Goal: Task Accomplishment & Management: Manage account settings

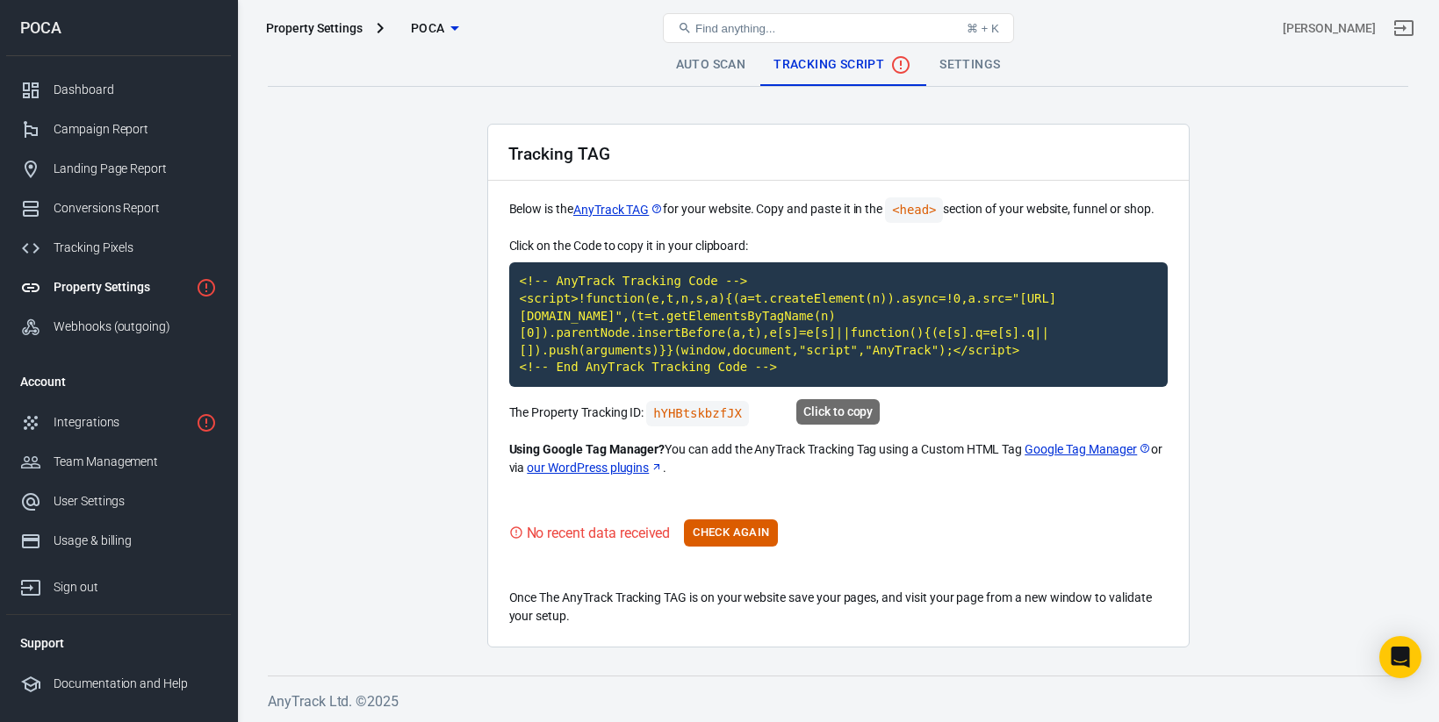
click at [889, 306] on code "<!-- AnyTrack Tracking Code --> <script>!function(e,t,n,s,a){(a=t.createElement…" at bounding box center [838, 324] width 658 height 125
click at [749, 529] on button "Check Again" at bounding box center [731, 533] width 94 height 27
click at [745, 534] on button "Check Again" at bounding box center [731, 533] width 94 height 27
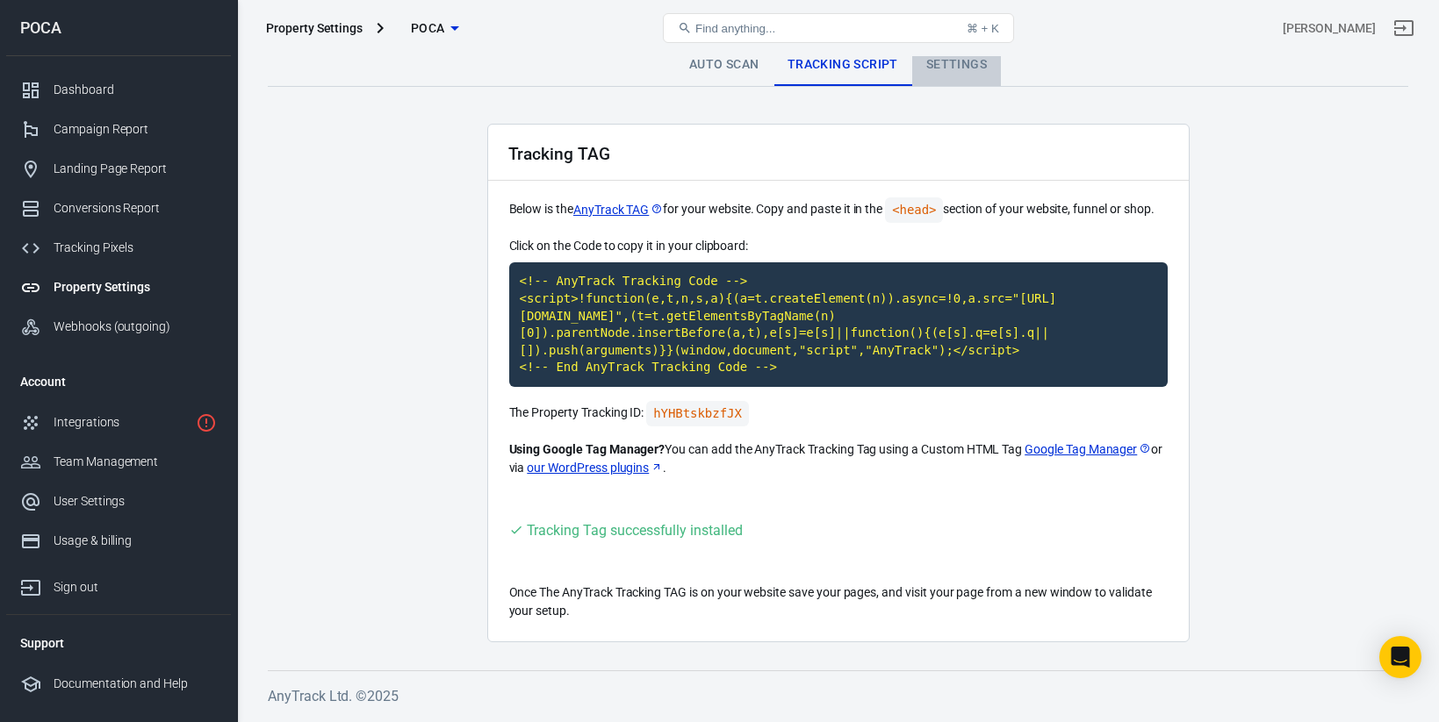
click at [954, 75] on link "Settings" at bounding box center [956, 65] width 89 height 42
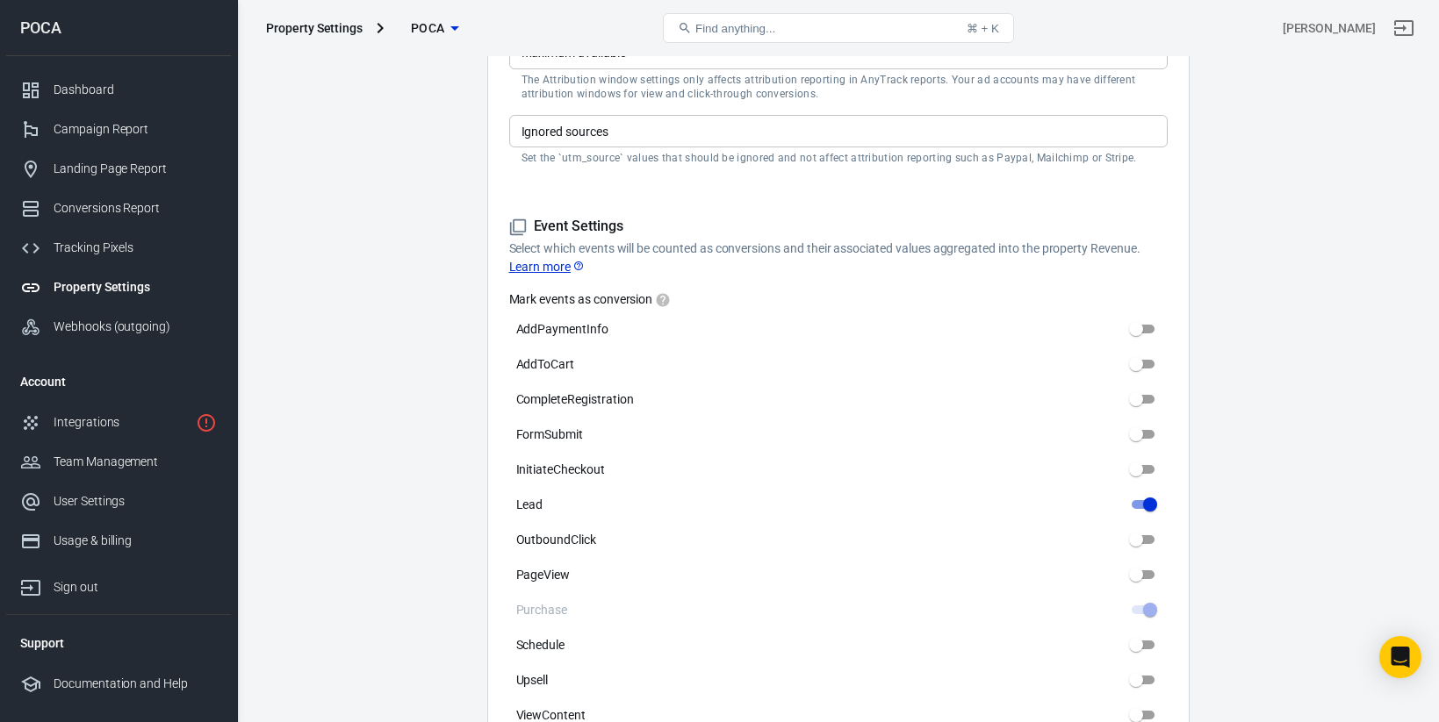
scroll to position [684, 0]
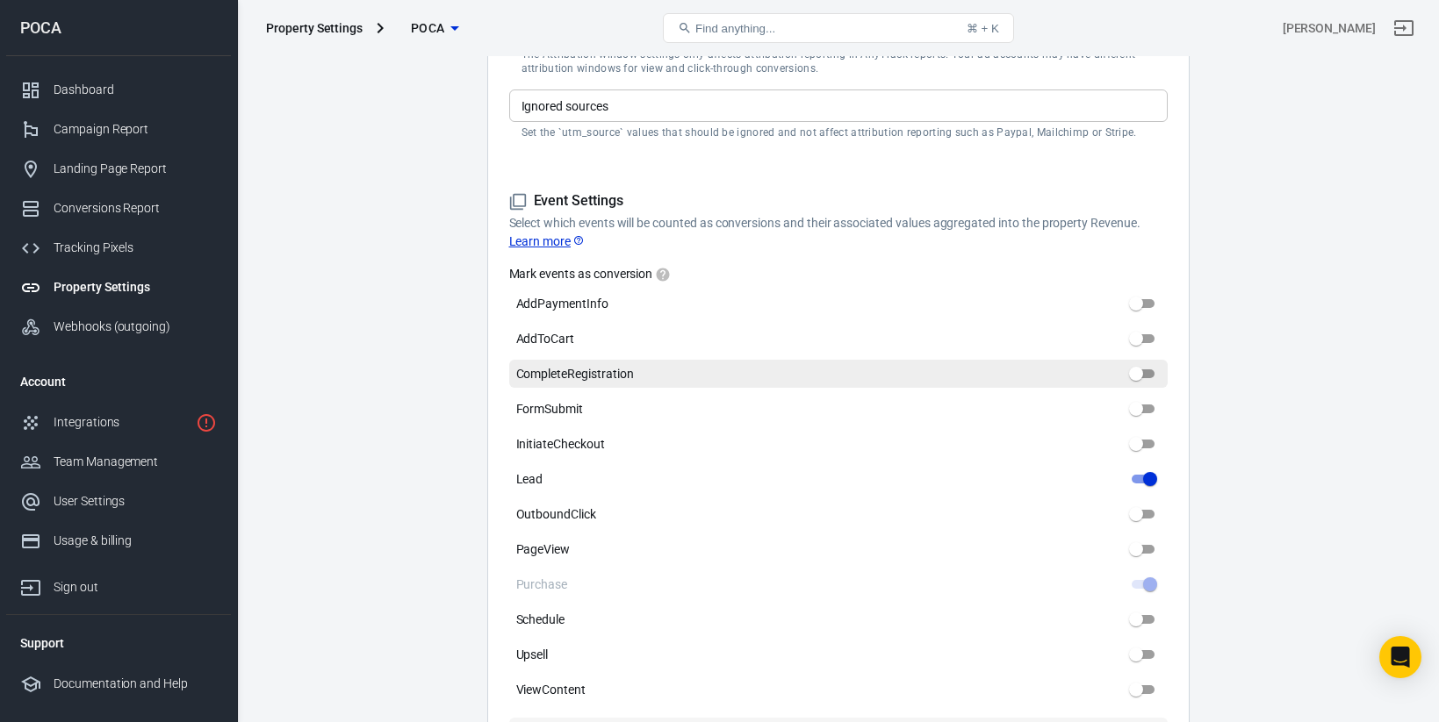
click at [1139, 370] on input "CompleteRegistration" at bounding box center [1135, 373] width 63 height 21
click at [1146, 370] on input "CompleteRegistration" at bounding box center [1135, 373] width 63 height 21
click at [1150, 370] on input "CompleteRegistration" at bounding box center [1135, 373] width 63 height 21
checkbox input "false"
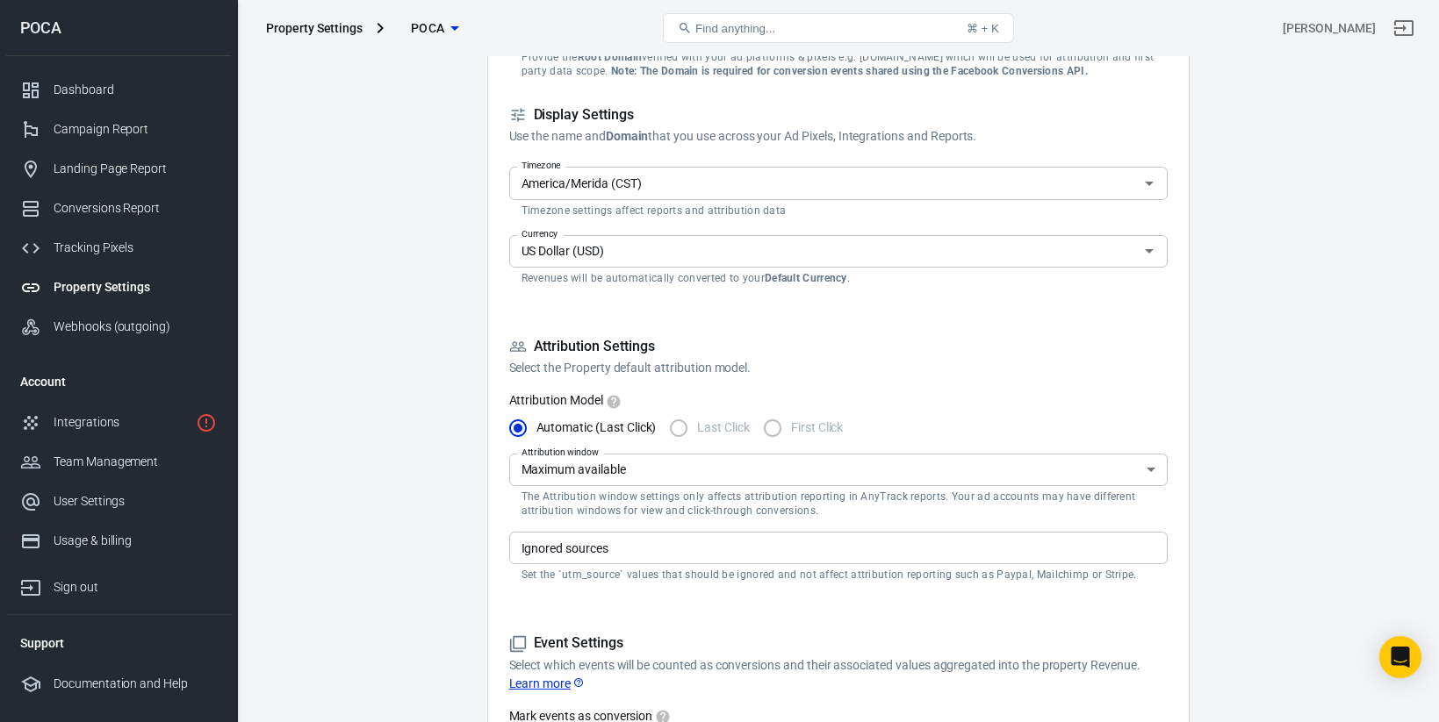
scroll to position [0, 0]
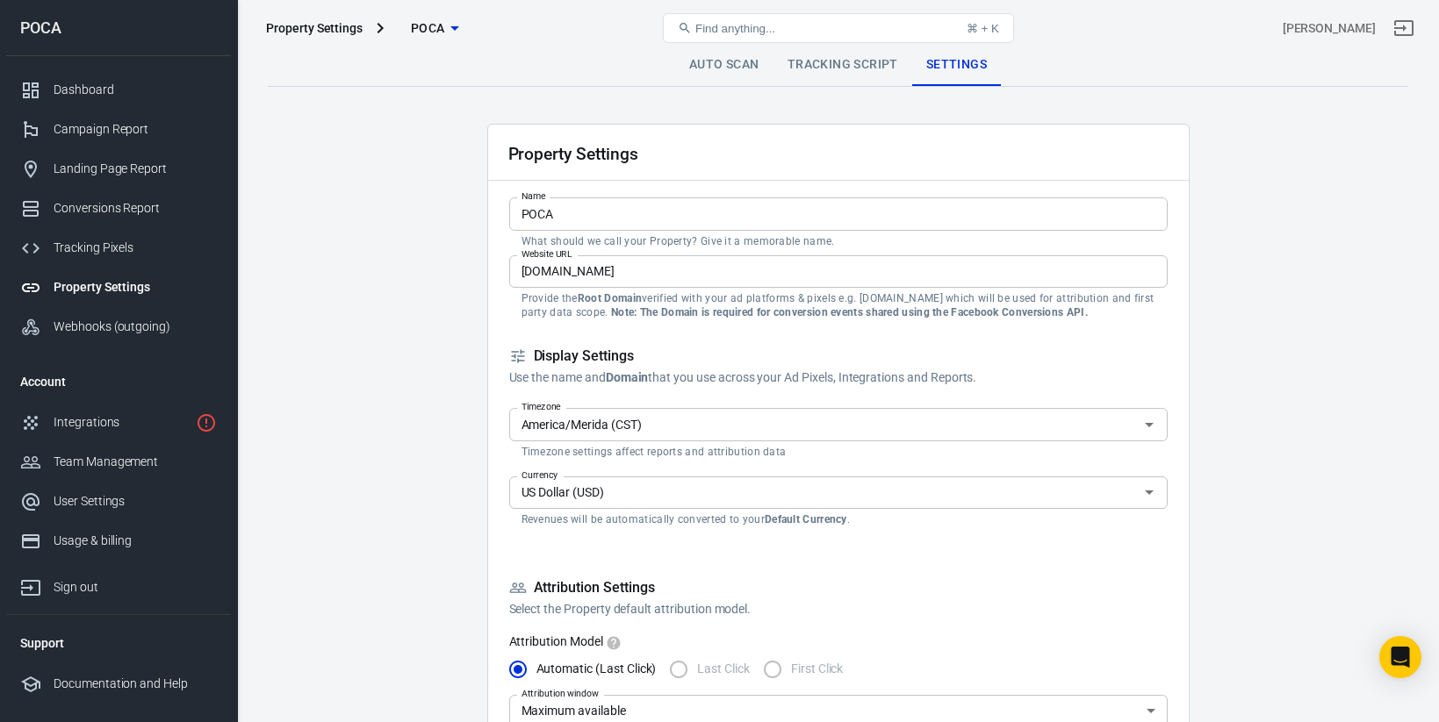
click at [753, 74] on link "Auto Scan" at bounding box center [724, 65] width 98 height 42
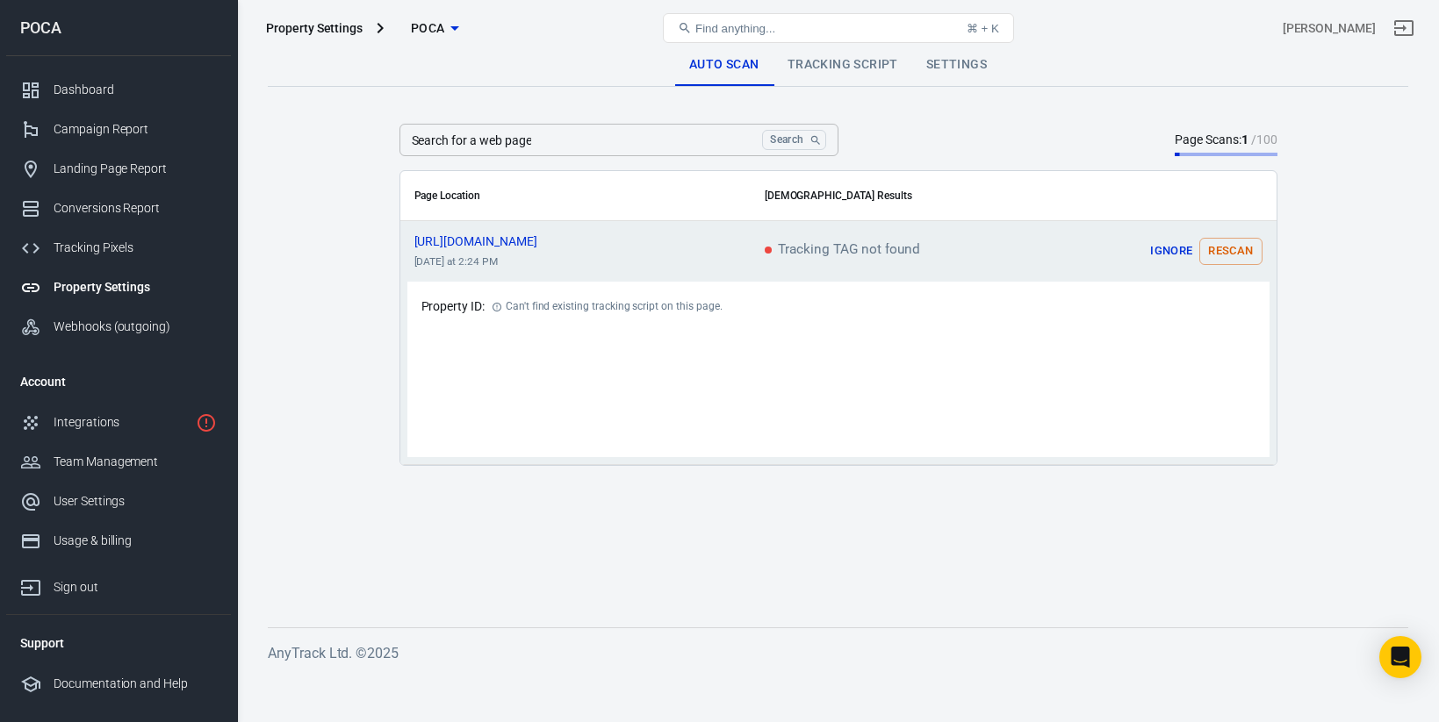
click at [1221, 249] on button "Rescan" at bounding box center [1230, 251] width 62 height 27
click at [1254, 250] on icon "scrollable content" at bounding box center [1247, 251] width 21 height 21
click at [1238, 259] on button "Rescan" at bounding box center [1230, 251] width 62 height 27
click at [889, 70] on link "Tracking Script" at bounding box center [842, 65] width 139 height 42
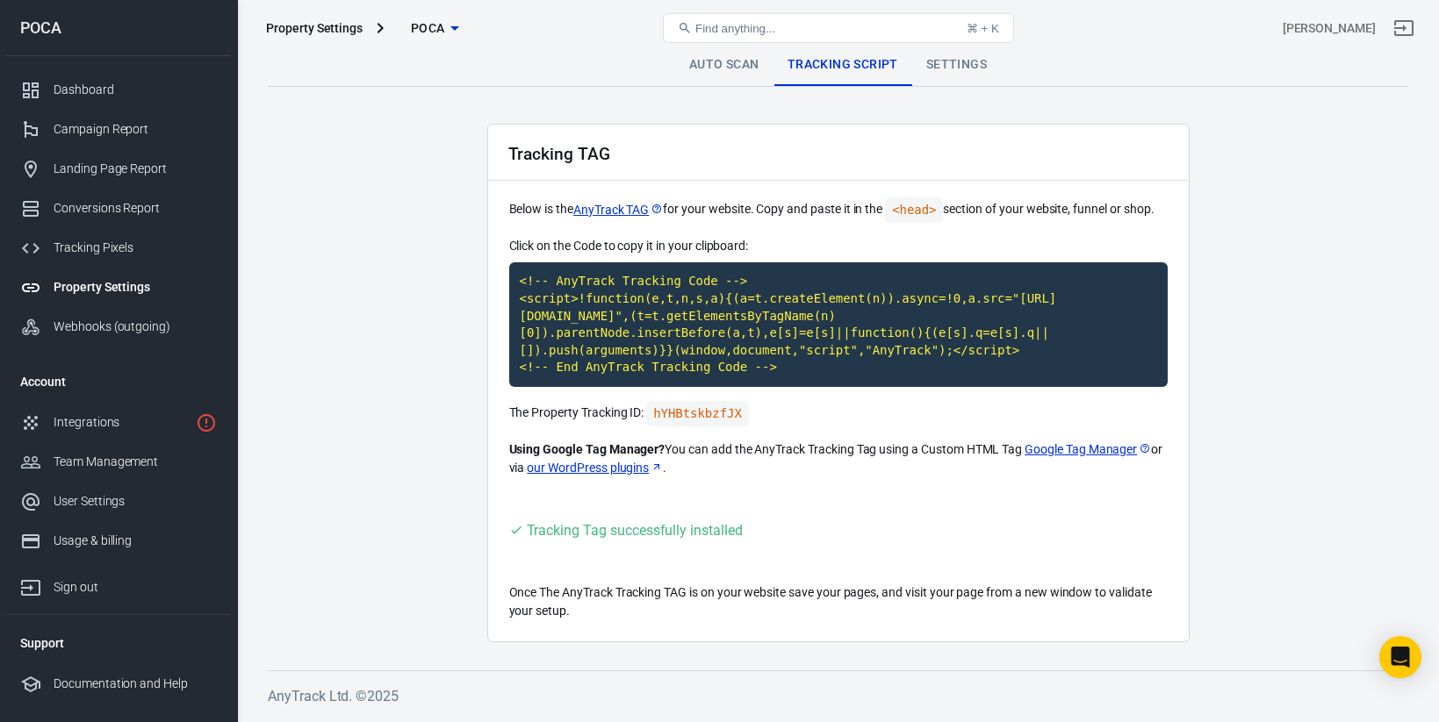
click at [950, 73] on link "Settings" at bounding box center [956, 65] width 89 height 42
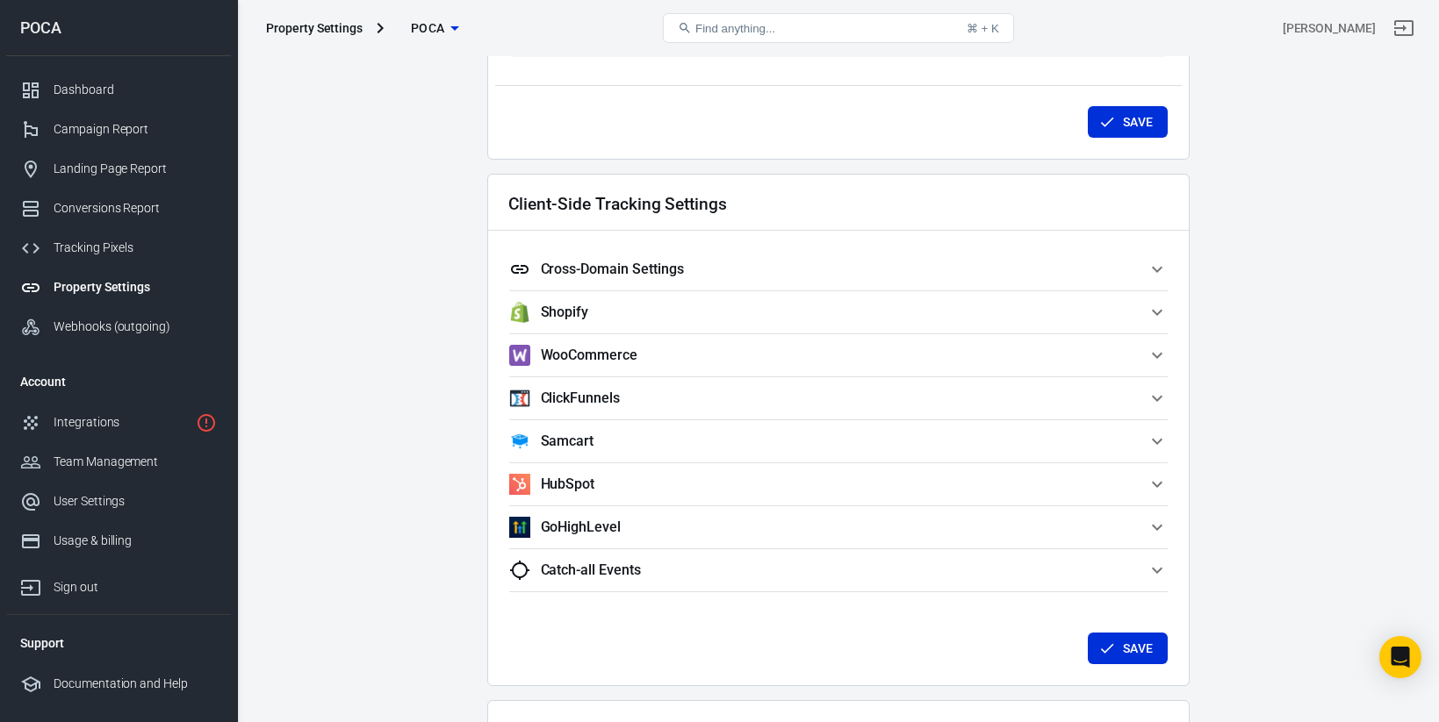
scroll to position [1448, 0]
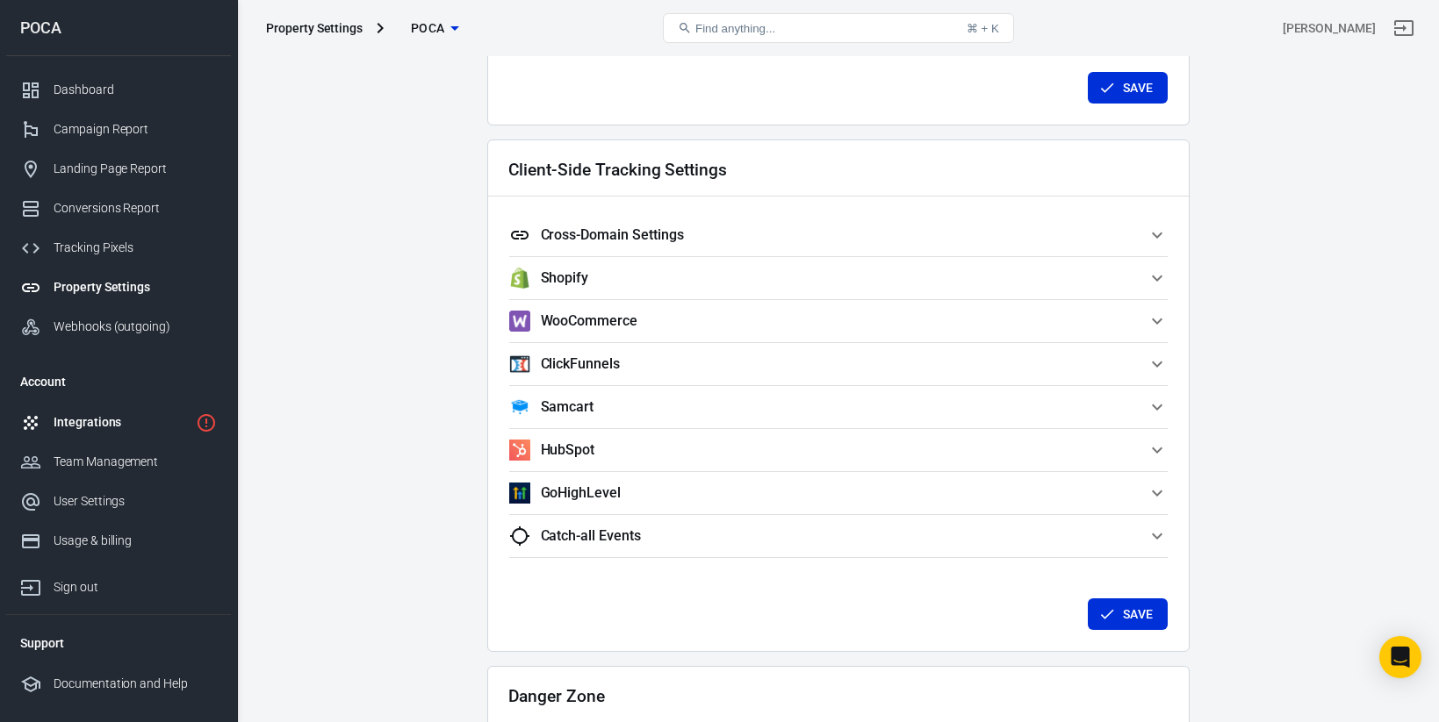
click at [105, 420] on div "Integrations" at bounding box center [121, 422] width 135 height 18
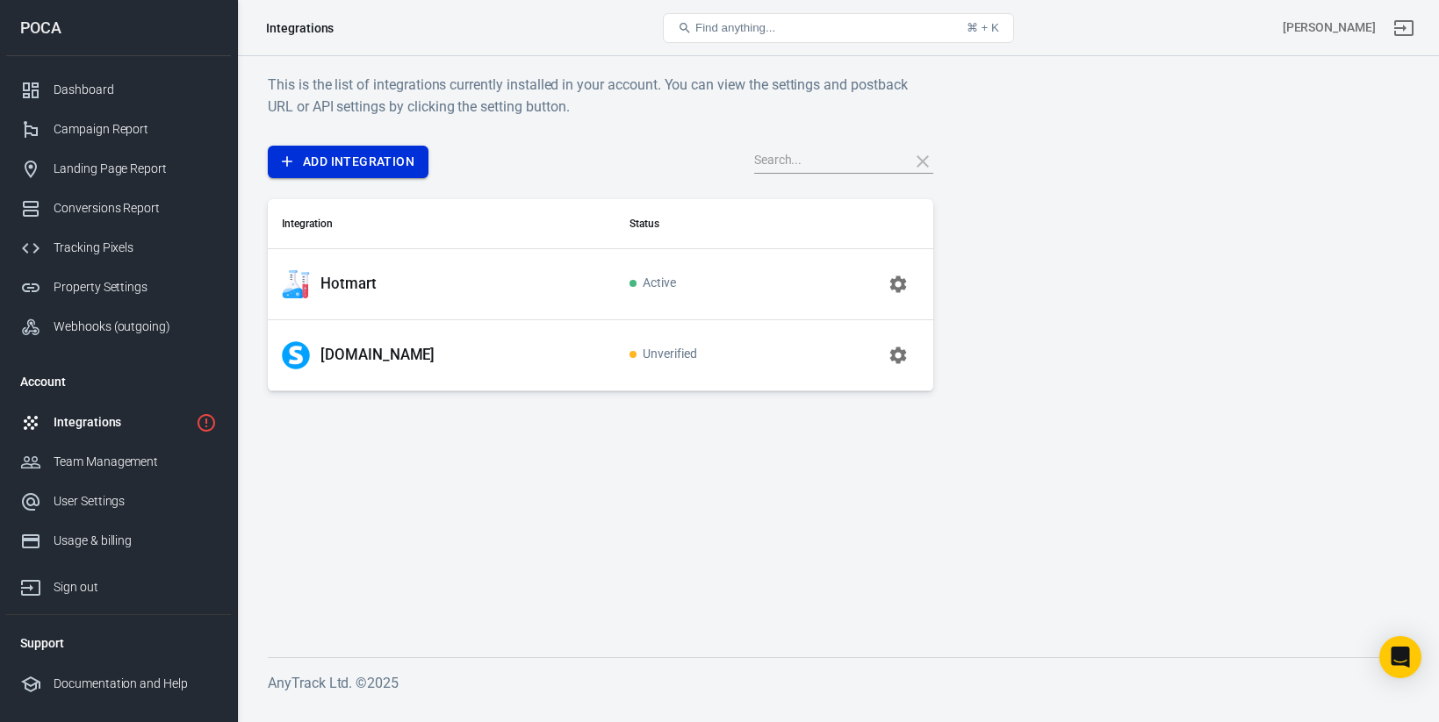
click at [394, 170] on link "Add Integration" at bounding box center [348, 162] width 161 height 32
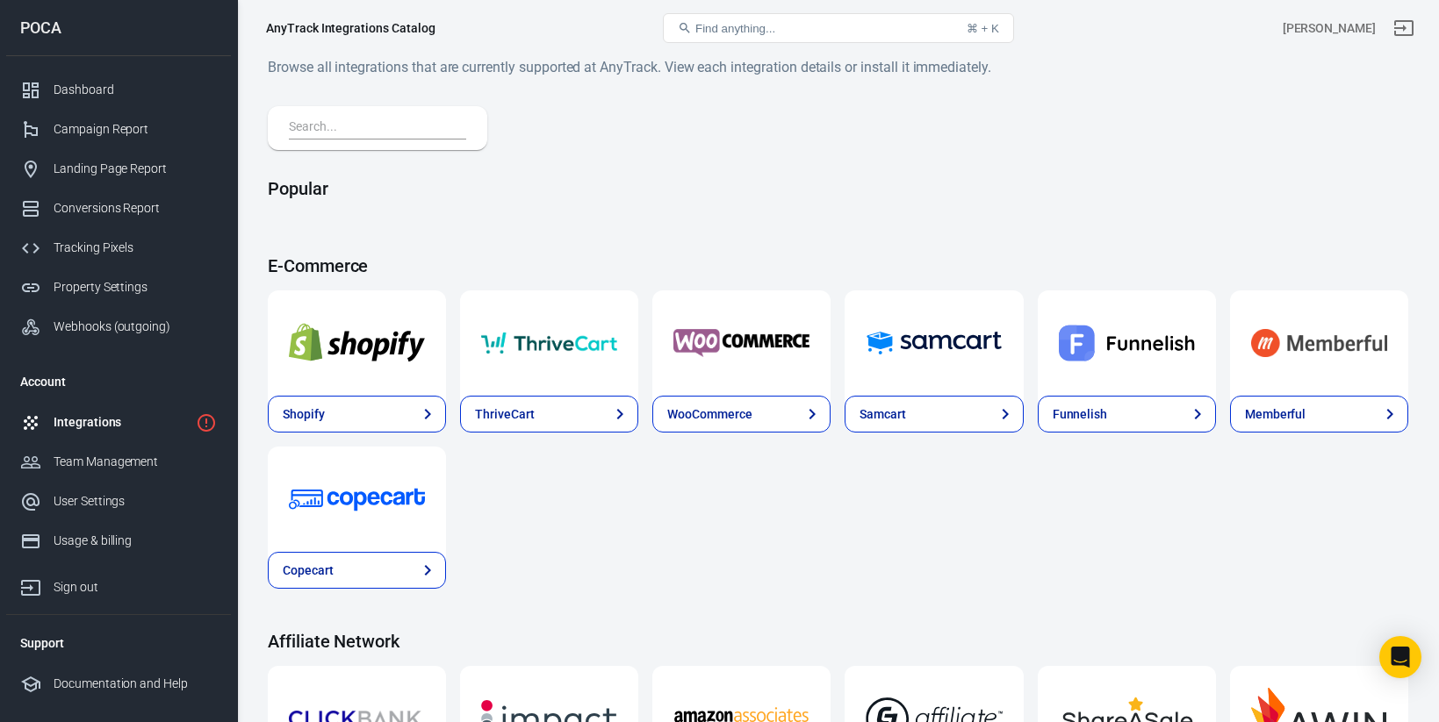
click at [392, 122] on input "text" at bounding box center [374, 128] width 170 height 23
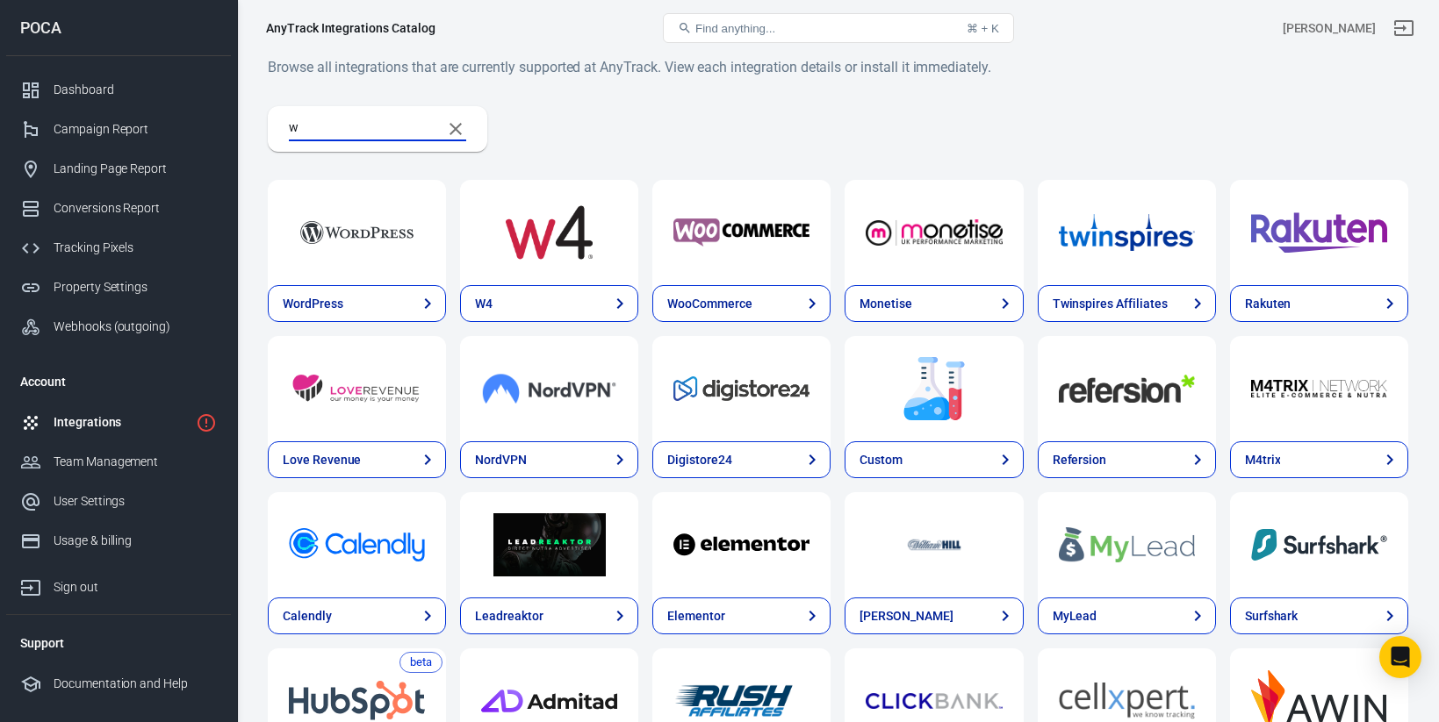
type input "wo"
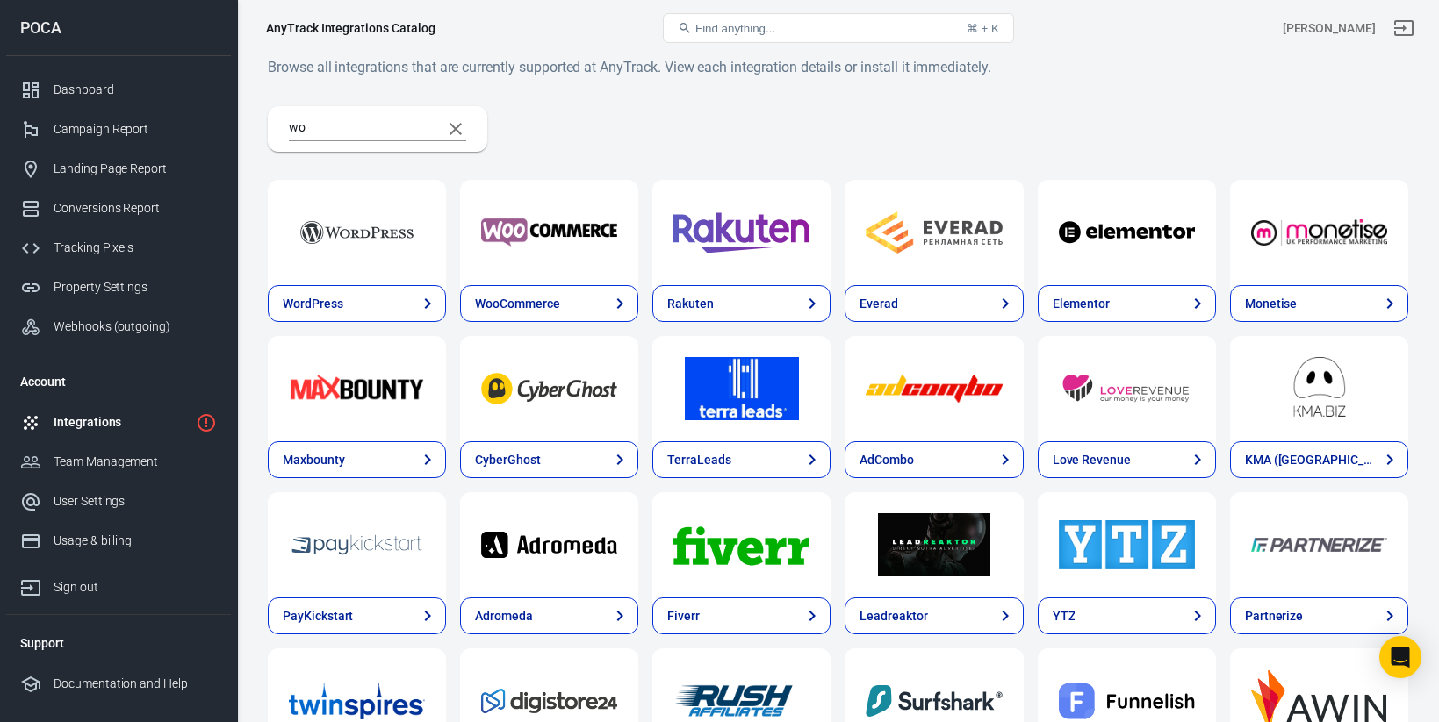
click at [330, 243] on img at bounding box center [357, 232] width 136 height 63
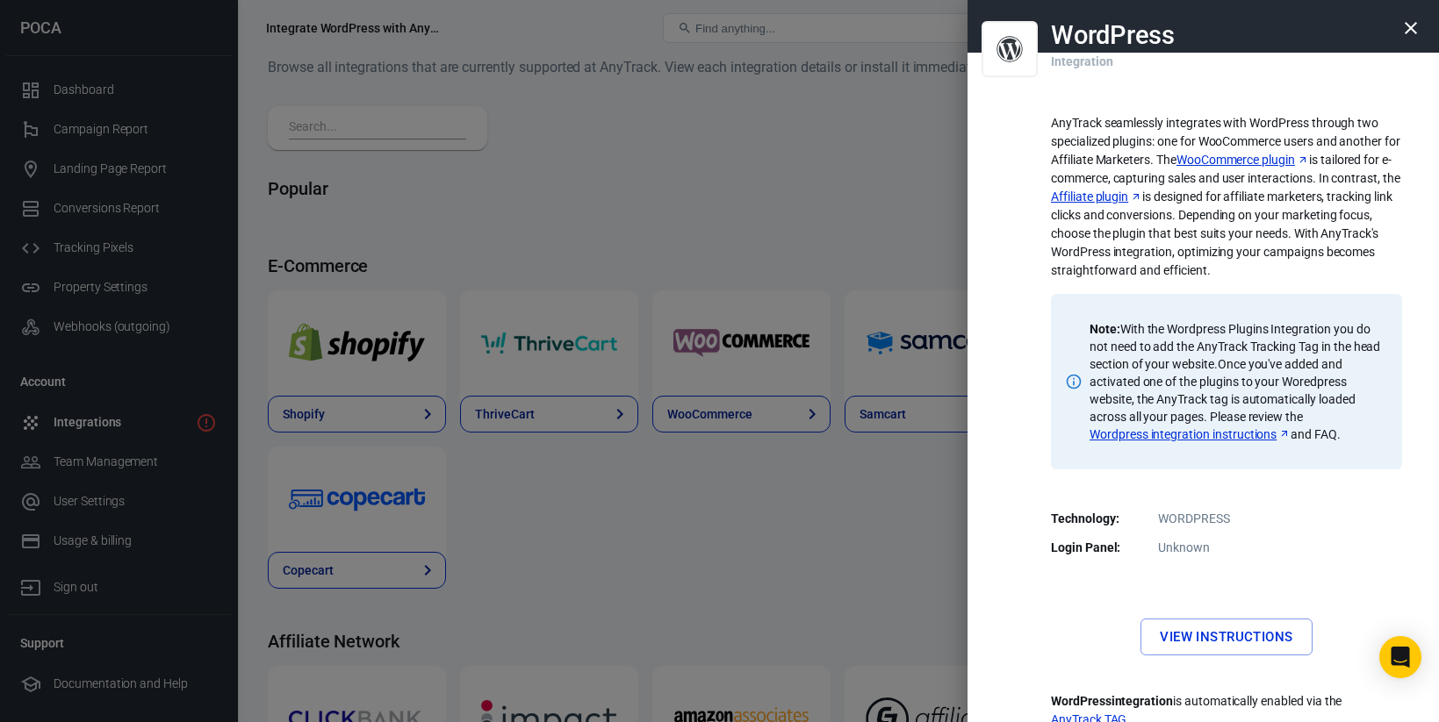
click at [1251, 160] on link "WooCommerce plugin" at bounding box center [1242, 160] width 133 height 18
click at [550, 139] on div at bounding box center [719, 361] width 1439 height 722
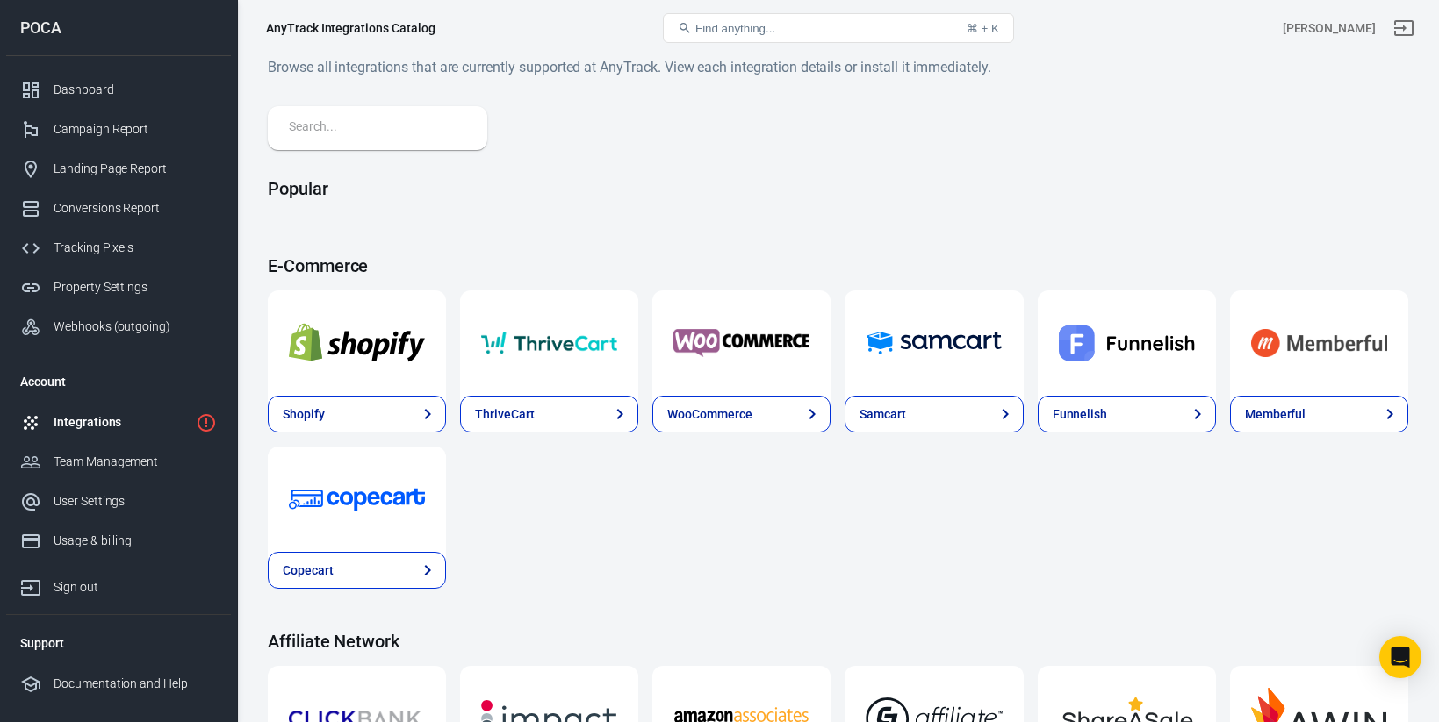
click at [399, 126] on input "text" at bounding box center [374, 128] width 170 height 23
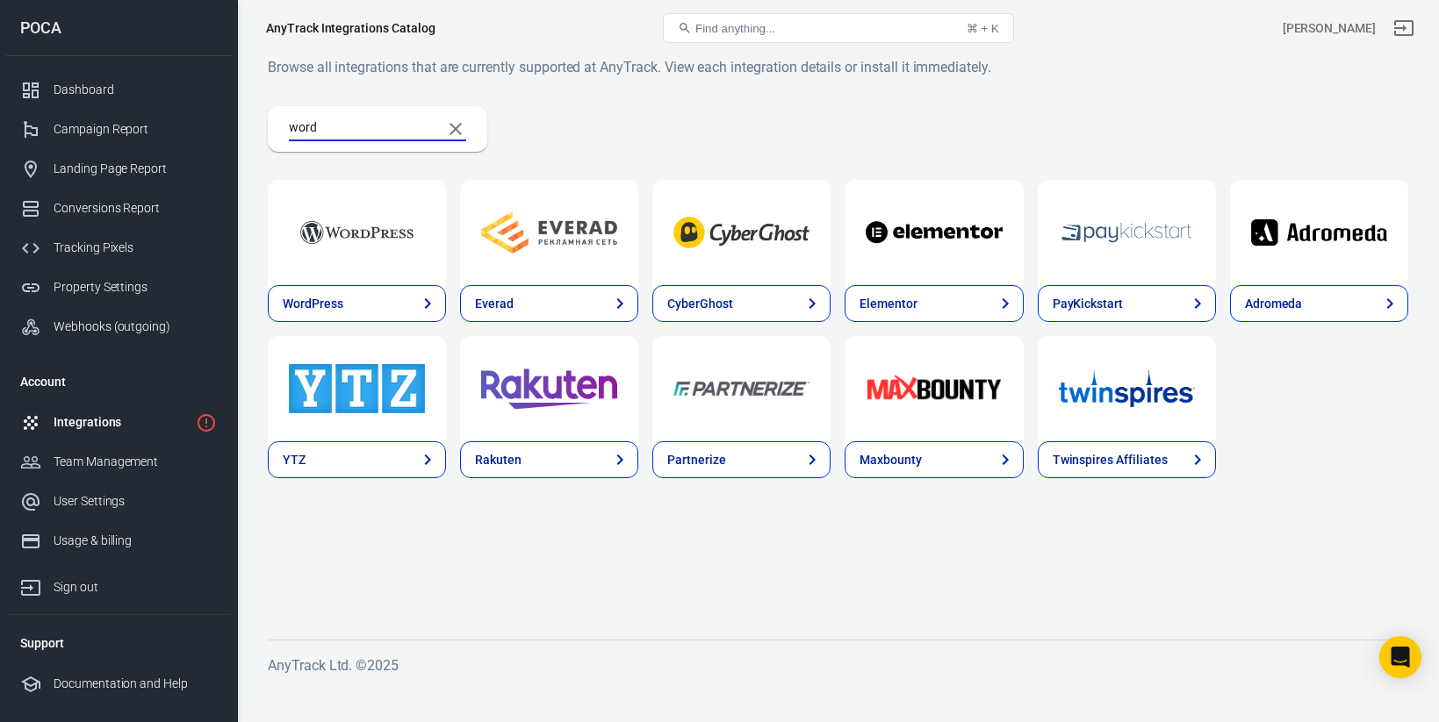
type input "word"
click at [325, 242] on img at bounding box center [357, 232] width 136 height 63
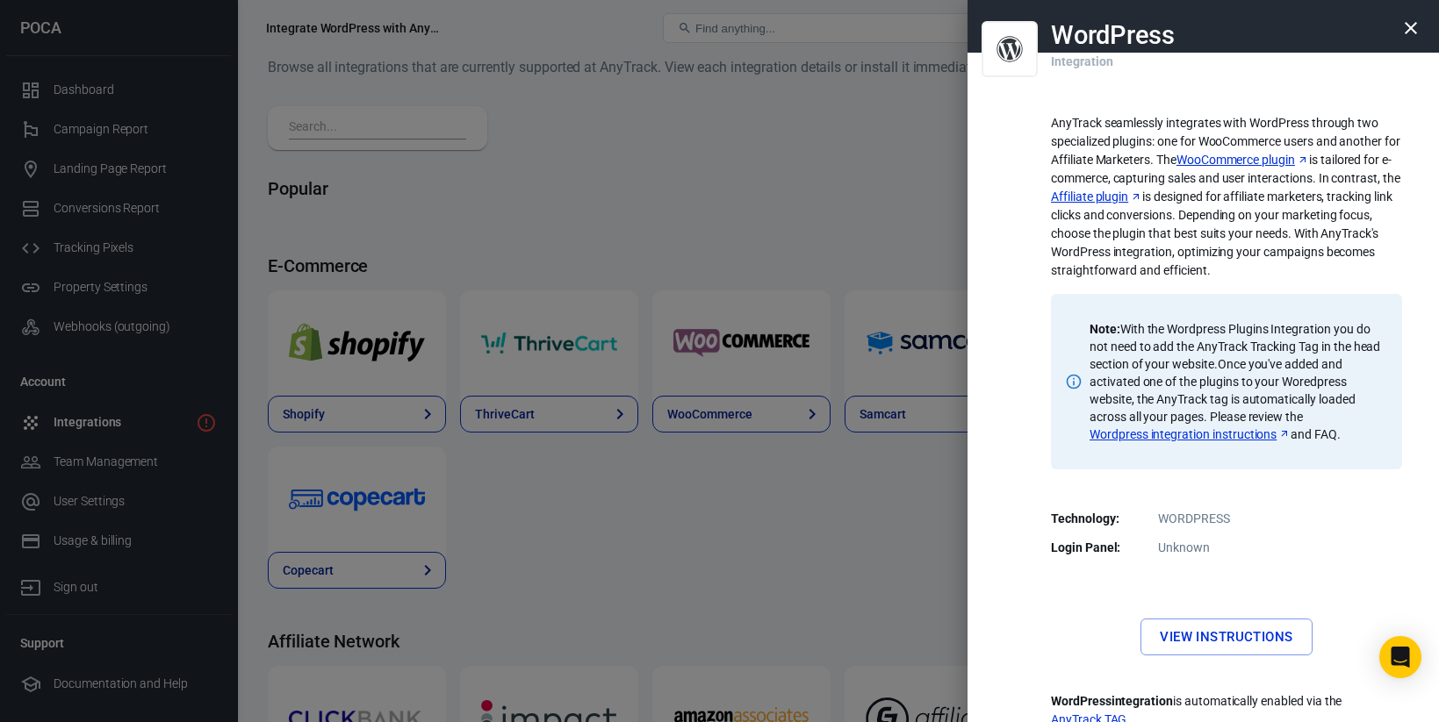
click at [1188, 438] on link "Wordpress integration instructions" at bounding box center [1189, 435] width 201 height 18
click at [827, 133] on div at bounding box center [719, 361] width 1439 height 722
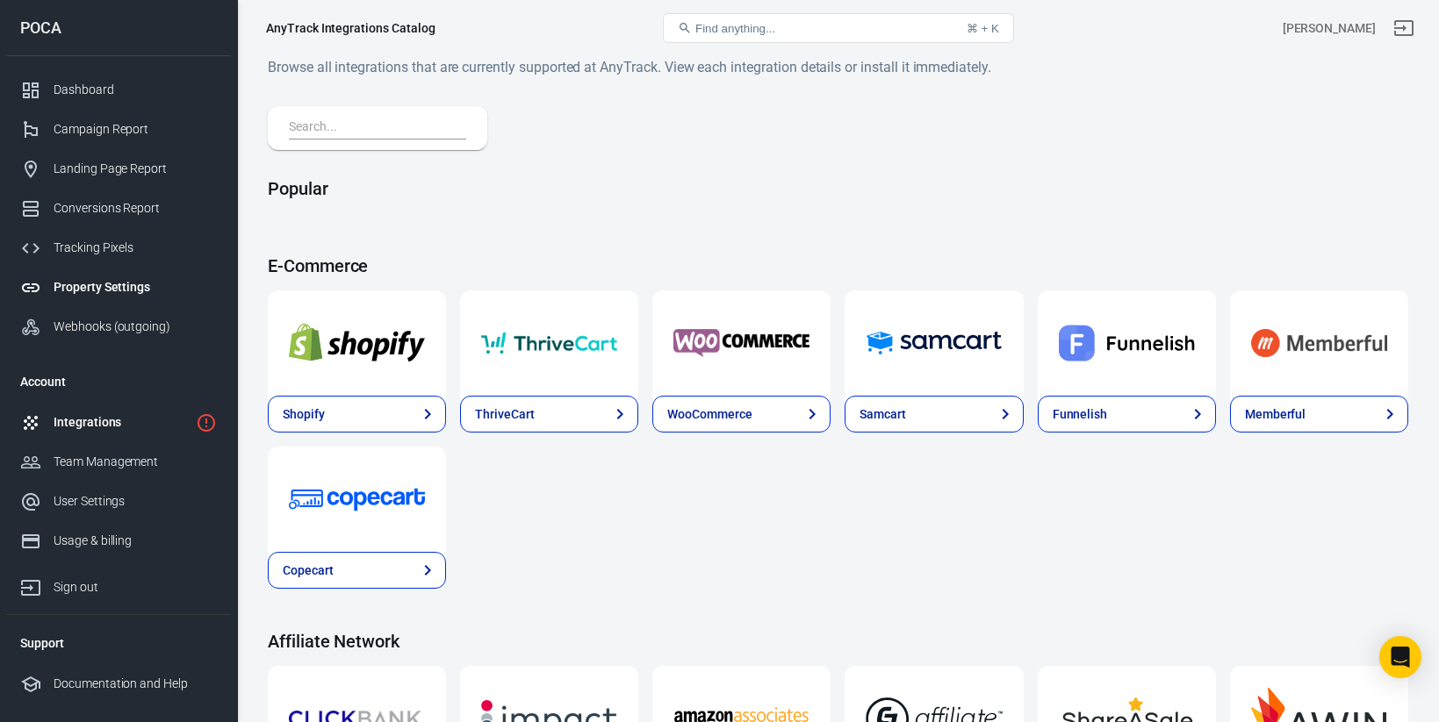
click at [155, 284] on div "Property Settings" at bounding box center [135, 287] width 163 height 18
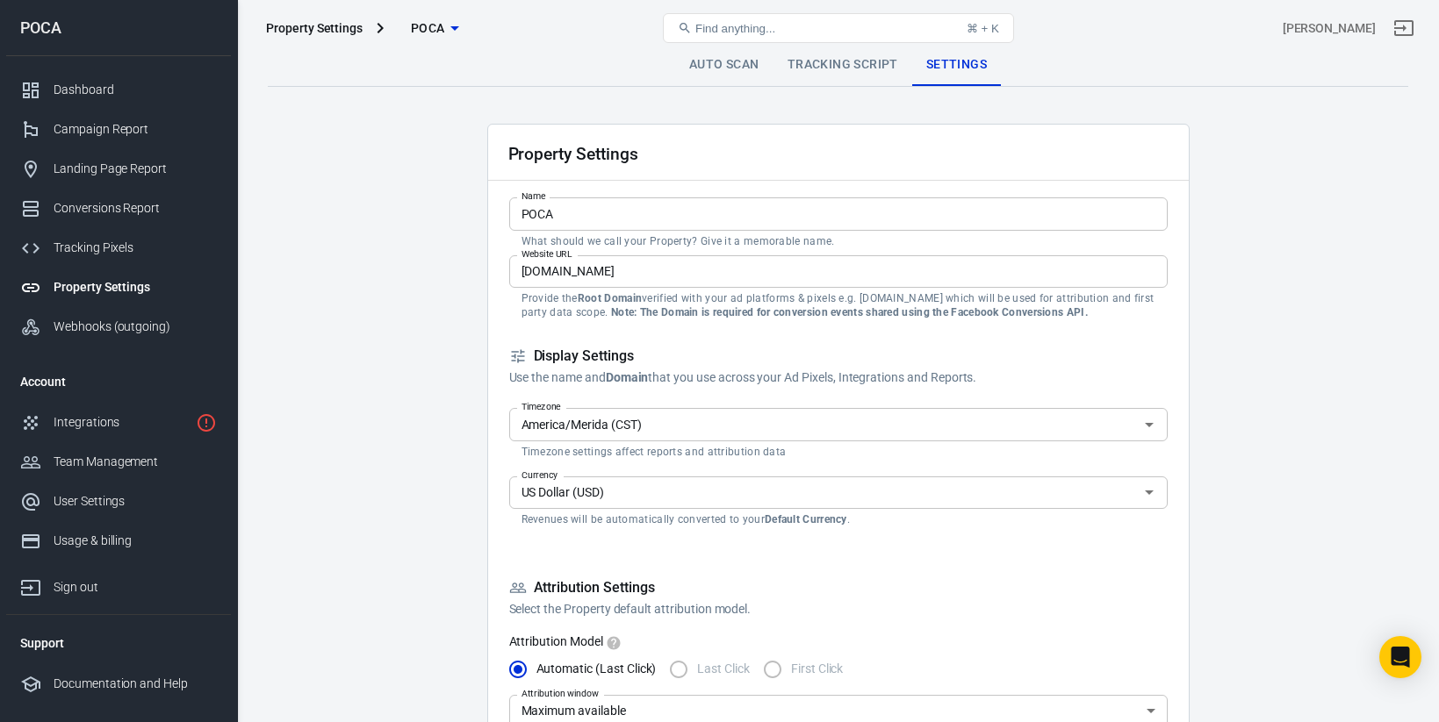
click at [825, 68] on link "Tracking Script" at bounding box center [842, 65] width 139 height 42
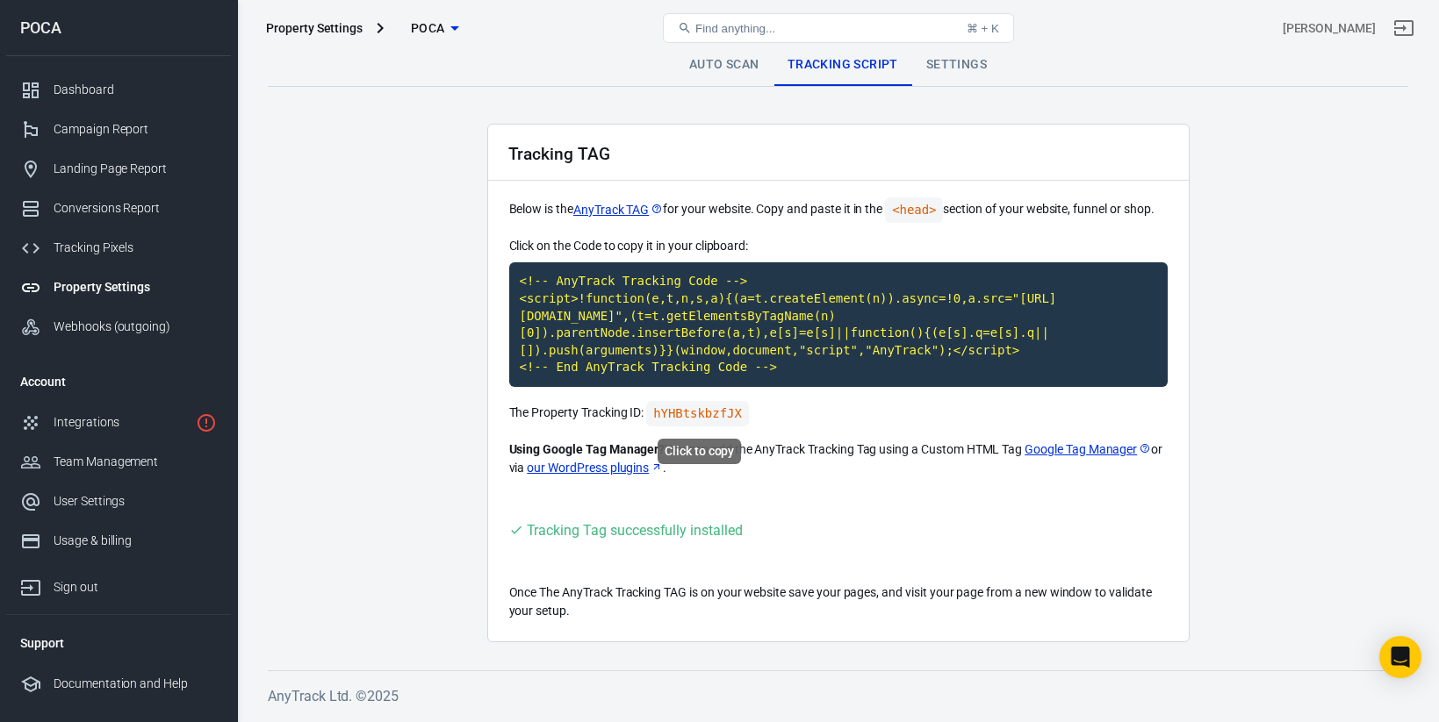
click at [714, 413] on code "hYHBtskbzfJX" at bounding box center [697, 413] width 103 height 25
click at [730, 58] on link "Auto Scan" at bounding box center [724, 65] width 98 height 42
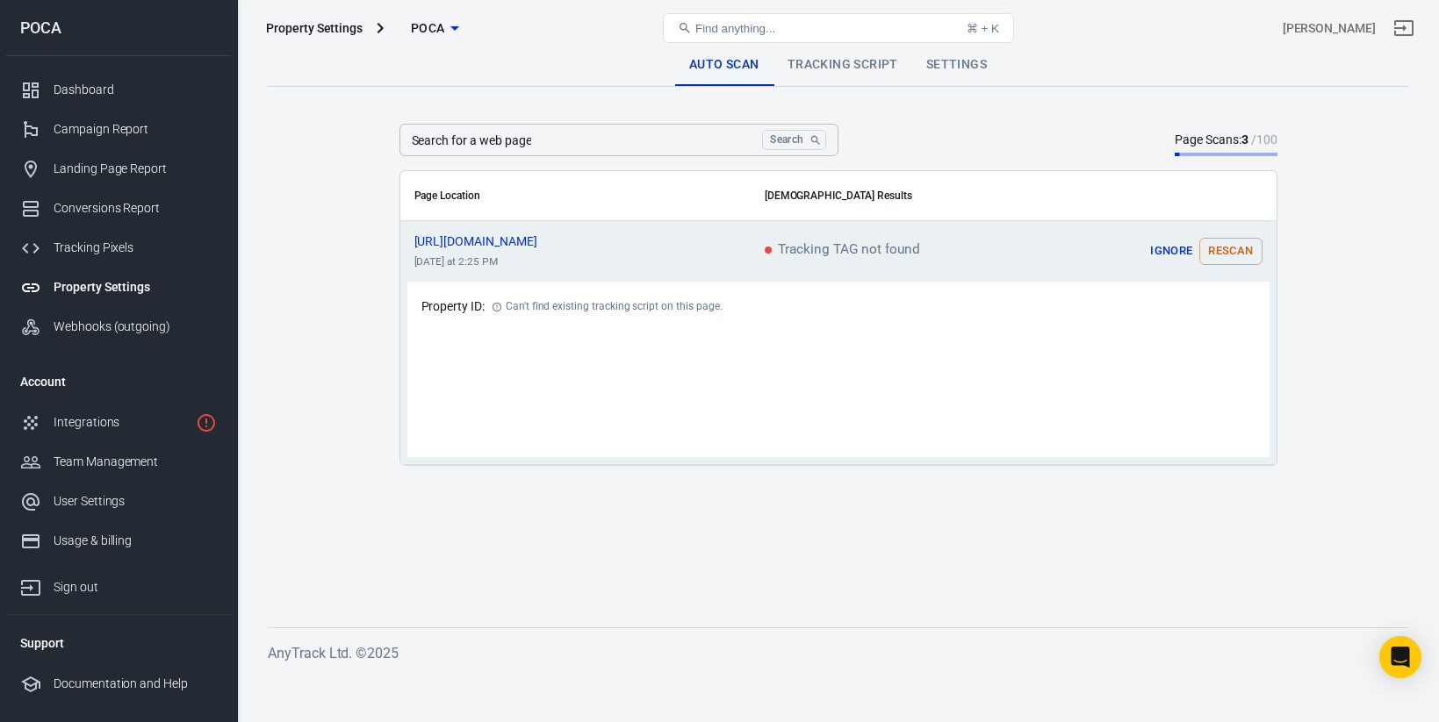
click at [1222, 254] on button "Rescan" at bounding box center [1230, 251] width 62 height 27
click at [1245, 255] on icon "scrollable content" at bounding box center [1247, 251] width 21 height 21
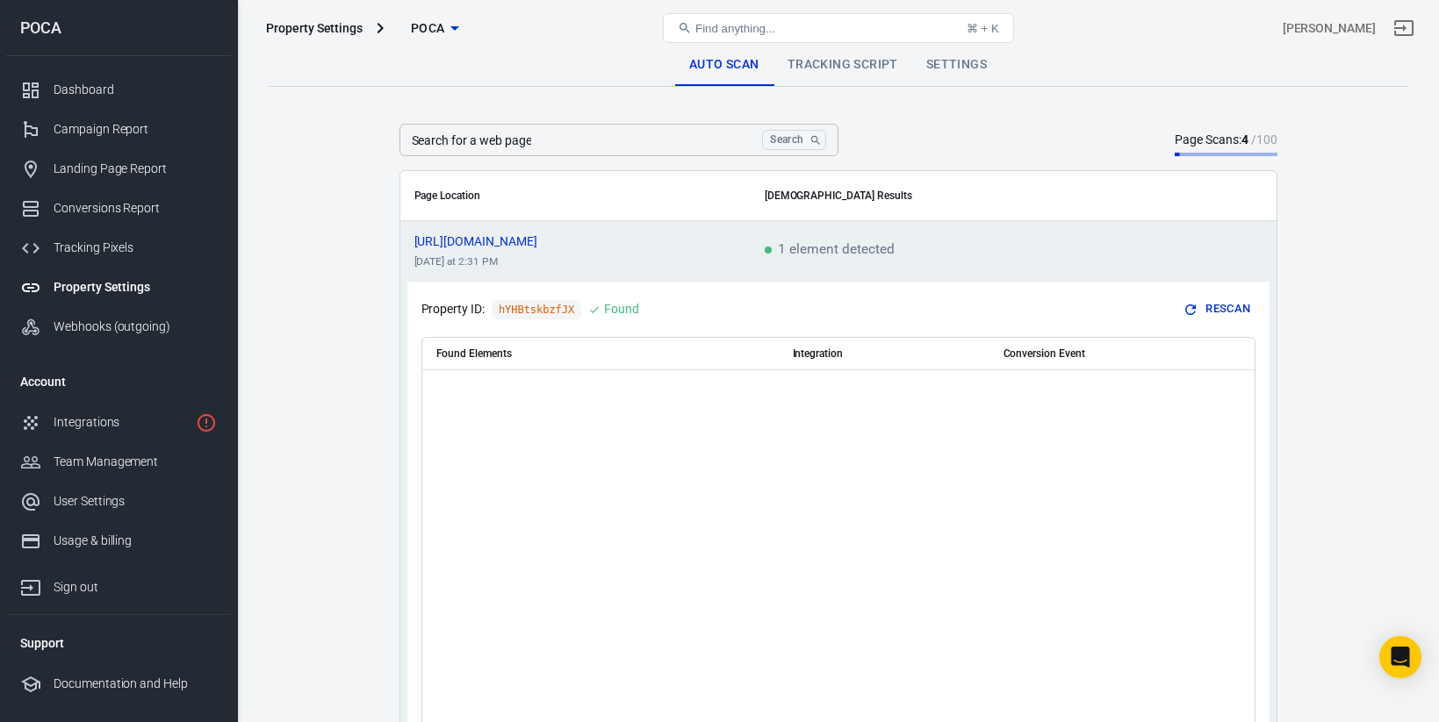
click at [601, 403] on div "Found Elements Integration Conversion Event" at bounding box center [838, 526] width 832 height 377
click at [125, 419] on div "Integrations" at bounding box center [121, 422] width 135 height 18
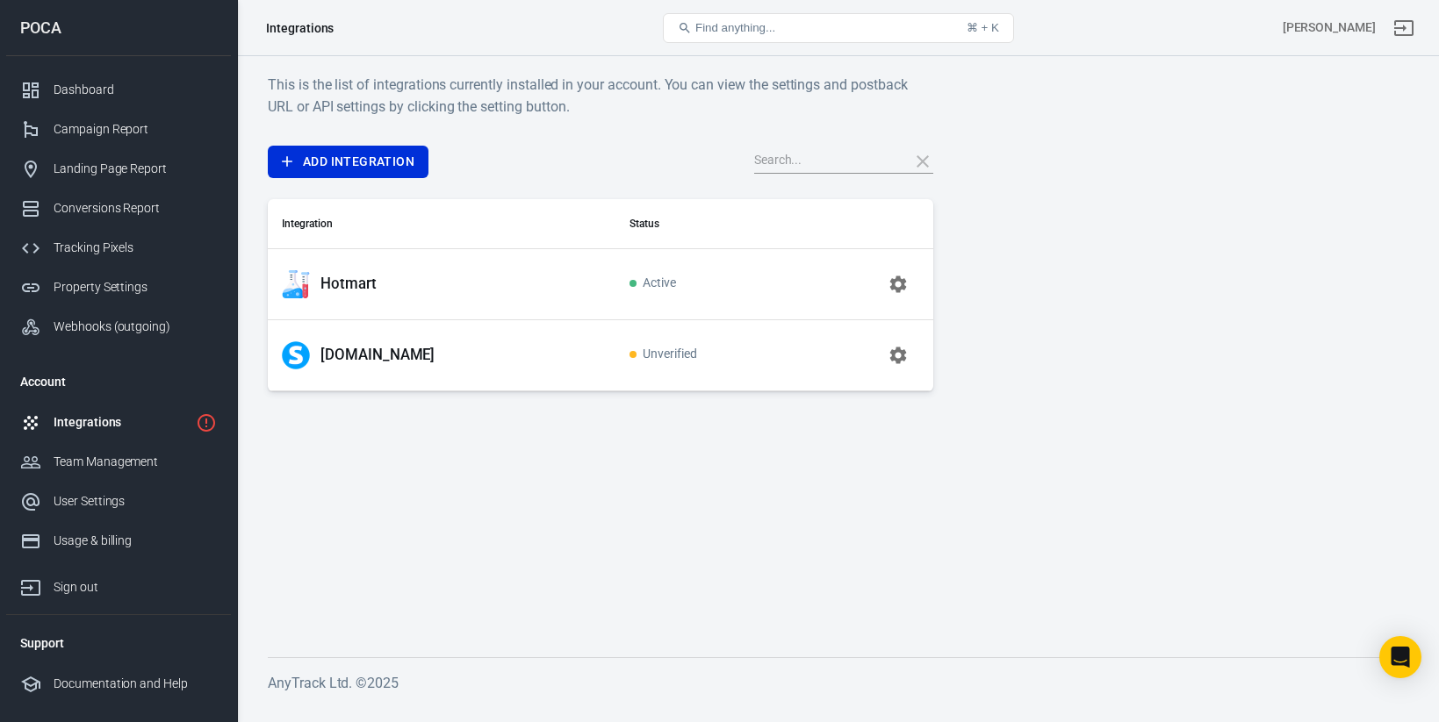
click at [896, 278] on icon "button" at bounding box center [897, 284] width 17 height 17
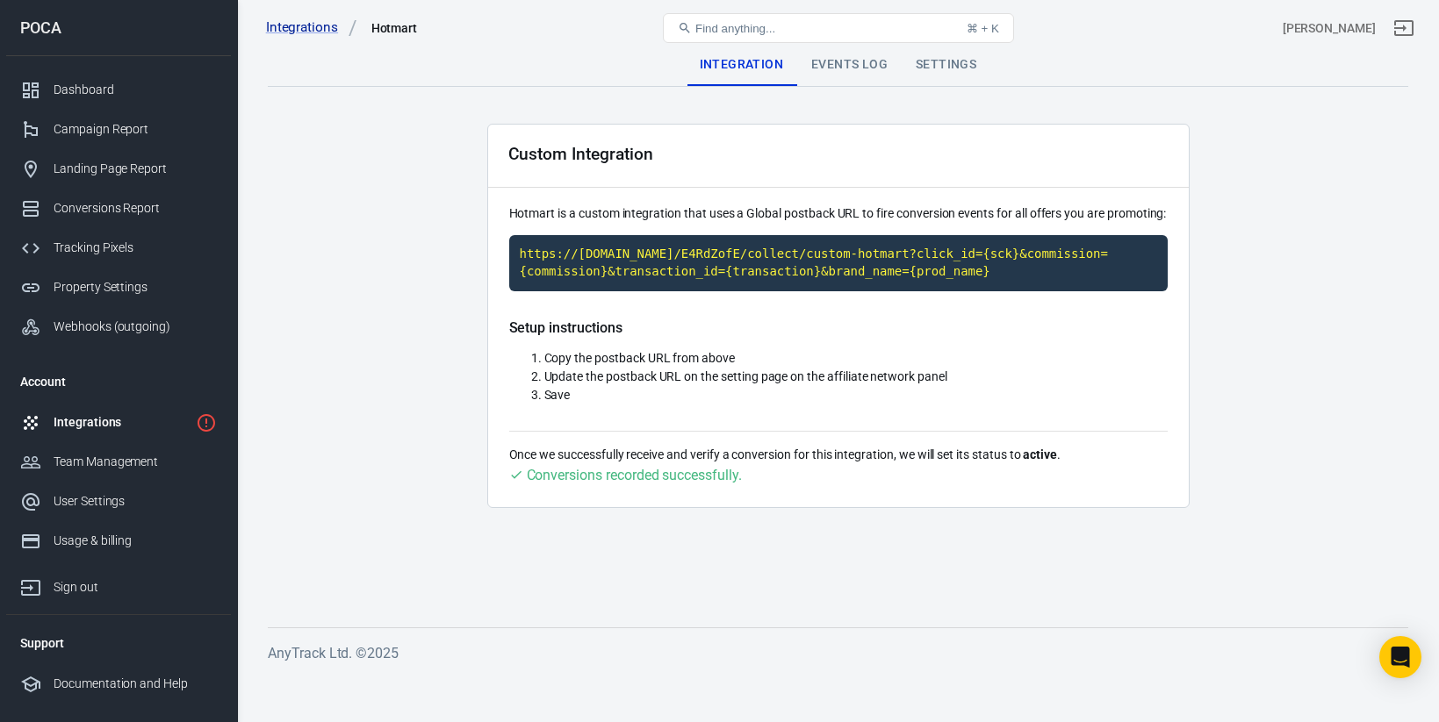
click at [851, 54] on div "Integrations Hotmart Find anything... ⌘ + K [PERSON_NAME]" at bounding box center [838, 28] width 1201 height 56
click at [849, 66] on div "Events Log" at bounding box center [849, 65] width 104 height 42
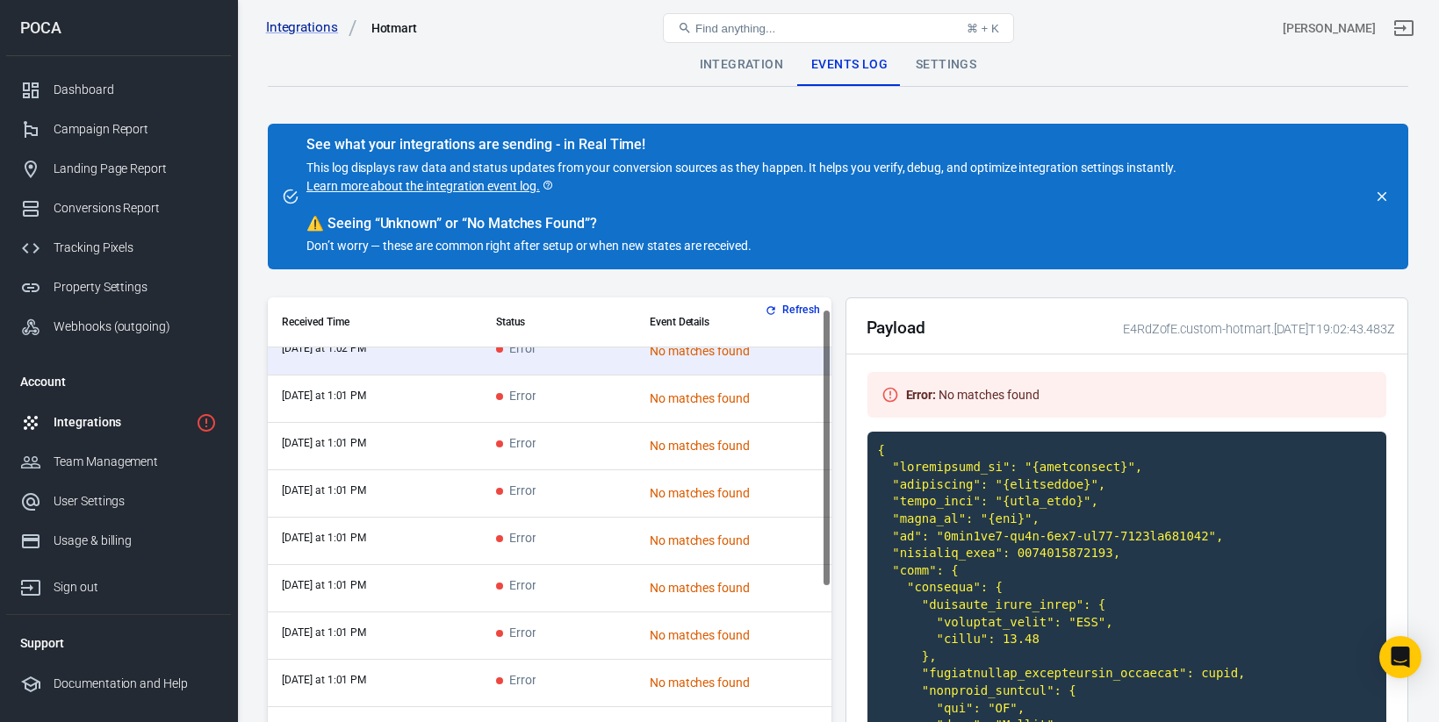
scroll to position [20, 0]
click at [633, 461] on td "Error" at bounding box center [559, 445] width 154 height 47
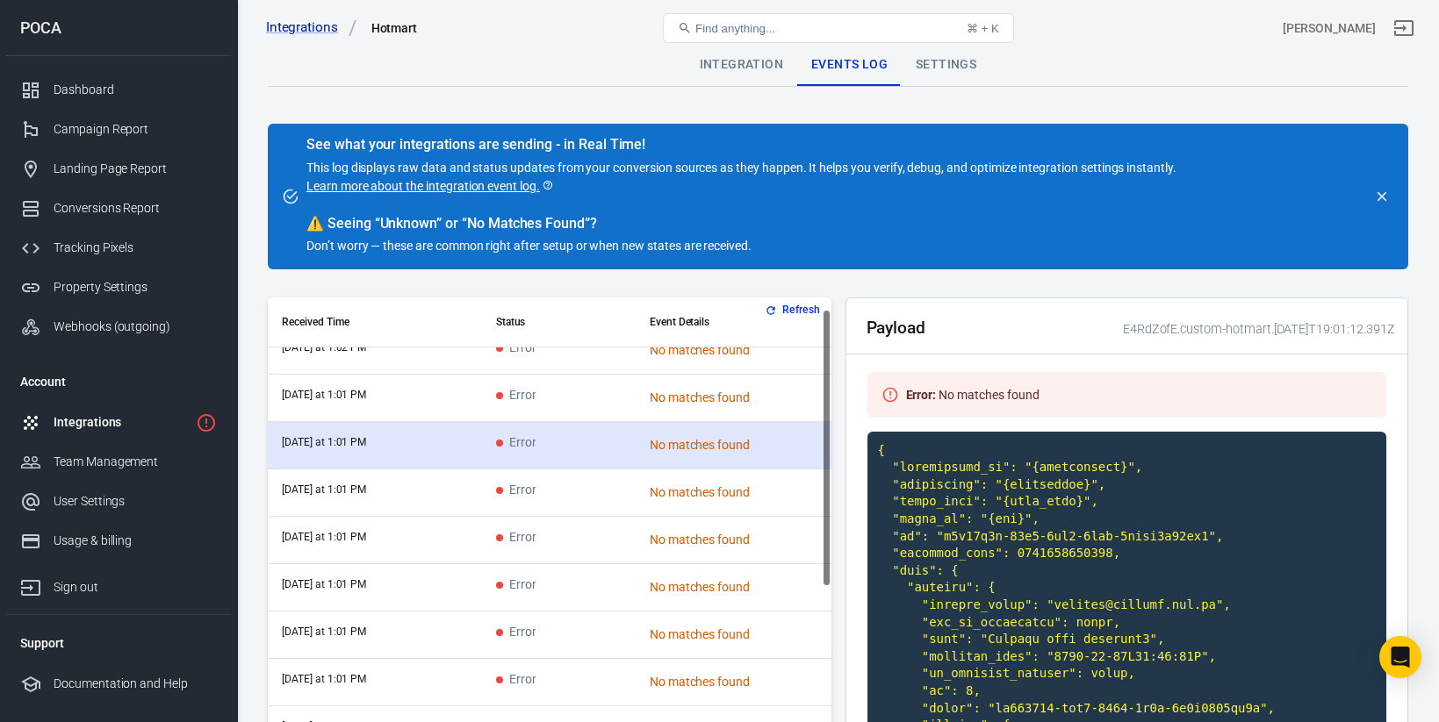
click at [618, 437] on td "Error" at bounding box center [559, 445] width 154 height 47
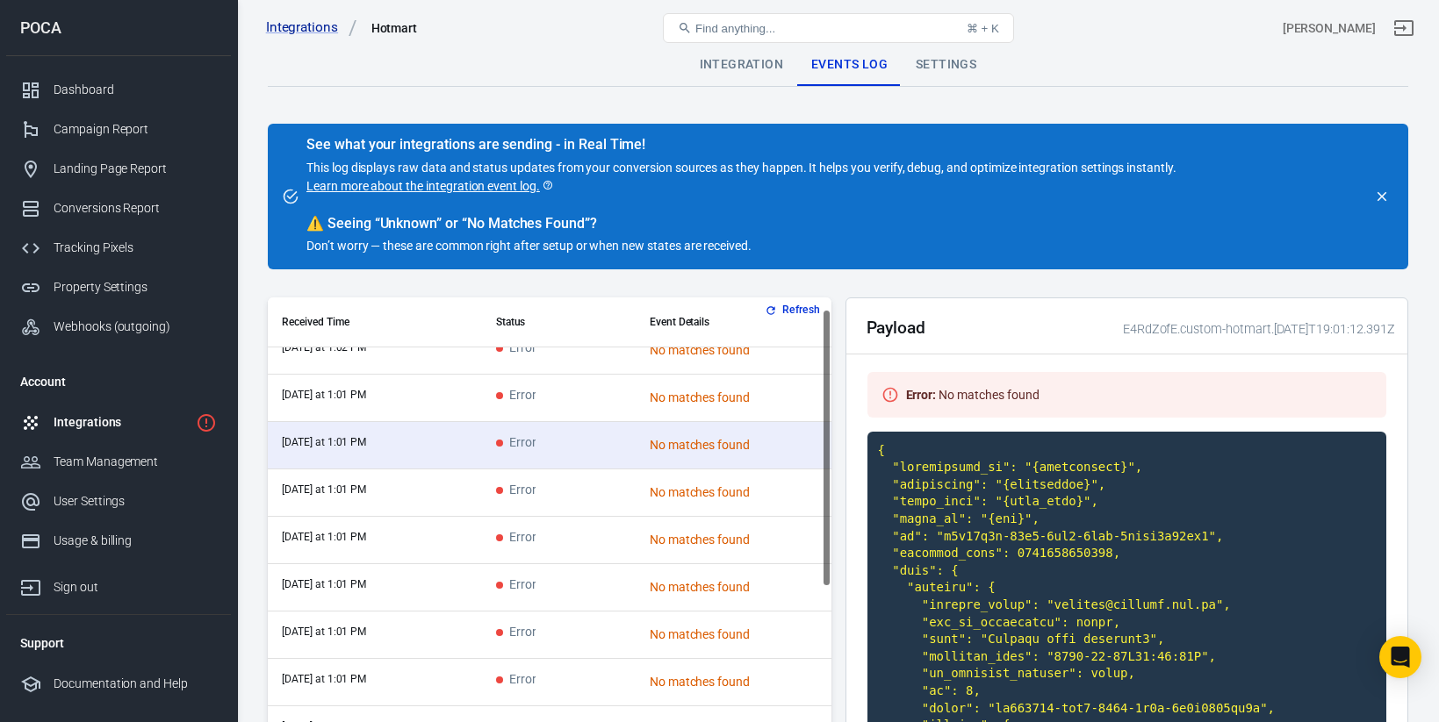
click at [607, 403] on td "Error" at bounding box center [559, 398] width 154 height 47
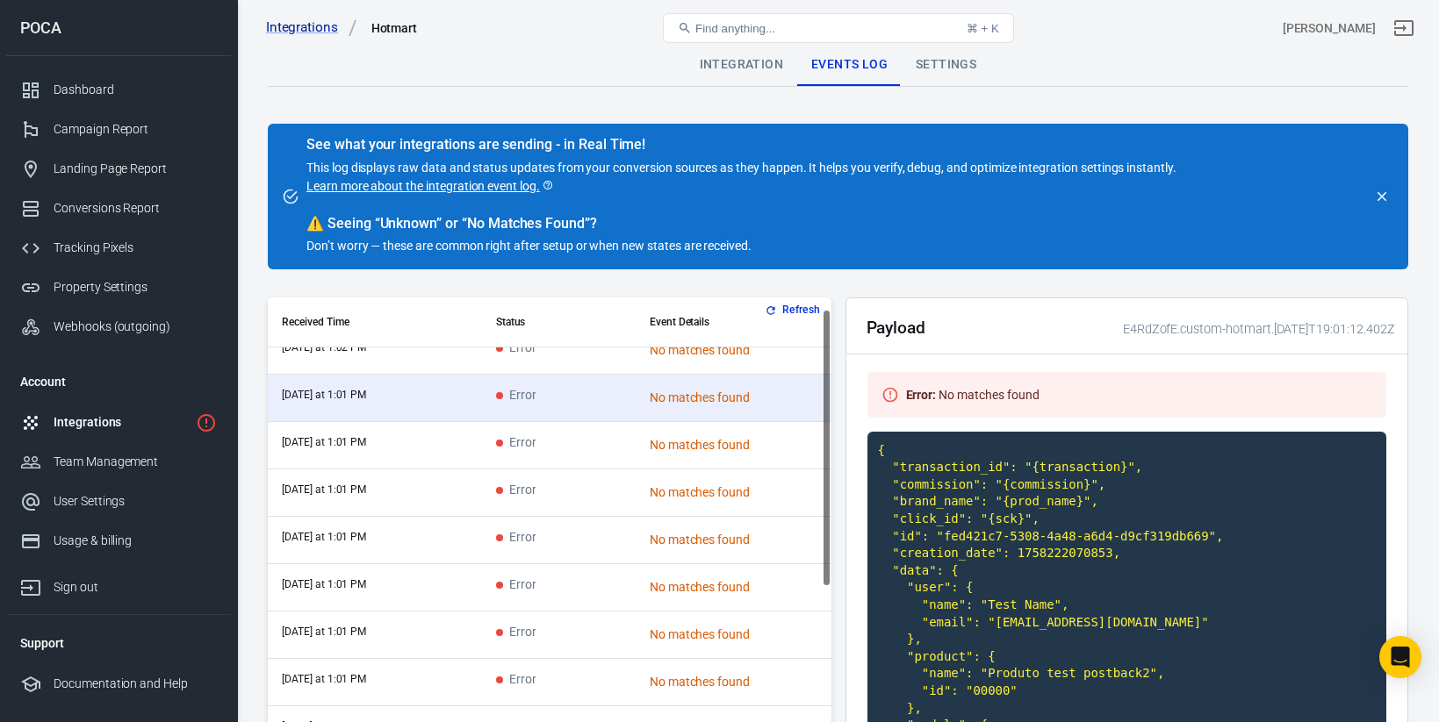
click at [598, 369] on td "Error" at bounding box center [559, 350] width 154 height 47
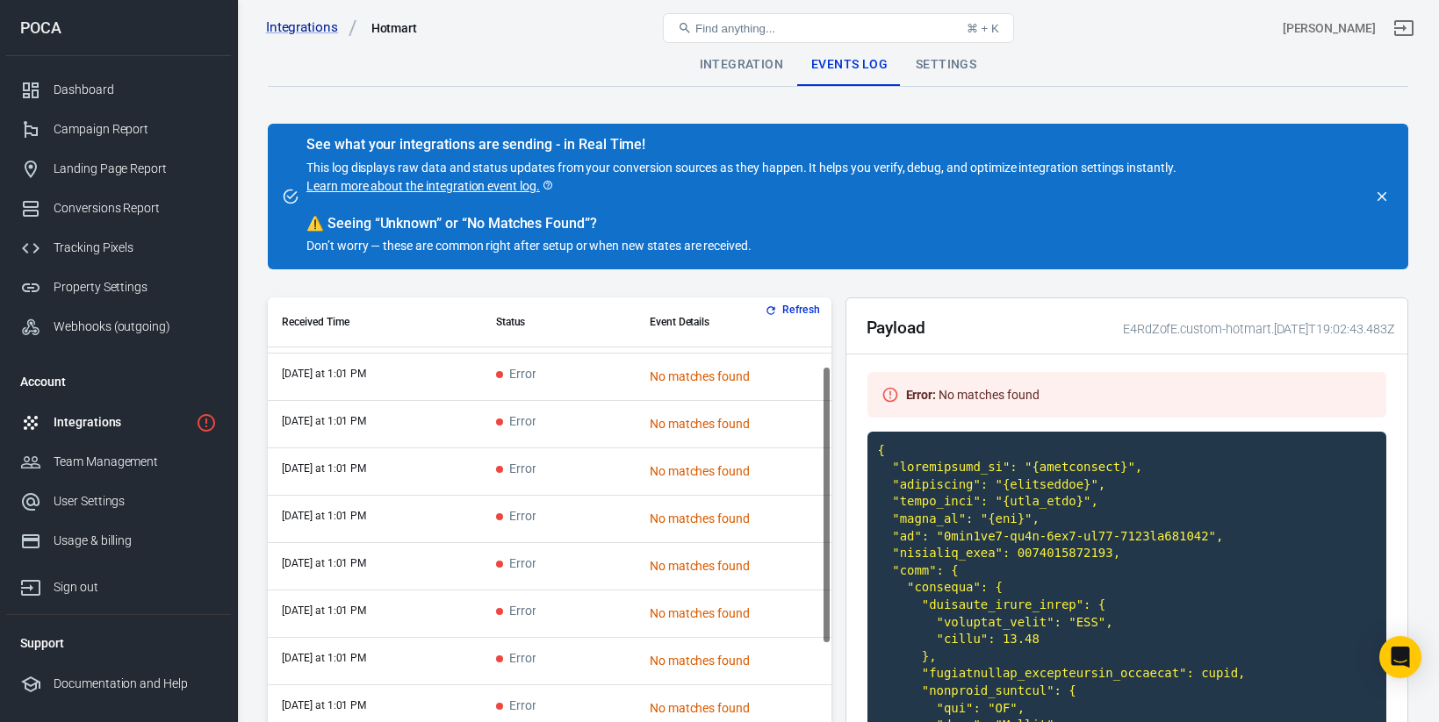
scroll to position [219, 0]
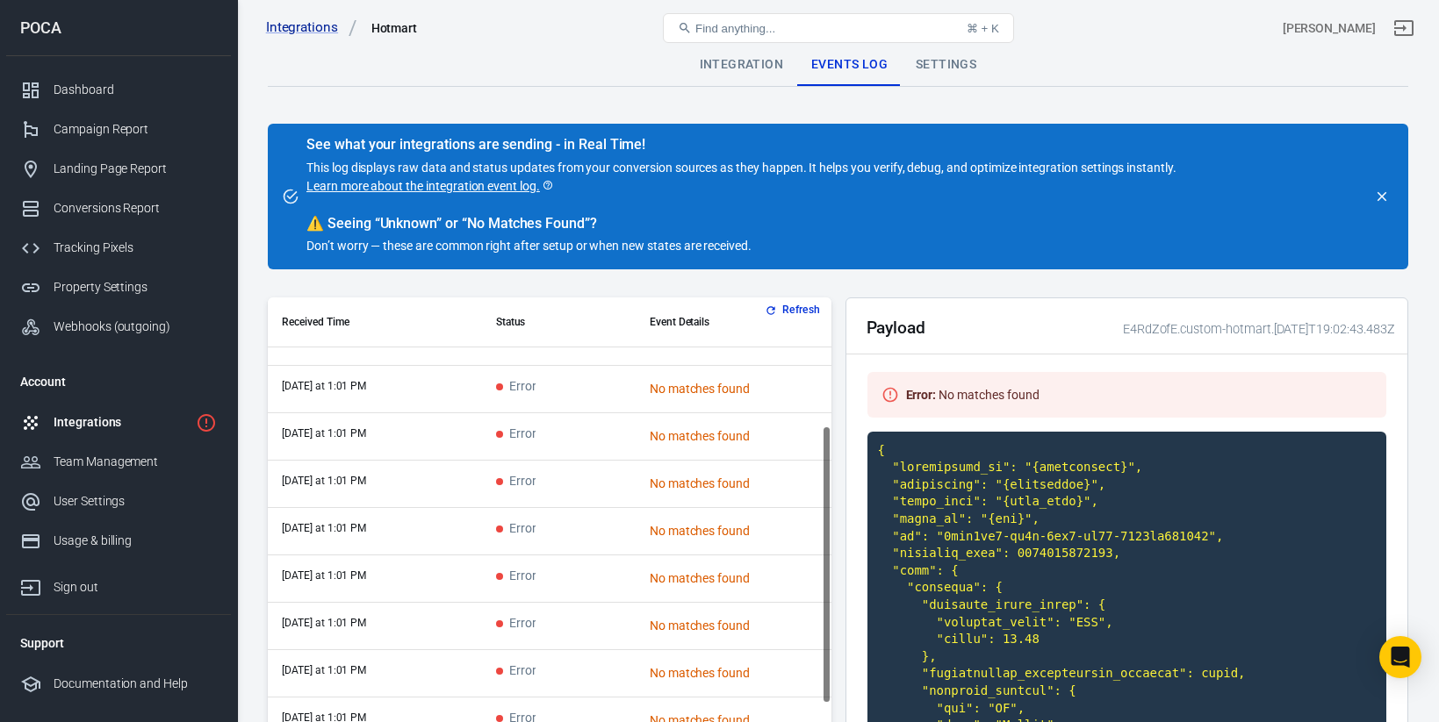
click at [569, 594] on td "Error" at bounding box center [559, 579] width 154 height 47
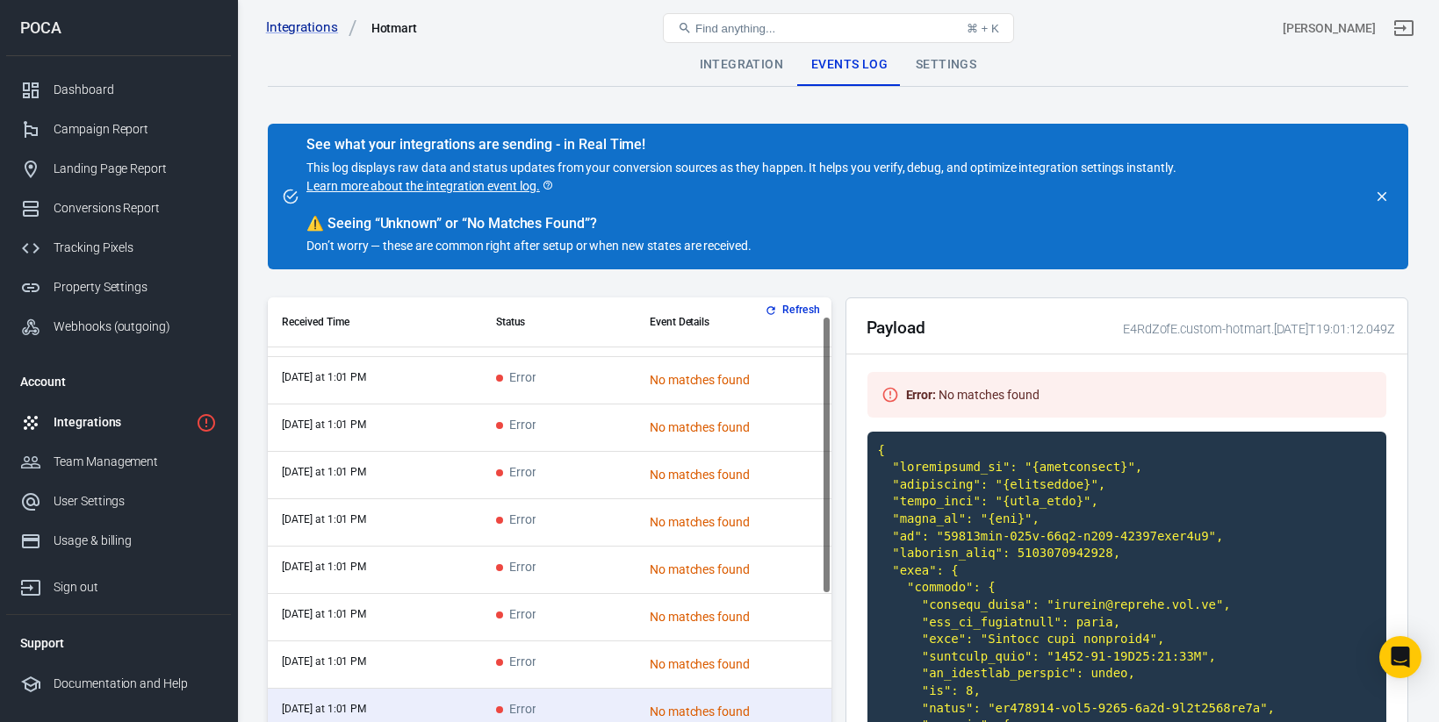
scroll to position [0, 0]
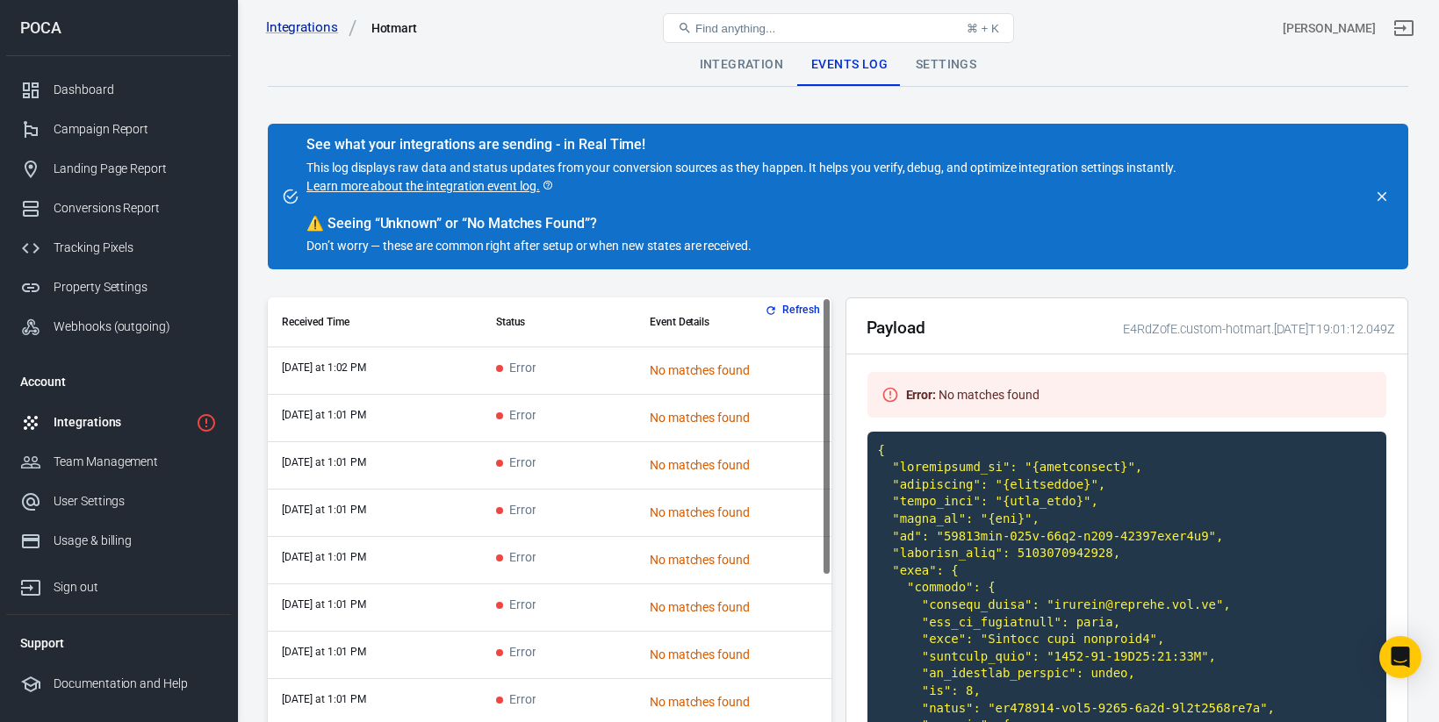
click at [927, 73] on div "Settings" at bounding box center [946, 65] width 89 height 42
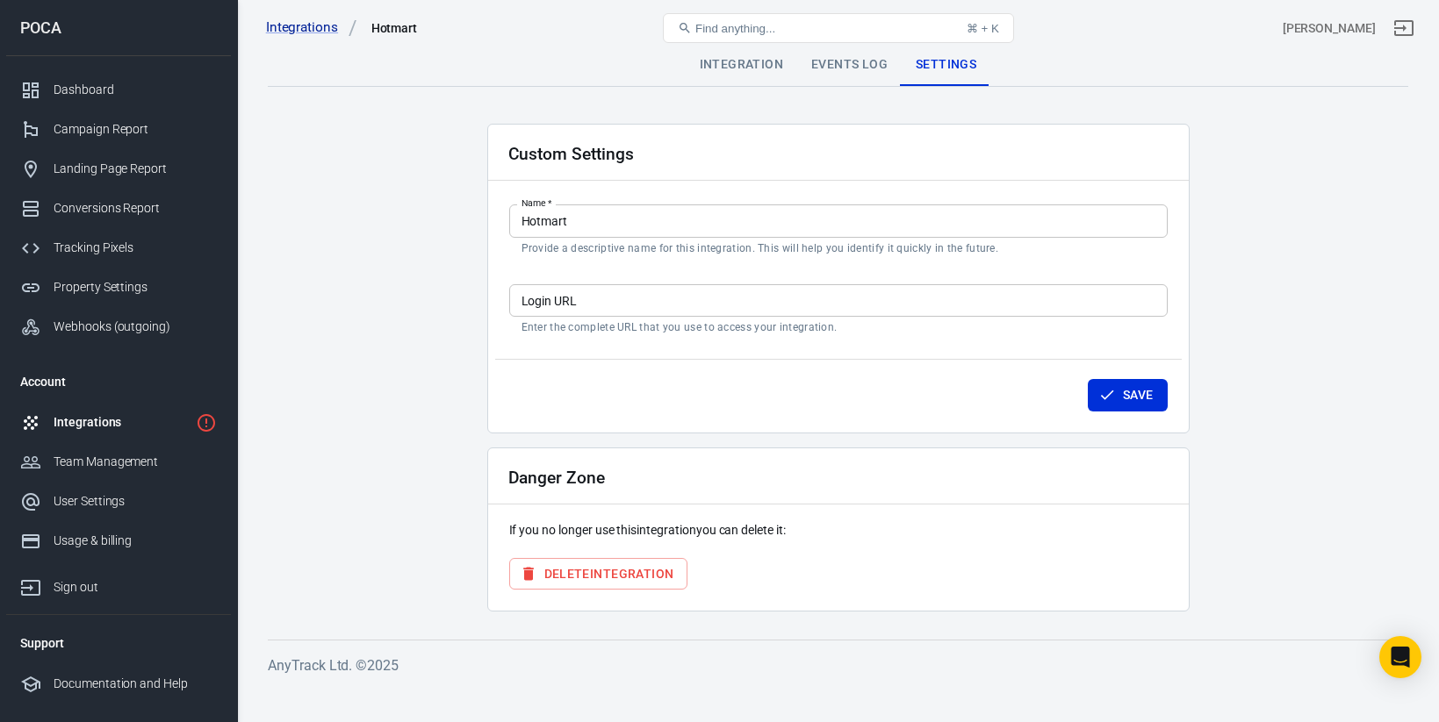
click at [820, 75] on div "Events Log" at bounding box center [849, 65] width 104 height 42
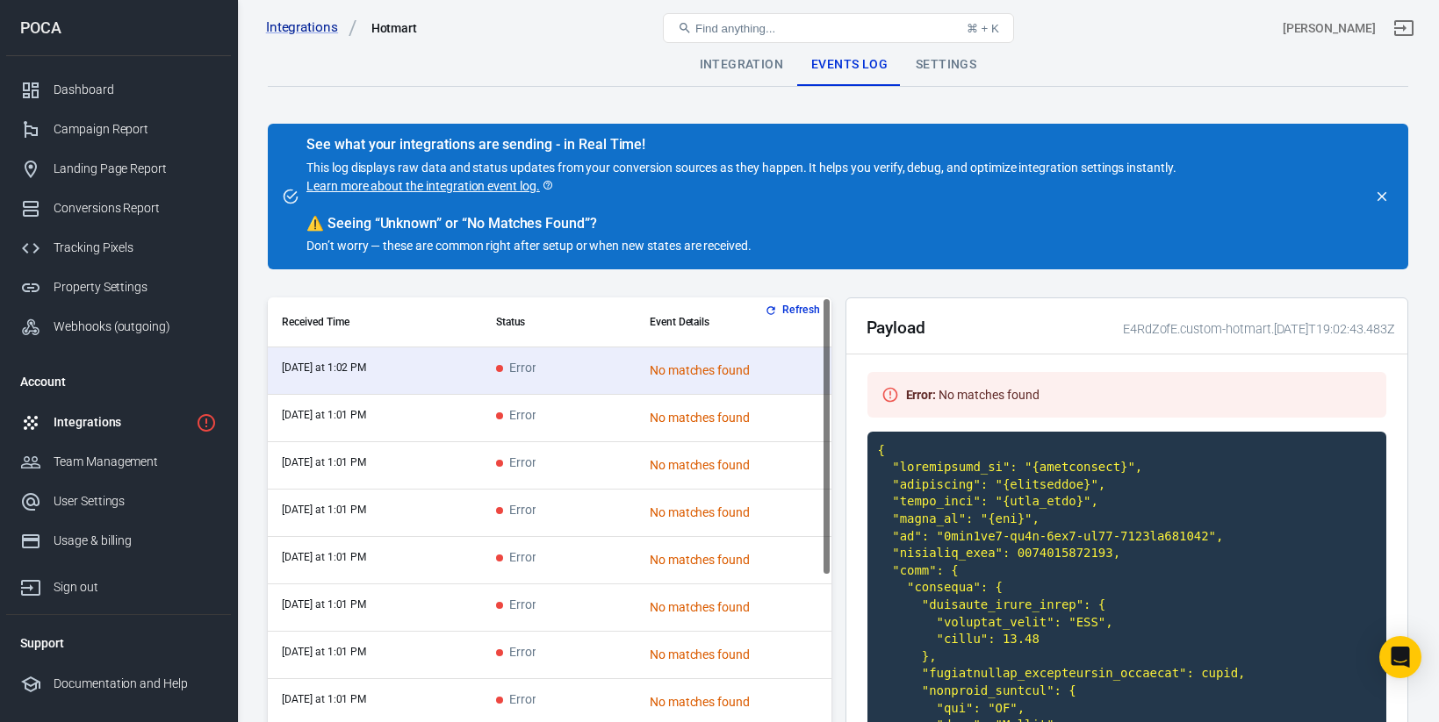
click at [485, 187] on link "Learn more about the integration event log." at bounding box center [430, 186] width 248 height 18
click at [715, 61] on div "Integration" at bounding box center [741, 65] width 111 height 42
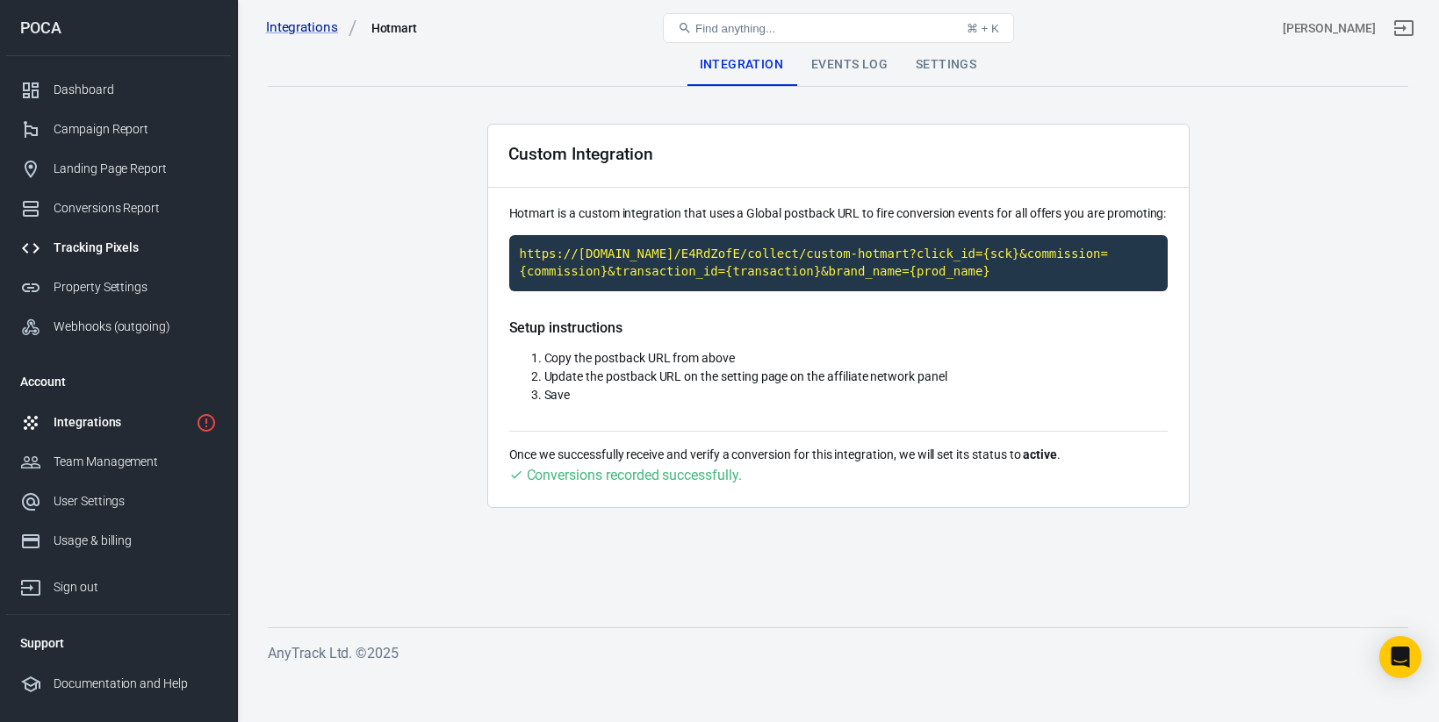
click at [109, 248] on div "Tracking Pixels" at bounding box center [135, 248] width 163 height 18
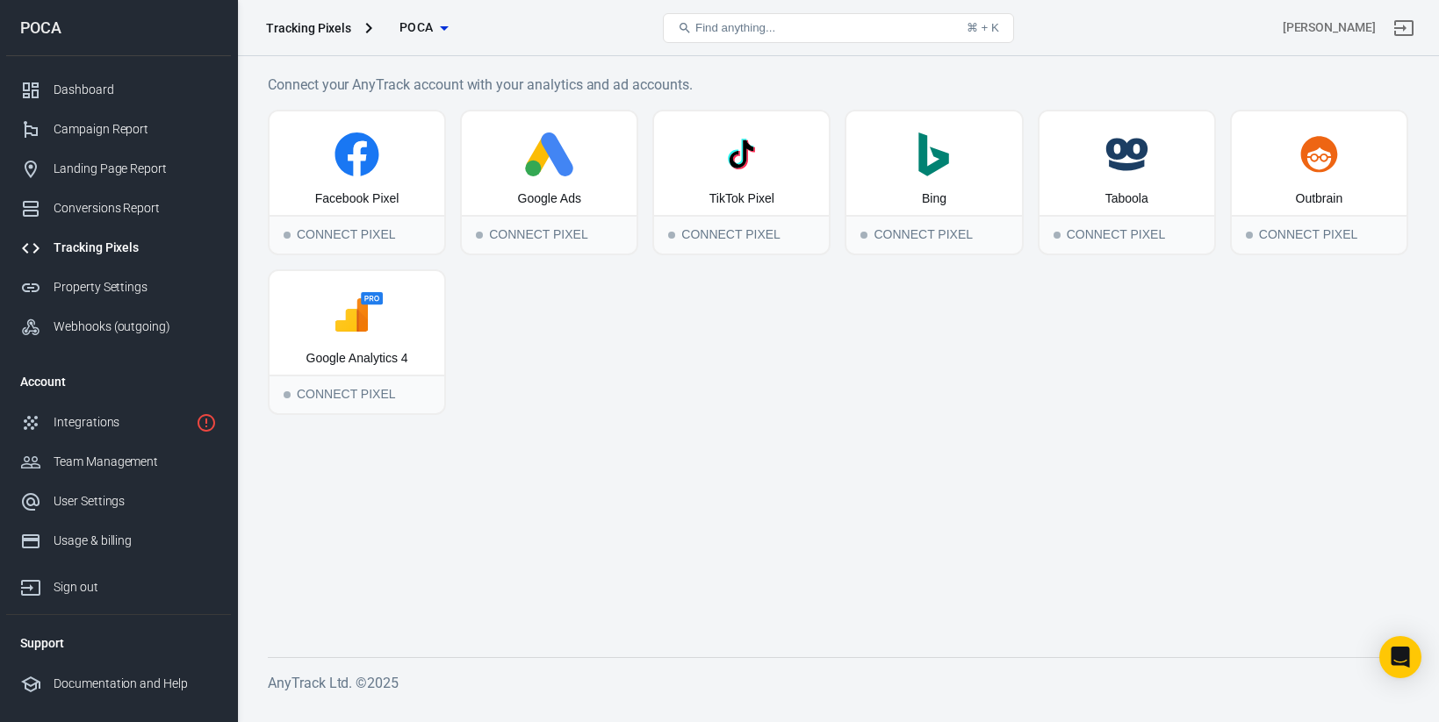
click at [416, 34] on span "POCA" at bounding box center [416, 28] width 34 height 22
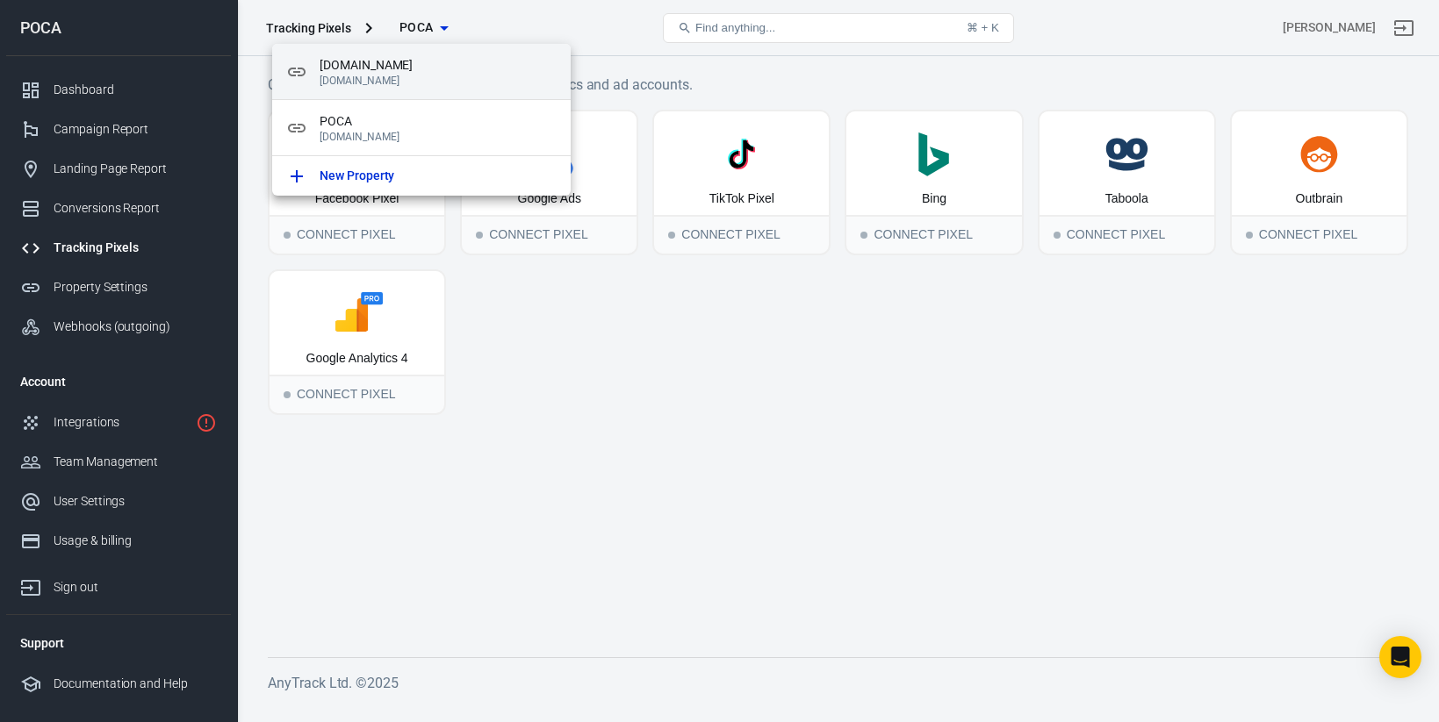
click at [388, 78] on p "[DOMAIN_NAME]" at bounding box center [438, 81] width 237 height 12
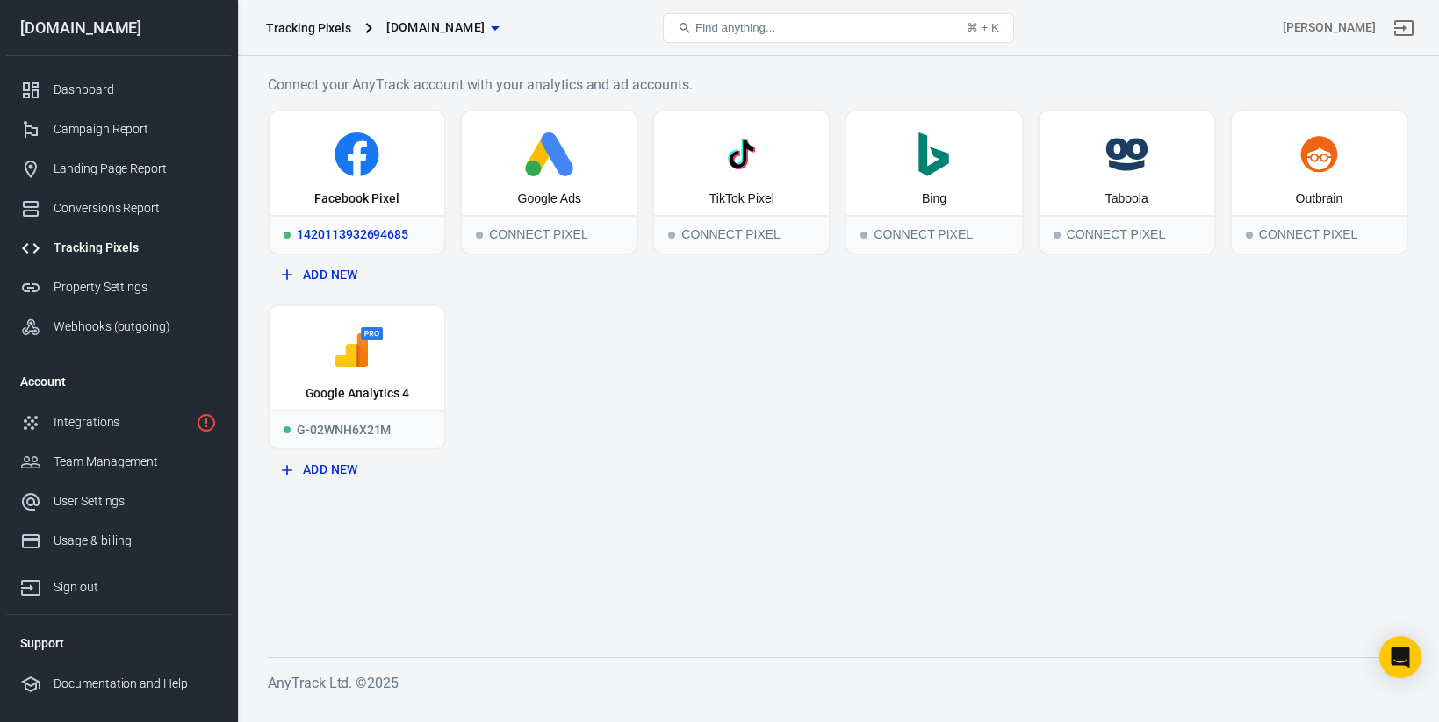
click at [371, 204] on div "Facebook Pixel" at bounding box center [356, 199] width 84 height 18
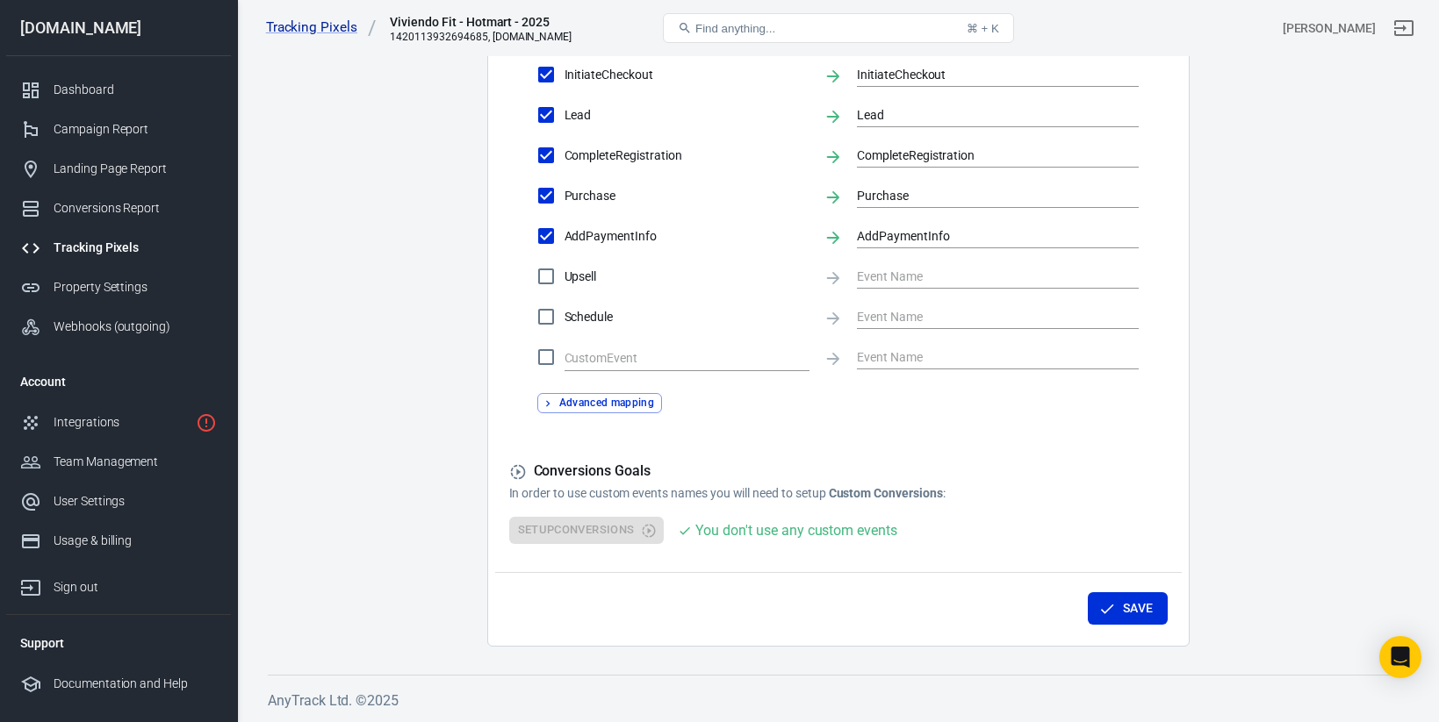
scroll to position [827, 0]
click at [646, 537] on div "Setup Conversions You don't use any custom events" at bounding box center [838, 530] width 658 height 27
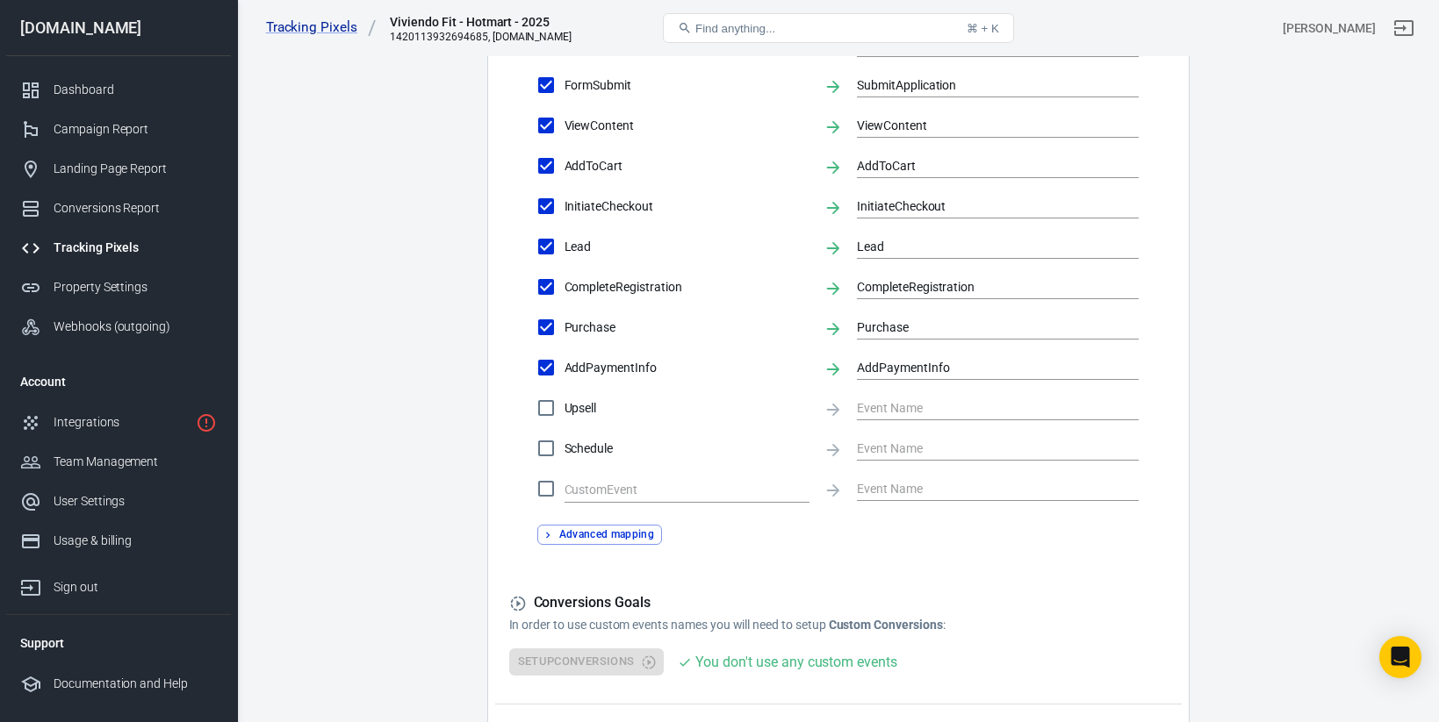
scroll to position [689, 0]
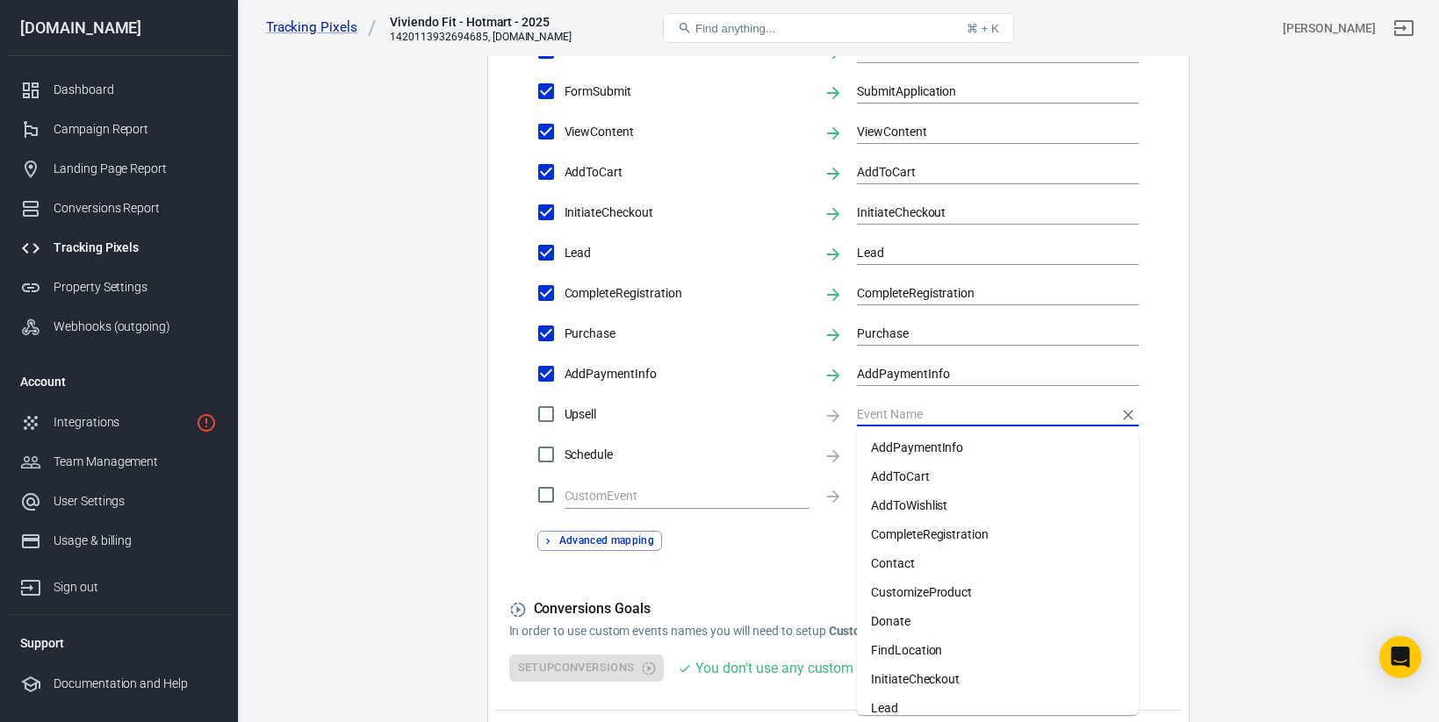
click at [888, 409] on input "text" at bounding box center [984, 414] width 255 height 22
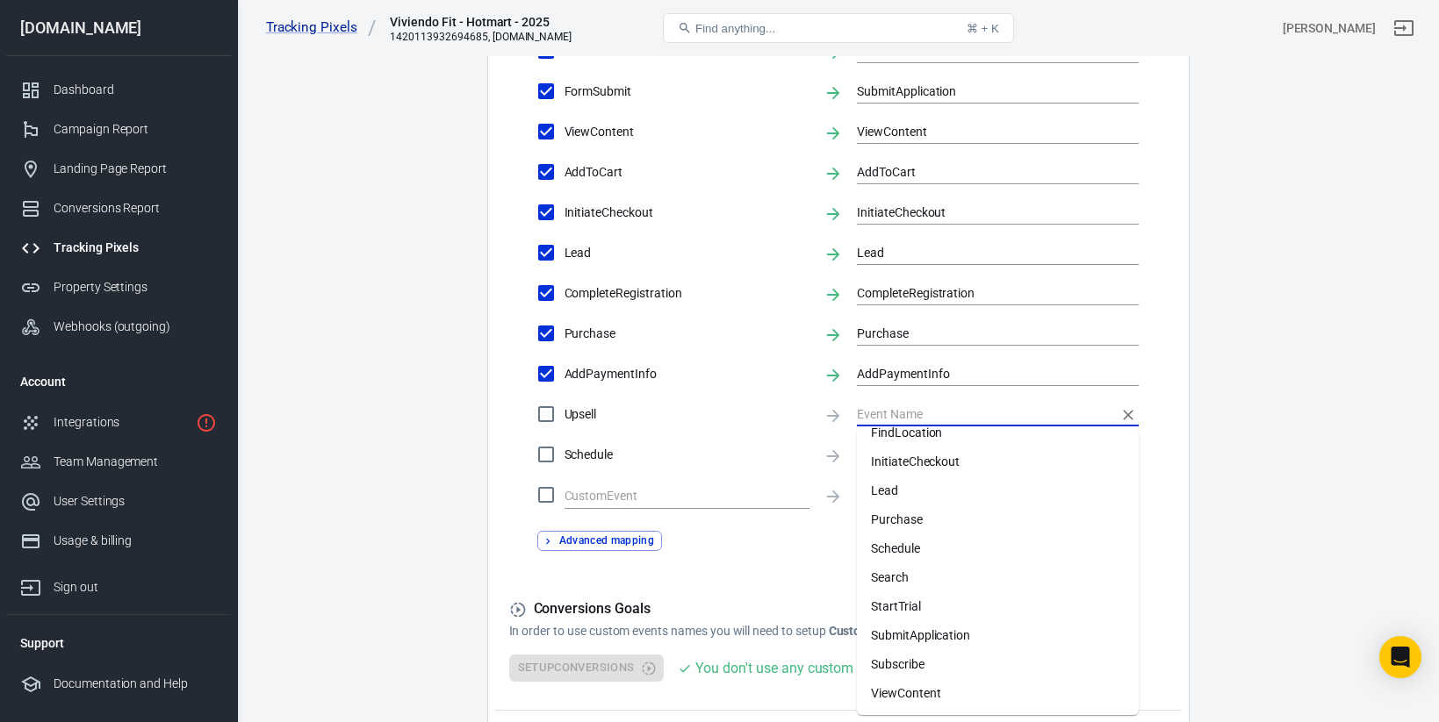
click at [1192, 553] on main "Conversions Ads Integration Settings Conversions Settings Account Connection Co…" at bounding box center [838, 70] width 1140 height 1430
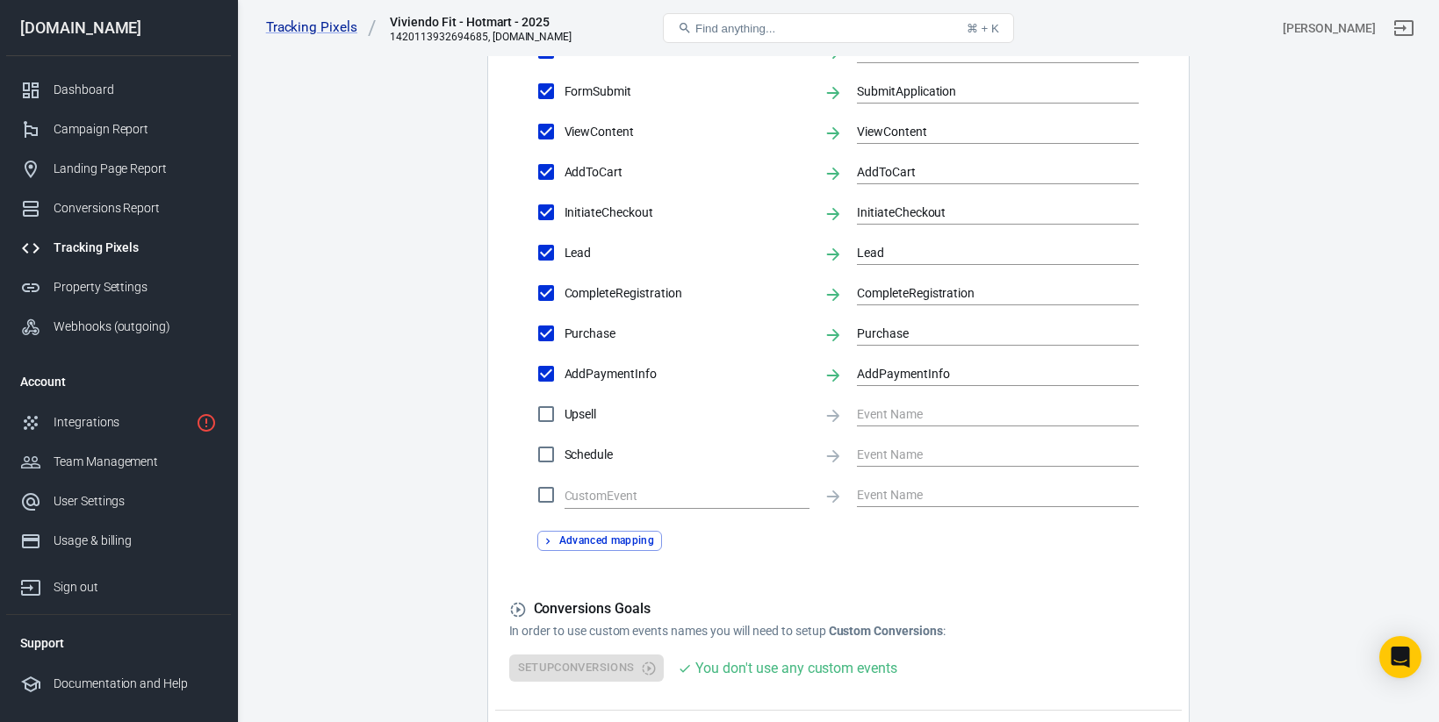
click at [641, 544] on button "Advanced mapping" at bounding box center [600, 541] width 126 height 20
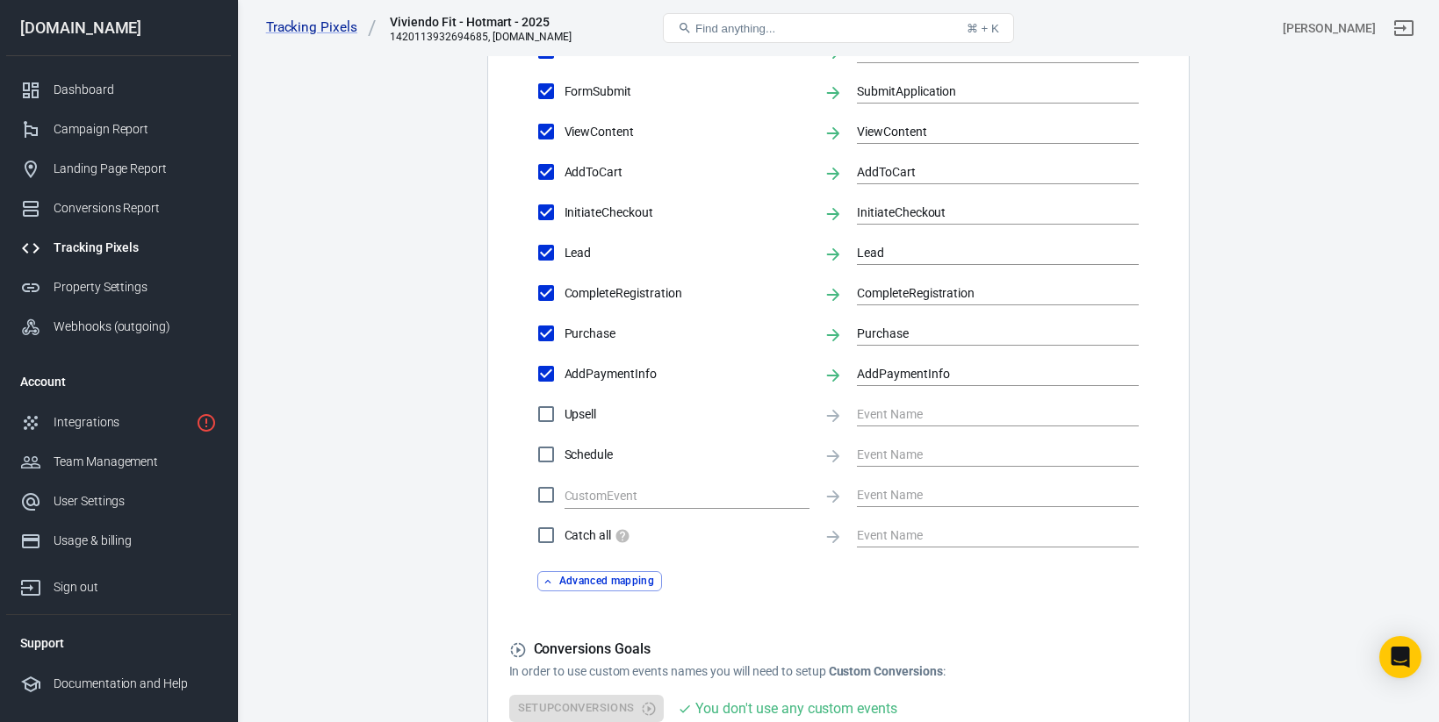
click at [837, 573] on div "Catch all Advanced mapping" at bounding box center [838, 554] width 658 height 75
click at [652, 575] on button "Advanced mapping" at bounding box center [600, 581] width 126 height 20
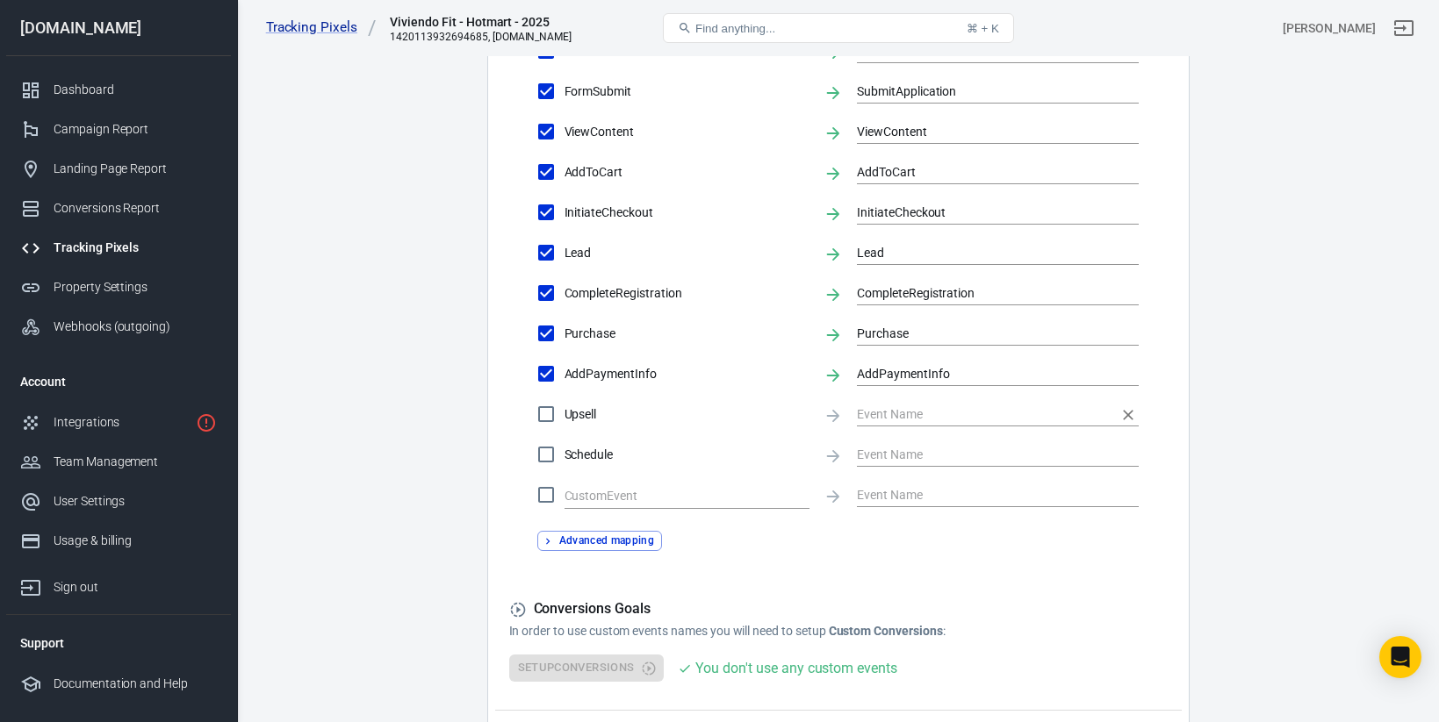
click at [874, 415] on input "text" at bounding box center [984, 414] width 255 height 22
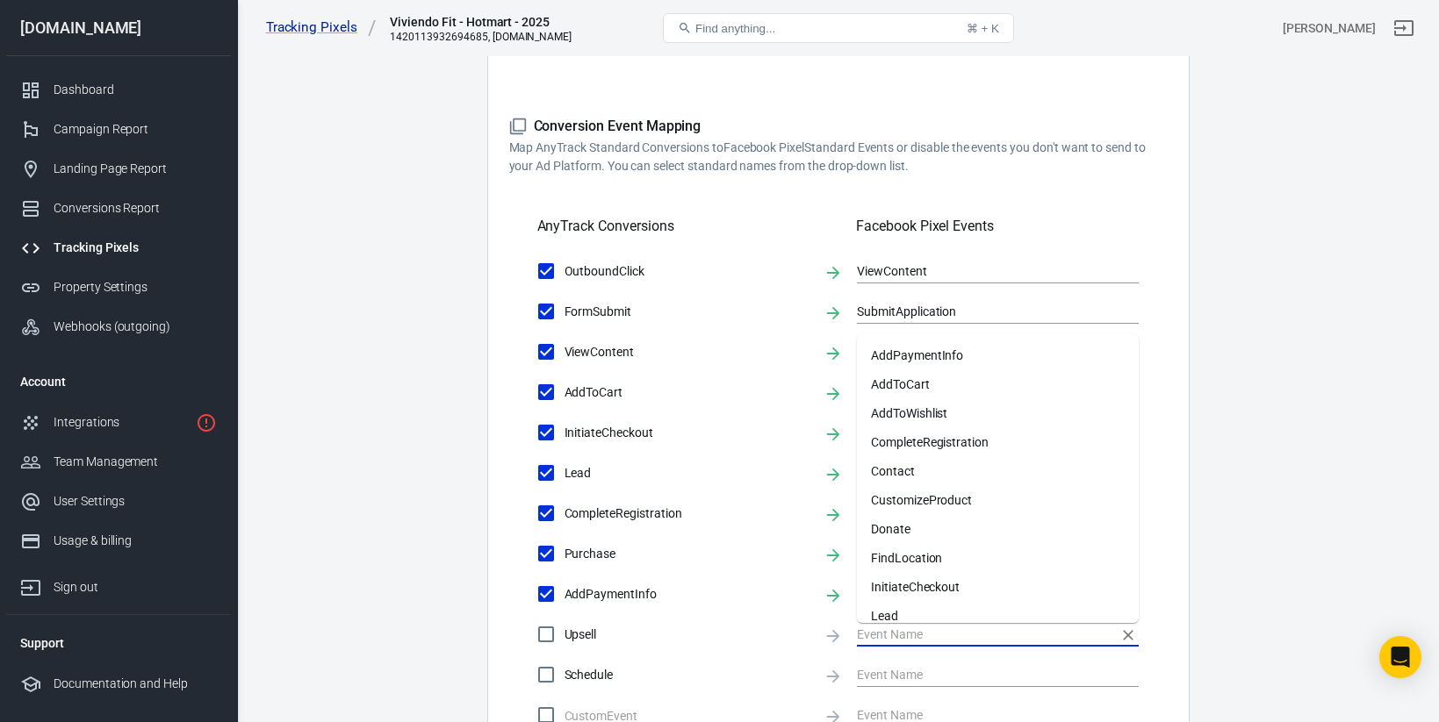
scroll to position [420, 0]
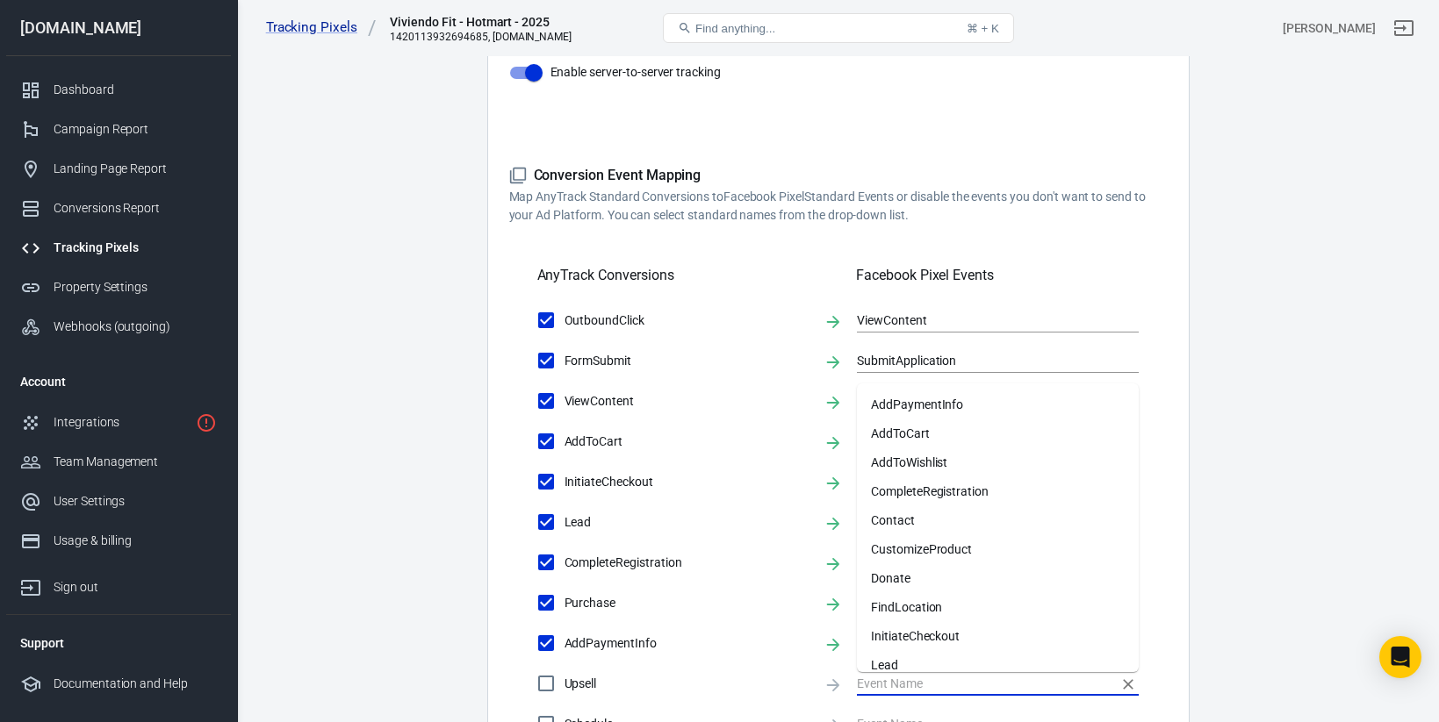
click at [931, 240] on div "AnyTrack Conversions Facebook Pixel Events" at bounding box center [838, 269] width 602 height 60
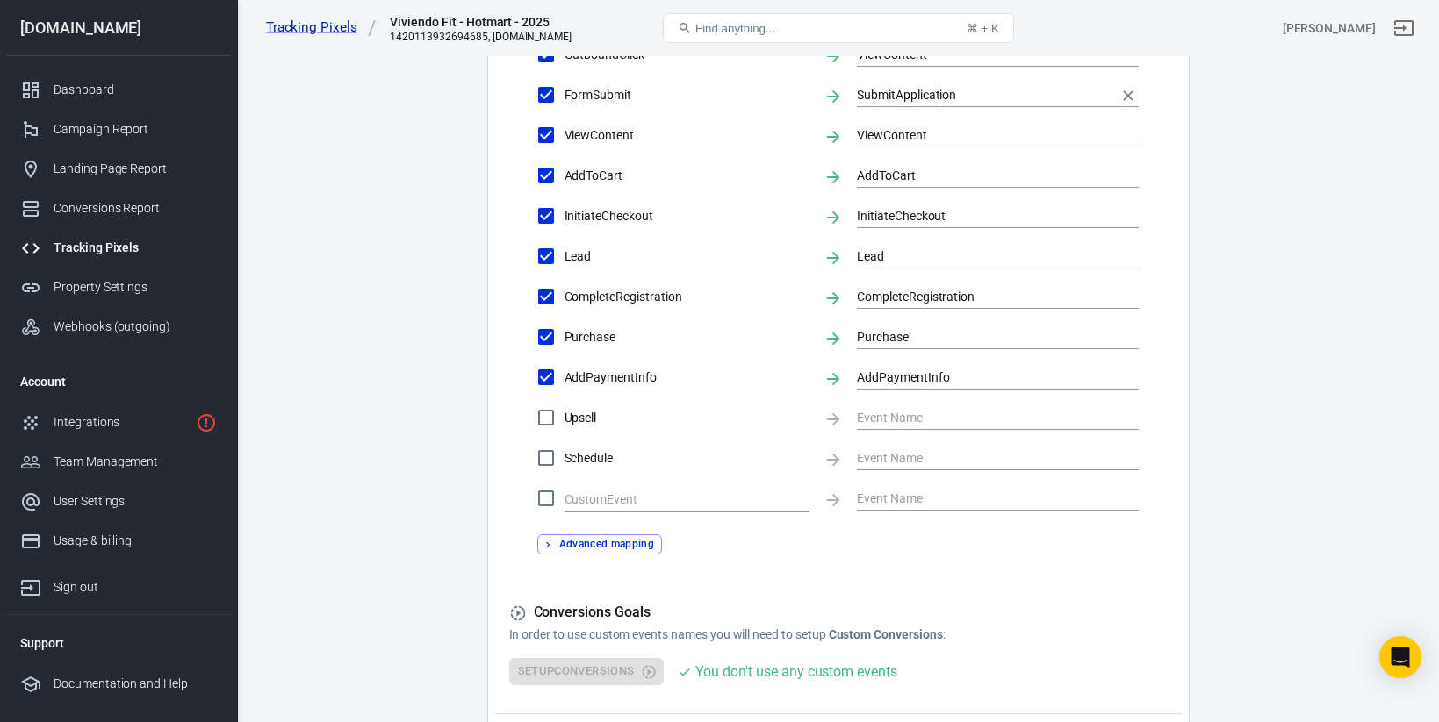
scroll to position [811, 0]
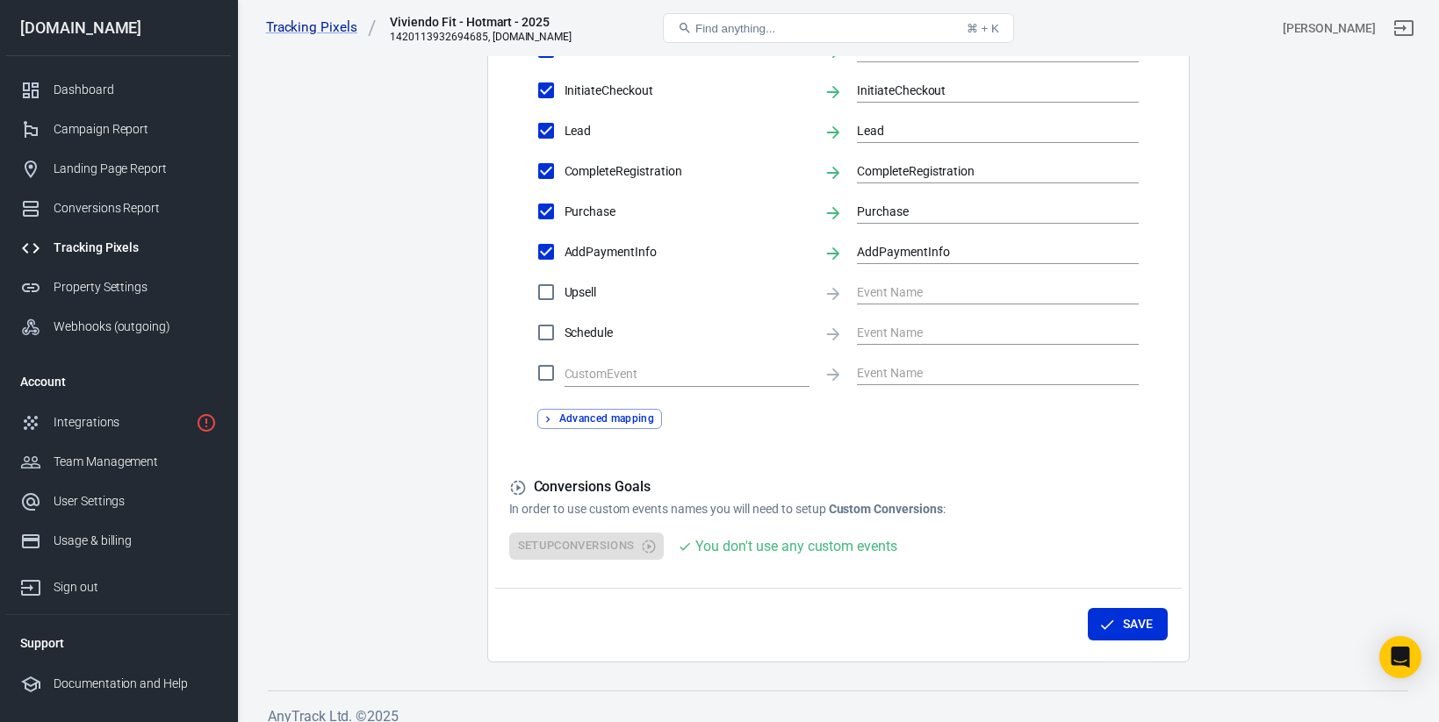
click at [517, 493] on icon at bounding box center [518, 488] width 18 height 18
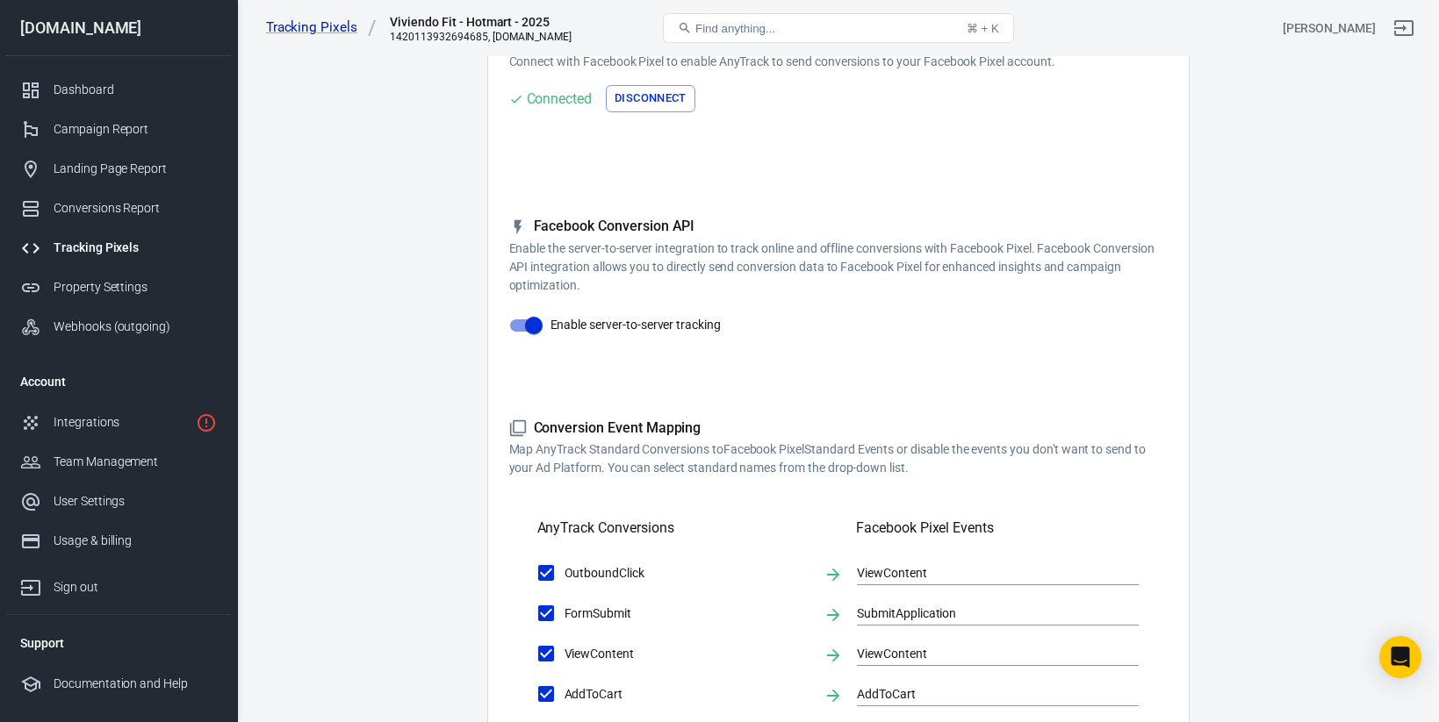
scroll to position [0, 0]
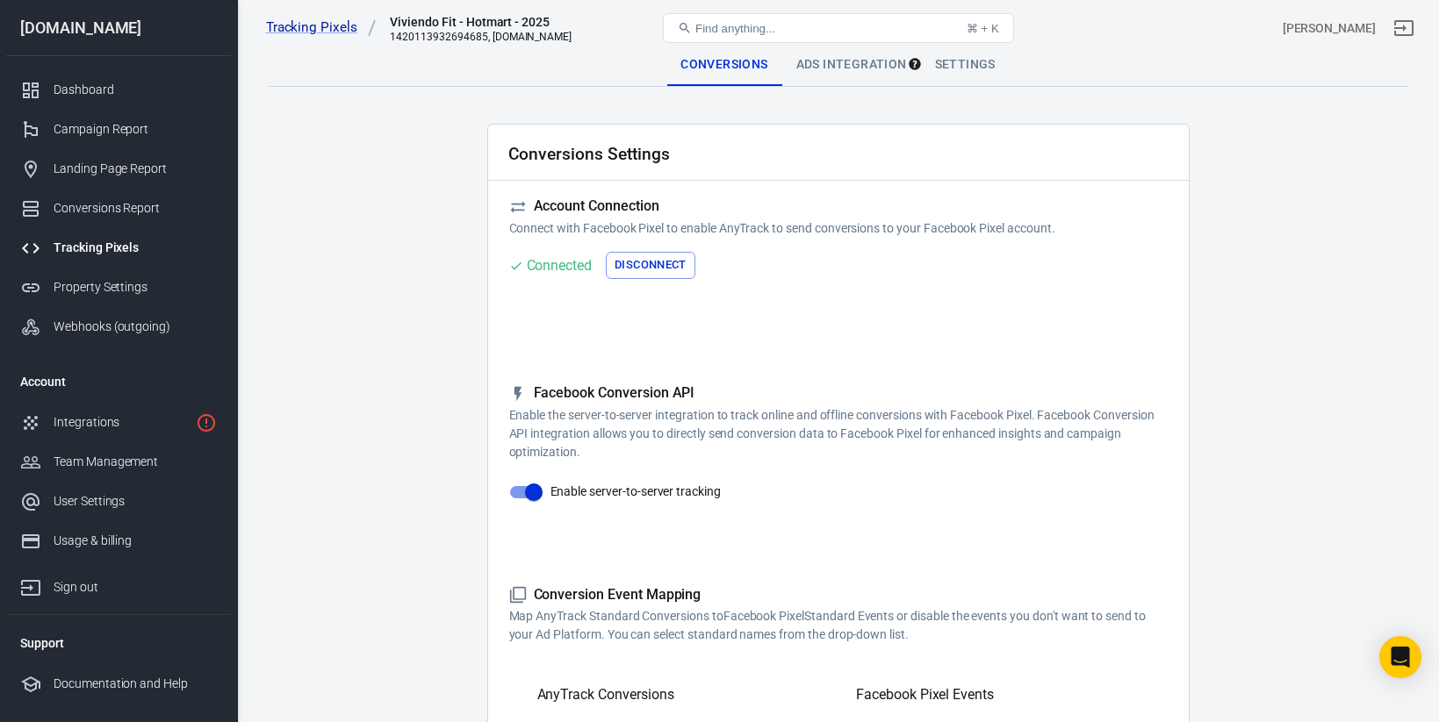
click at [859, 73] on div "Ads Integration" at bounding box center [851, 65] width 139 height 42
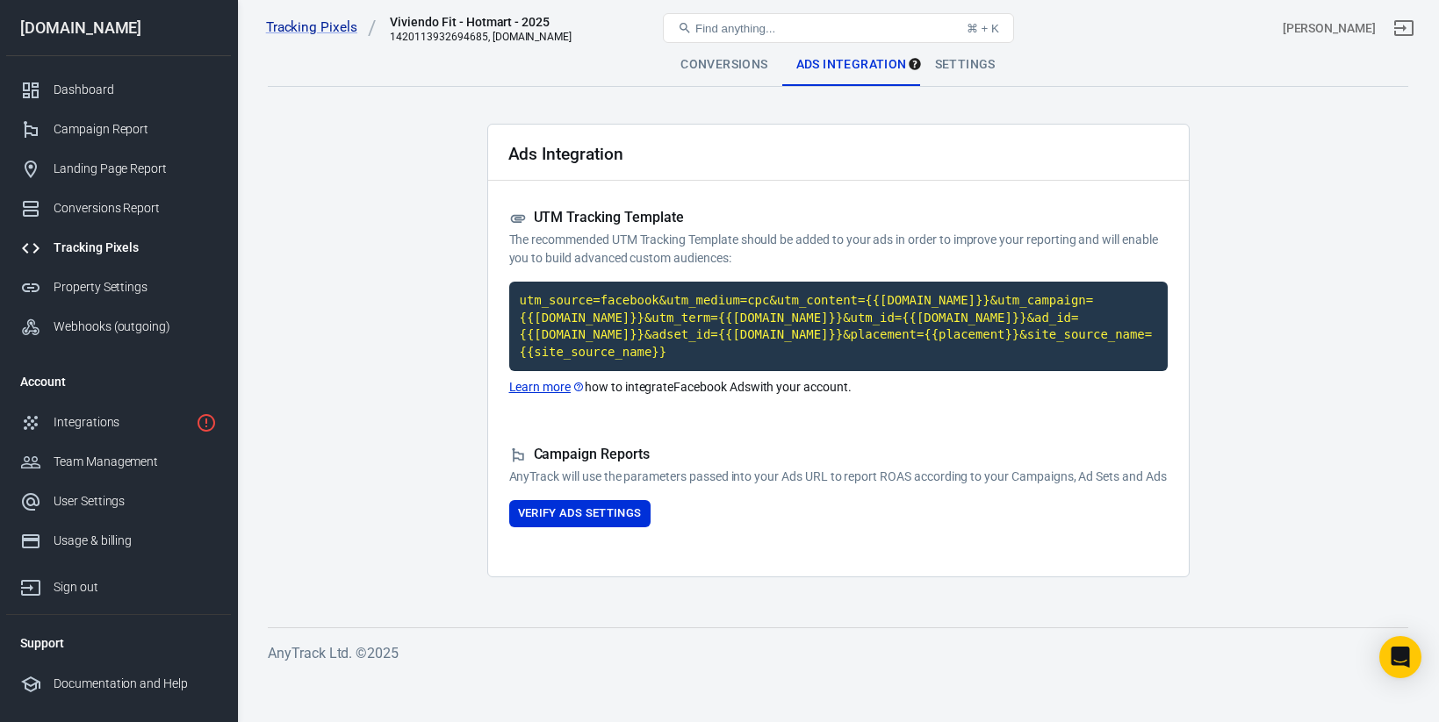
click at [957, 63] on div "Settings" at bounding box center [965, 65] width 89 height 42
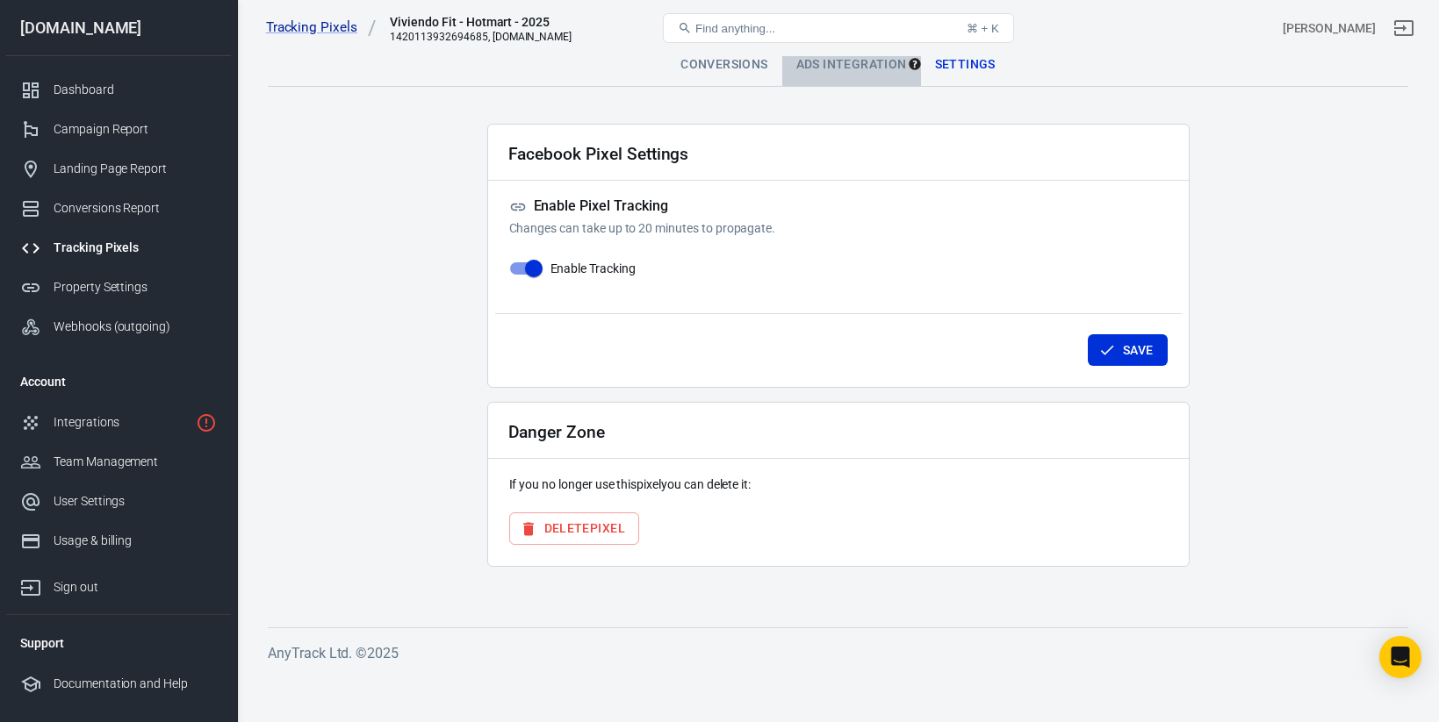
click at [881, 68] on div "Ads Integration" at bounding box center [851, 65] width 139 height 42
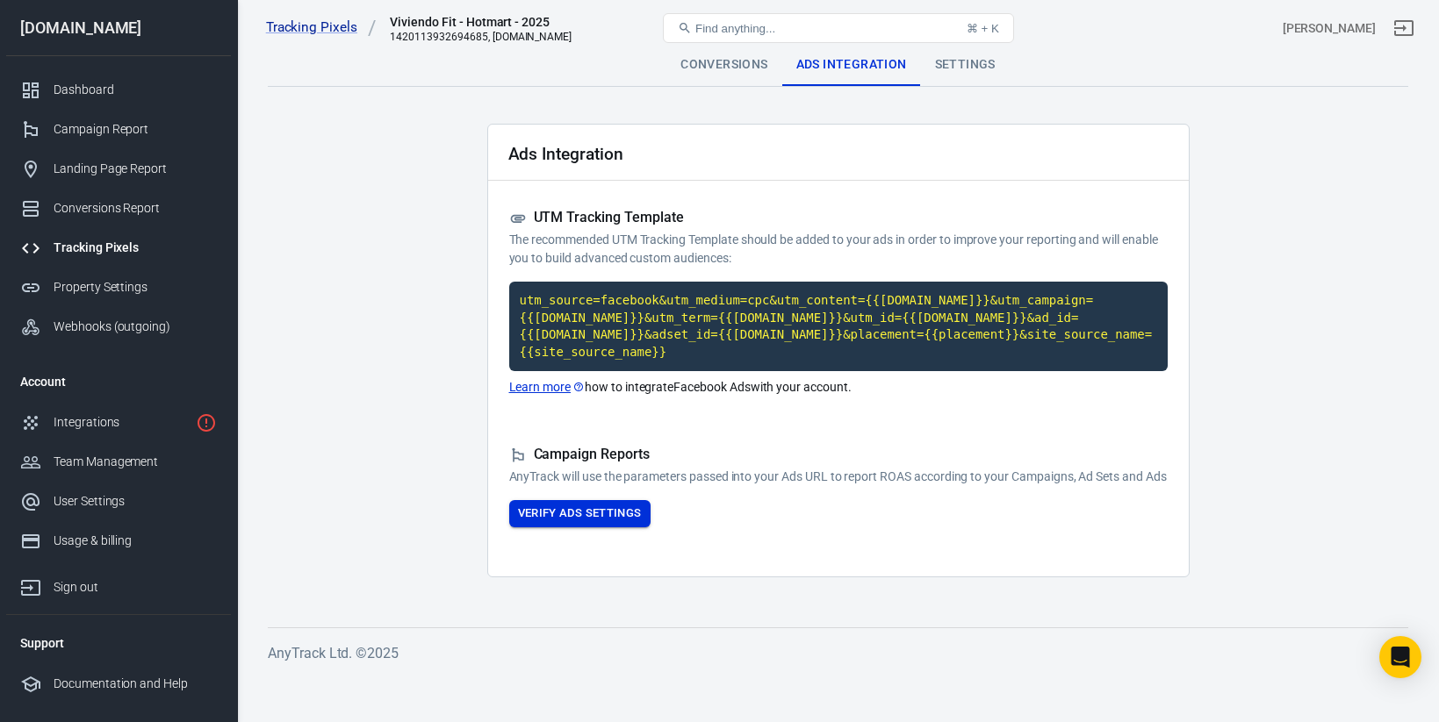
click at [586, 528] on button "Verify Ads Settings" at bounding box center [579, 513] width 141 height 27
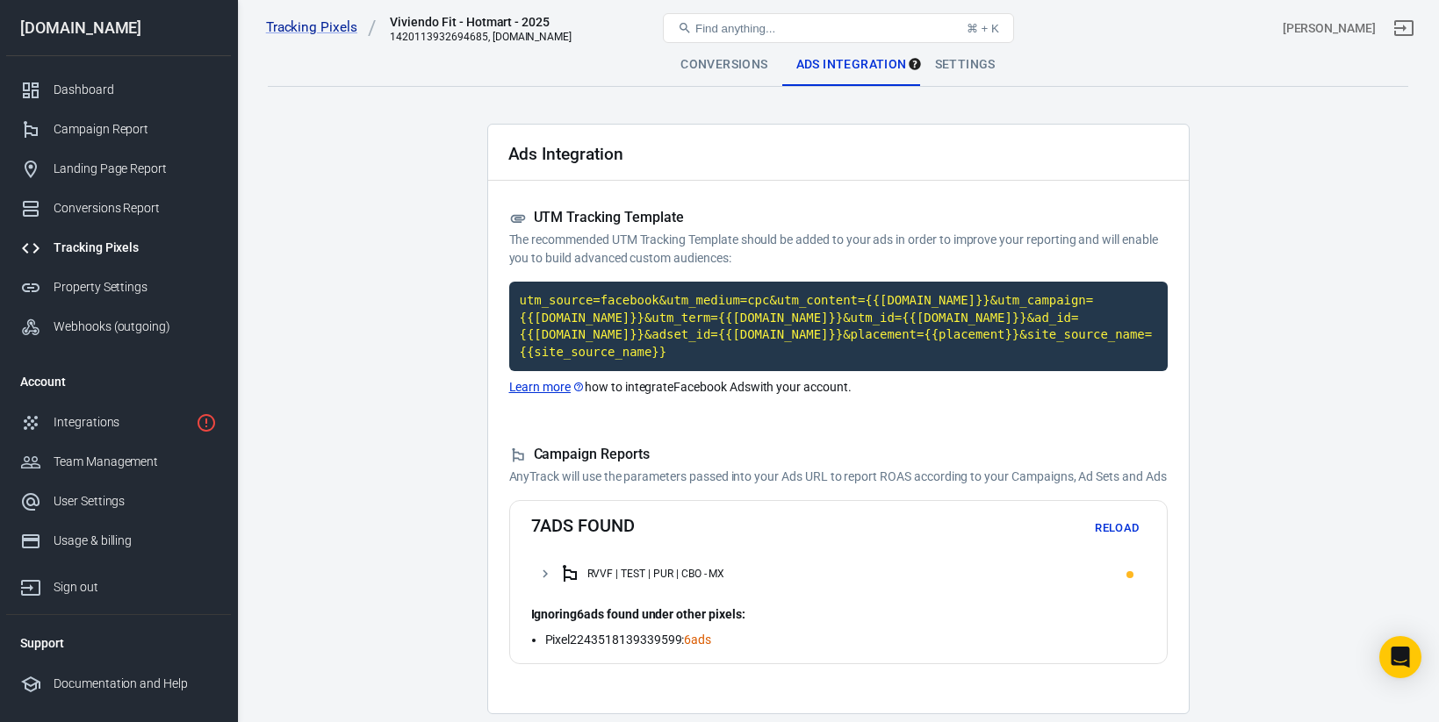
click at [1131, 581] on div at bounding box center [1132, 574] width 12 height 14
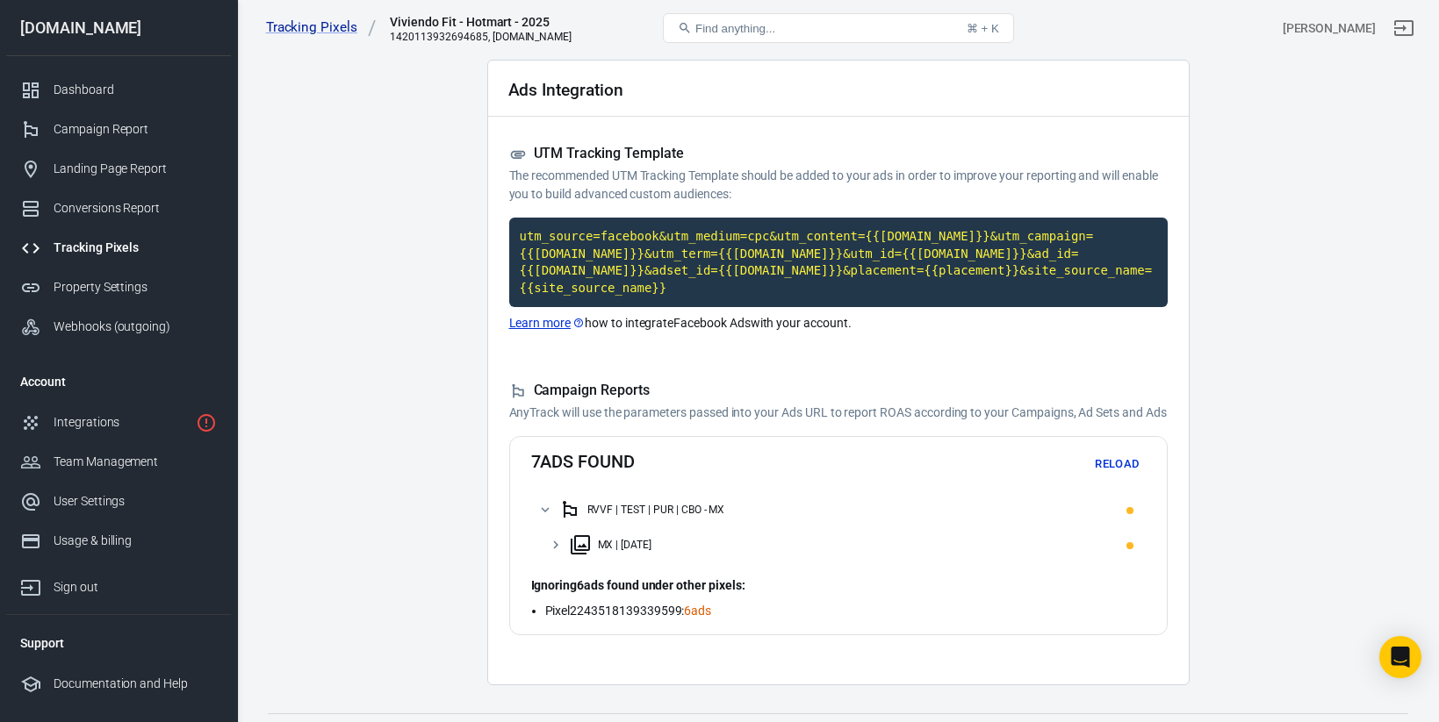
scroll to position [68, 0]
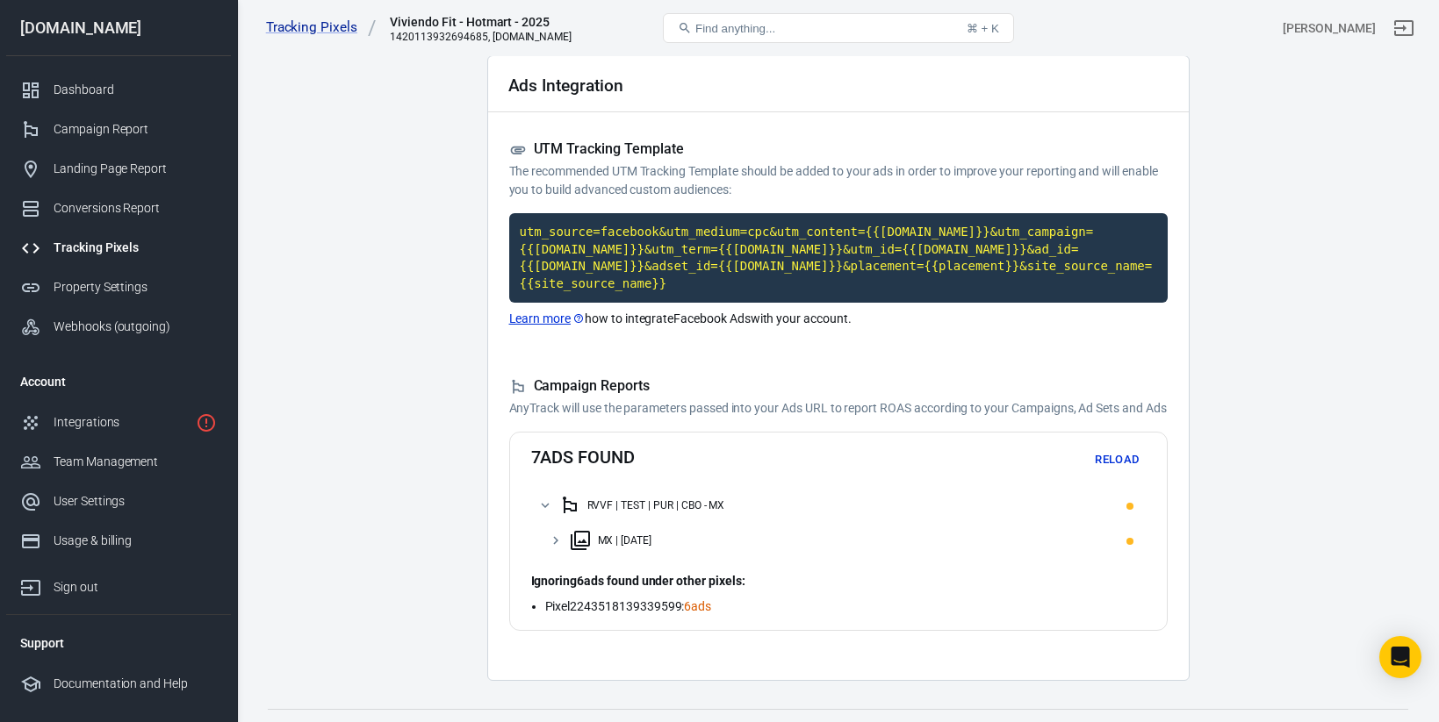
click at [887, 578] on div "7 ads found Reload RVVF | TEST | PUR | CBO - MX MX | [DATE] Ignoring 6 ads foun…" at bounding box center [838, 531] width 658 height 199
click at [551, 549] on icon at bounding box center [556, 541] width 16 height 16
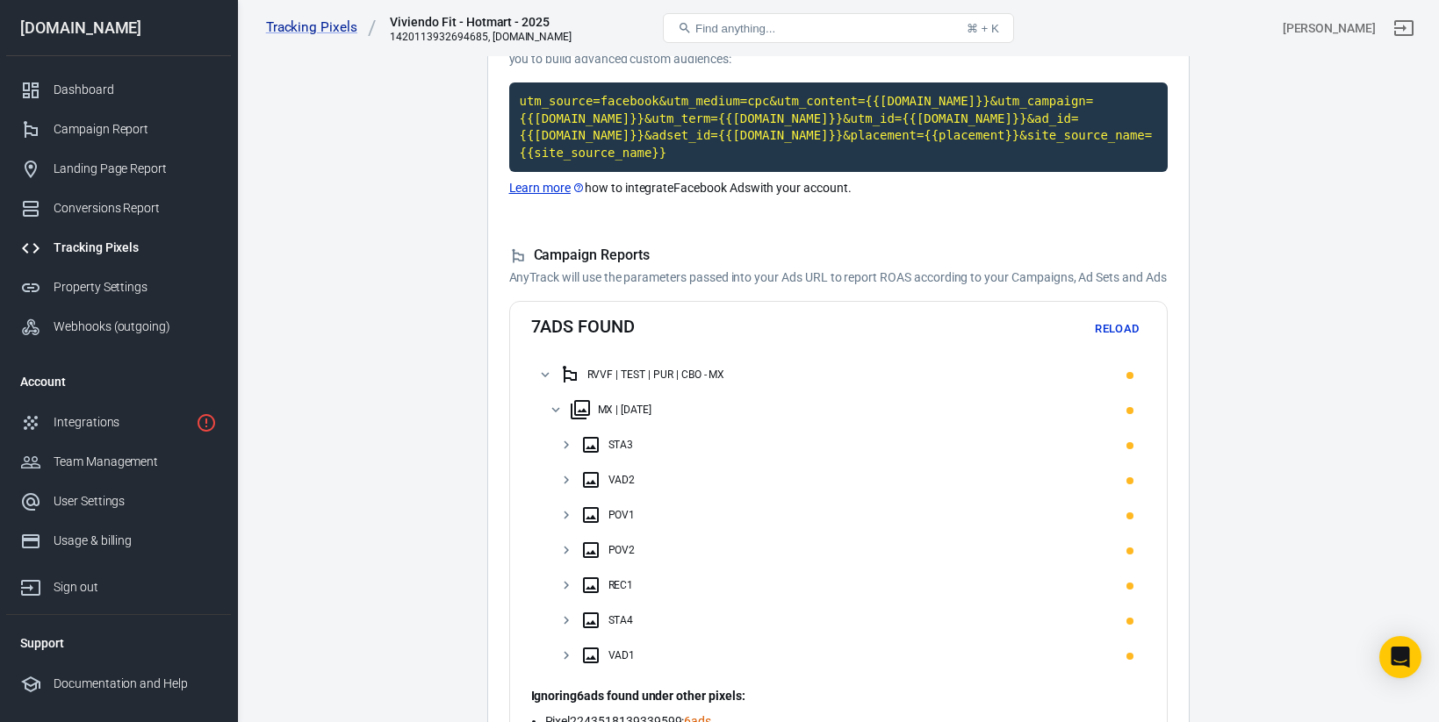
scroll to position [367, 0]
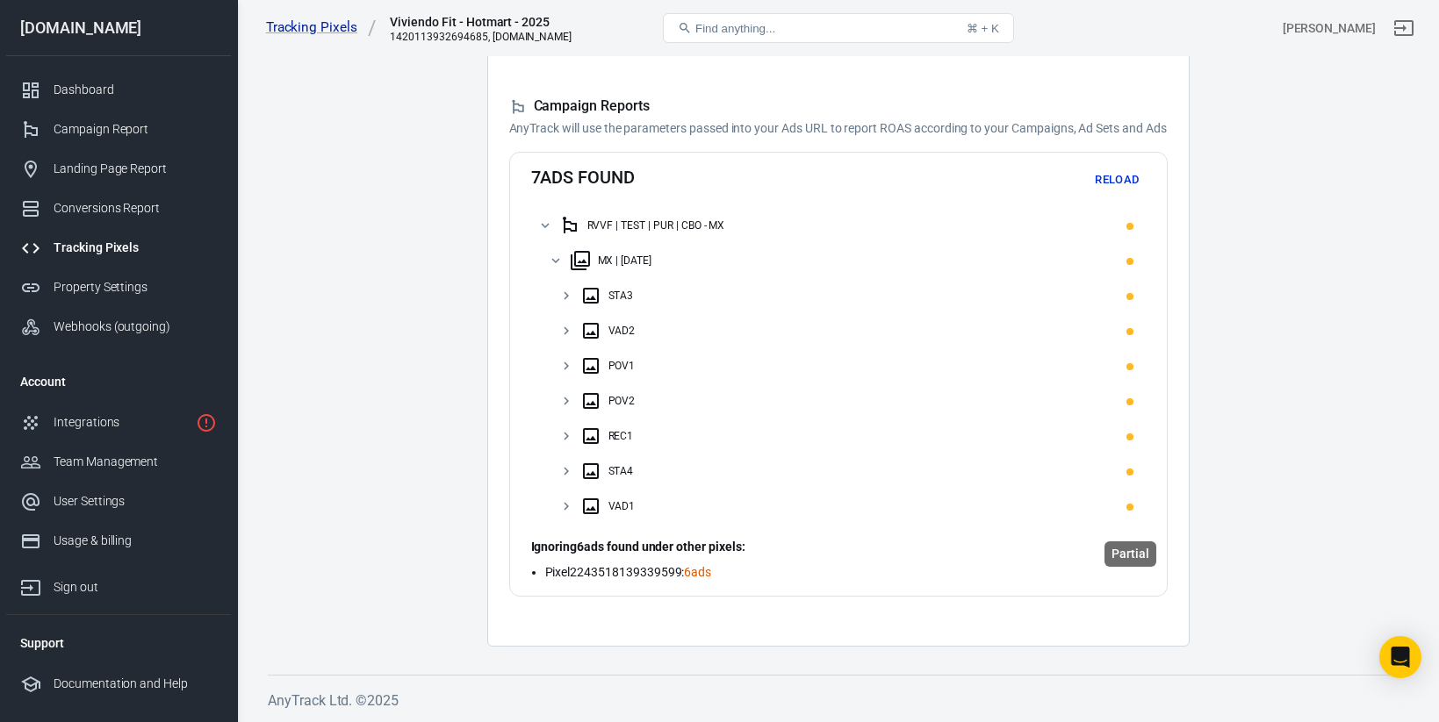
click at [1132, 507] on span "Partial" at bounding box center [1129, 507] width 7 height 7
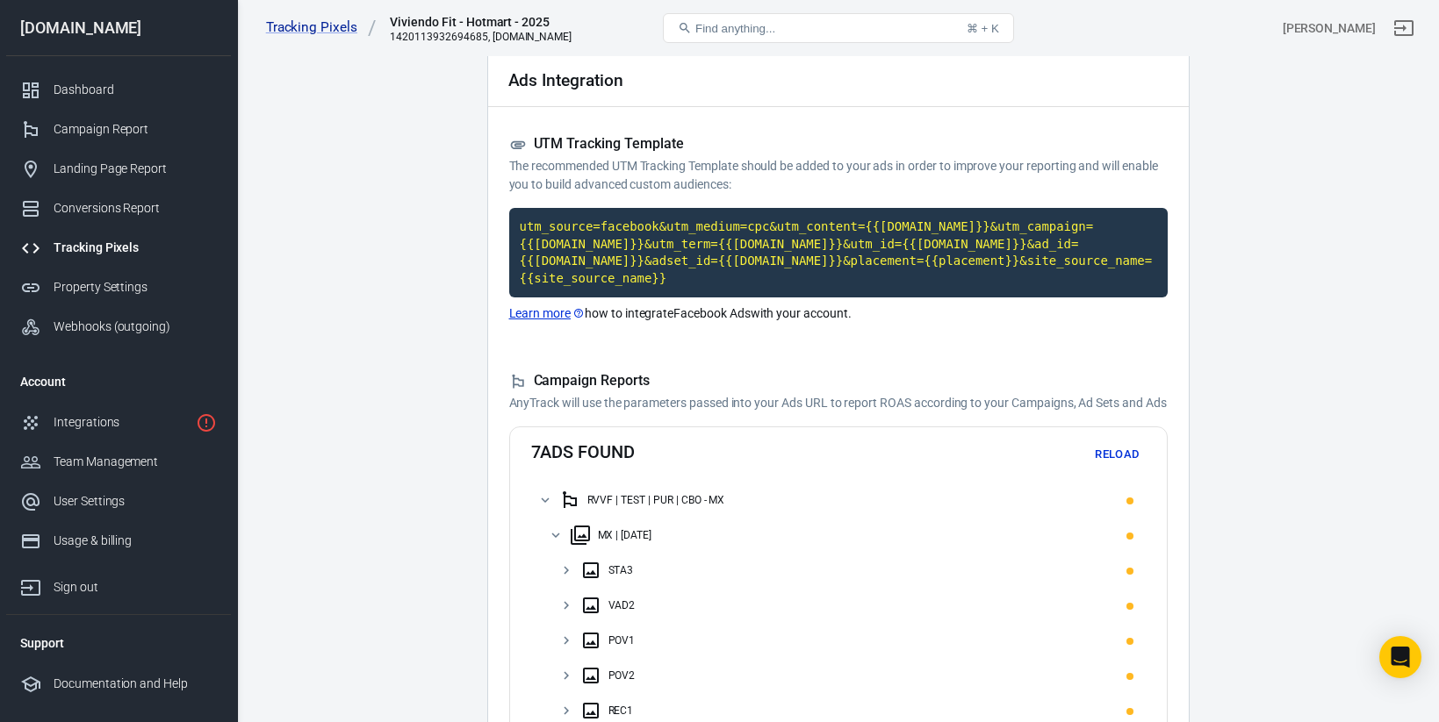
scroll to position [61, 0]
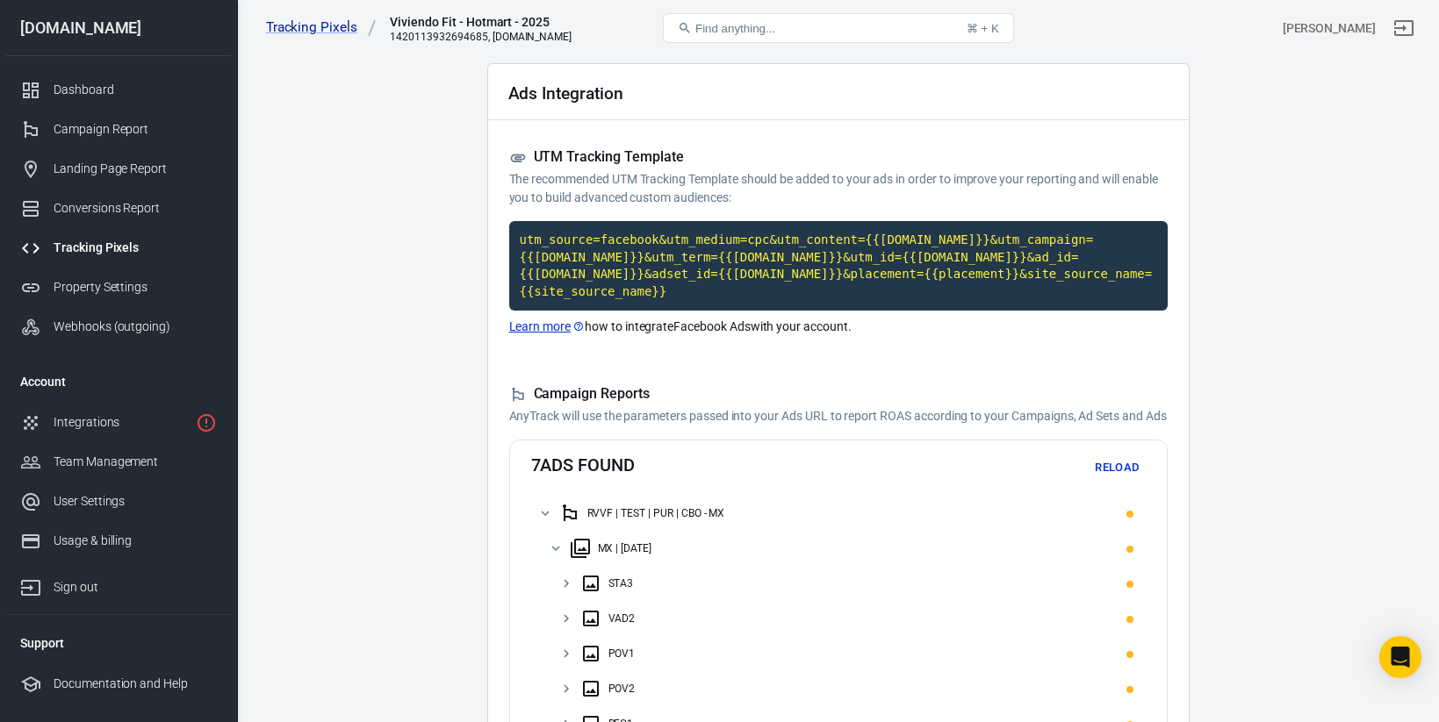
click at [549, 521] on icon at bounding box center [545, 514] width 16 height 16
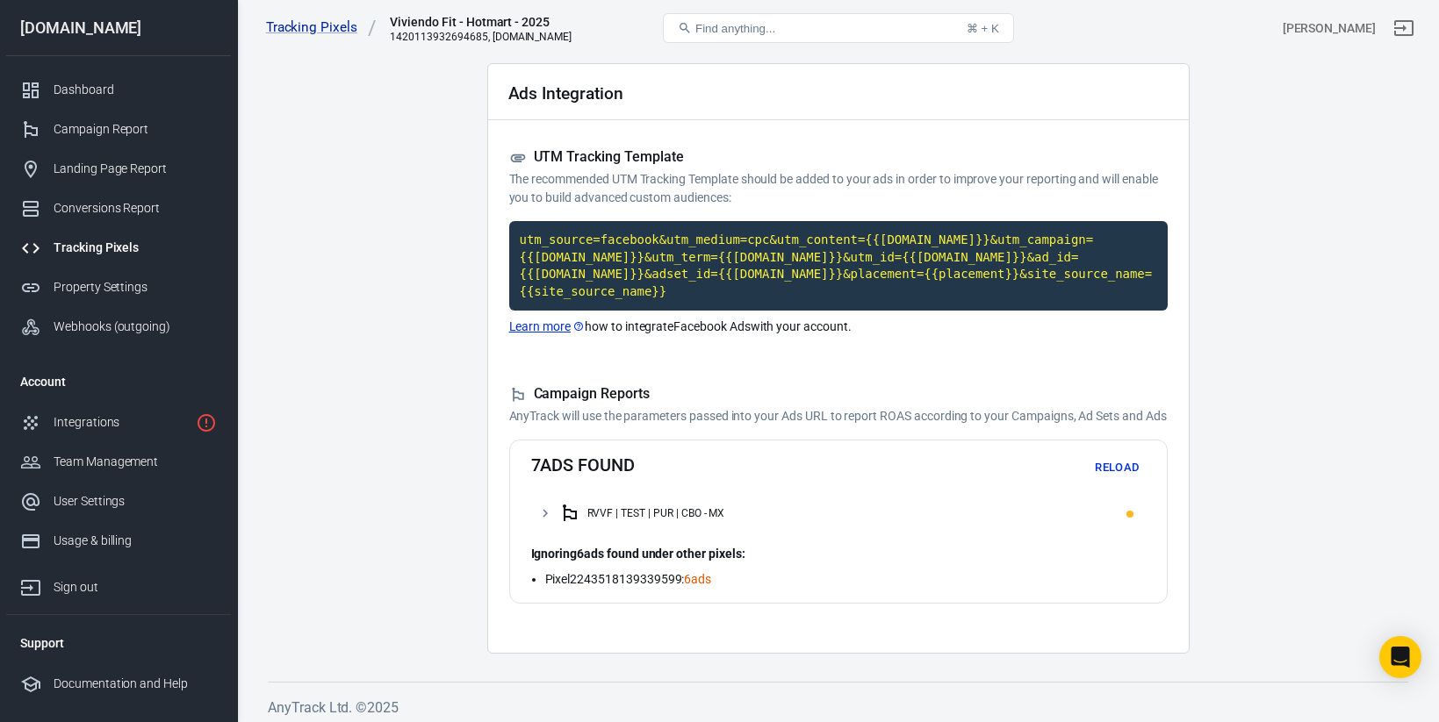
click at [583, 426] on p "AnyTrack will use the parameters passed into your Ads URL to report ROAS accord…" at bounding box center [838, 416] width 658 height 18
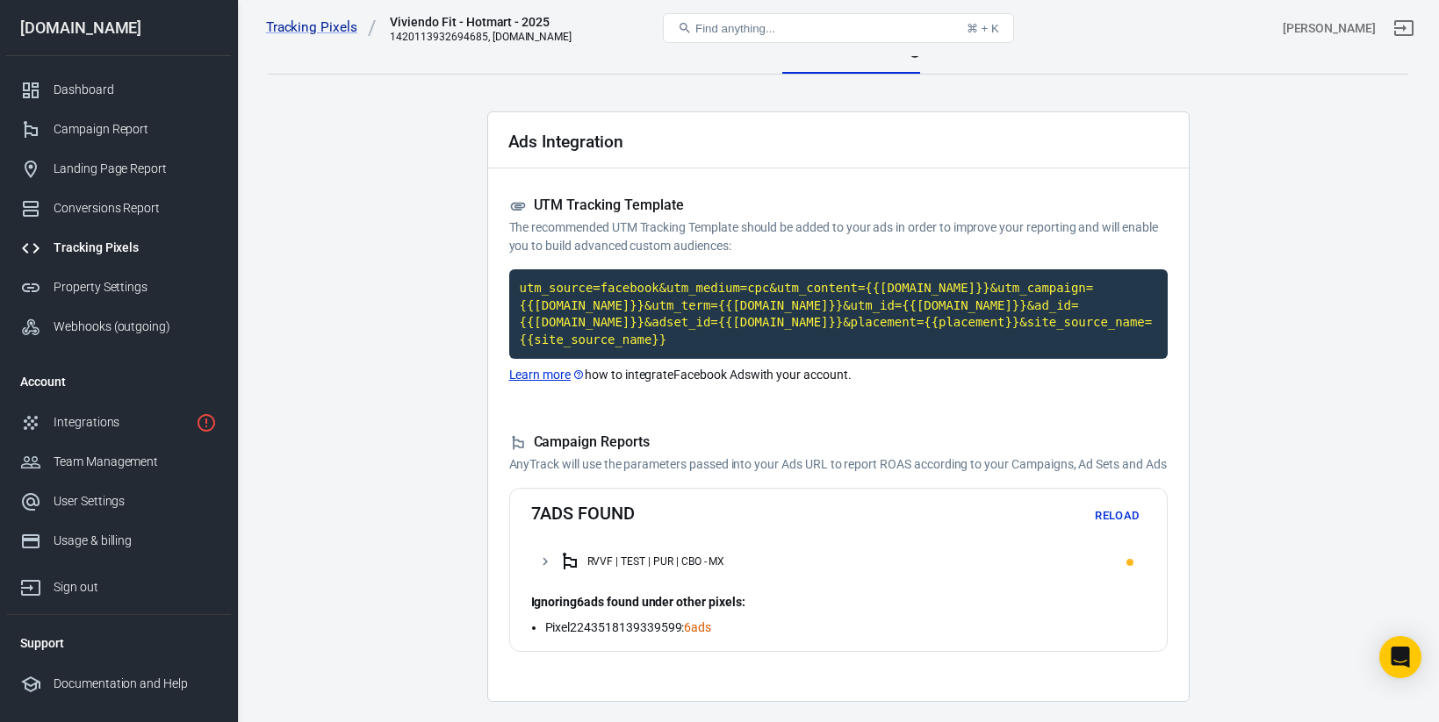
scroll to position [0, 0]
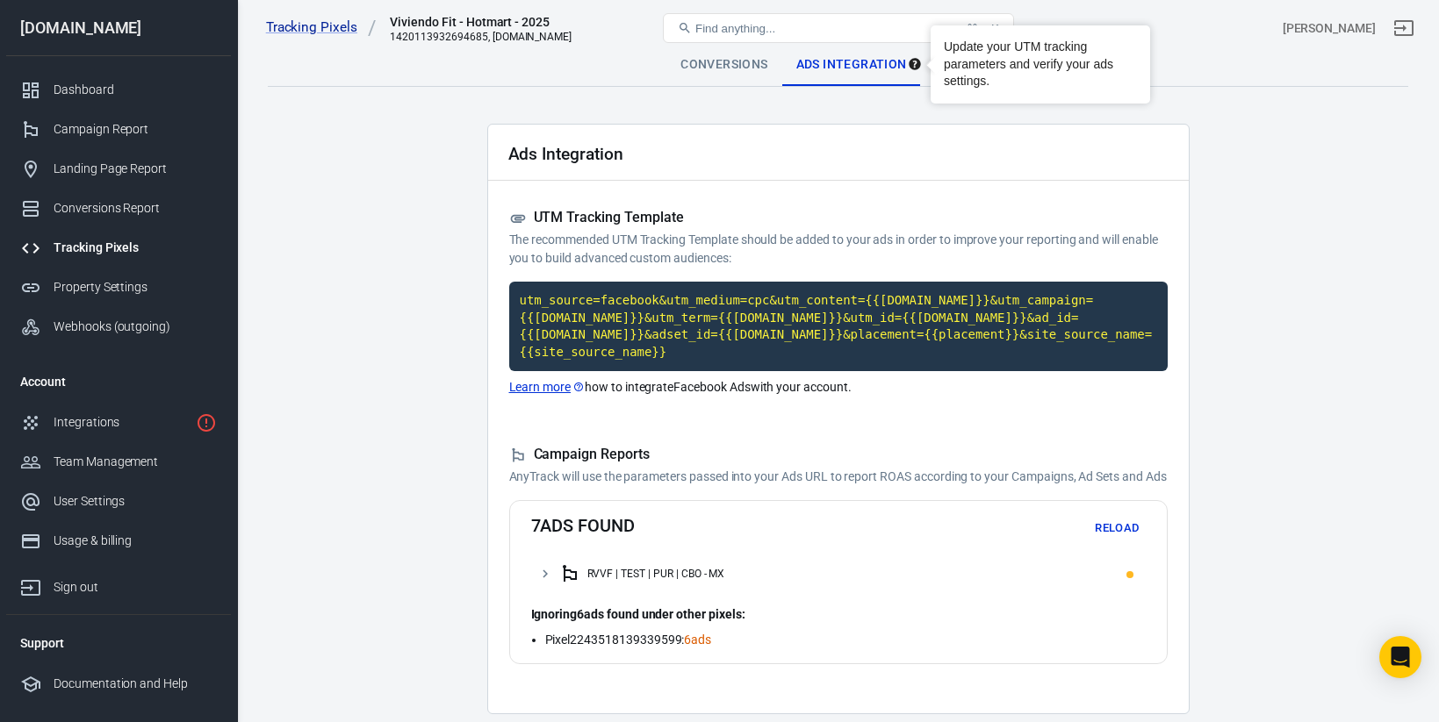
click at [935, 68] on div "Update your UTM tracking parameters and verify your ads settings." at bounding box center [1040, 64] width 219 height 78
click at [970, 134] on div "Ads Integration" at bounding box center [838, 153] width 701 height 56
click at [972, 82] on div "Settings" at bounding box center [965, 65] width 89 height 42
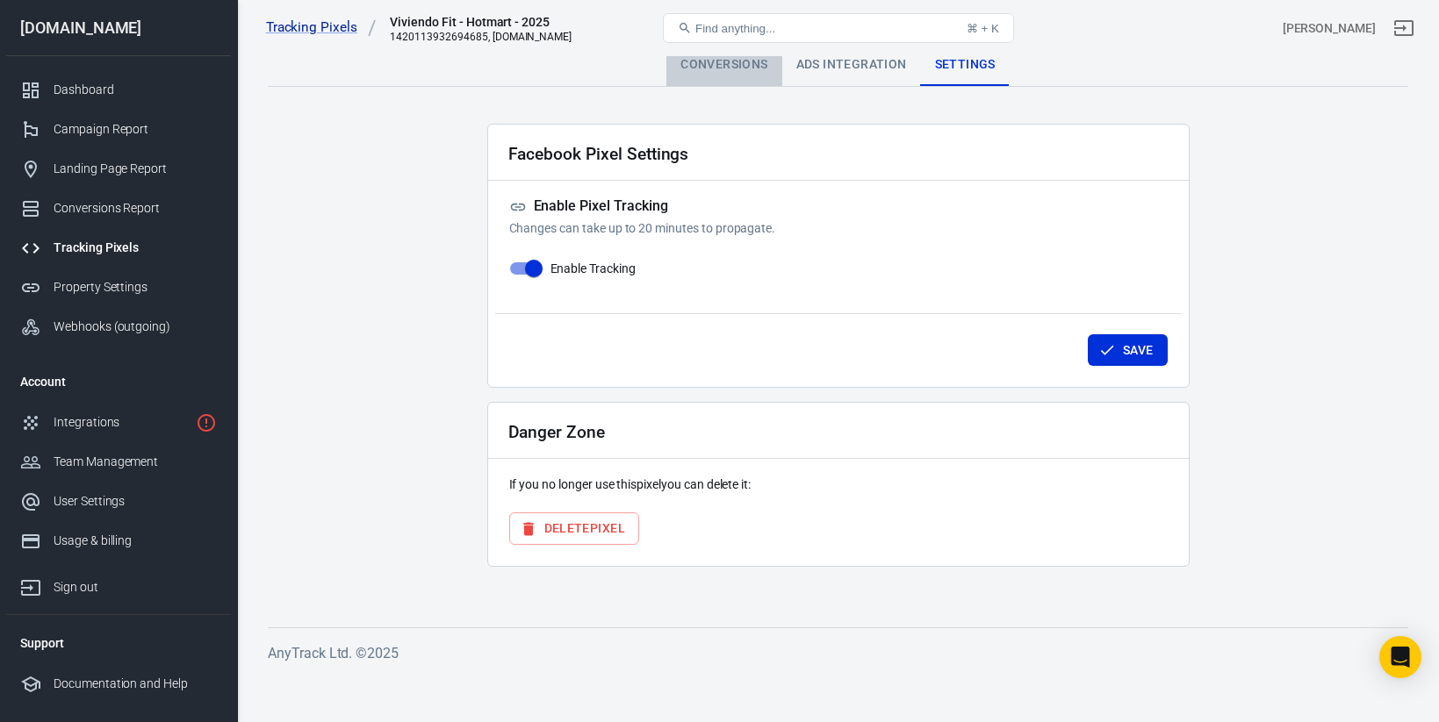
click at [761, 80] on div "Conversions" at bounding box center [723, 65] width 115 height 42
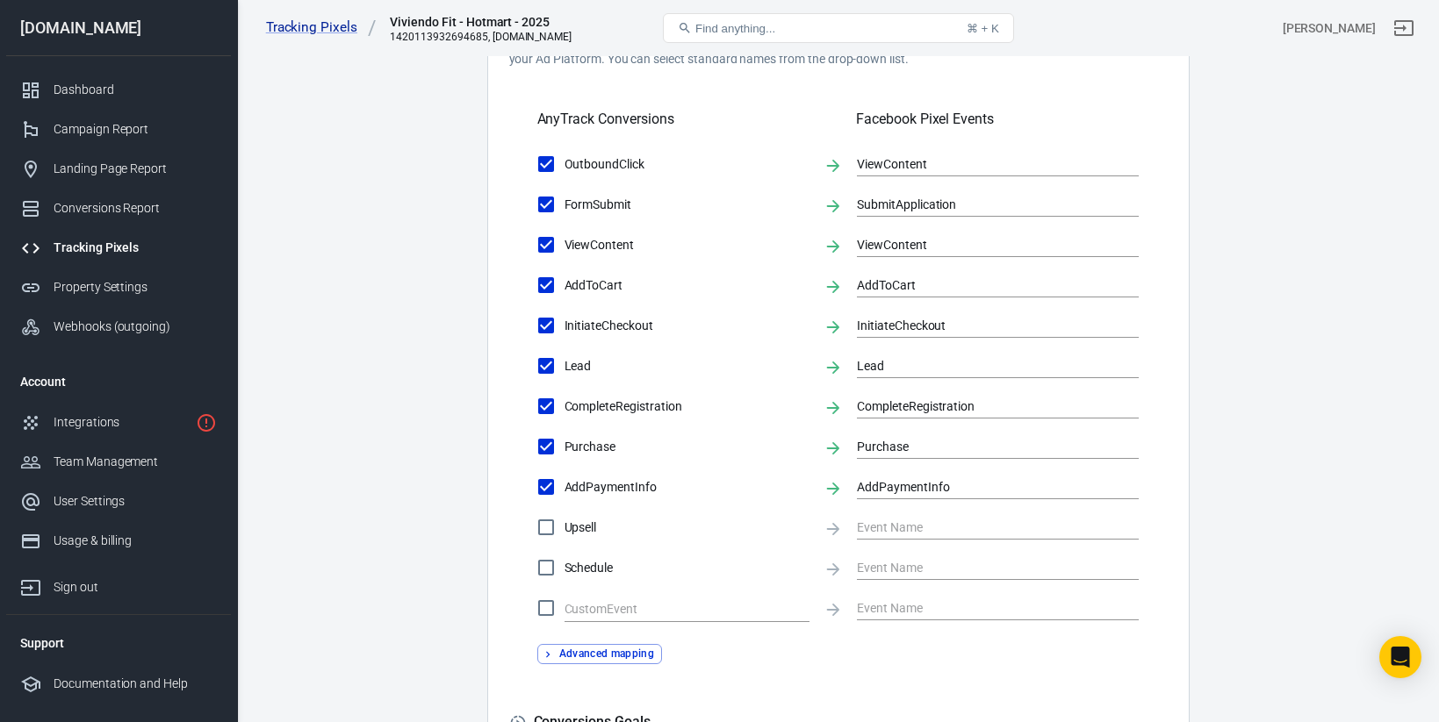
scroll to position [613, 0]
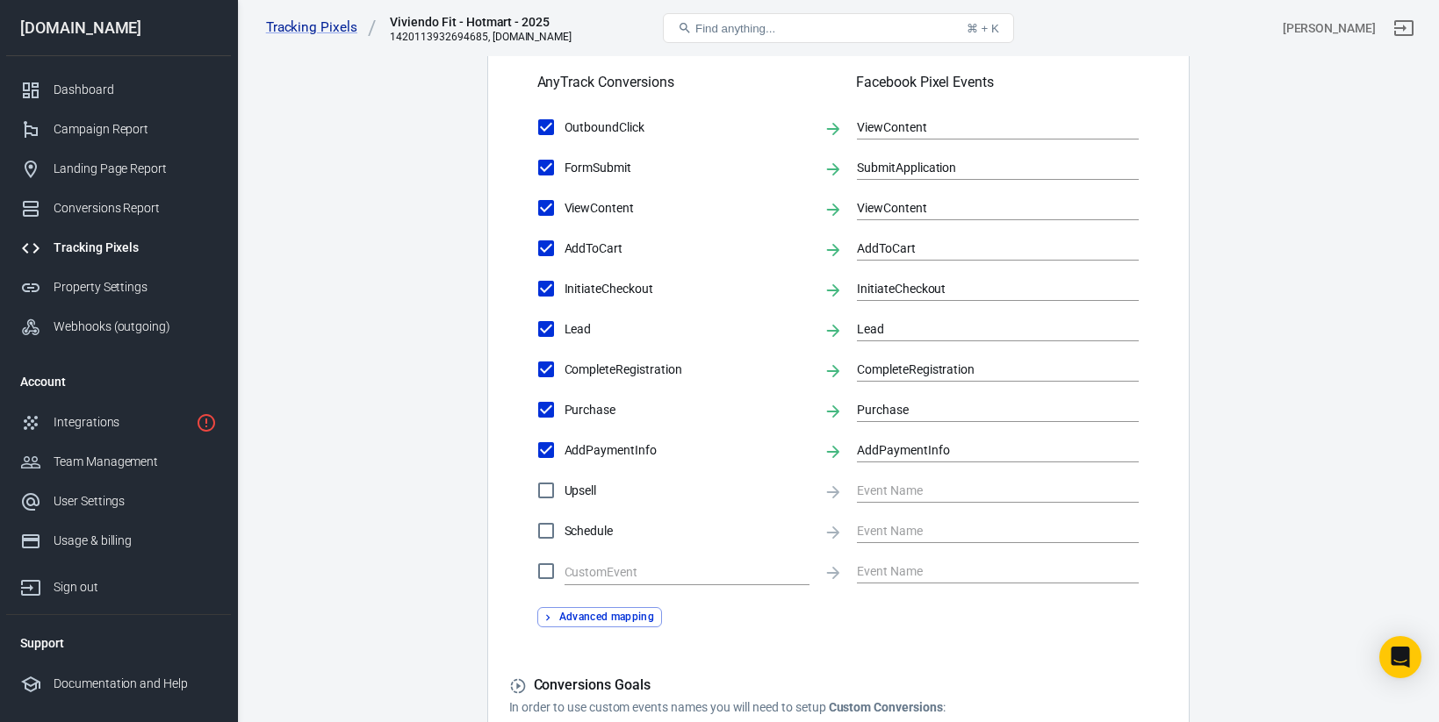
click at [600, 529] on span "Schedule" at bounding box center [686, 531] width 245 height 18
click at [564, 529] on input "Schedule" at bounding box center [546, 531] width 37 height 37
click at [601, 532] on span "Schedule" at bounding box center [686, 531] width 245 height 18
click at [564, 532] on input "Schedule" at bounding box center [546, 531] width 37 height 37
checkbox input "false"
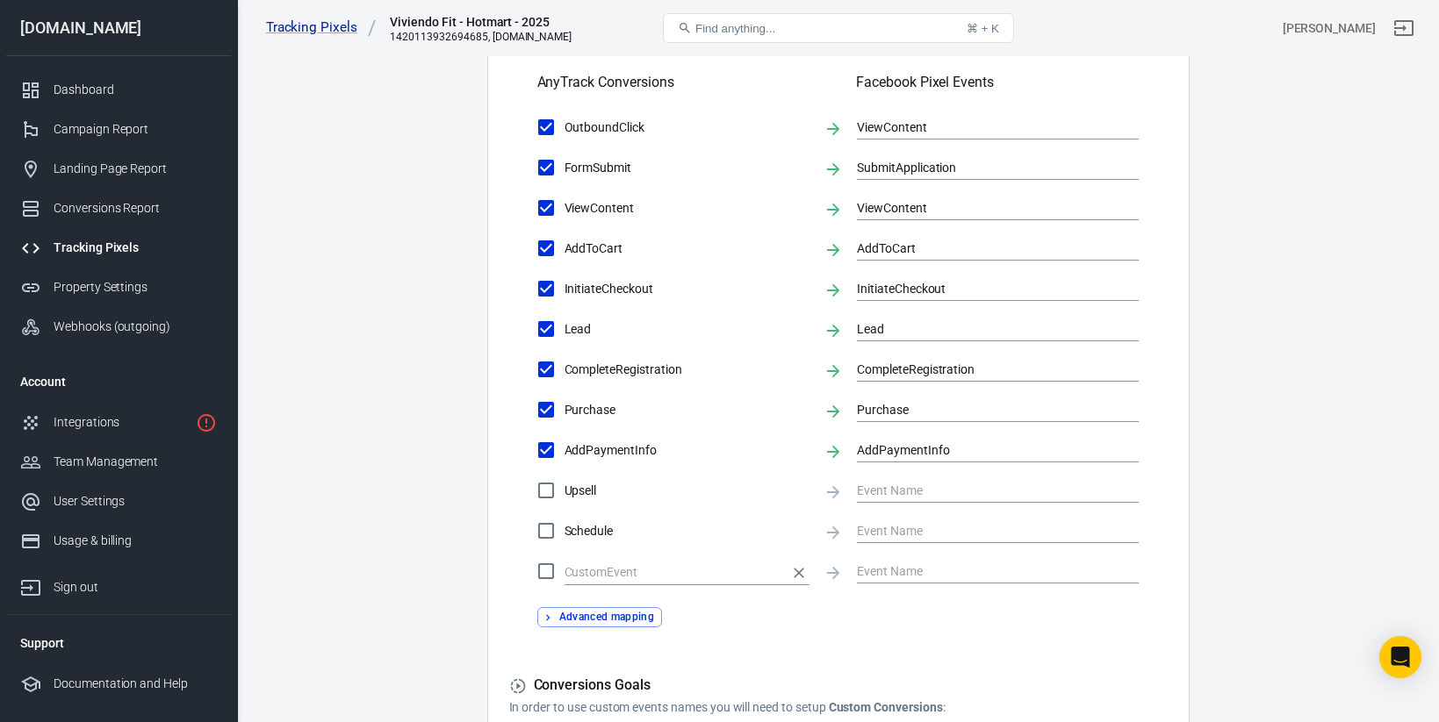
click at [603, 574] on input "text" at bounding box center [673, 573] width 219 height 22
type input "OrderBump"
click at [898, 576] on input "text" at bounding box center [984, 571] width 255 height 22
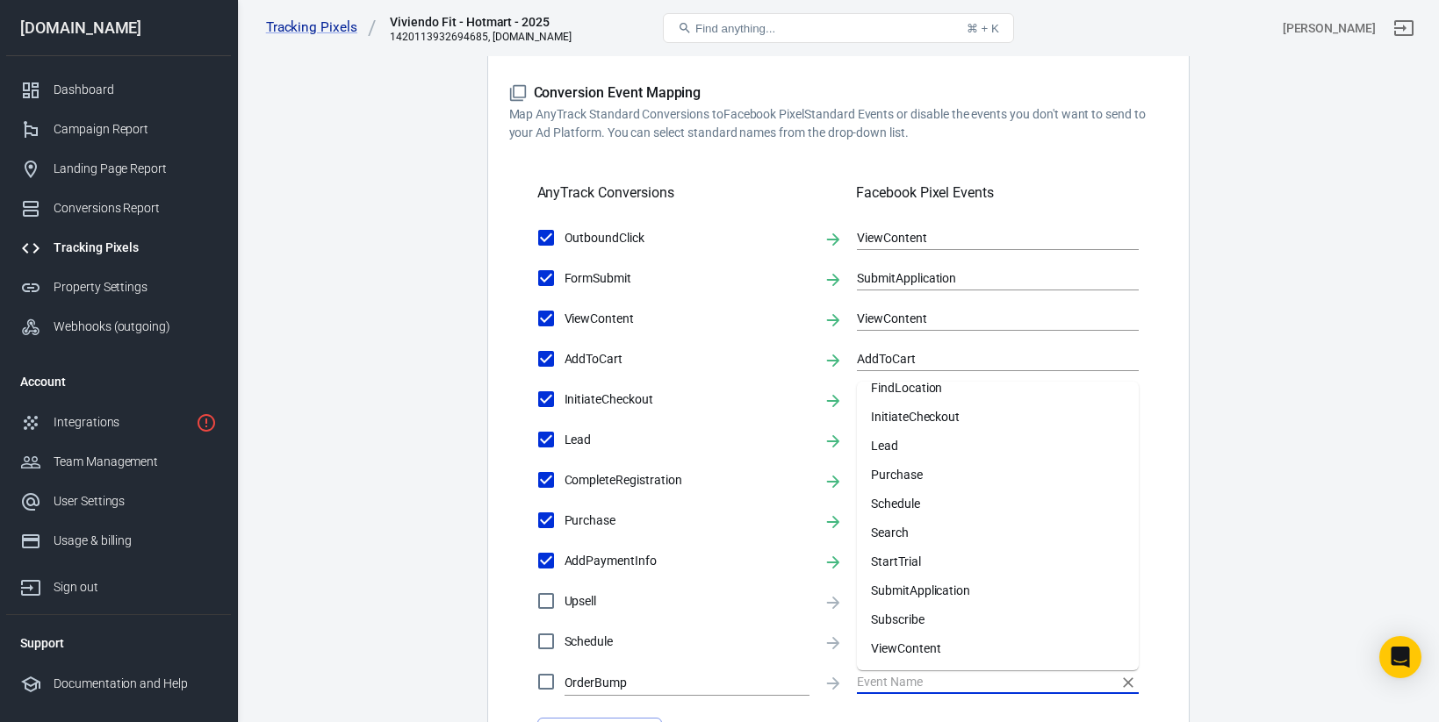
scroll to position [516, 0]
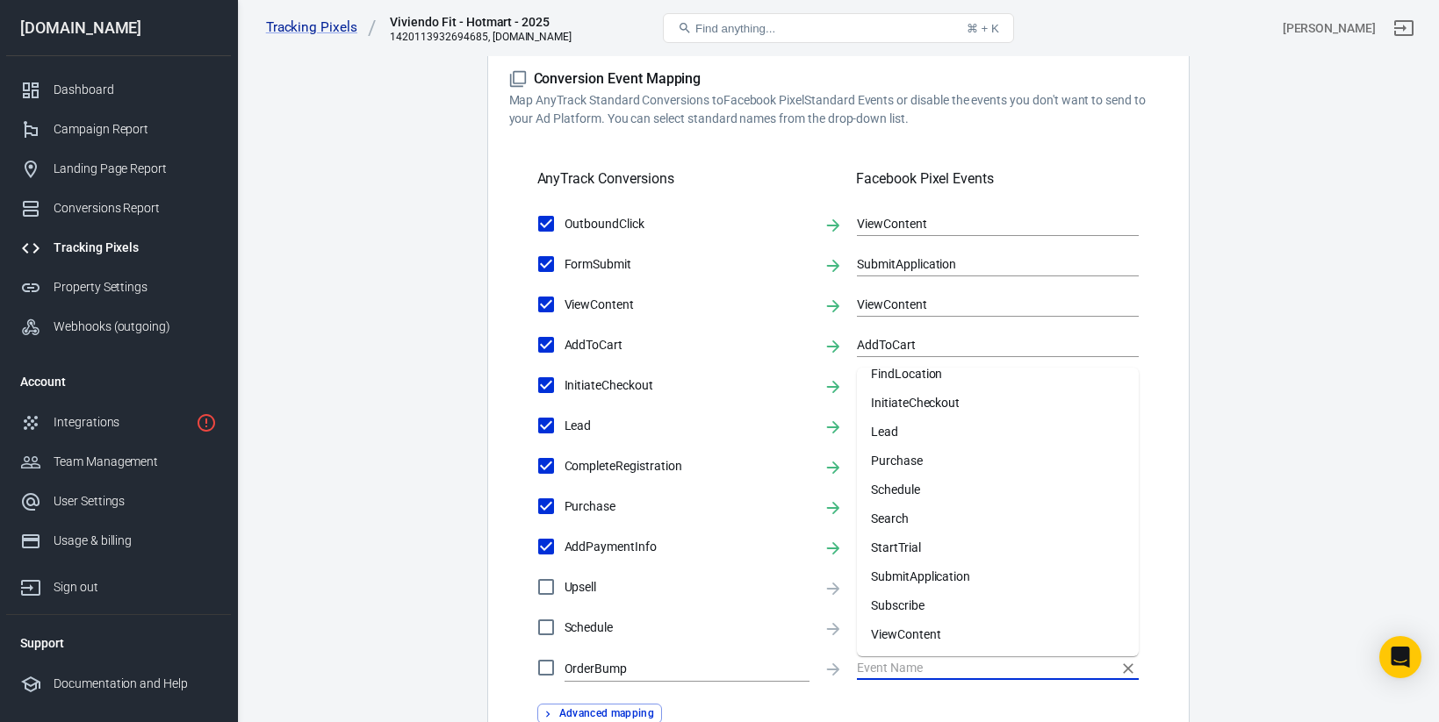
click at [1124, 671] on icon "Clear" at bounding box center [1128, 669] width 18 height 18
click at [1132, 663] on icon "Clear" at bounding box center [1128, 669] width 18 height 18
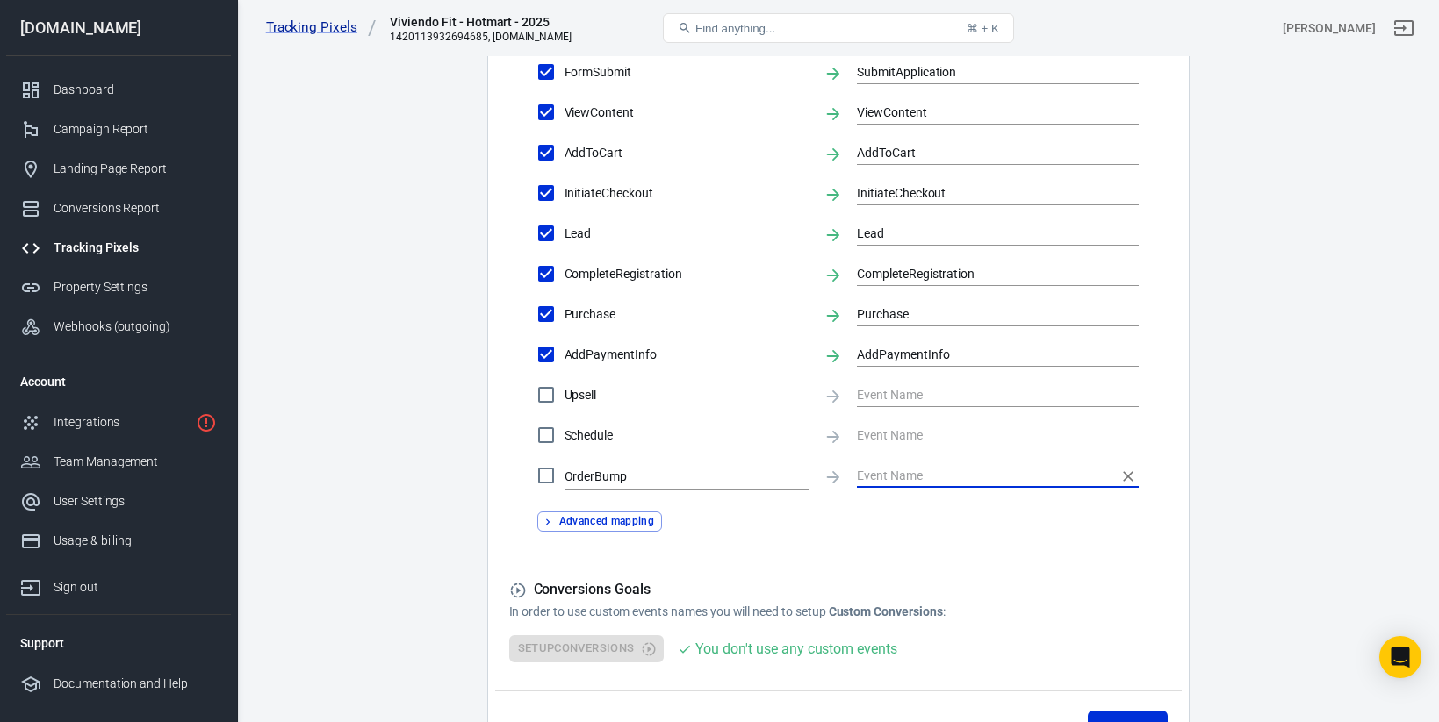
scroll to position [753, 0]
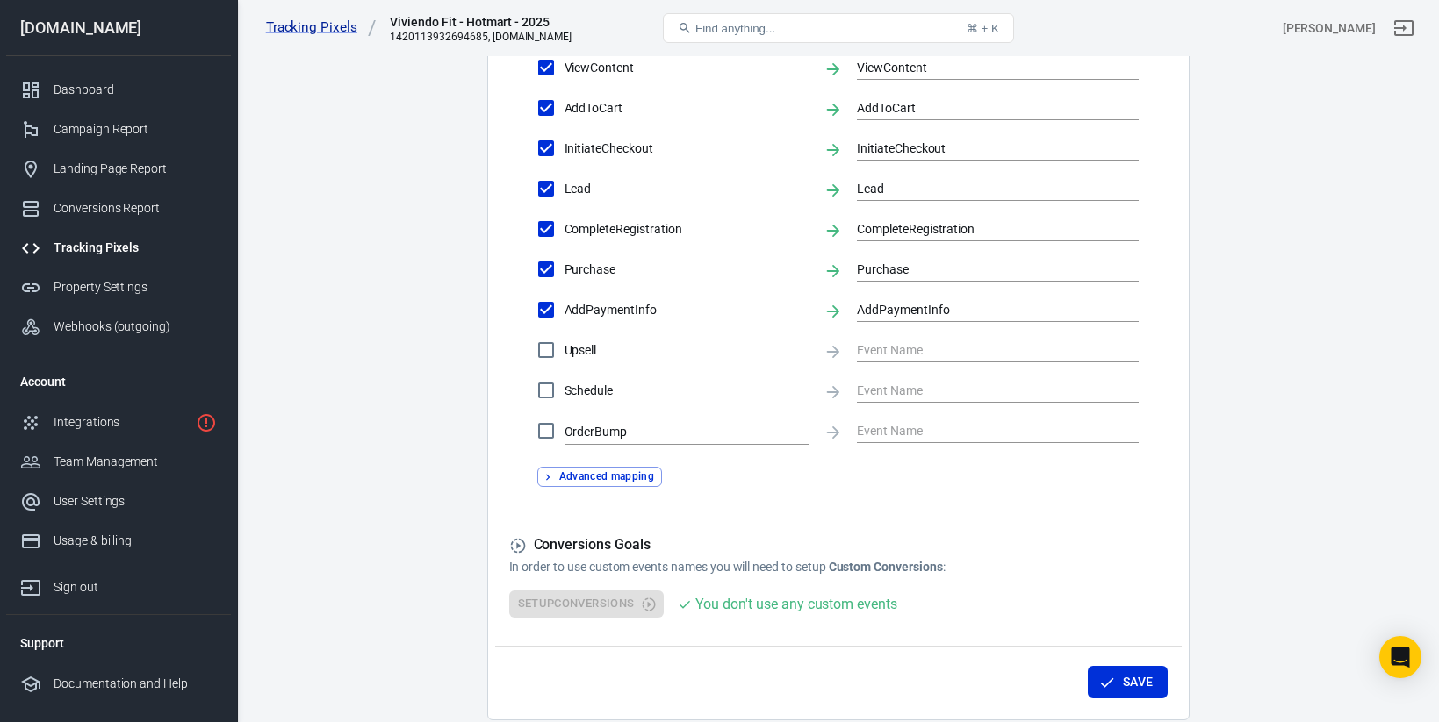
click at [600, 608] on div "Setup Conversions You don't use any custom events" at bounding box center [838, 604] width 658 height 27
click at [651, 608] on div "Setup Conversions You don't use any custom events" at bounding box center [838, 604] width 658 height 27
click at [773, 607] on div "You don't use any custom events" at bounding box center [795, 604] width 201 height 22
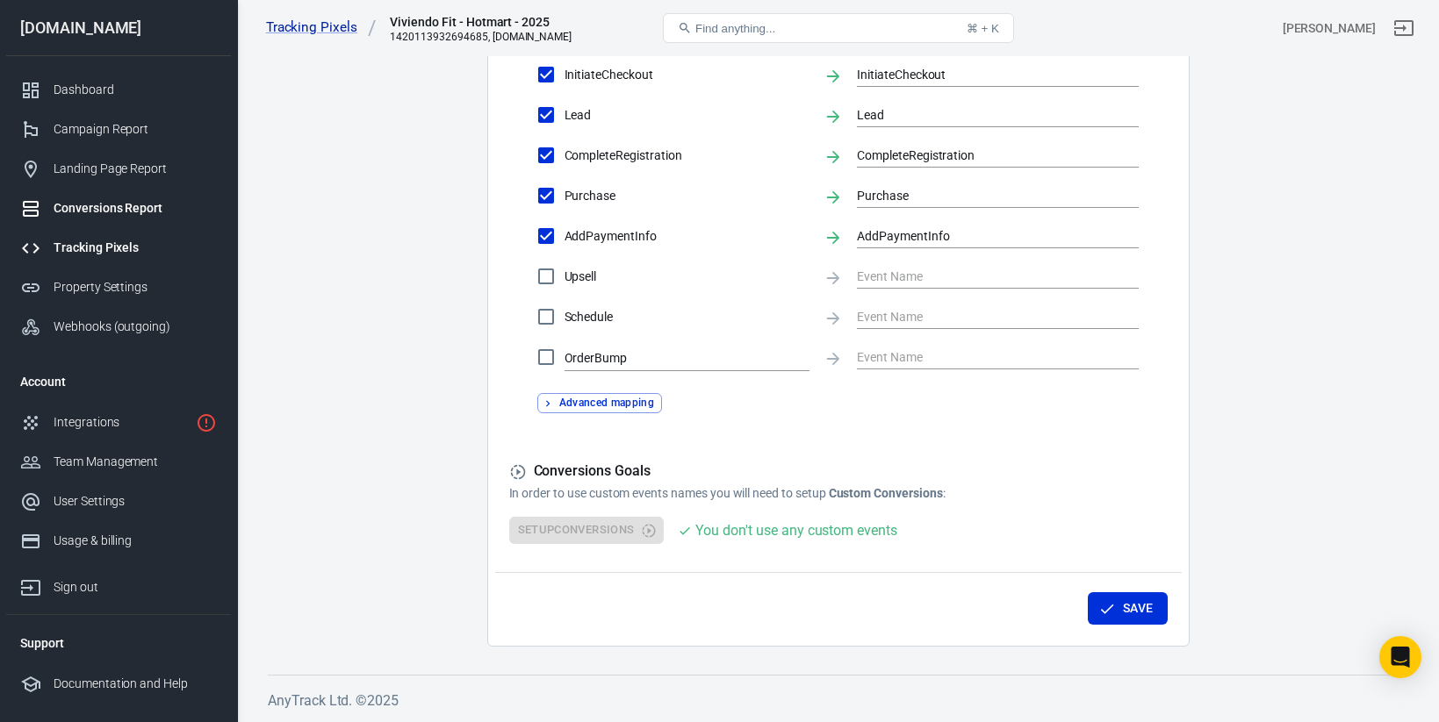
click at [131, 215] on div "Conversions Report" at bounding box center [135, 208] width 163 height 18
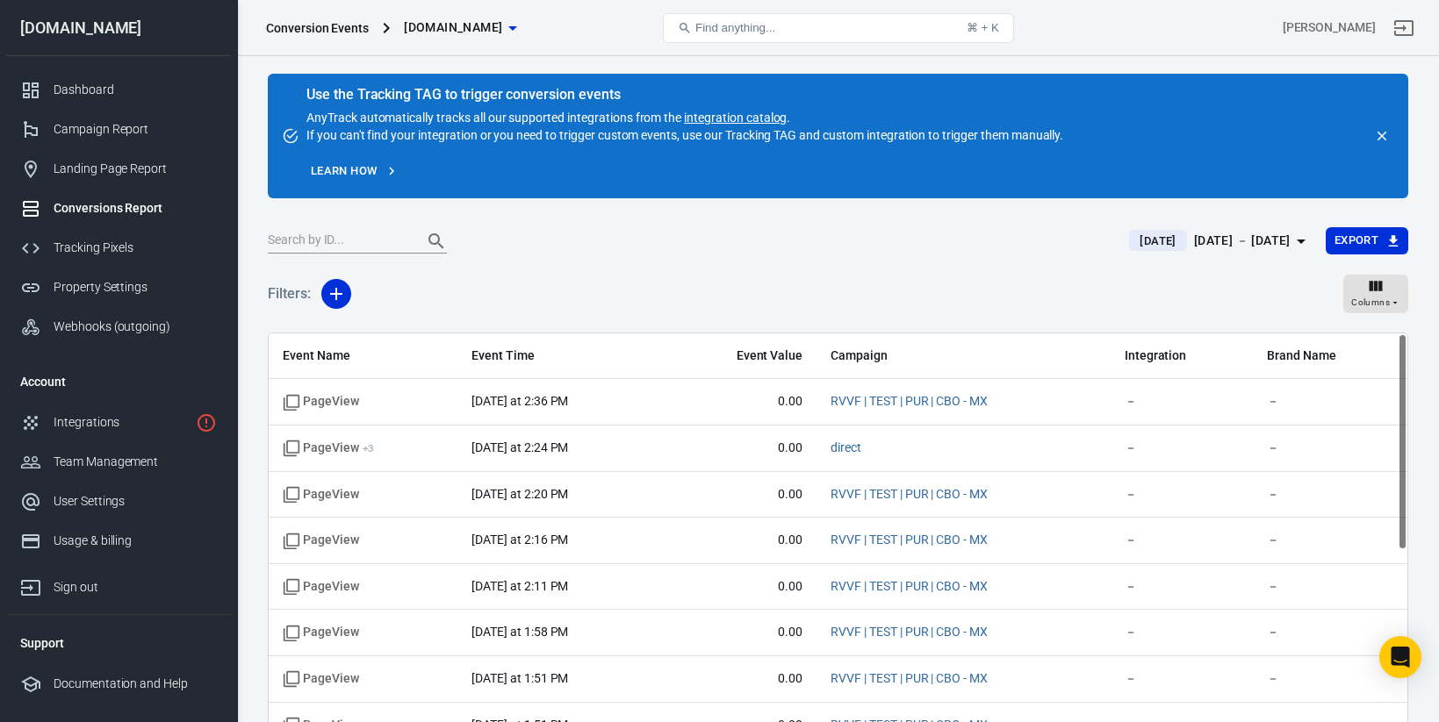
click at [346, 169] on link "Learn how" at bounding box center [354, 171] width 96 height 27
click at [448, 32] on span "[DOMAIN_NAME]" at bounding box center [453, 28] width 98 height 22
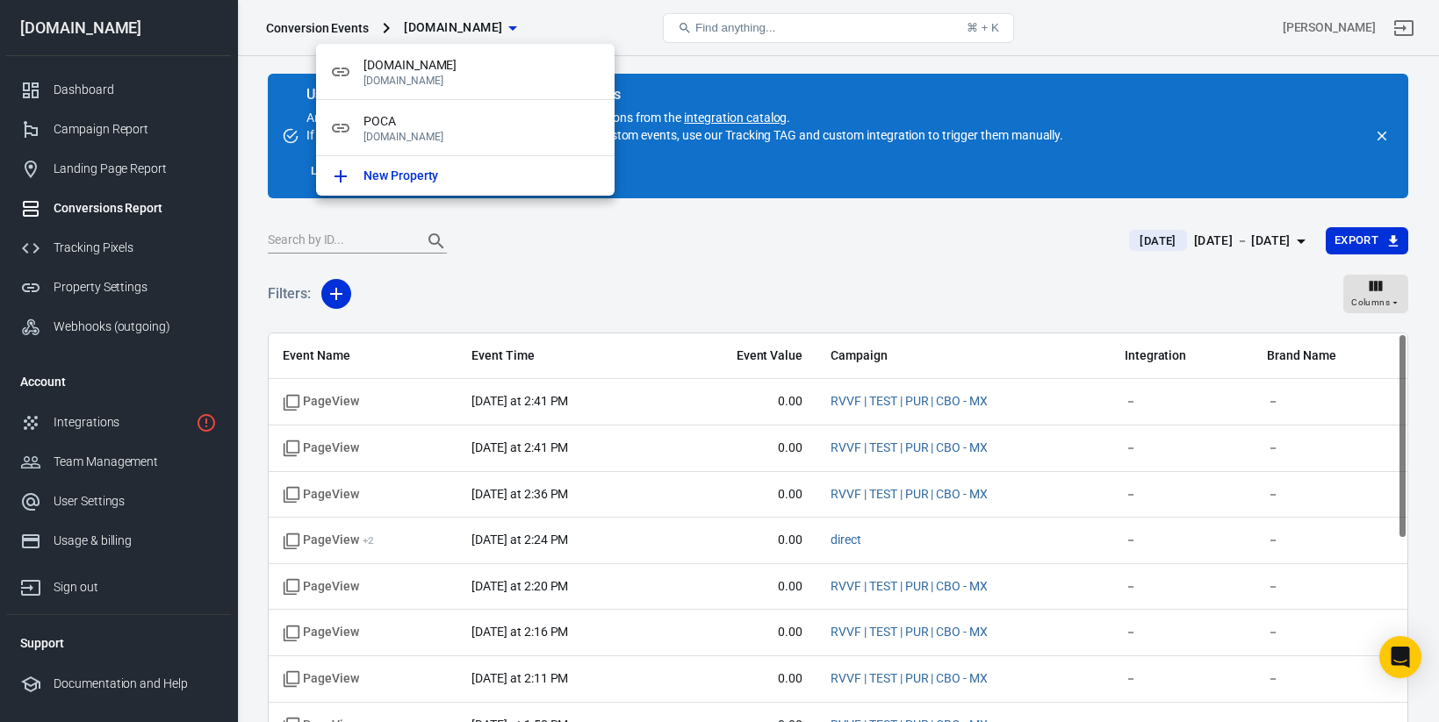
click at [347, 25] on div at bounding box center [719, 361] width 1439 height 722
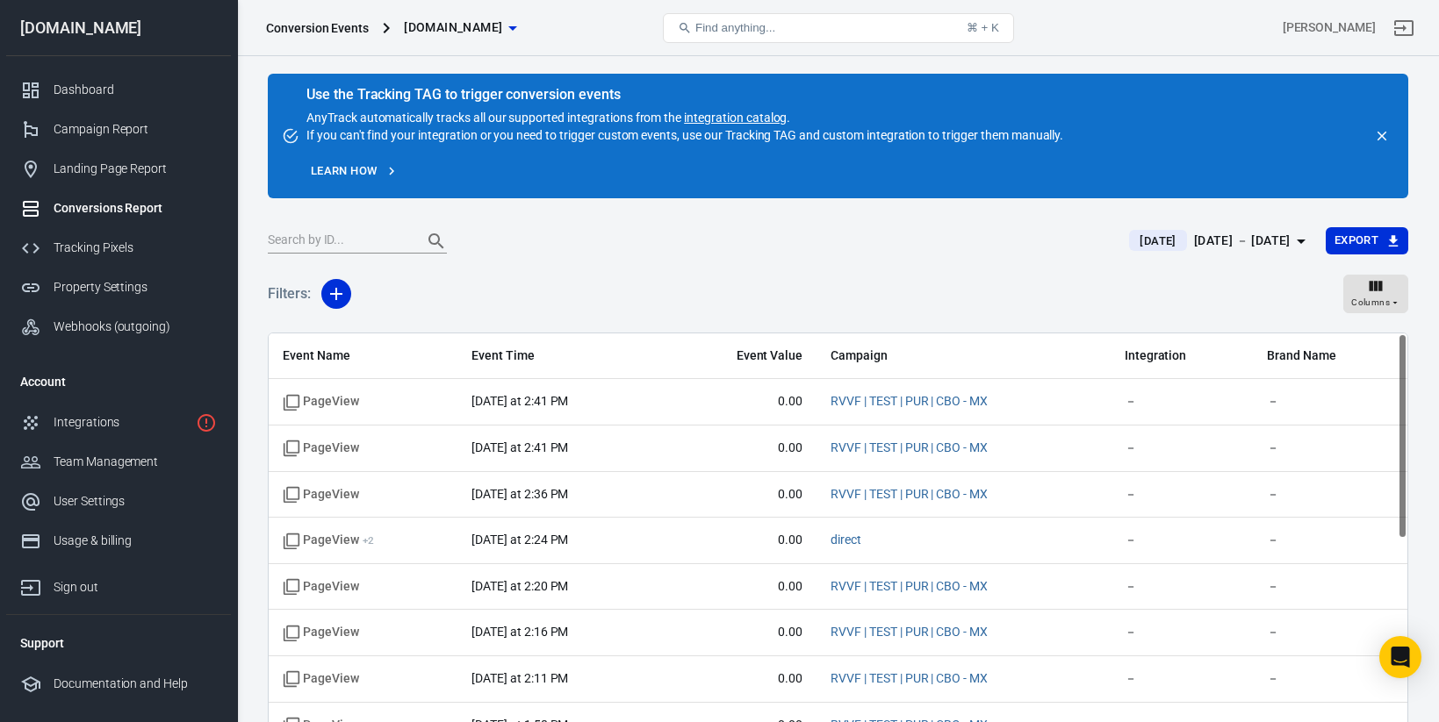
click at [446, 25] on span "[DOMAIN_NAME]" at bounding box center [453, 28] width 98 height 22
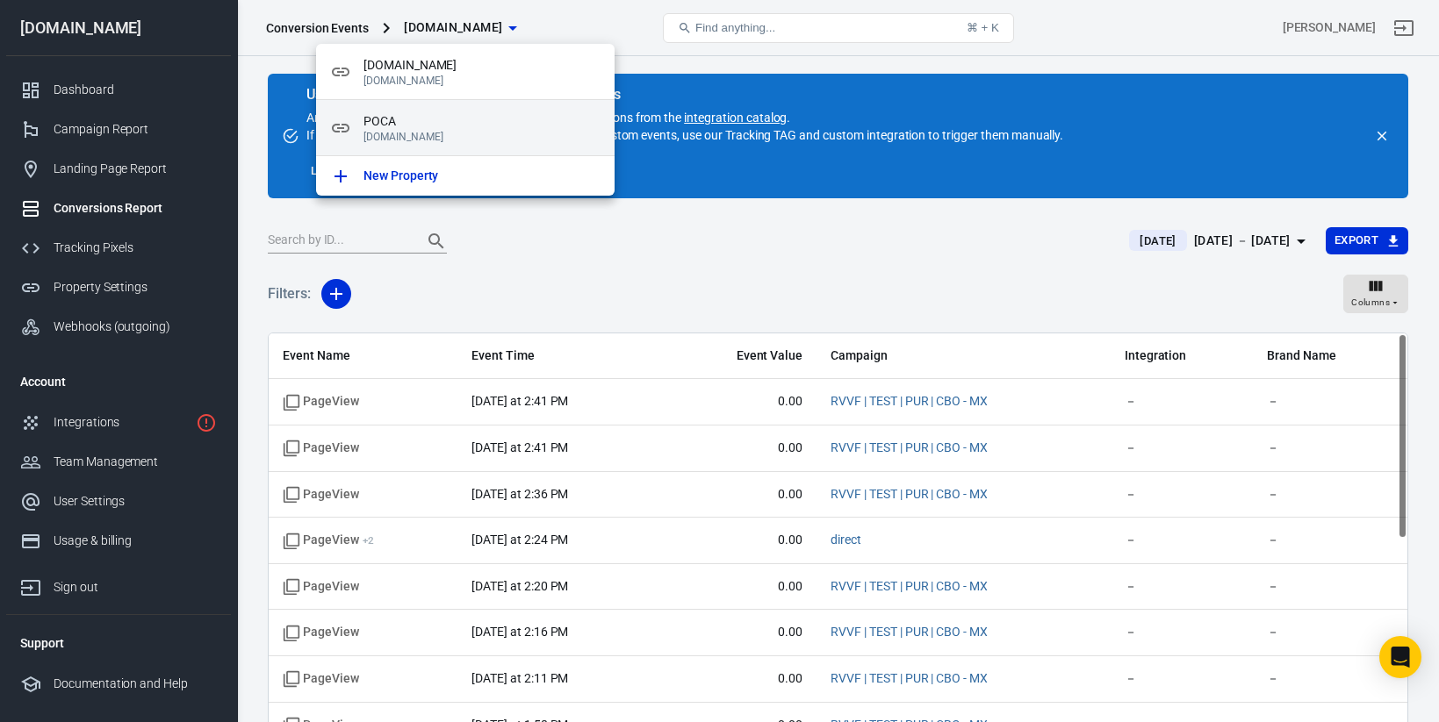
click at [409, 121] on span "POCA" at bounding box center [481, 121] width 237 height 18
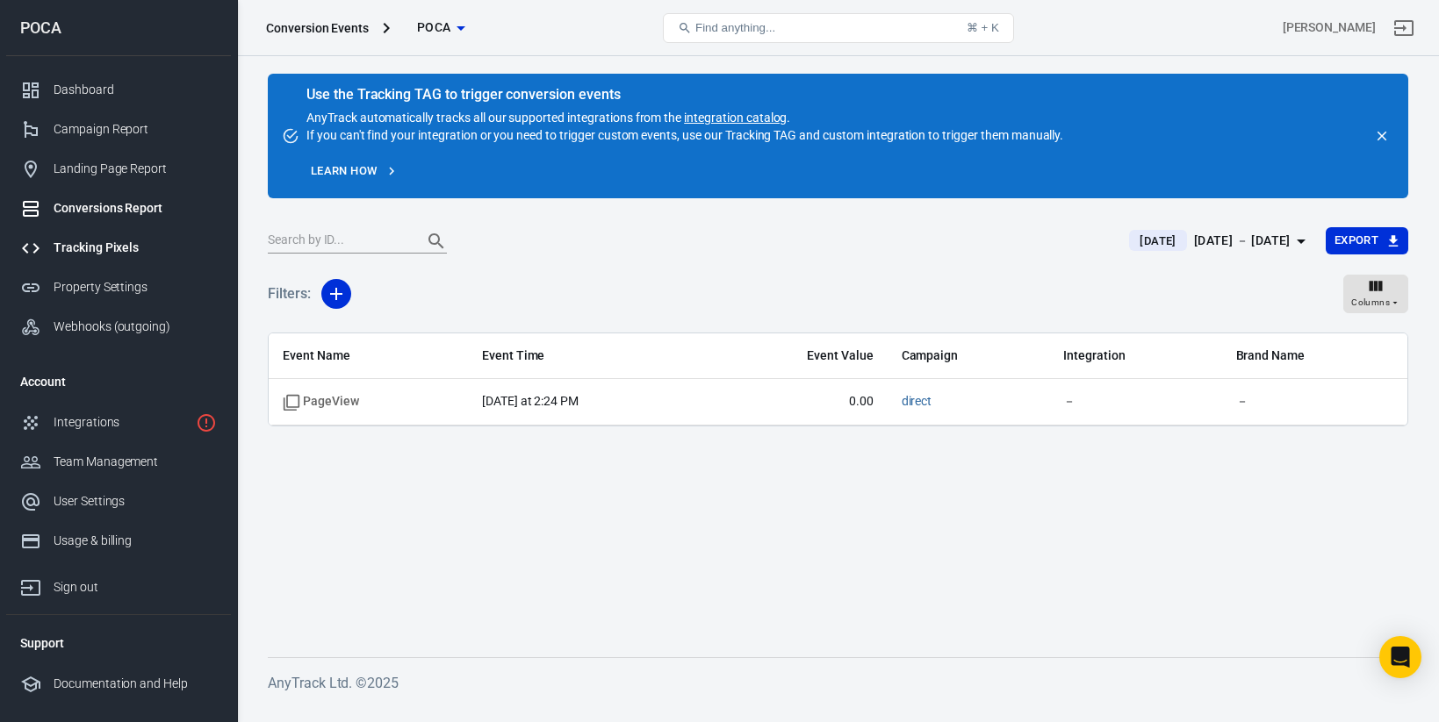
click at [118, 239] on div "Tracking Pixels" at bounding box center [135, 248] width 163 height 18
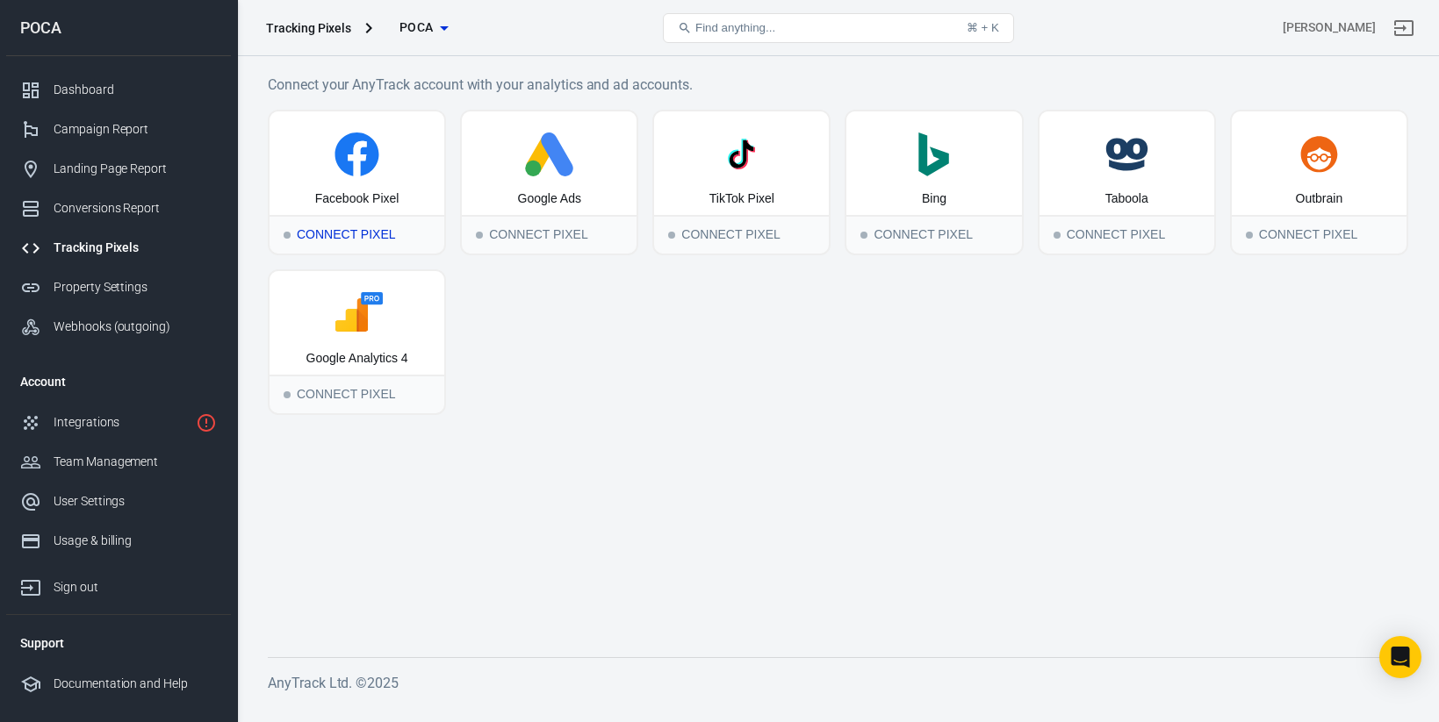
click at [377, 163] on icon at bounding box center [357, 155] width 161 height 44
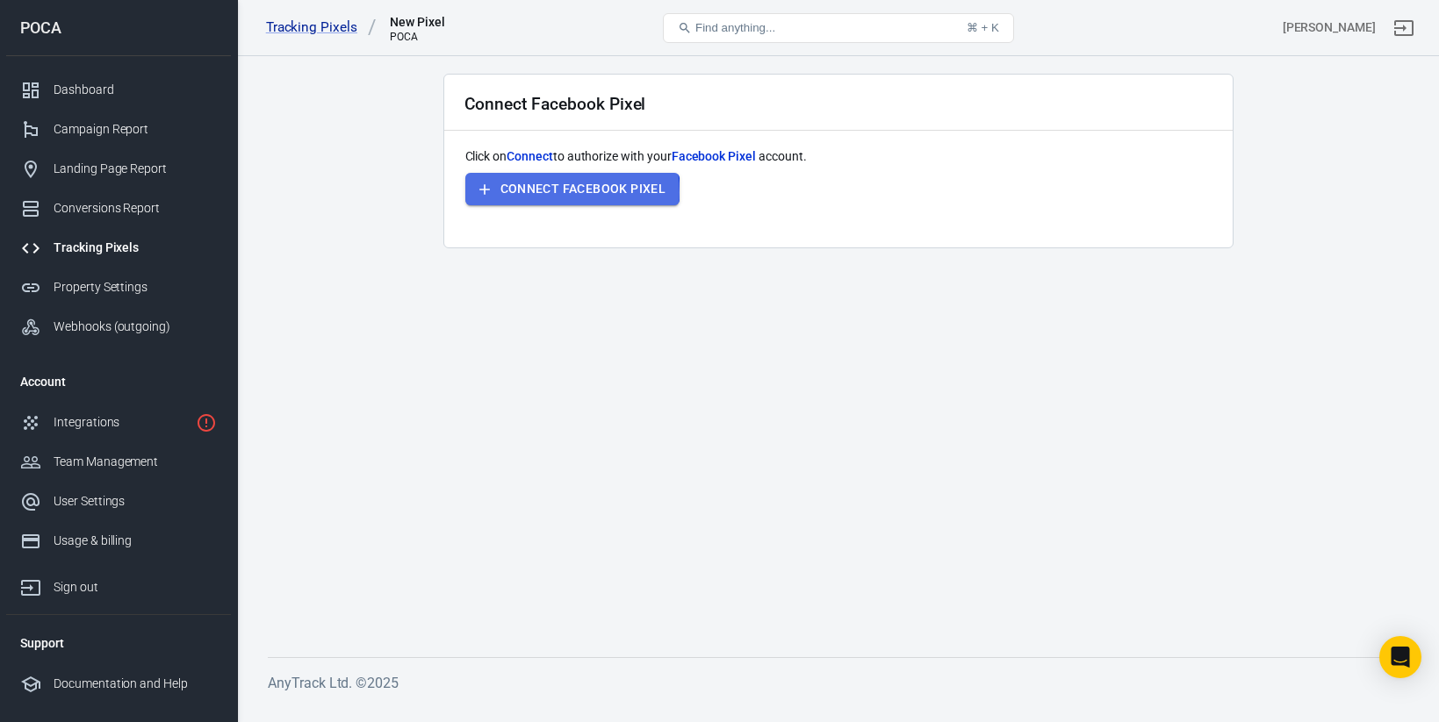
click at [543, 192] on button "Connect Facebook Pixel" at bounding box center [572, 189] width 215 height 32
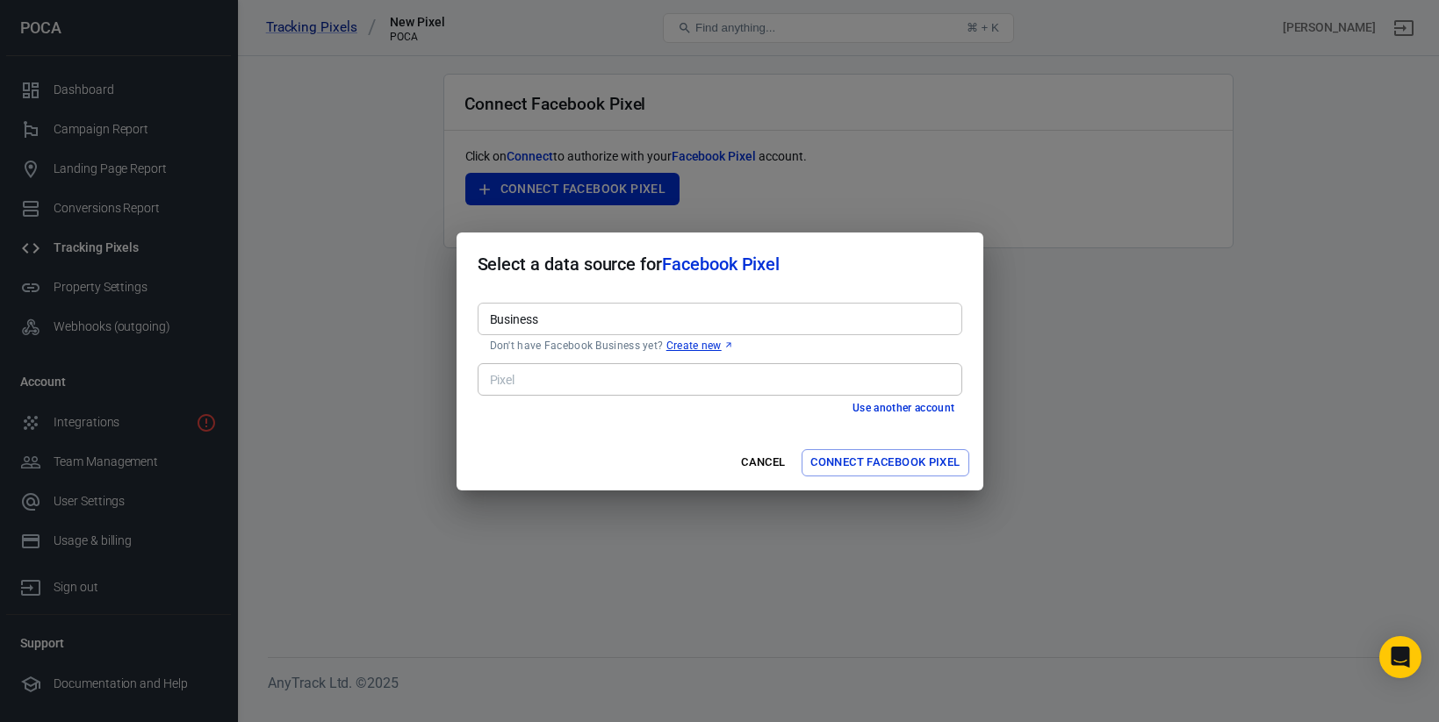
click at [600, 311] on input "Business" at bounding box center [718, 319] width 471 height 22
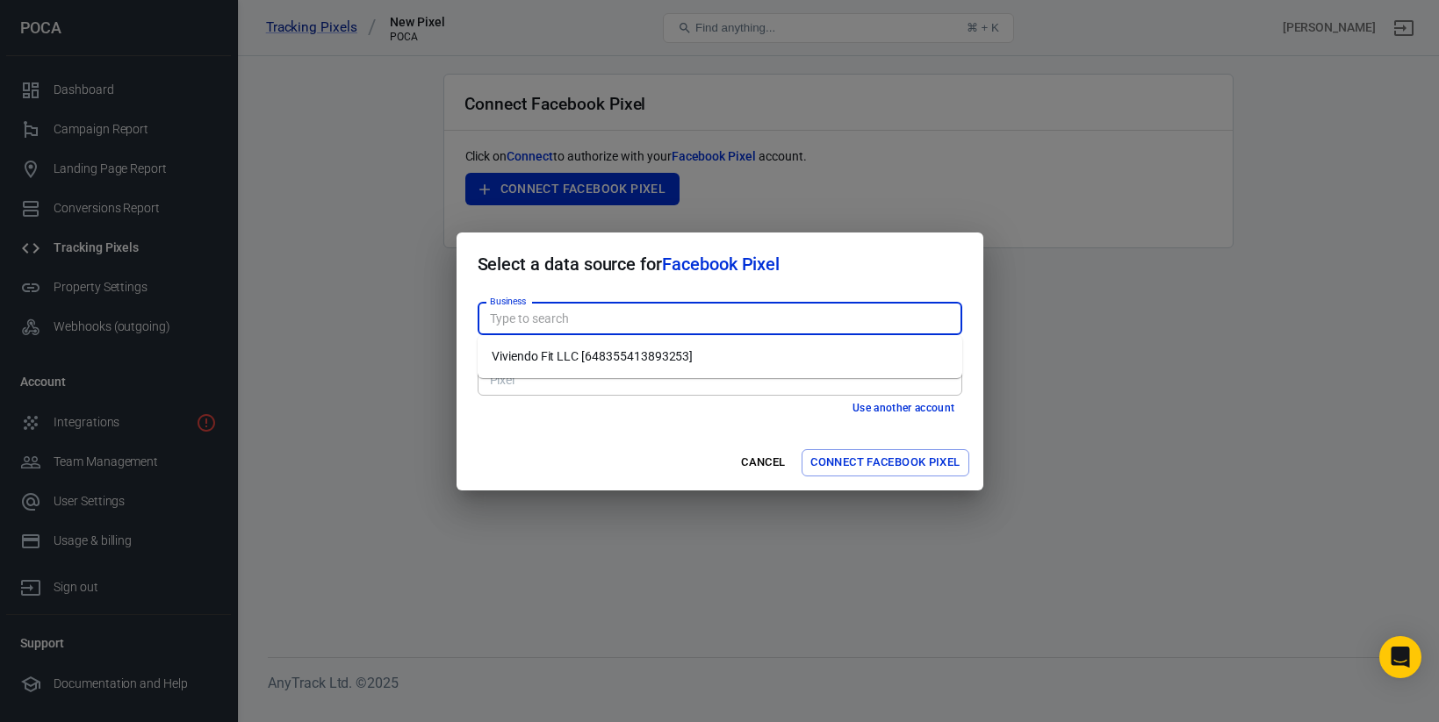
click at [600, 356] on li "Viviendo Fit LLC [648355413893253]" at bounding box center [720, 356] width 485 height 29
type input "Viviendo Fit LLC [648355413893253]"
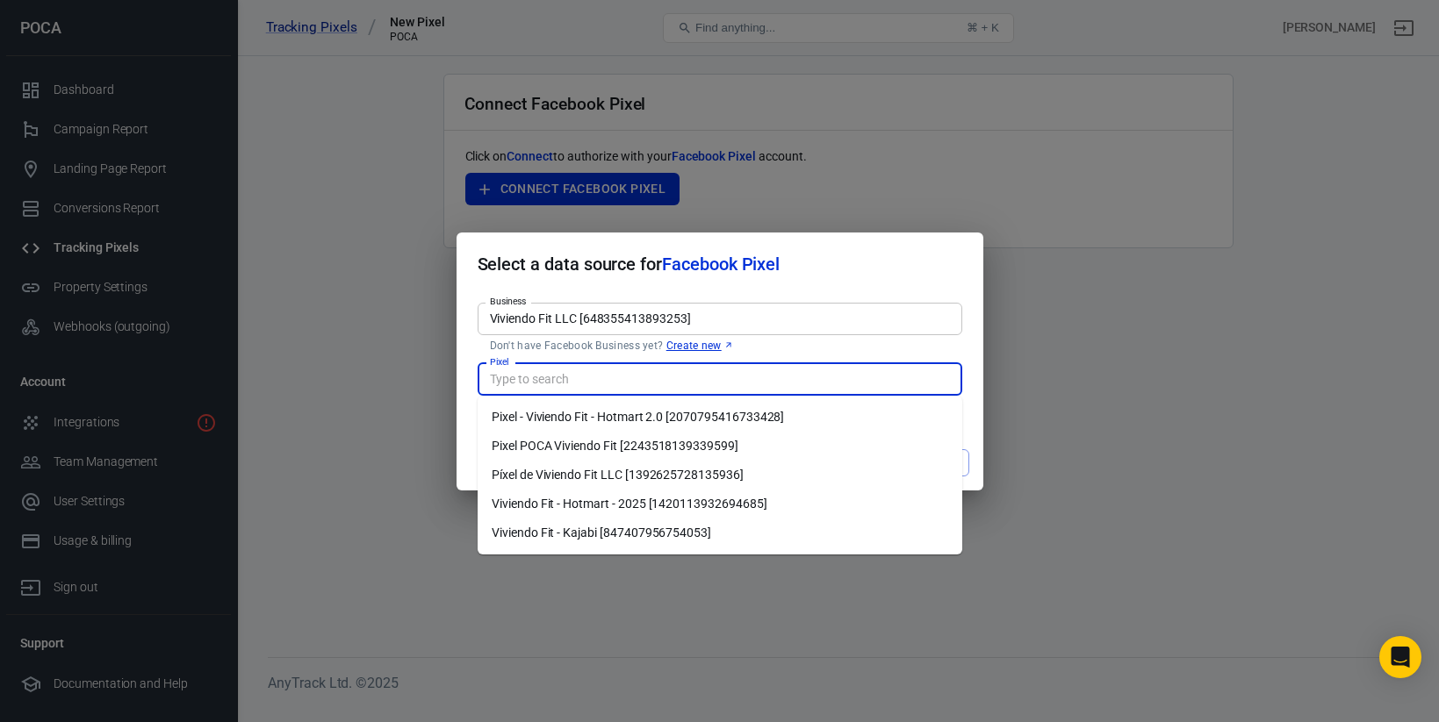
click at [598, 377] on input "Pixel" at bounding box center [718, 380] width 471 height 22
click at [605, 504] on li "Viviendo Fit - Hotmart - 2025 [1420113932694685]" at bounding box center [720, 504] width 485 height 29
type input "Viviendo Fit - Hotmart - 2025 [1420113932694685]"
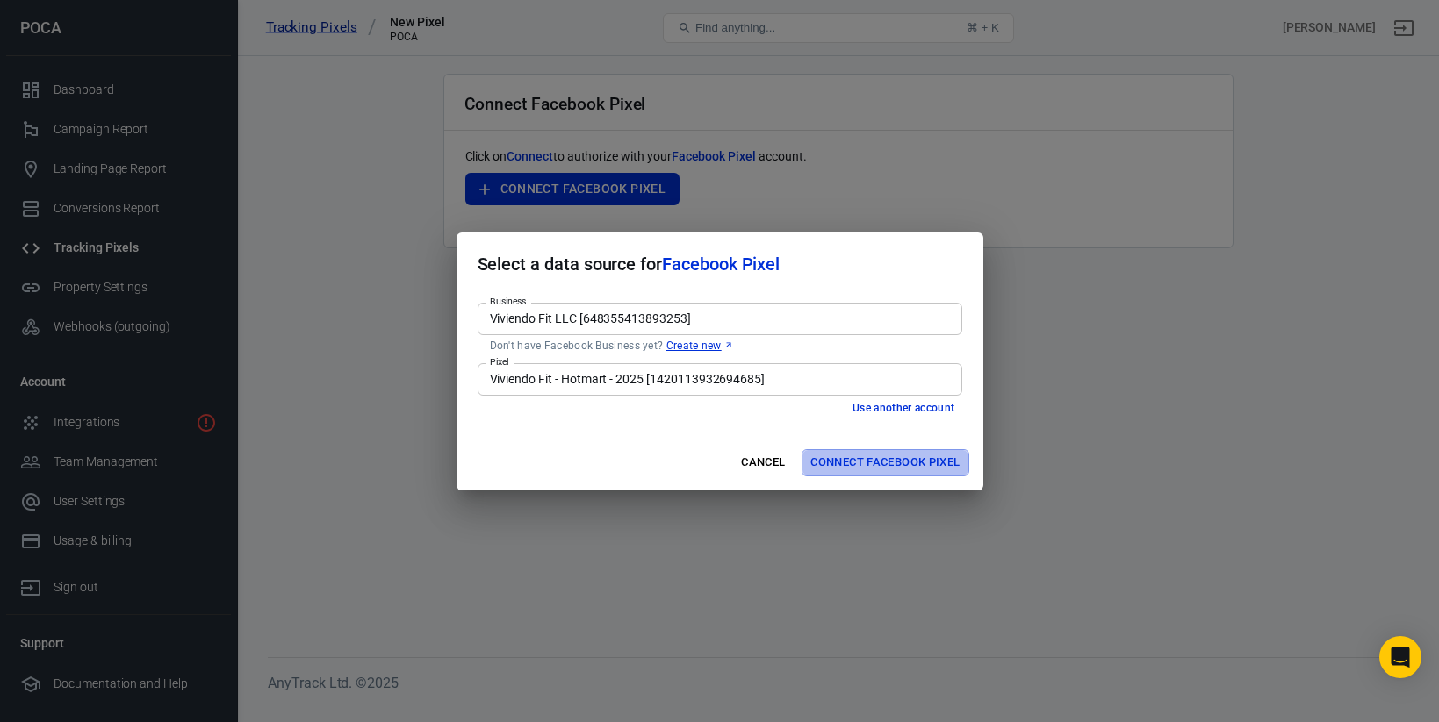
click at [862, 464] on button "Connect Facebook Pixel" at bounding box center [884, 462] width 167 height 27
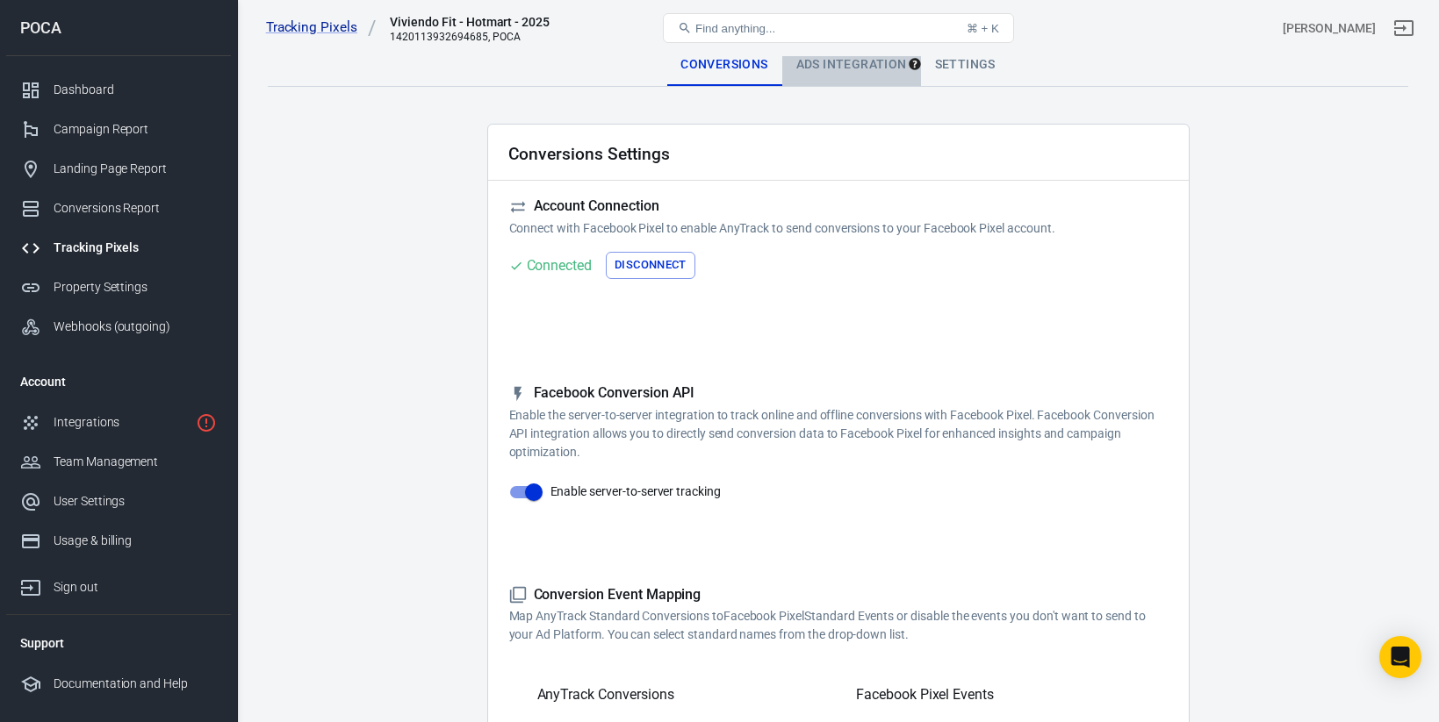
click at [830, 76] on div "Ads Integration" at bounding box center [851, 65] width 139 height 42
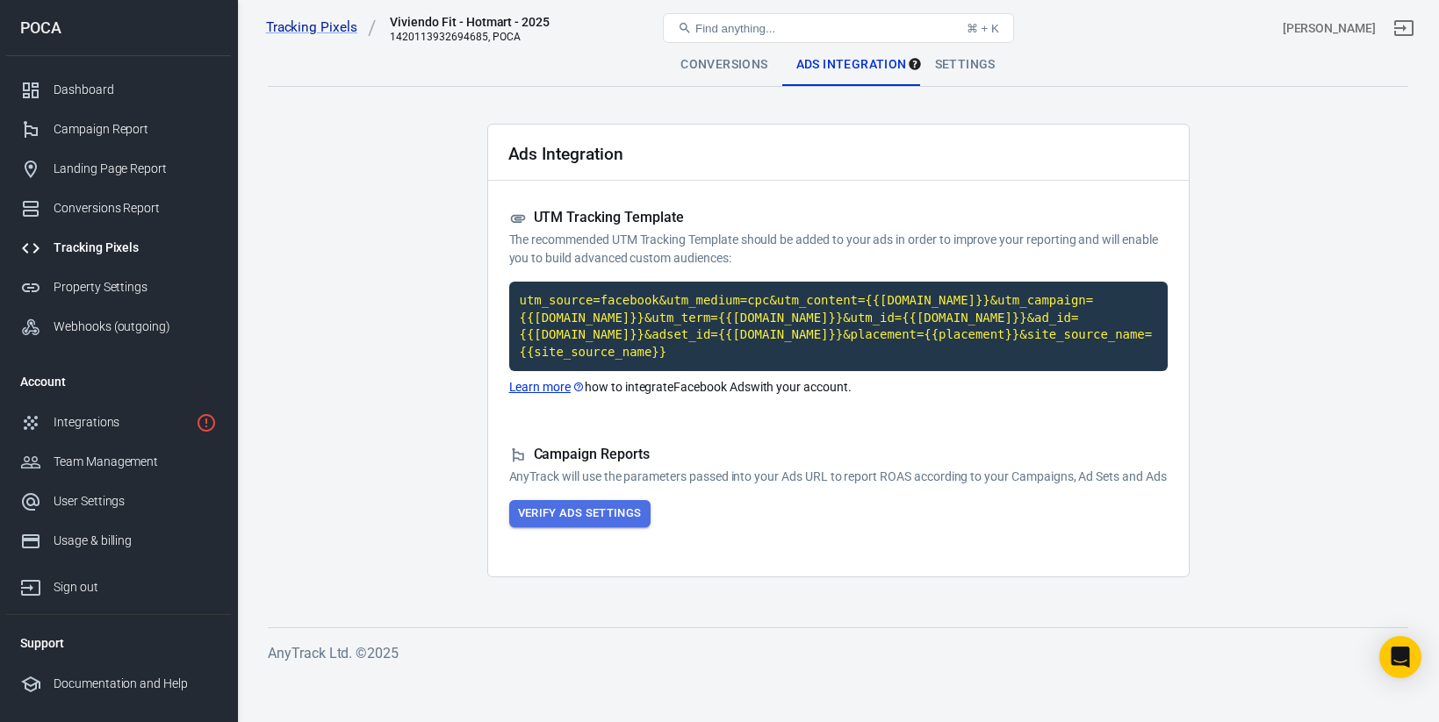
click at [609, 528] on button "Verify Ads Settings" at bounding box center [579, 513] width 141 height 27
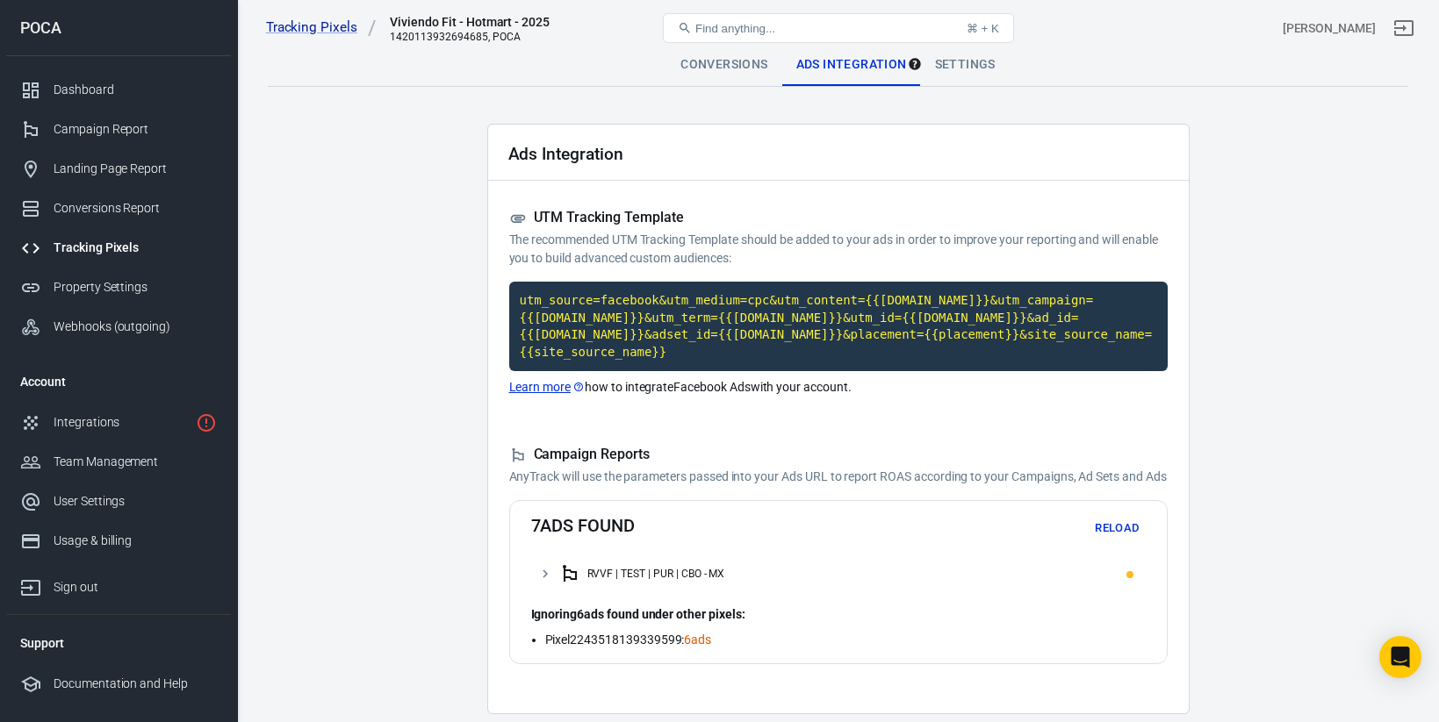
click at [703, 622] on strong "Ignoring 6 ads found under other pixels:" at bounding box center [638, 614] width 214 height 14
click at [970, 77] on div "Settings" at bounding box center [965, 65] width 89 height 42
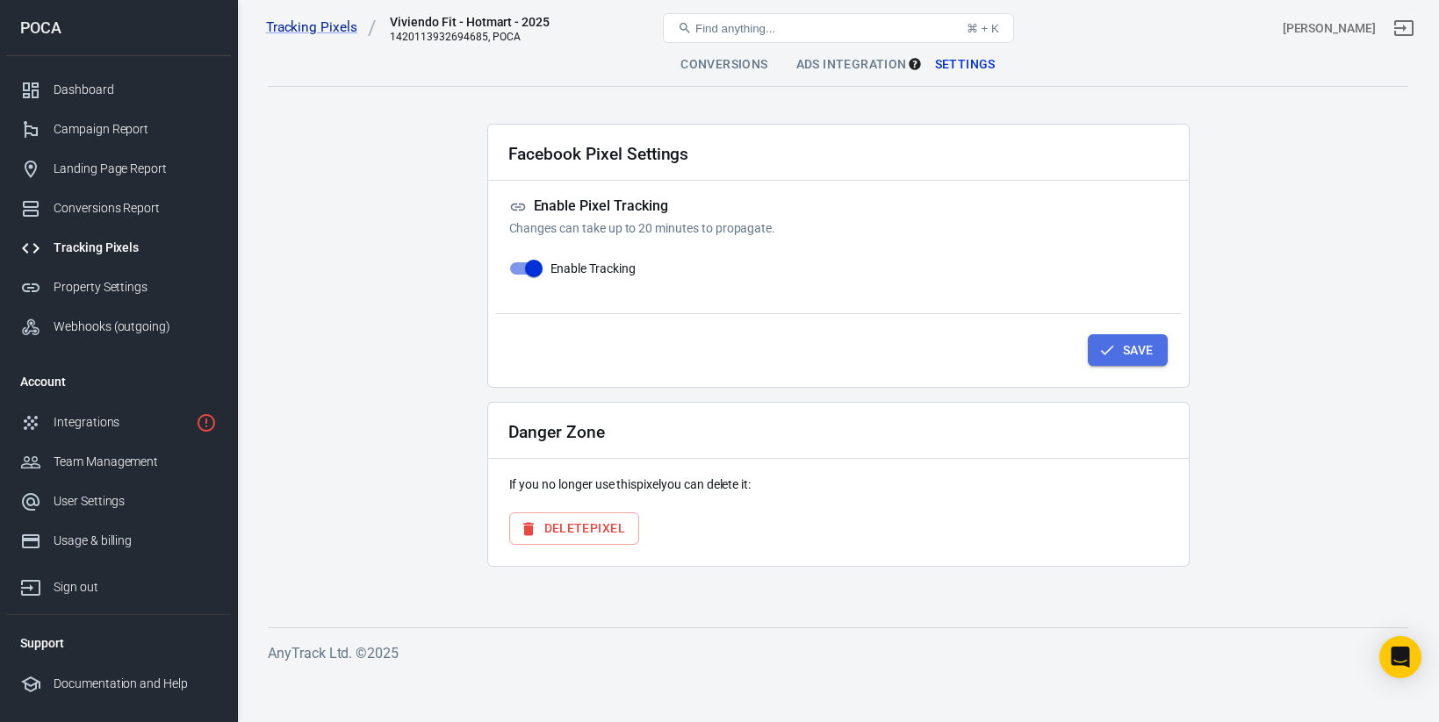
click at [1106, 347] on icon "button" at bounding box center [1107, 350] width 18 height 18
click at [716, 57] on div "Conversions" at bounding box center [723, 65] width 115 height 42
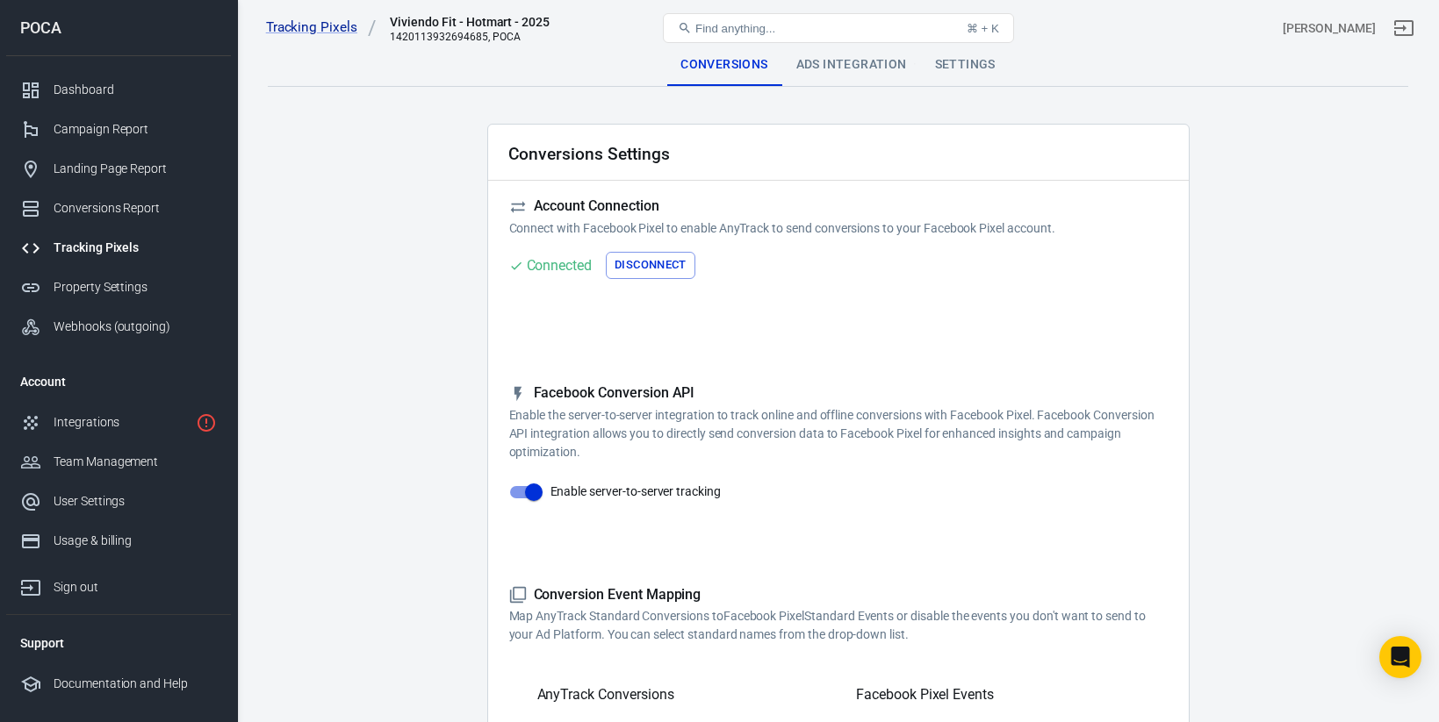
click at [140, 241] on div "Tracking Pixels" at bounding box center [135, 248] width 163 height 18
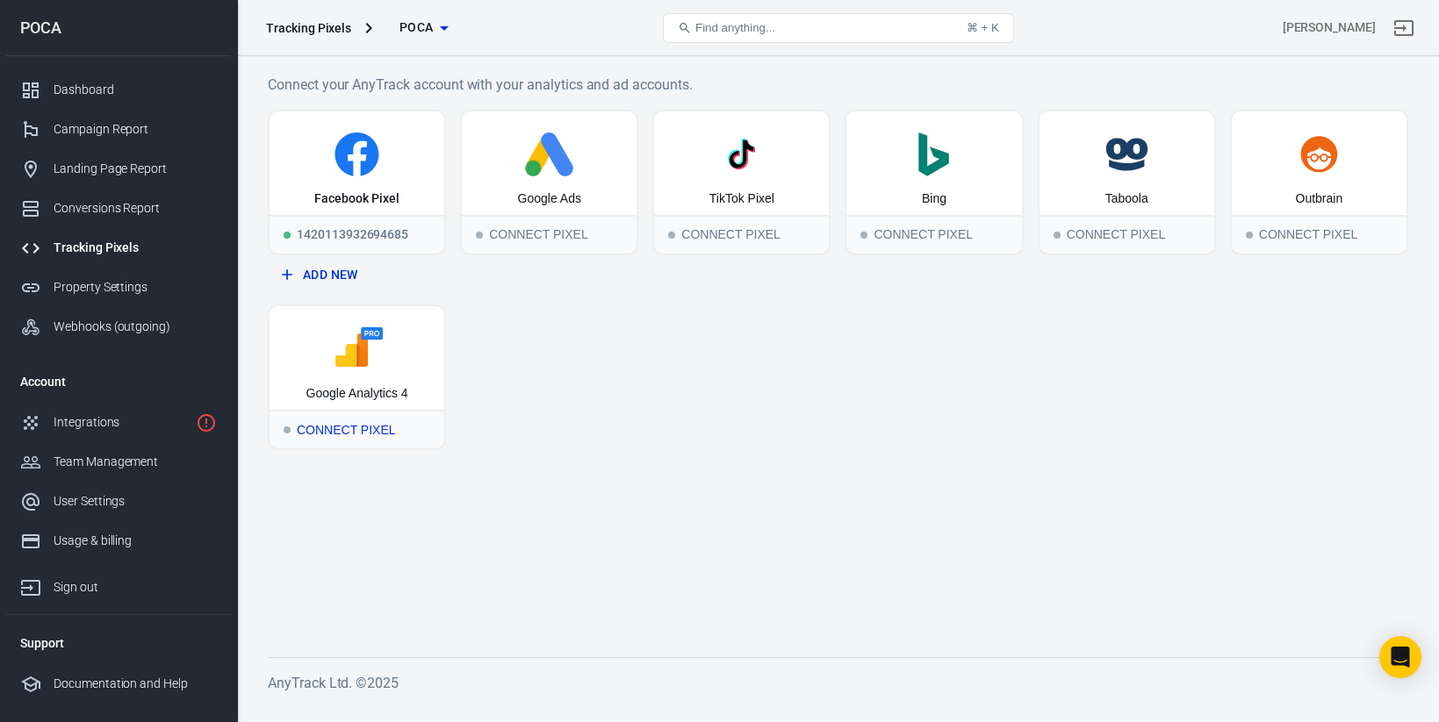
click at [405, 341] on icon at bounding box center [357, 349] width 161 height 44
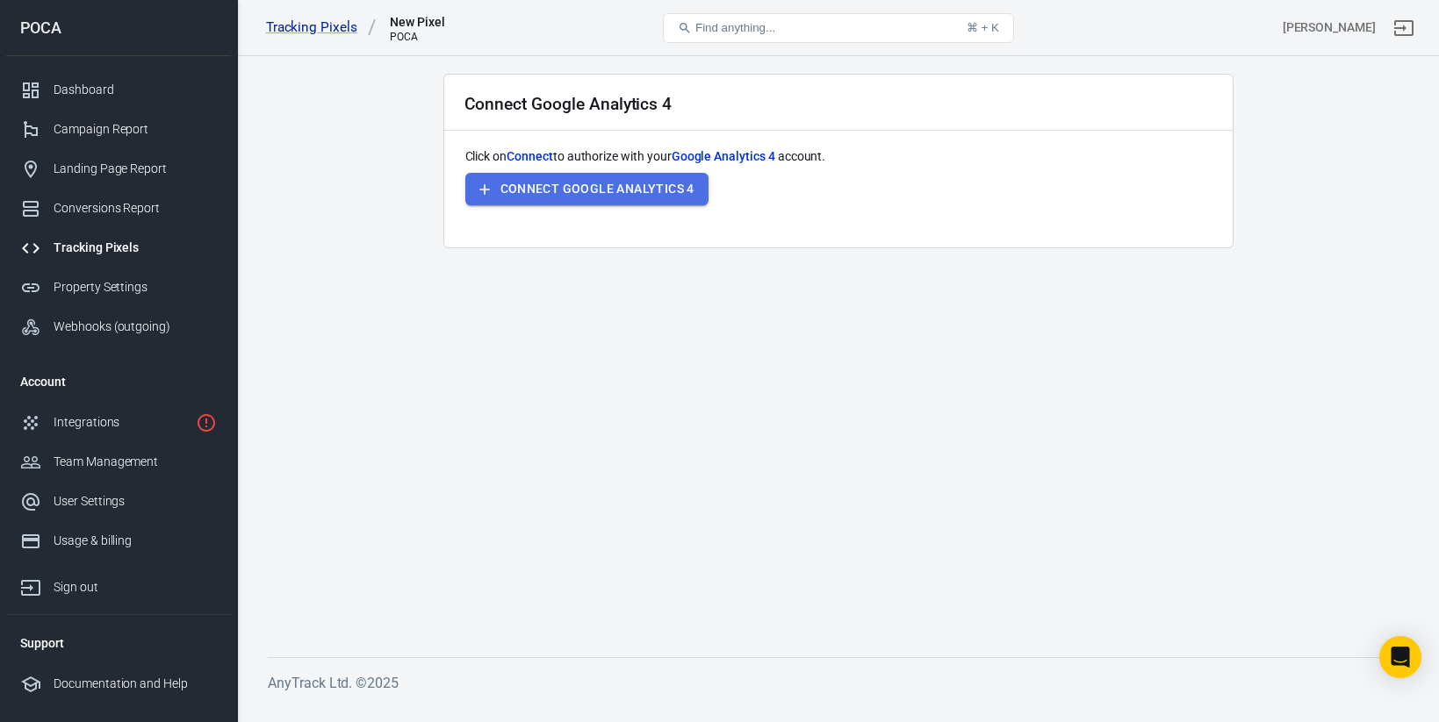
click at [563, 179] on button "Connect Google Analytics 4" at bounding box center [586, 189] width 243 height 32
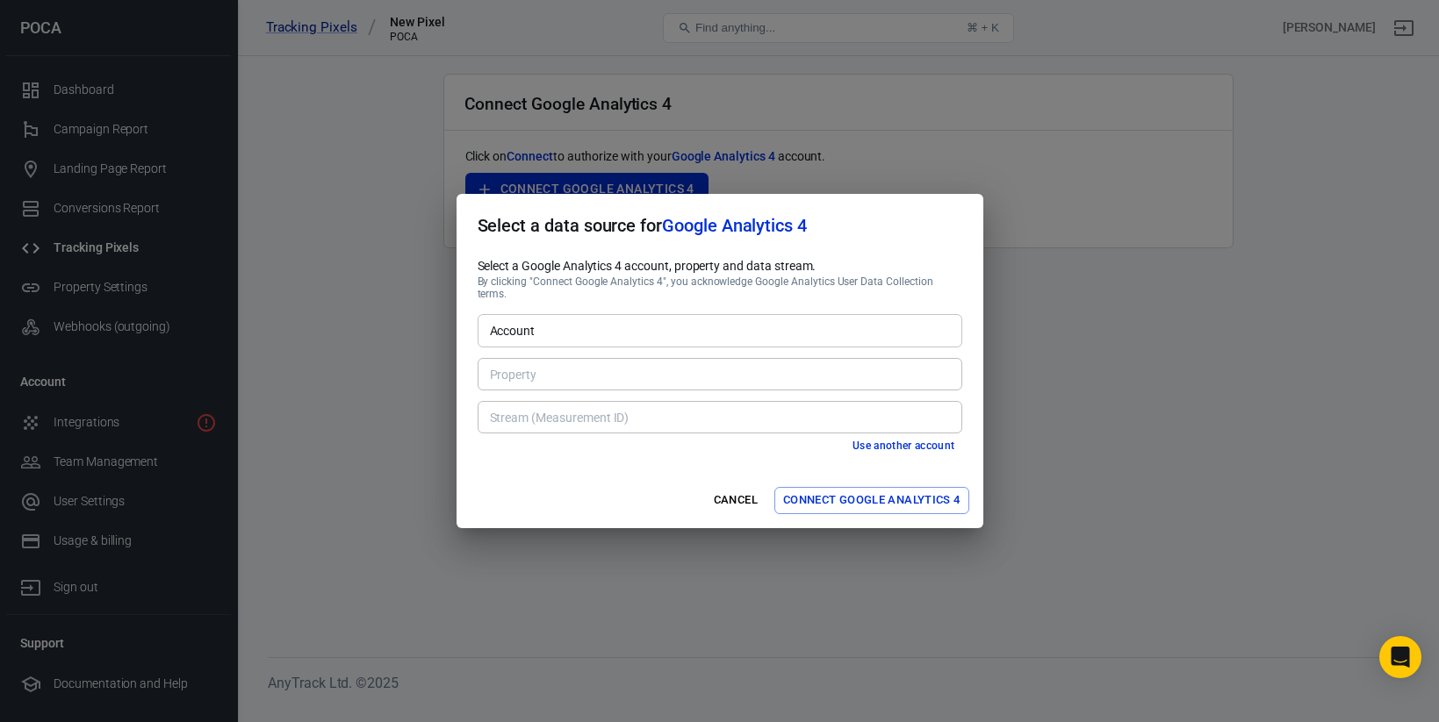
click at [562, 341] on body "Tracking Pixels New Pixel POCA Find anything... ⌘ + K Fernando Estrada POCA Das…" at bounding box center [719, 380] width 1439 height 649
click at [562, 365] on li "Viviendo Fit [254652222]" at bounding box center [720, 363] width 485 height 29
type input "Viviendo Fit [254652222]"
click at [562, 365] on input "Property" at bounding box center [718, 374] width 471 height 22
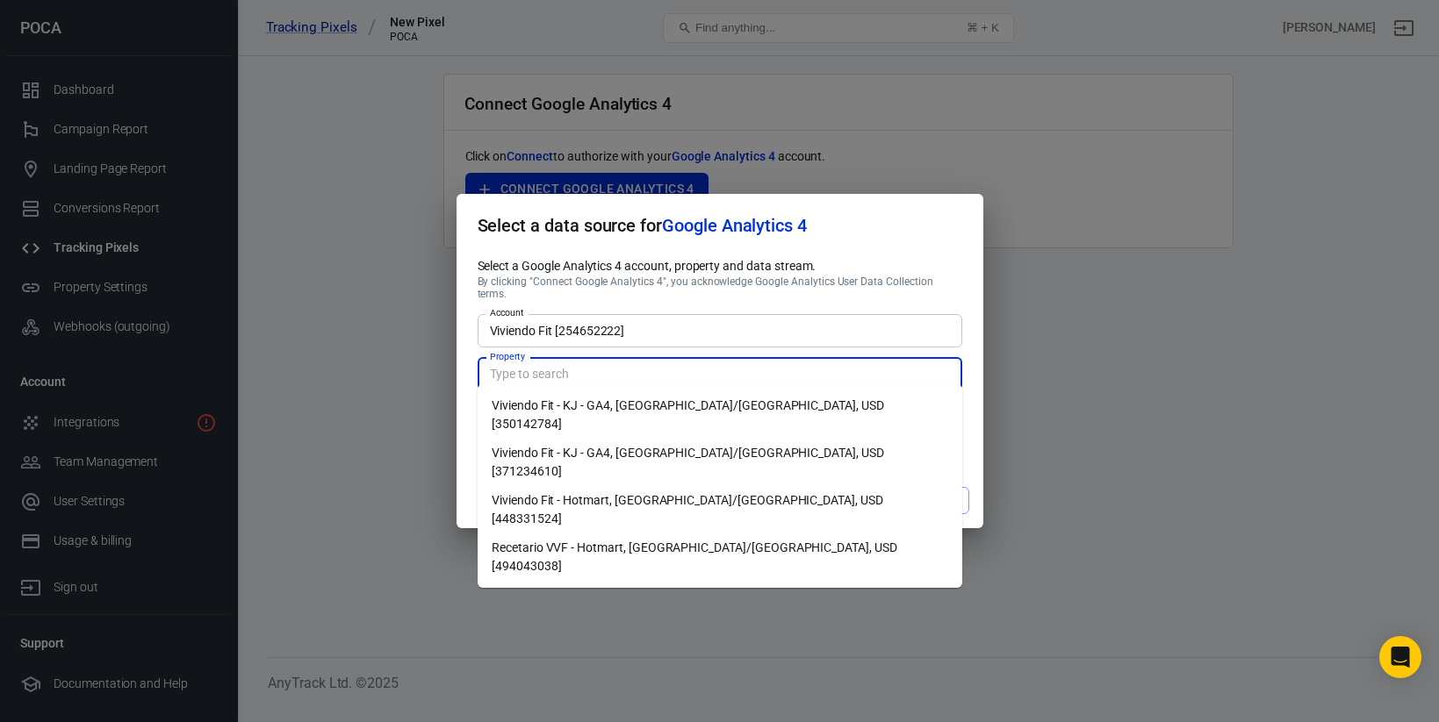
click at [571, 534] on li "Recetario VVF - Hotmart, America/Mexico_City, USD [494043038]" at bounding box center [720, 557] width 485 height 47
type input "Recetario VVF - Hotmart, America/Mexico_City, USD [494043038]"
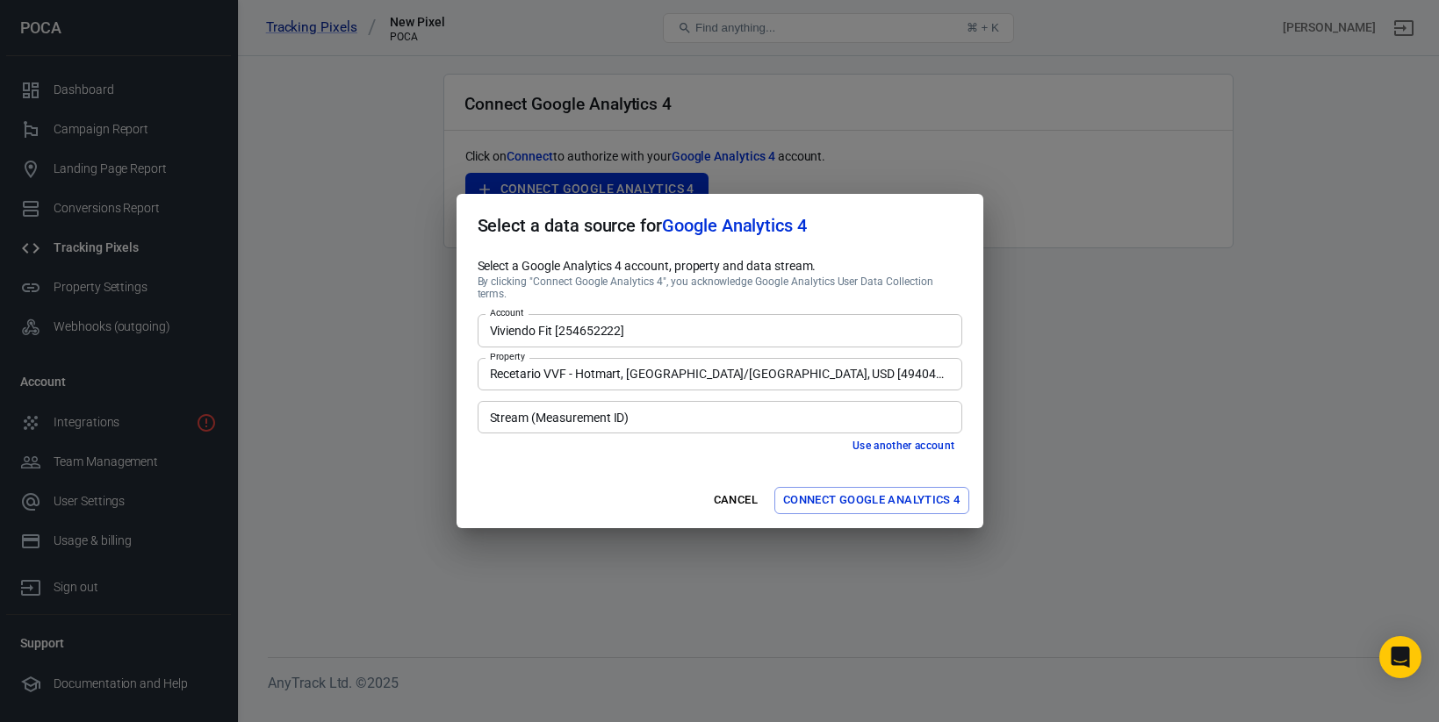
click at [579, 414] on input "Stream (Measurement ID)" at bounding box center [718, 417] width 471 height 22
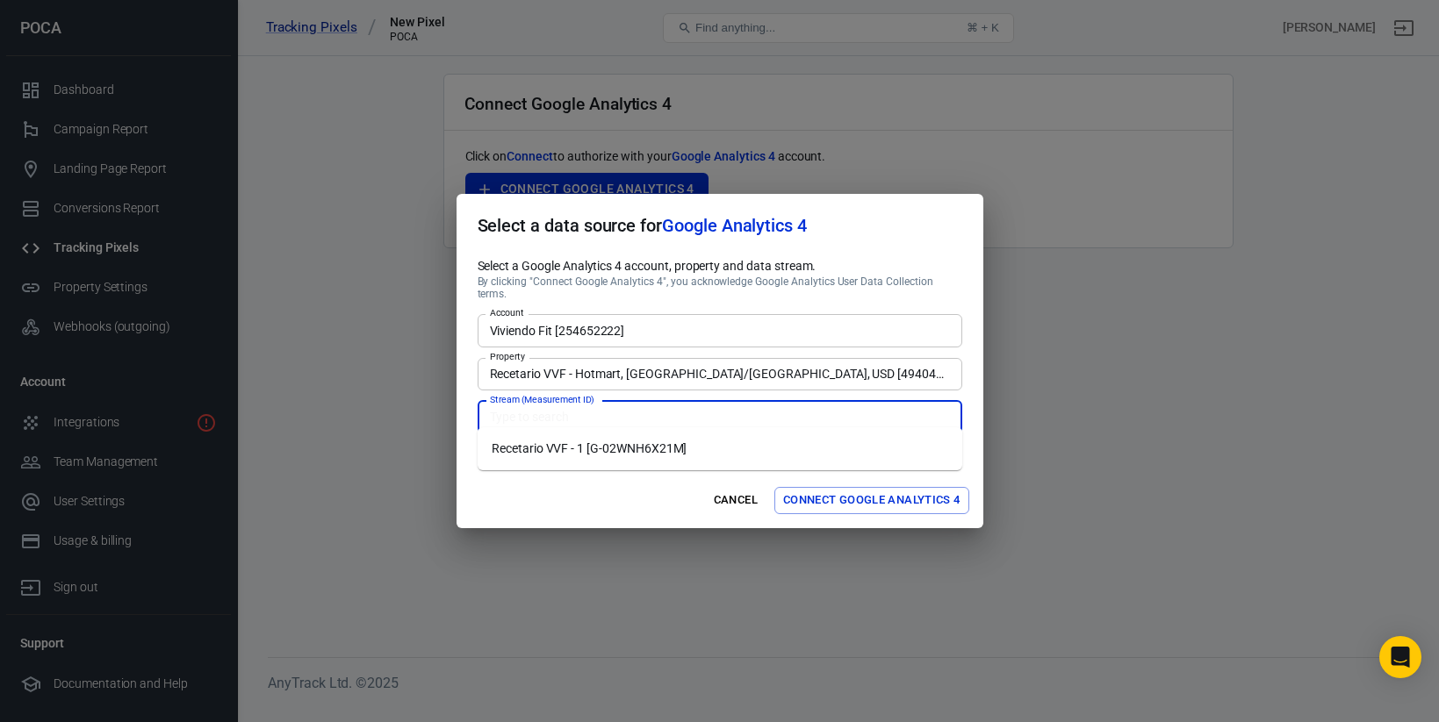
click at [579, 443] on li "Recetario VVF - 1 [G-02WNH6X21M]" at bounding box center [720, 449] width 485 height 29
type input "Recetario VVF - 1 [G-02WNH6X21M]"
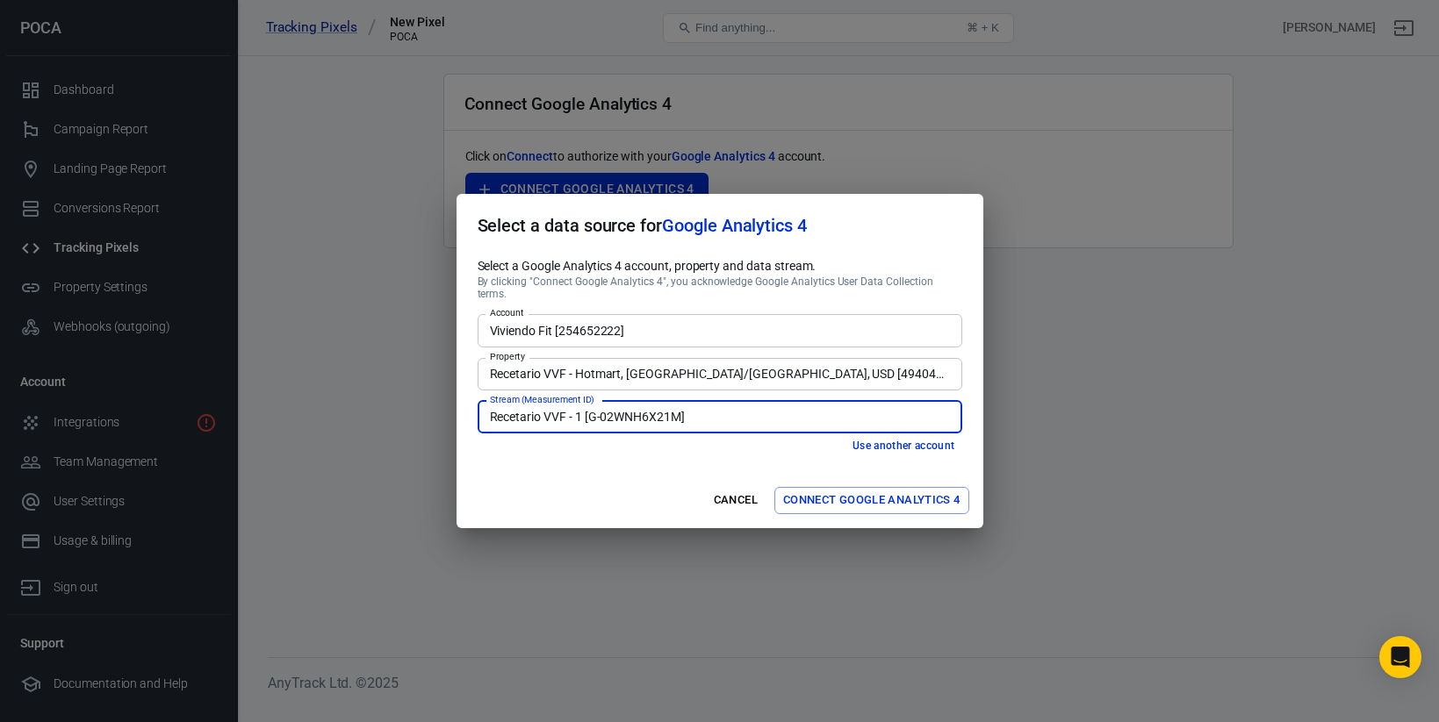
click at [838, 492] on button "Connect Google Analytics 4" at bounding box center [871, 500] width 195 height 27
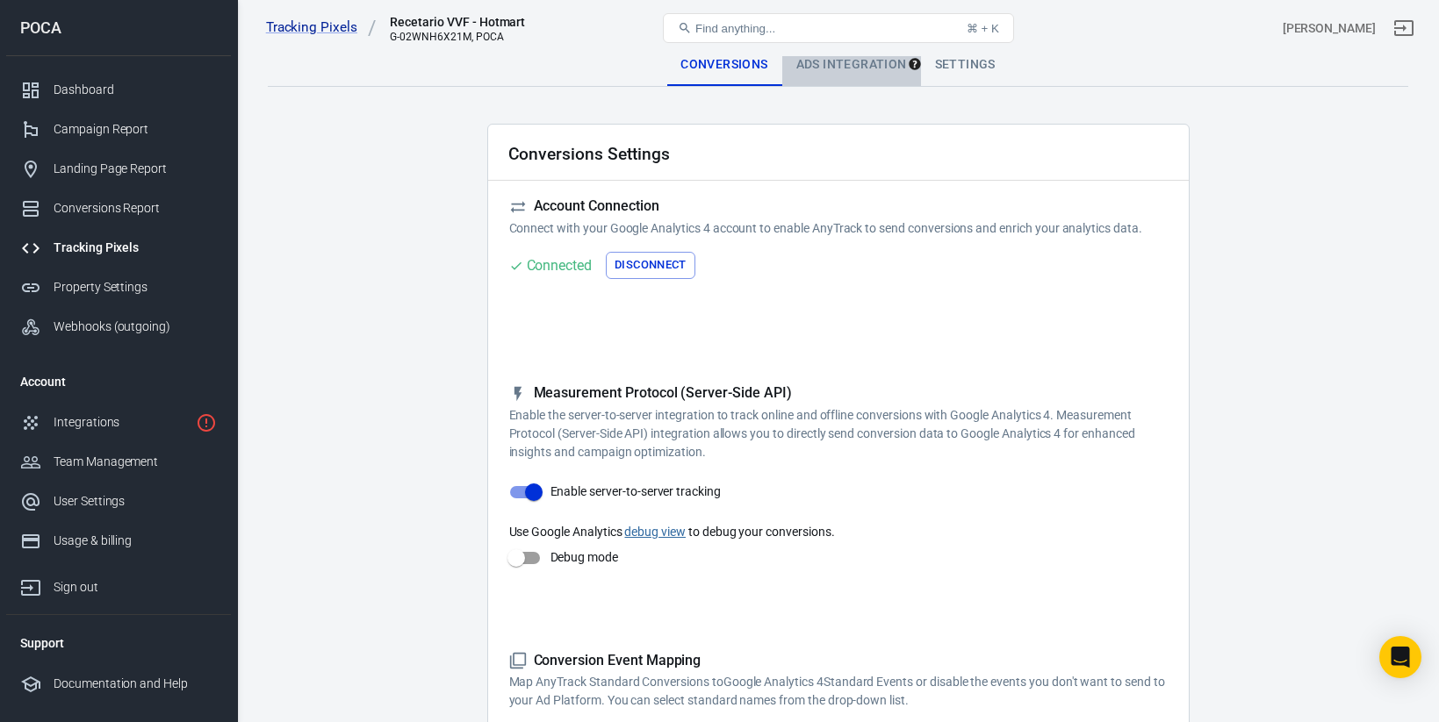
click at [837, 69] on div "Ads Integration" at bounding box center [851, 65] width 139 height 42
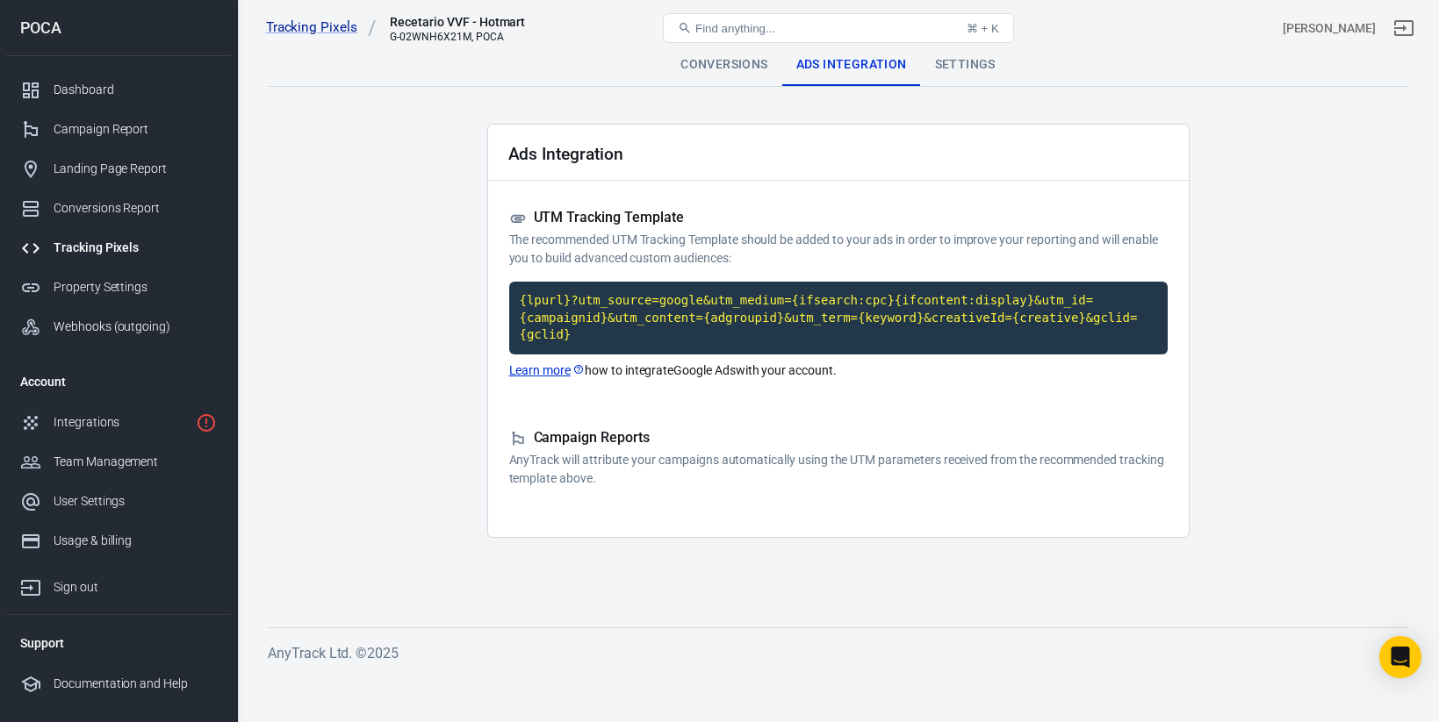
click at [944, 68] on div "Settings" at bounding box center [965, 65] width 89 height 42
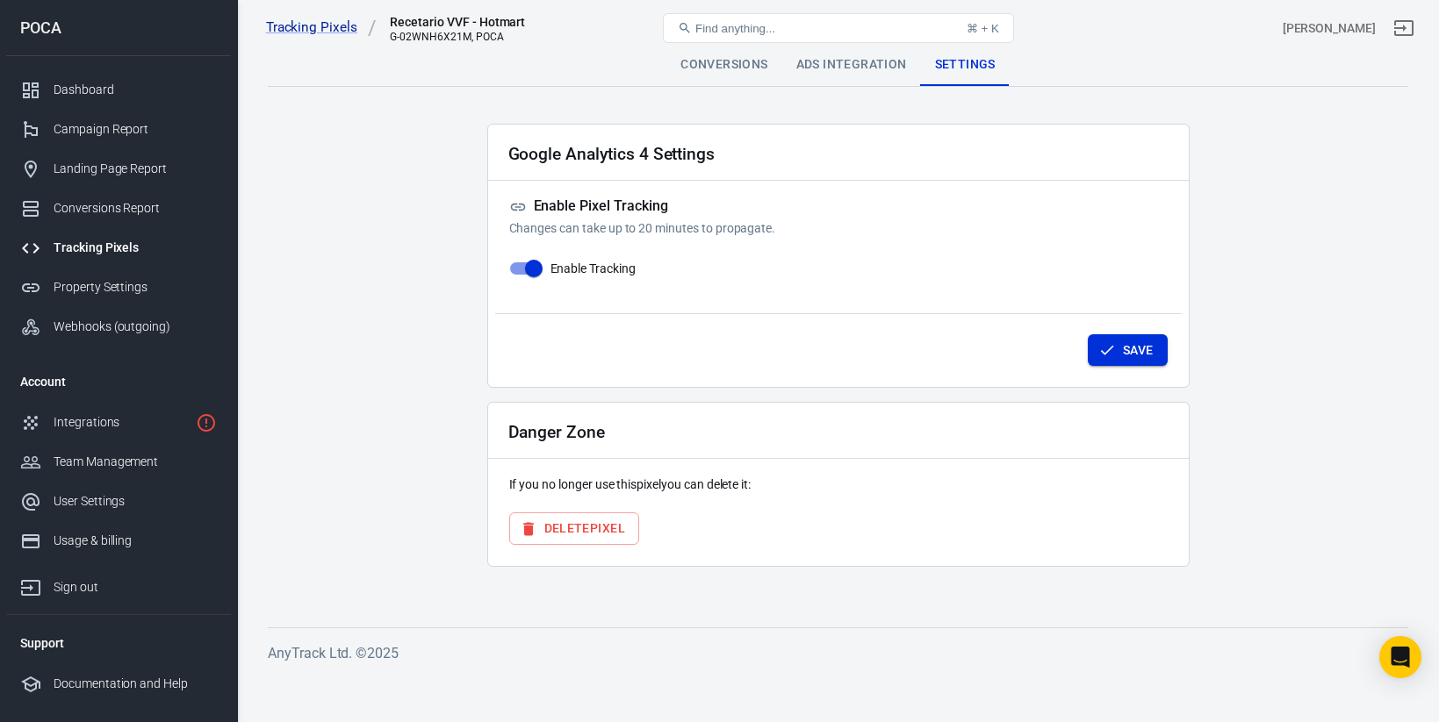
click at [1110, 343] on icon "button" at bounding box center [1107, 350] width 18 height 18
click at [316, 20] on link "Tracking Pixels" at bounding box center [321, 27] width 111 height 18
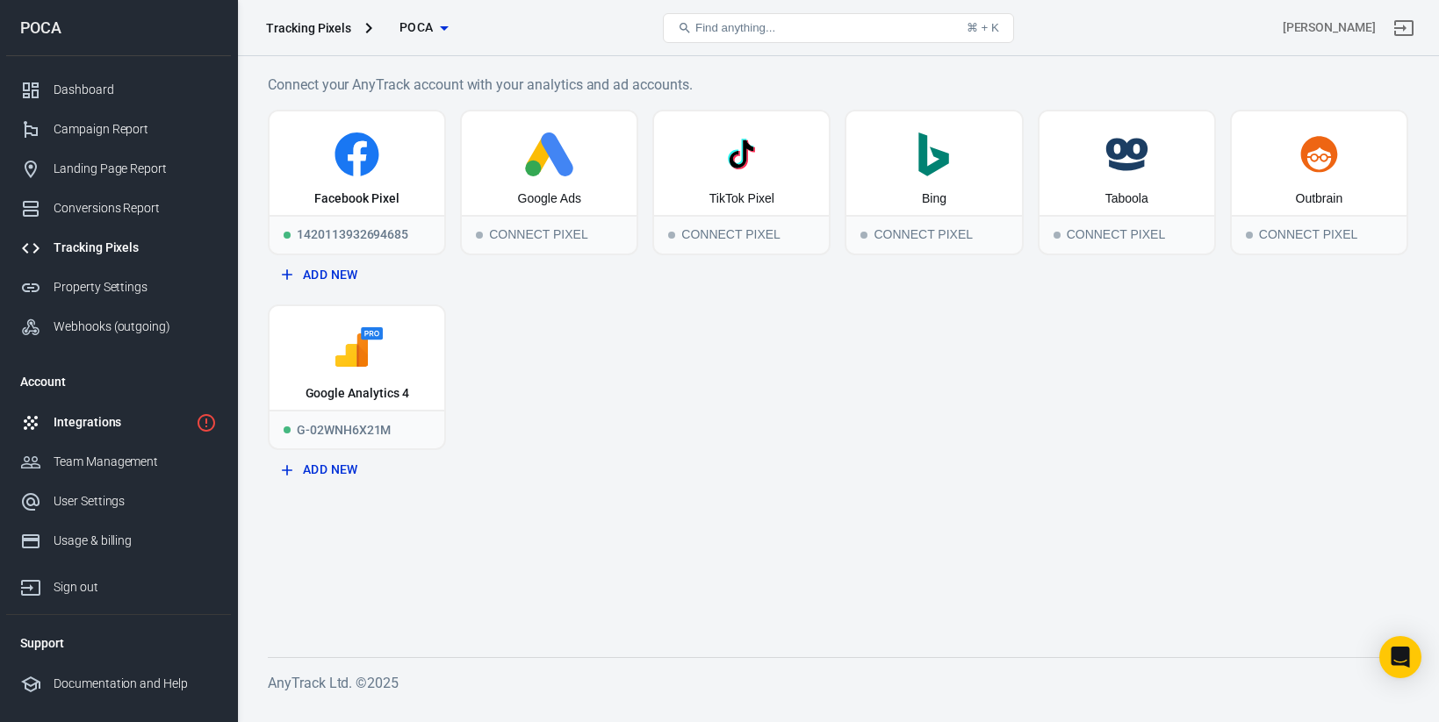
click at [88, 434] on link "Integrations" at bounding box center [118, 423] width 225 height 40
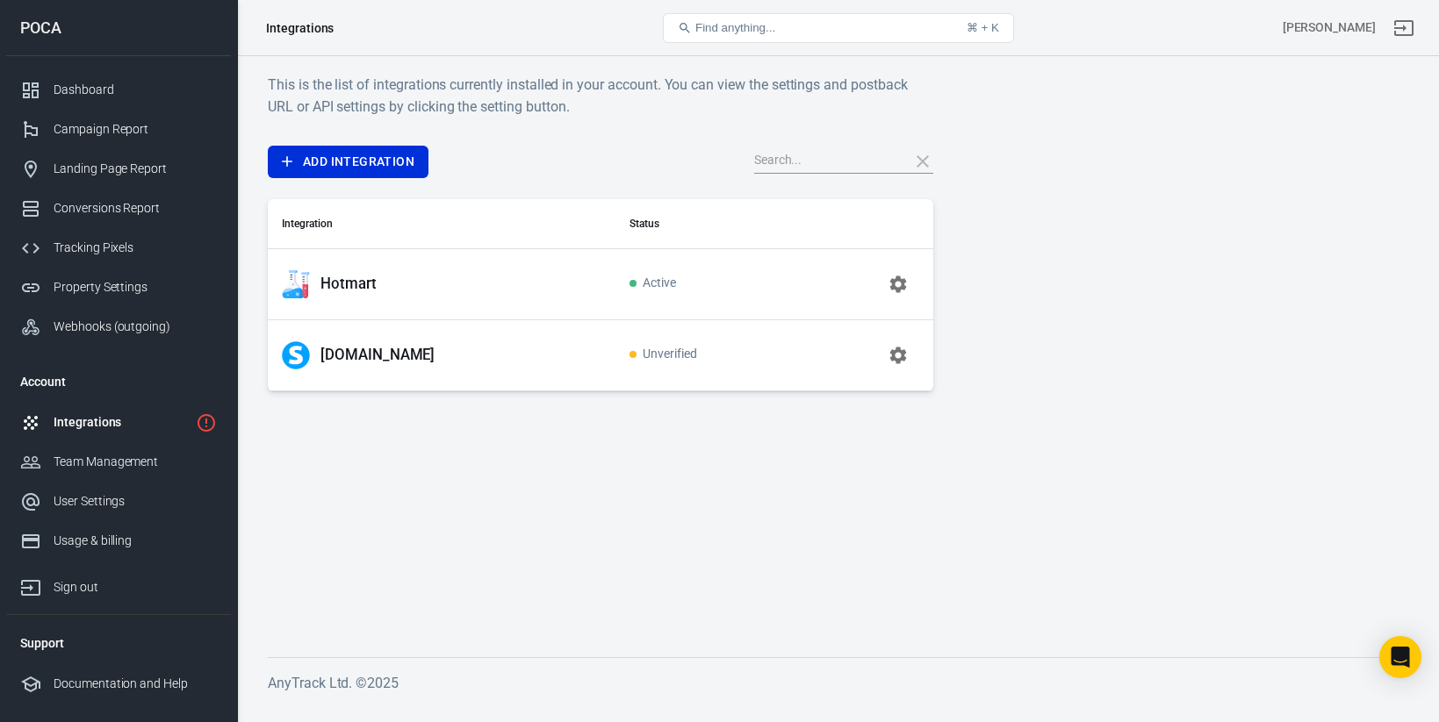
click at [902, 290] on icon "button" at bounding box center [898, 284] width 21 height 21
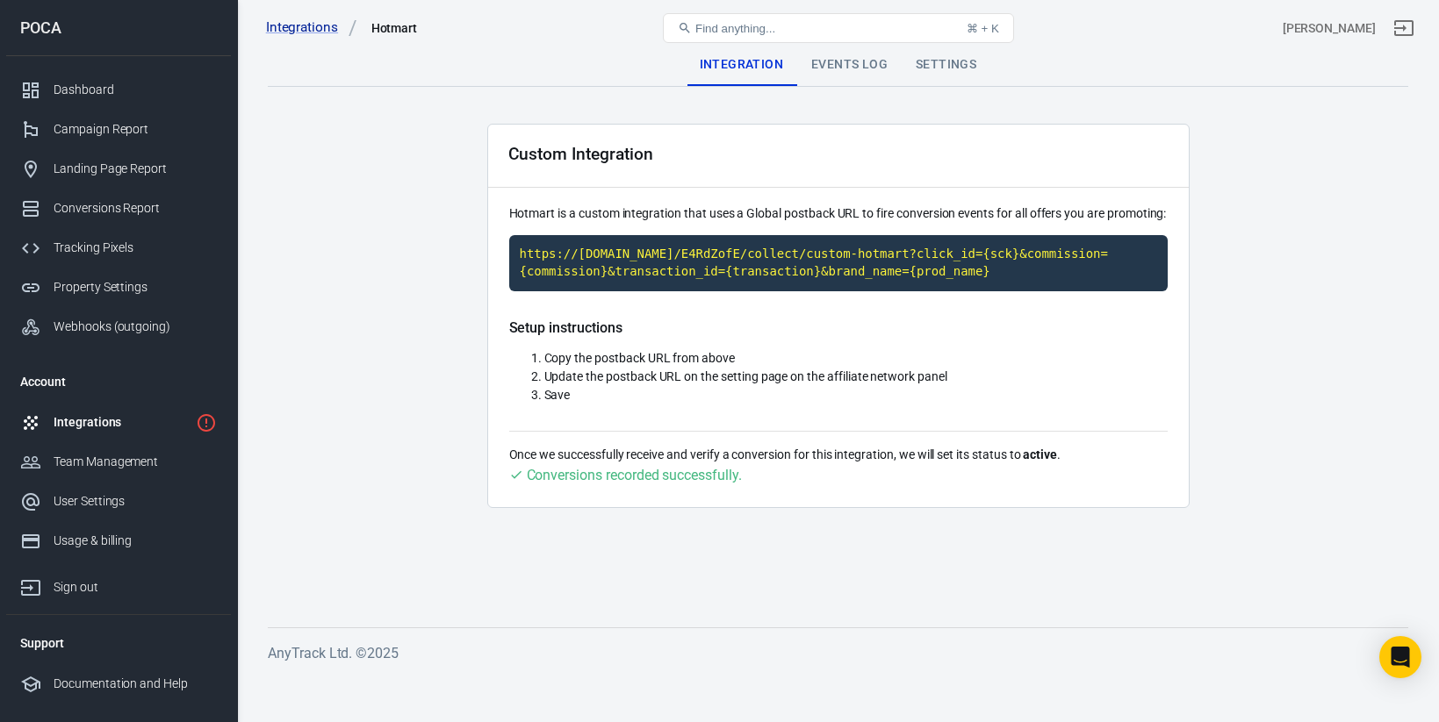
click at [823, 72] on div "Events Log" at bounding box center [849, 65] width 104 height 42
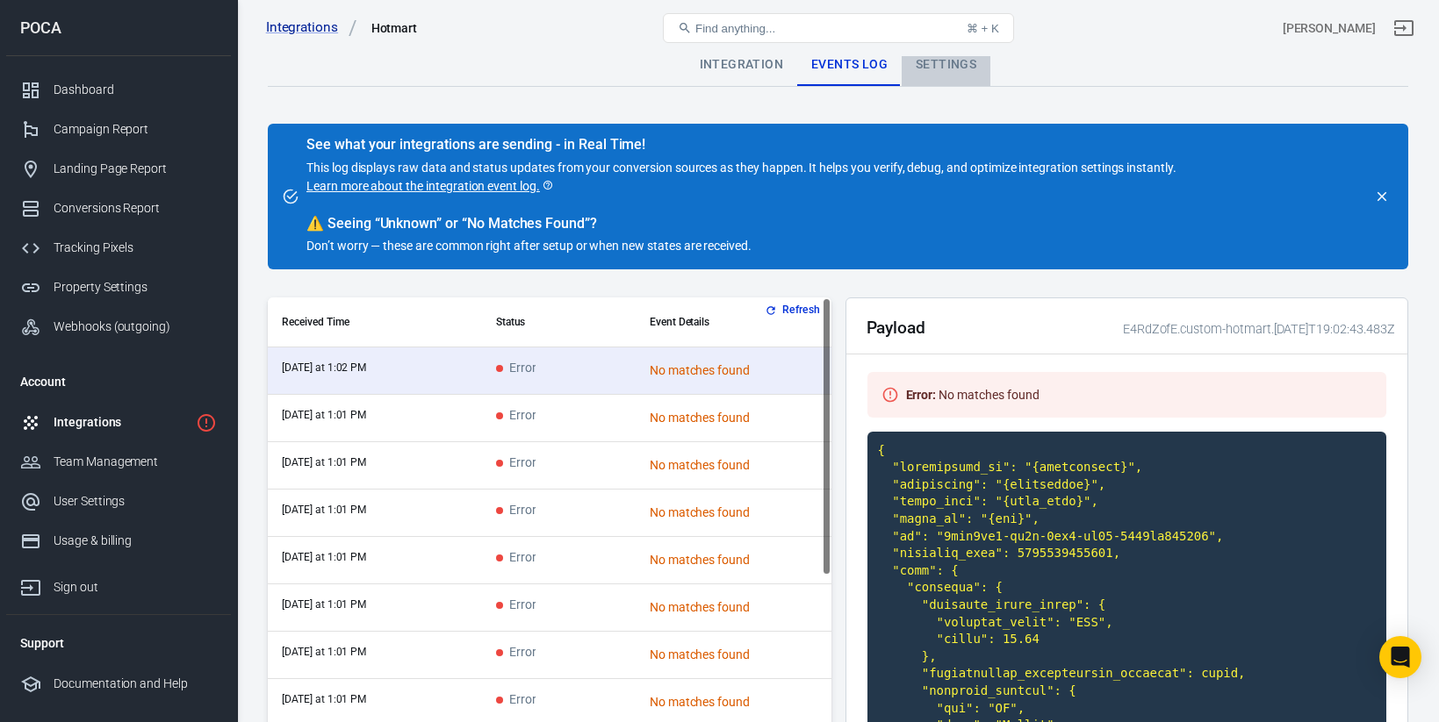
click at [924, 69] on div "Settings" at bounding box center [946, 65] width 89 height 42
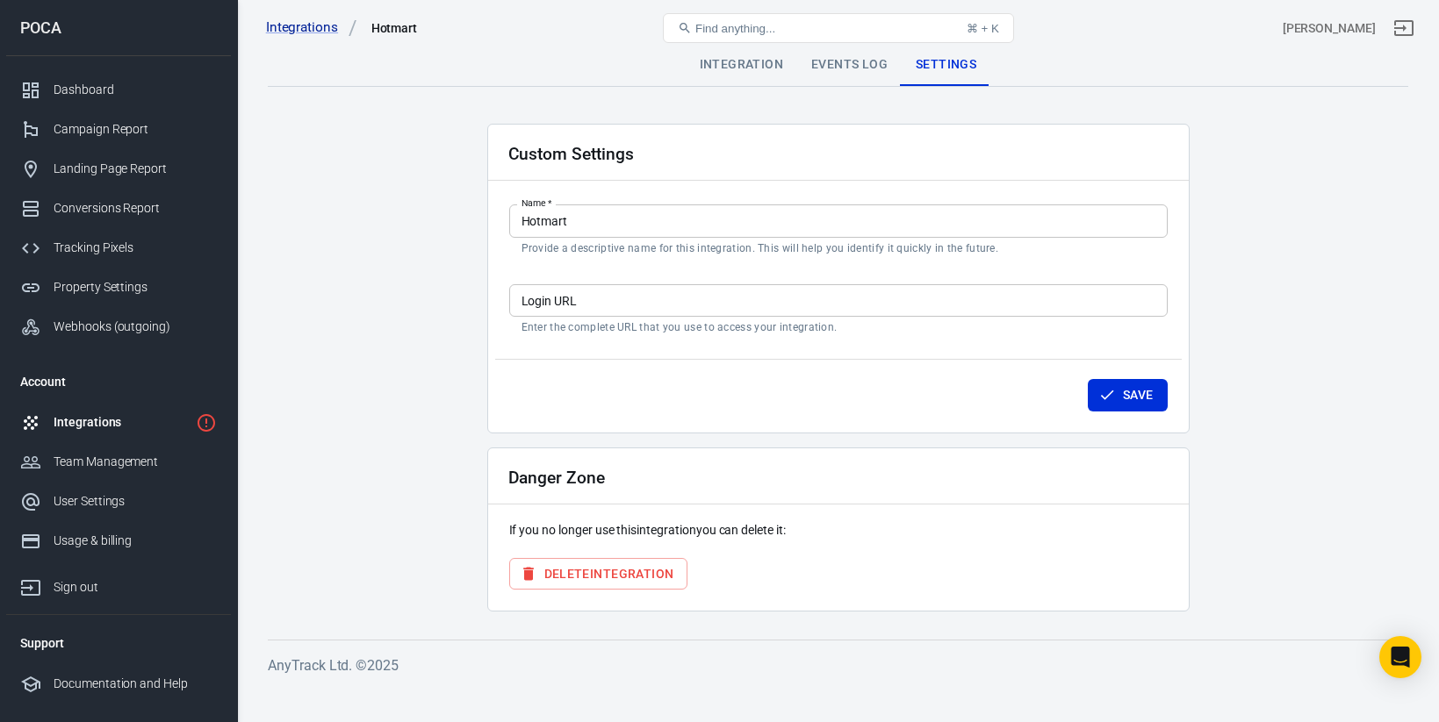
click at [760, 62] on div "Integration" at bounding box center [741, 65] width 111 height 42
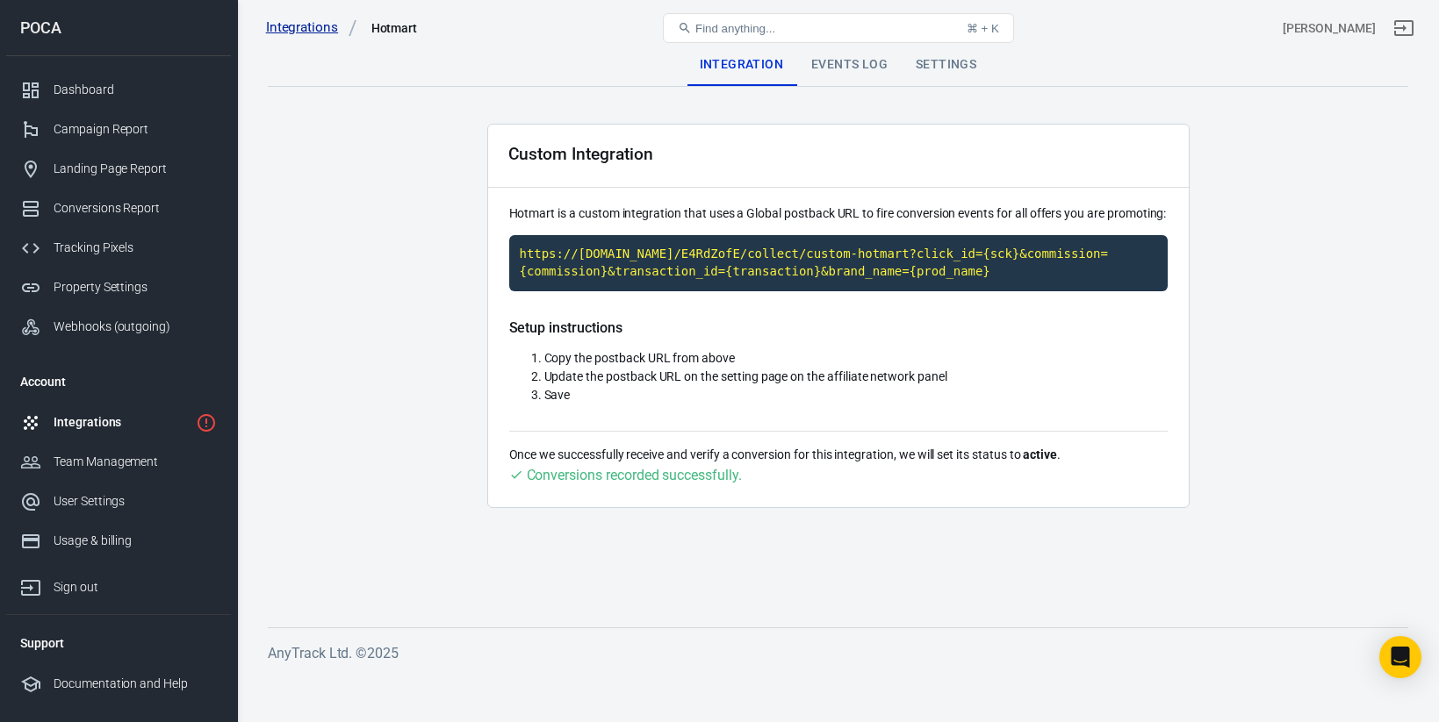
click at [285, 34] on link "Integrations" at bounding box center [311, 27] width 91 height 18
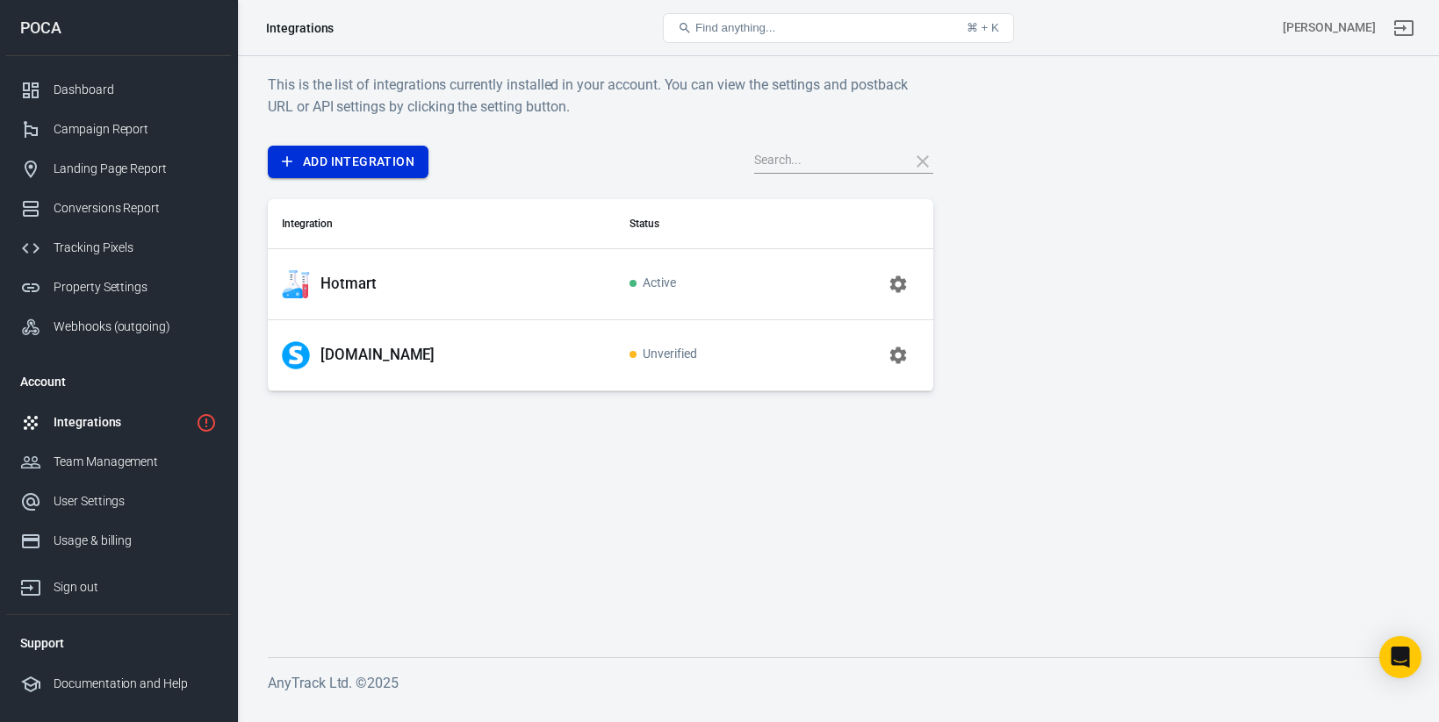
click at [402, 158] on link "Add Integration" at bounding box center [348, 162] width 161 height 32
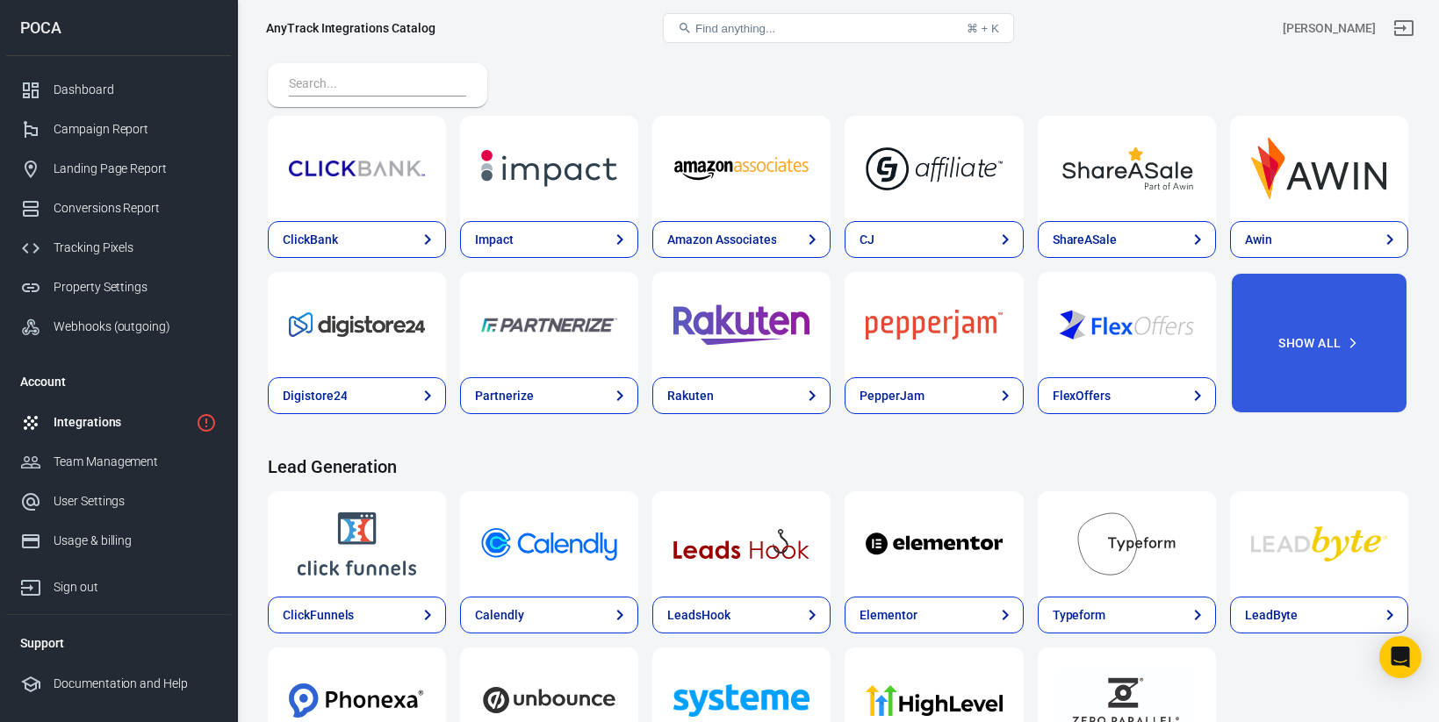
scroll to position [593, 0]
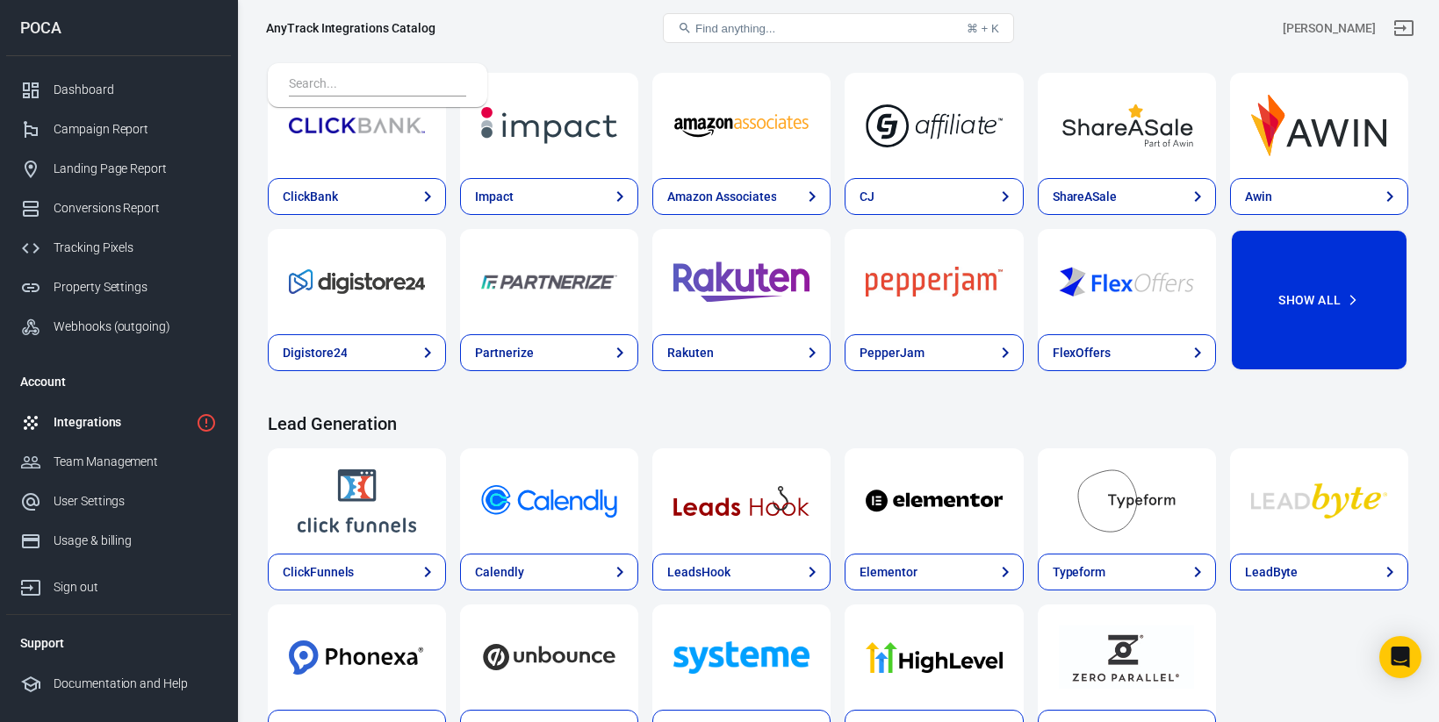
click at [1321, 288] on button "Show All" at bounding box center [1319, 300] width 178 height 142
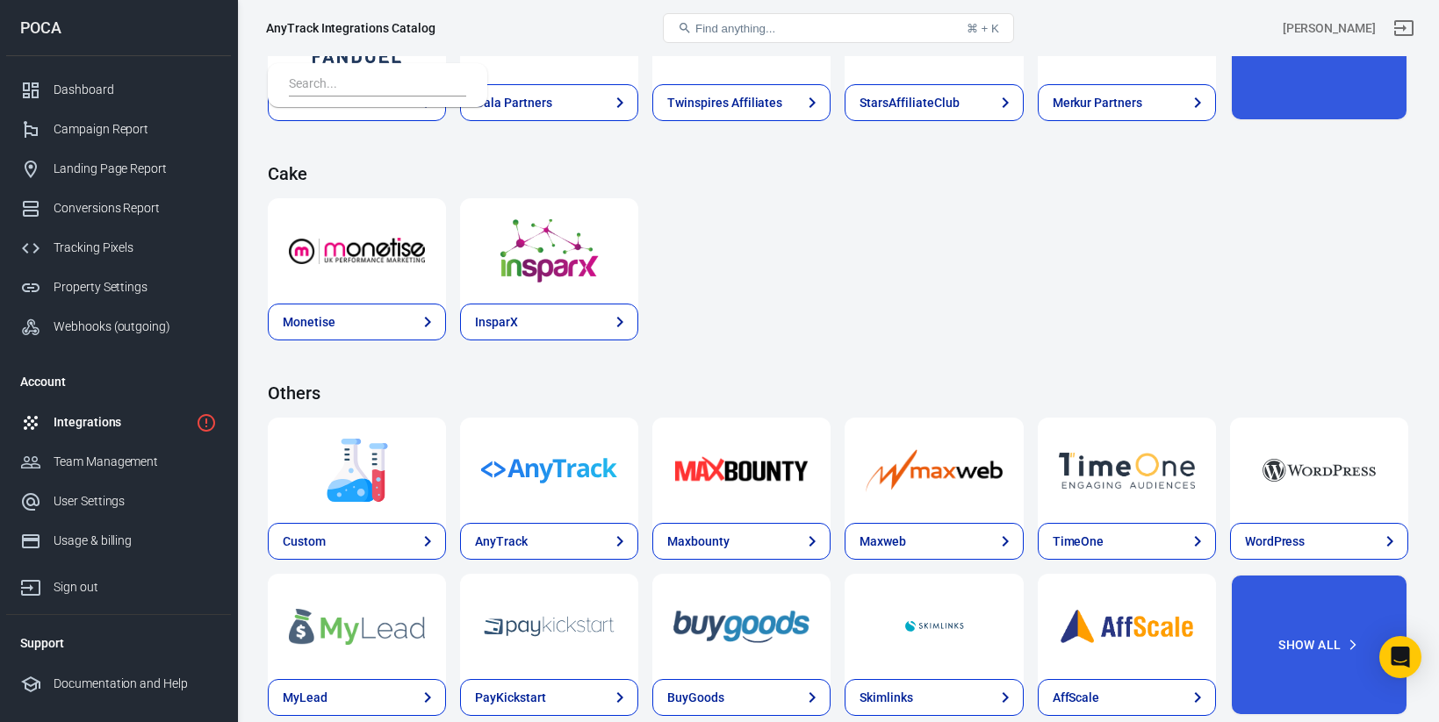
scroll to position [3104, 0]
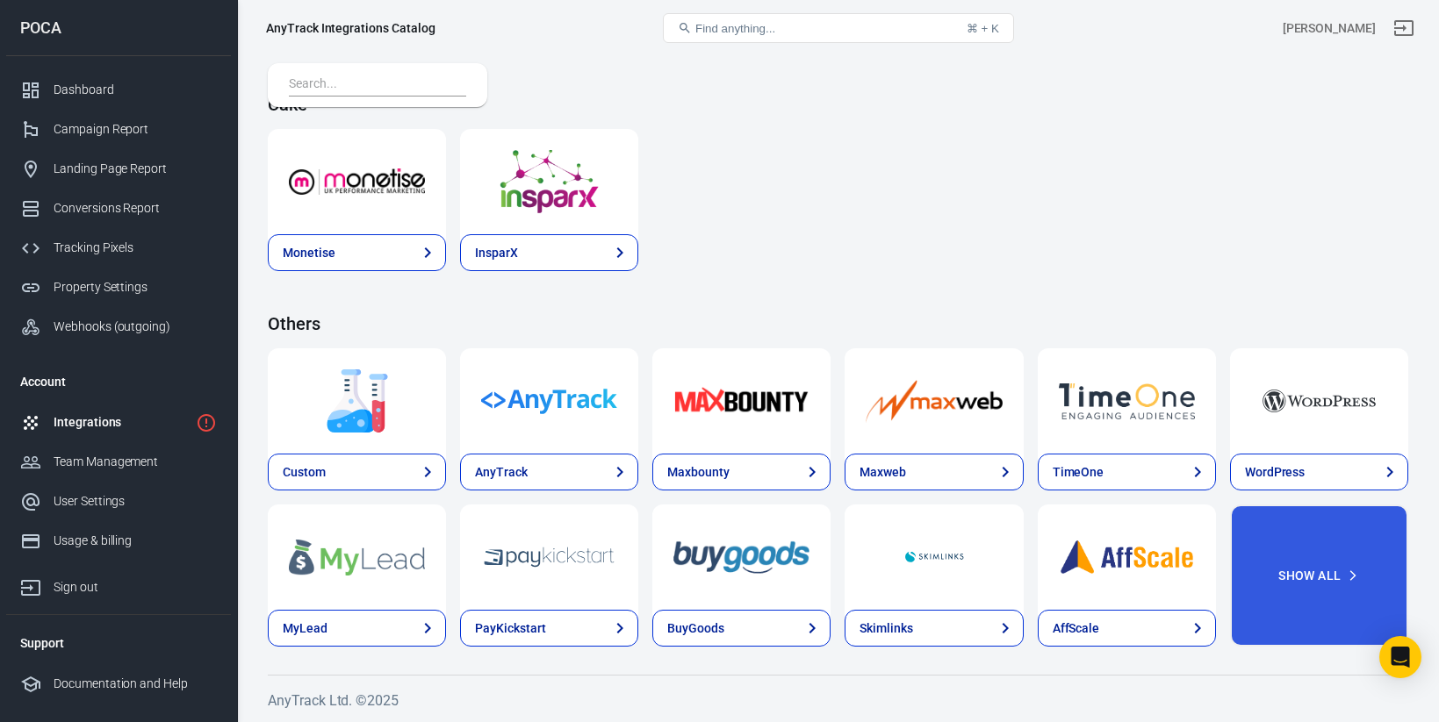
click at [525, 418] on img at bounding box center [549, 401] width 136 height 63
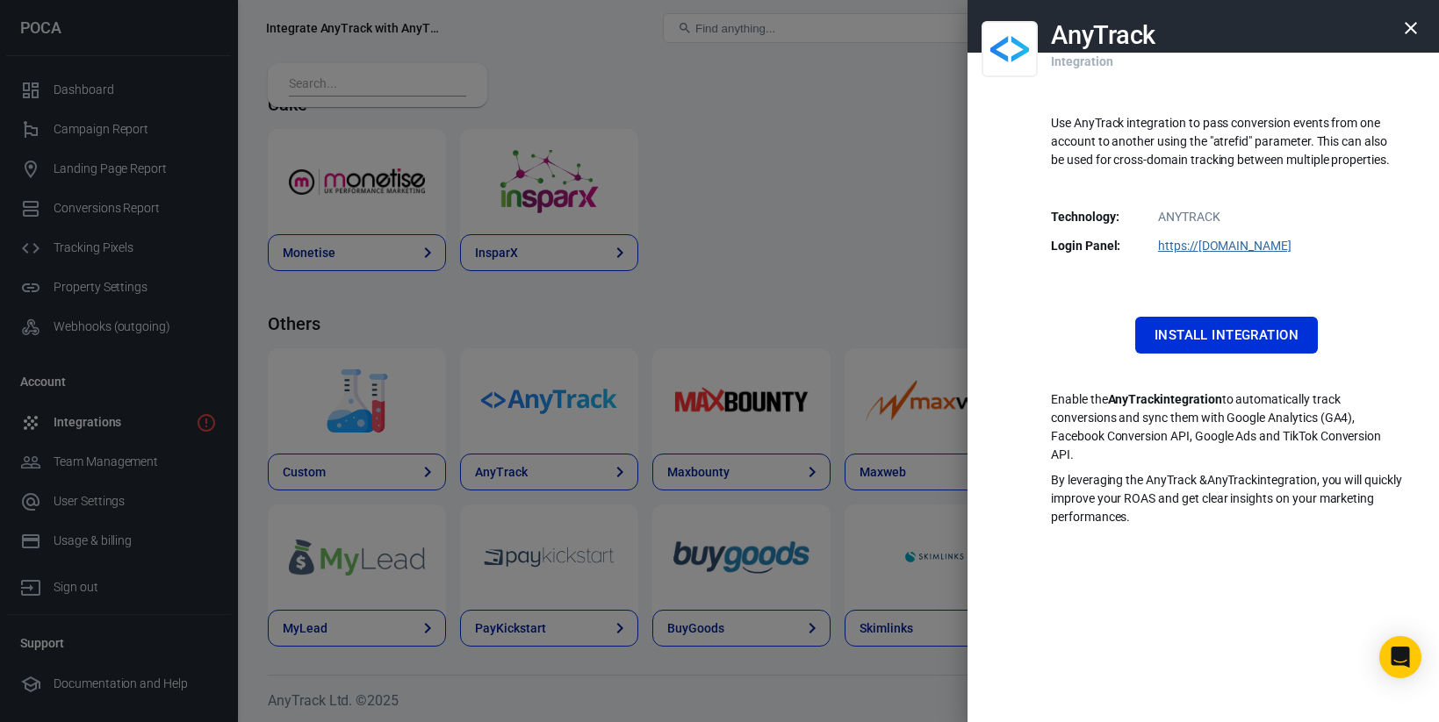
scroll to position [2635, 0]
click at [1405, 34] on icon "button" at bounding box center [1410, 28] width 21 height 21
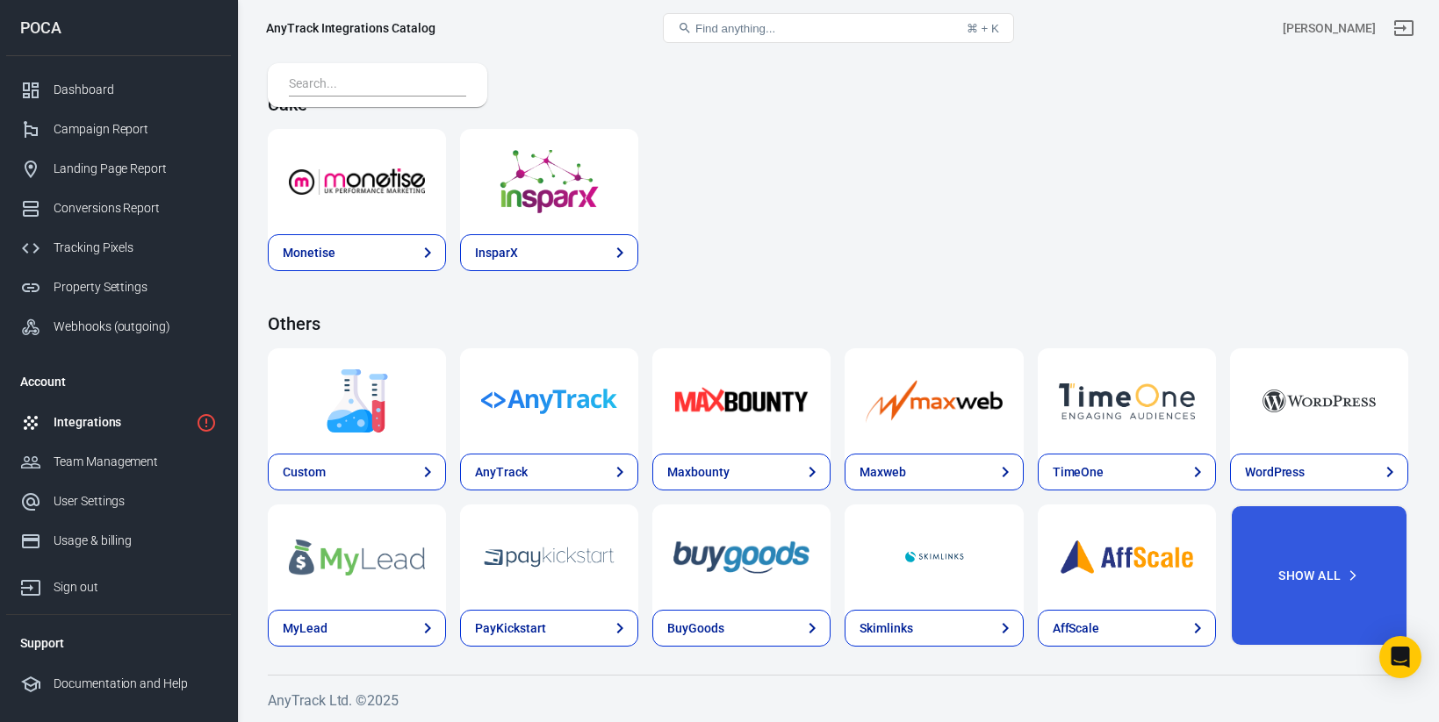
click at [359, 394] on img at bounding box center [357, 401] width 136 height 63
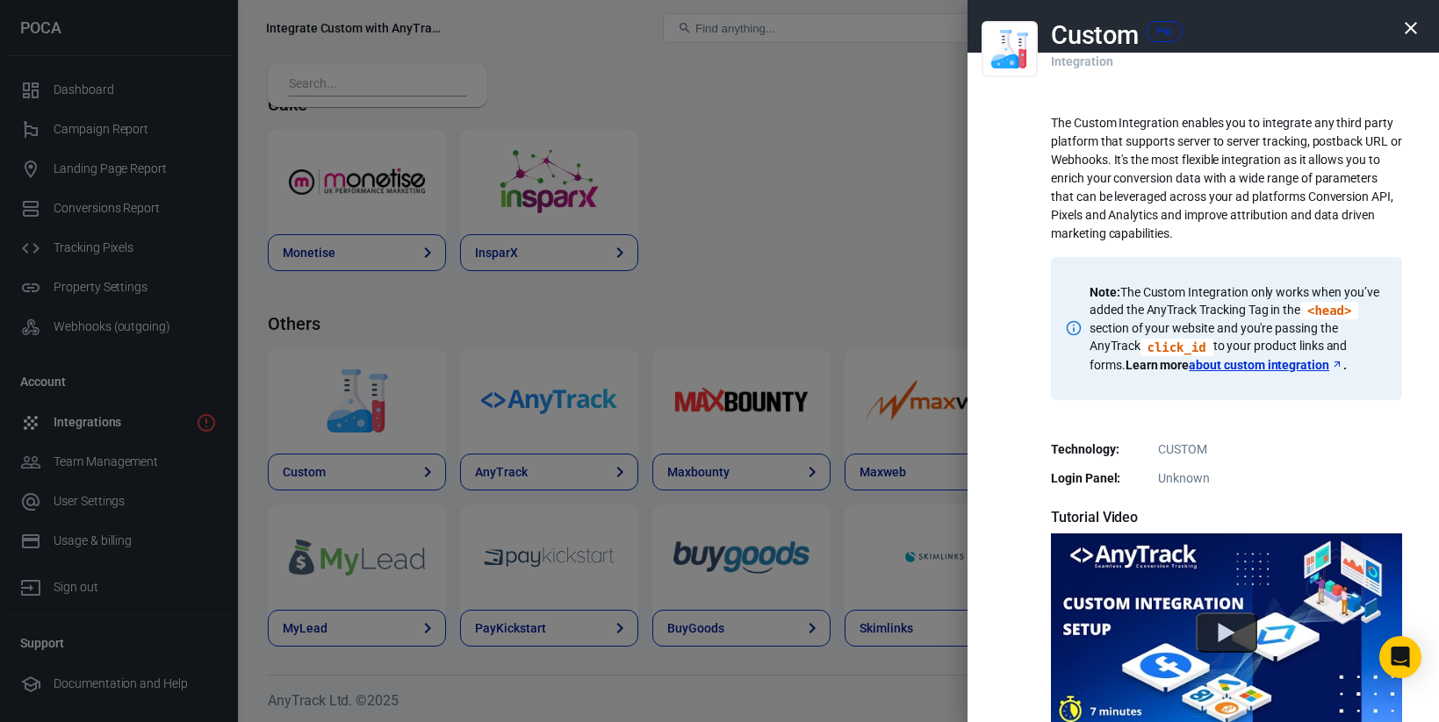
click at [1404, 29] on icon "button" at bounding box center [1410, 28] width 21 height 21
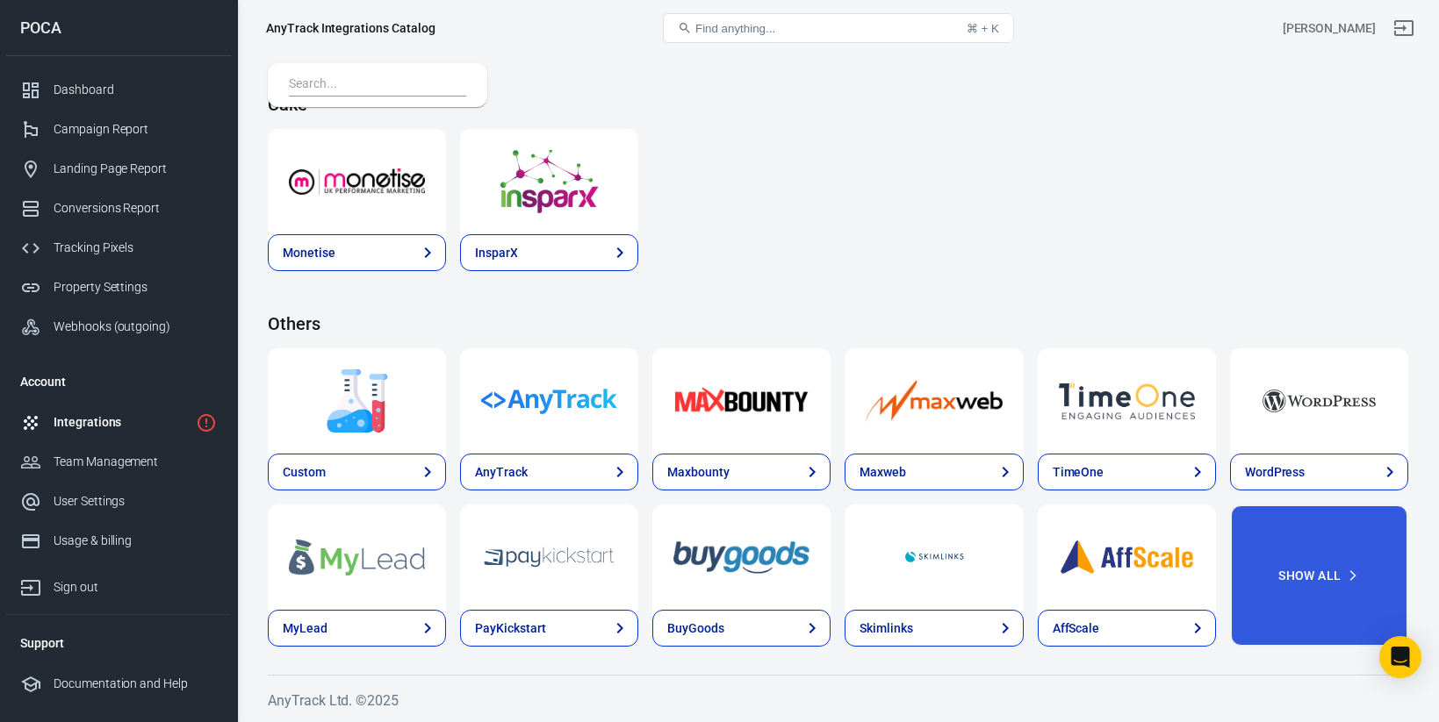
click at [119, 421] on div "Integrations" at bounding box center [121, 422] width 135 height 18
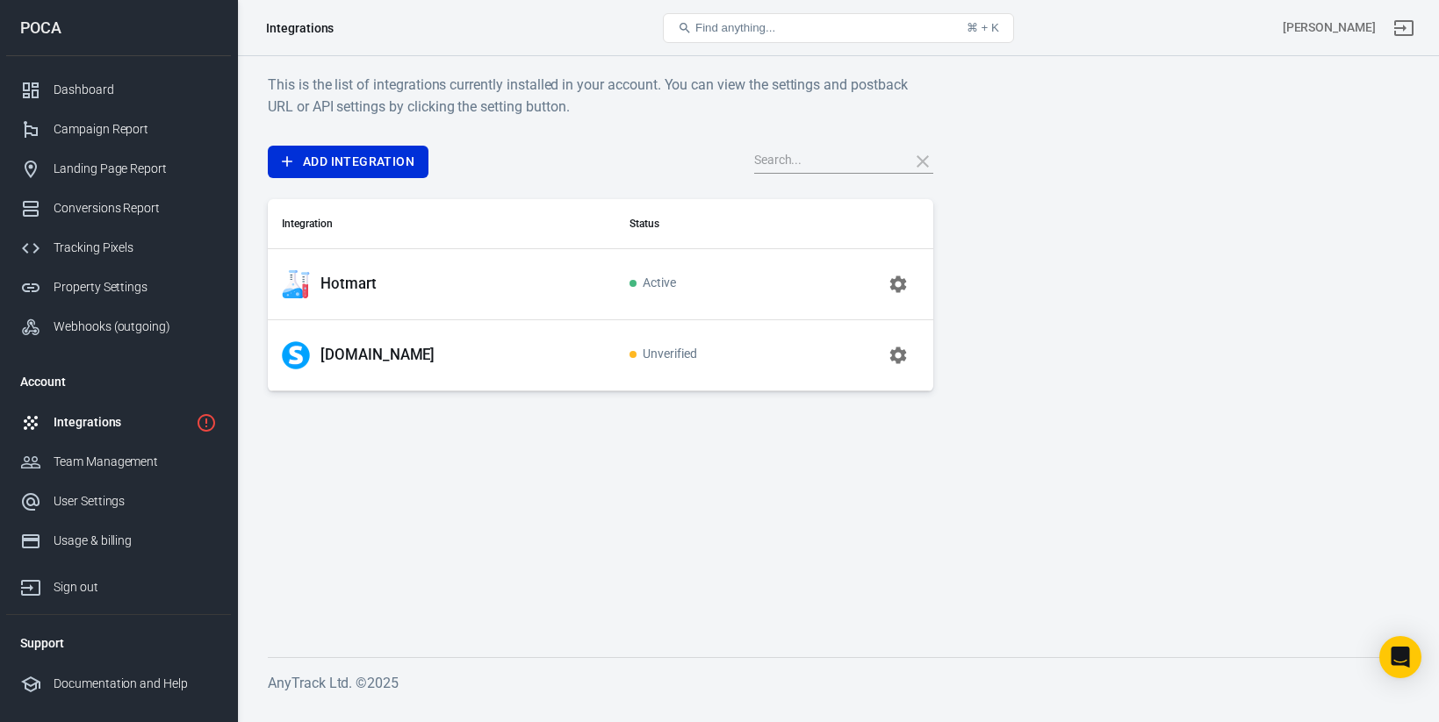
click at [900, 288] on icon "button" at bounding box center [897, 284] width 17 height 17
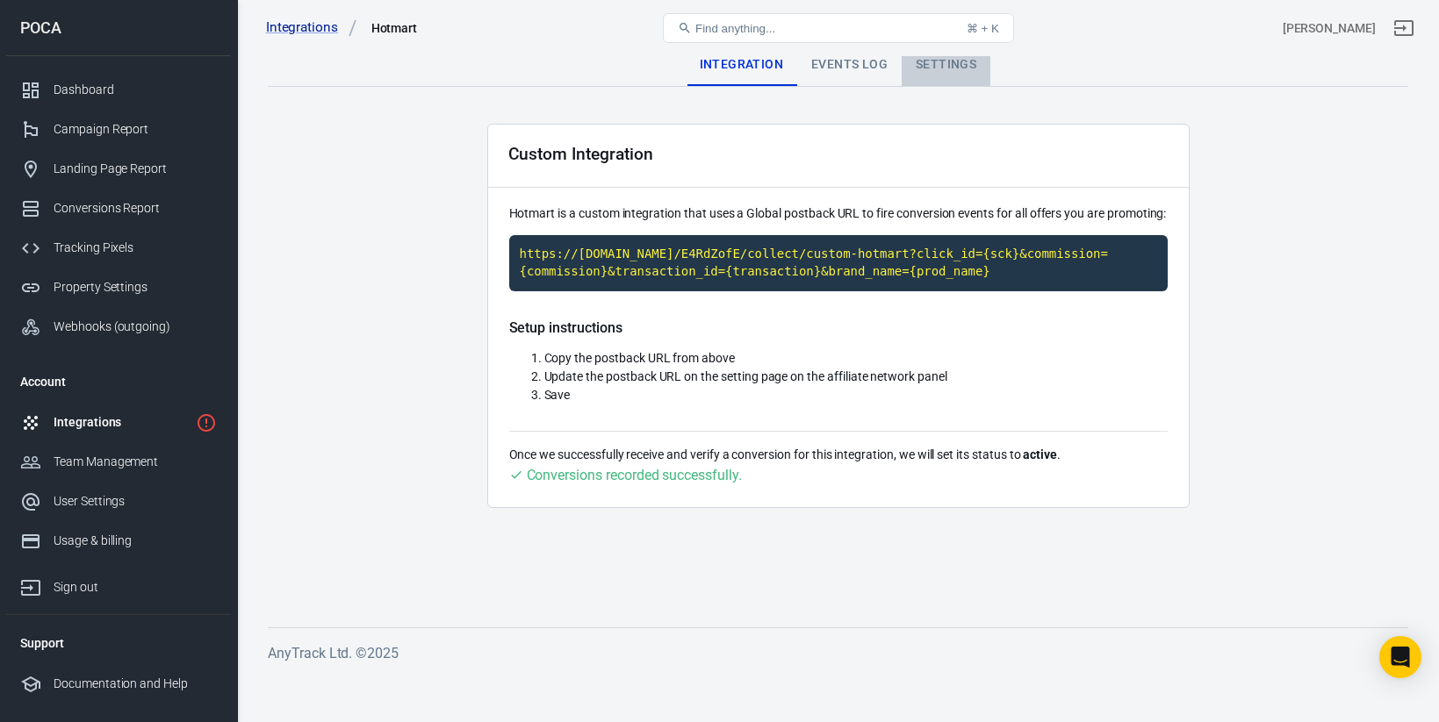
click at [928, 67] on div "Settings" at bounding box center [946, 65] width 89 height 42
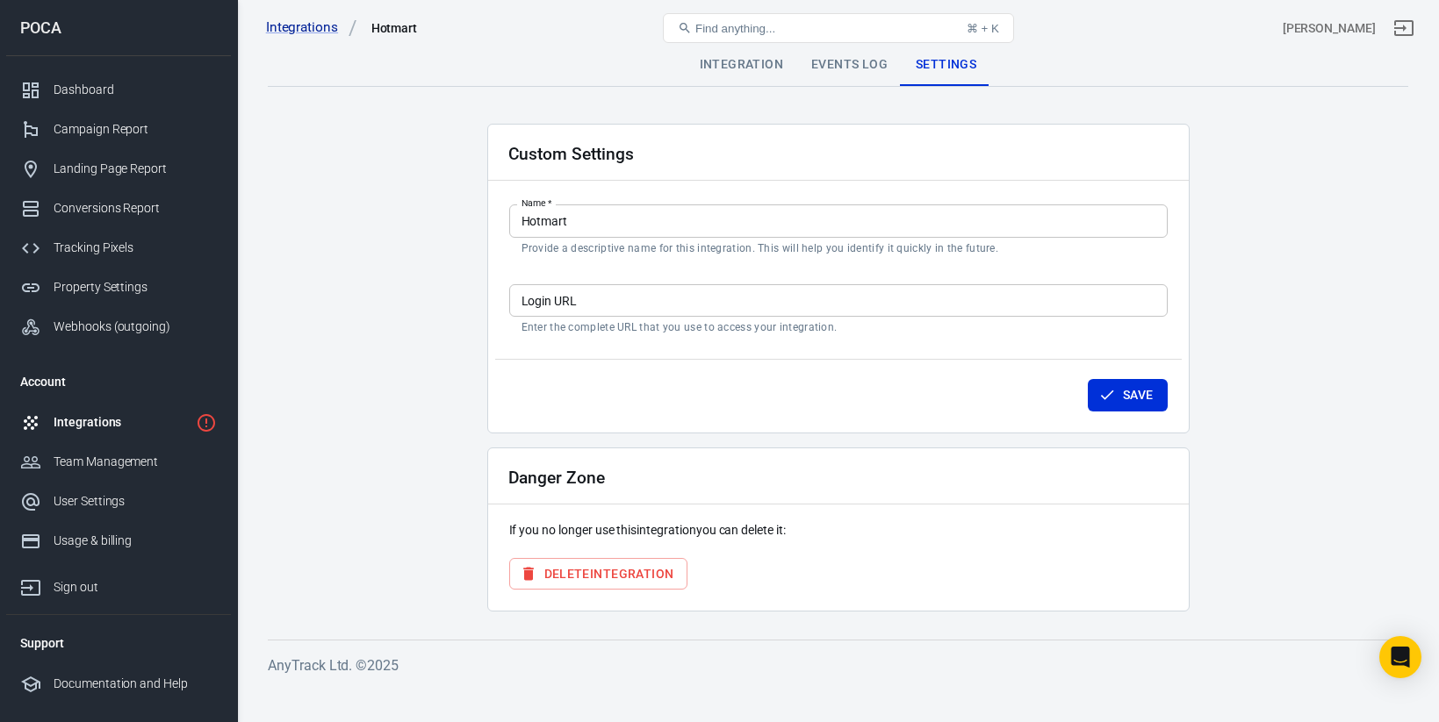
click at [859, 72] on div "Events Log" at bounding box center [849, 65] width 104 height 42
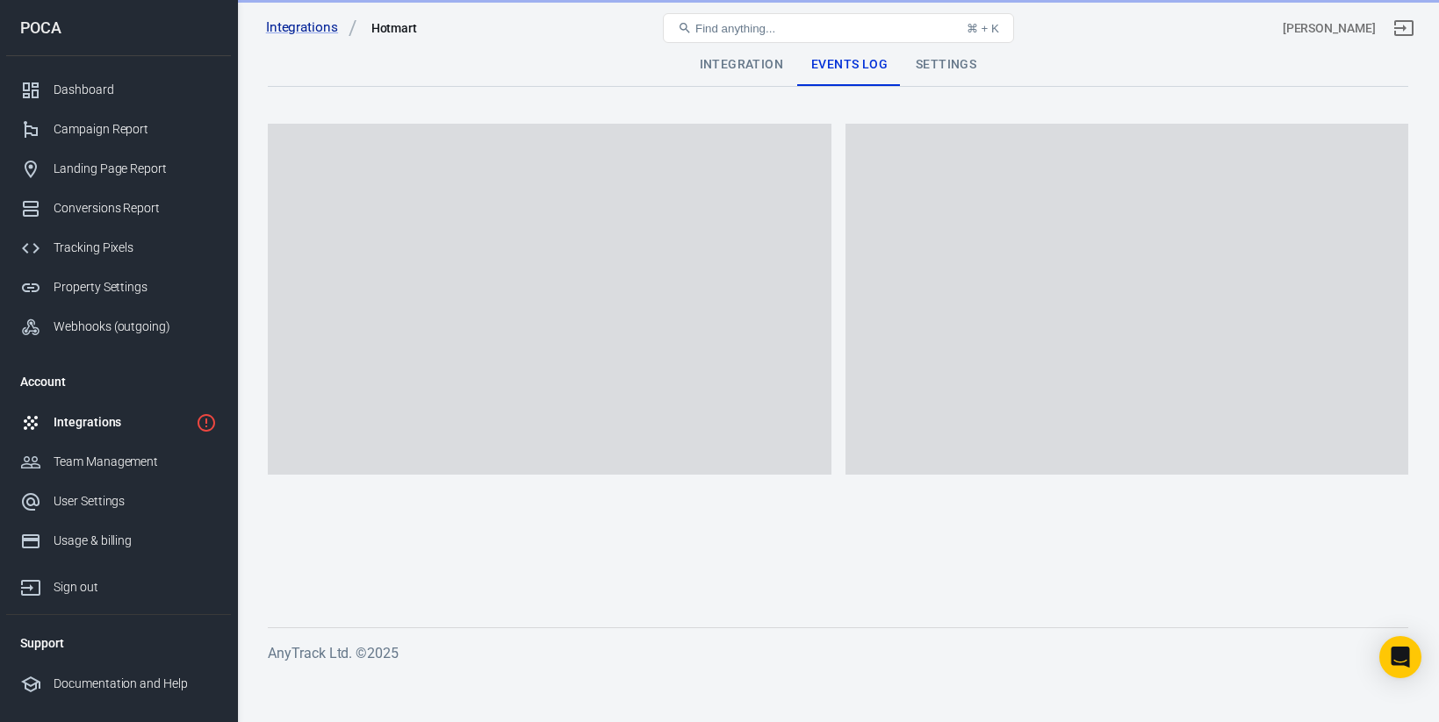
click at [724, 68] on div "Integration" at bounding box center [741, 65] width 111 height 42
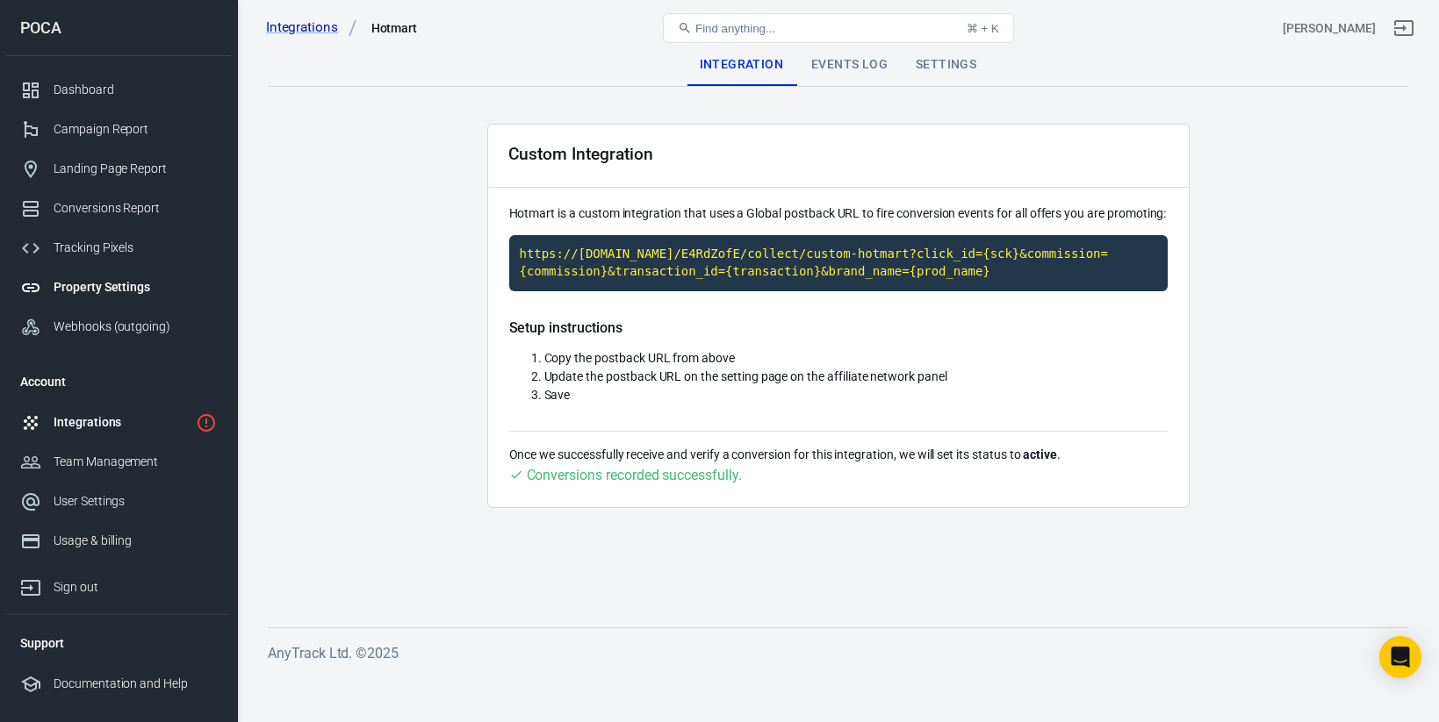
click at [97, 292] on div "Property Settings" at bounding box center [135, 287] width 163 height 18
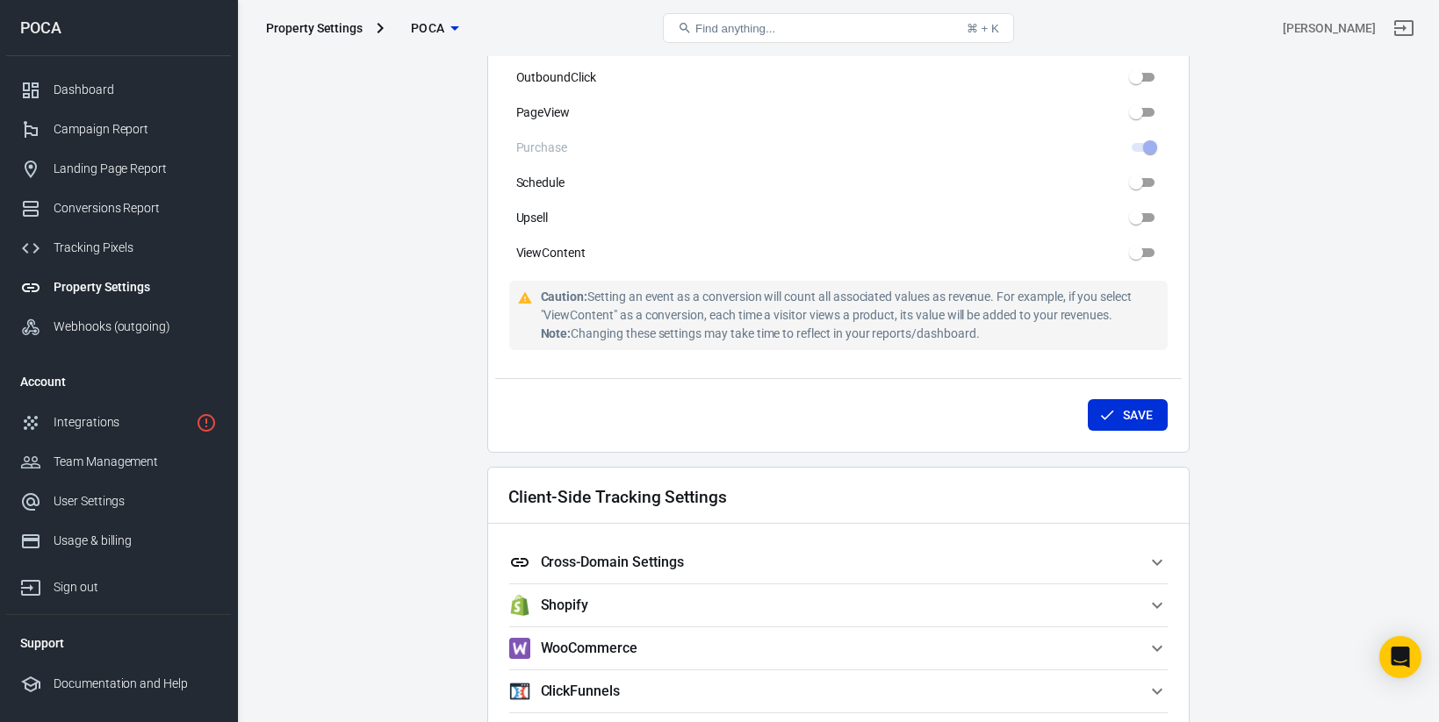
scroll to position [1155, 0]
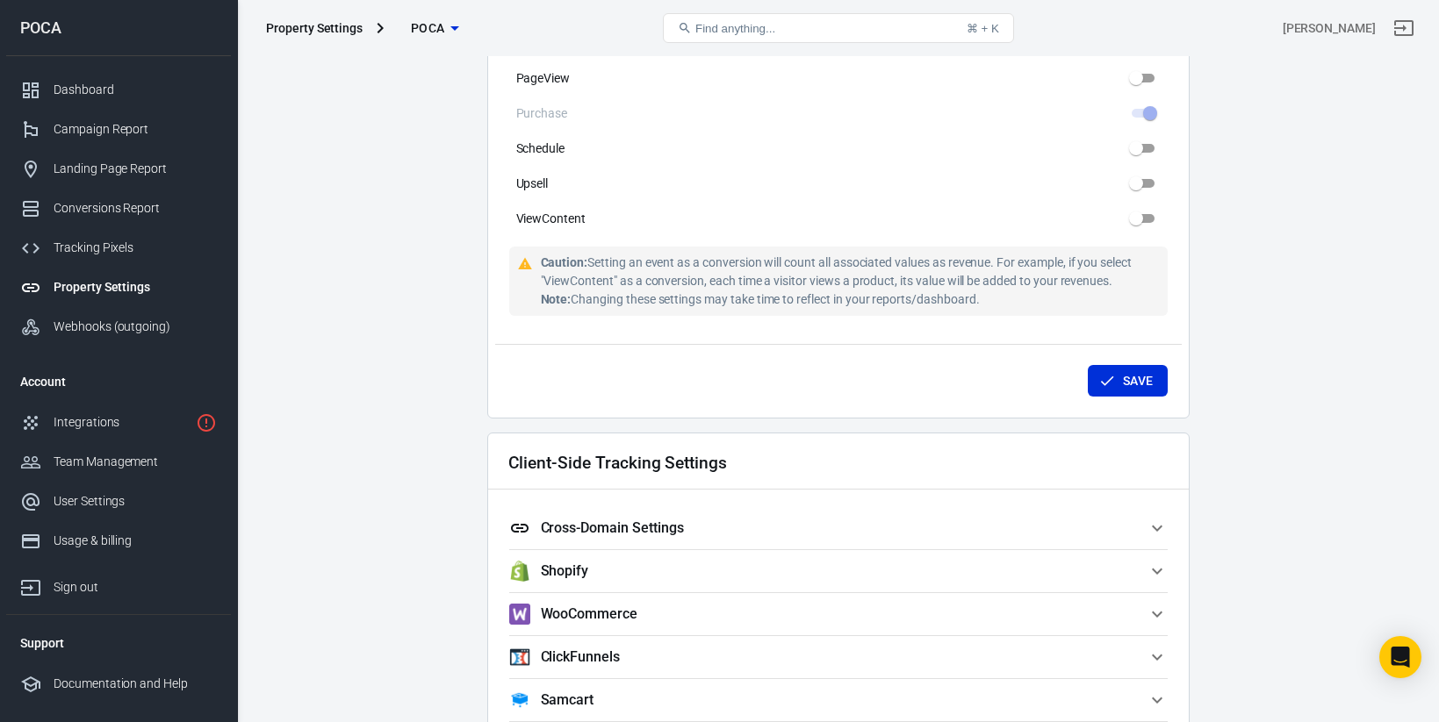
click at [685, 519] on span "Cross-Domain Settings" at bounding box center [827, 528] width 637 height 21
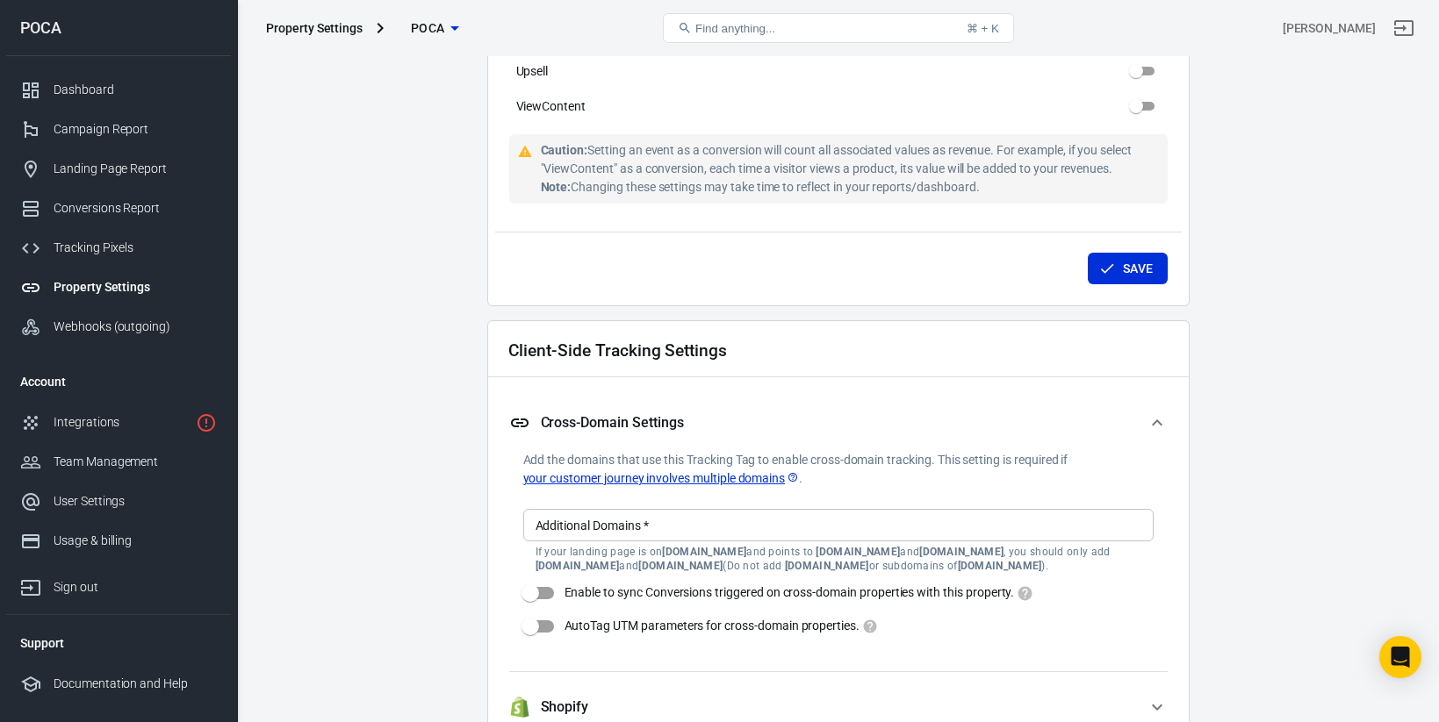
scroll to position [1296, 0]
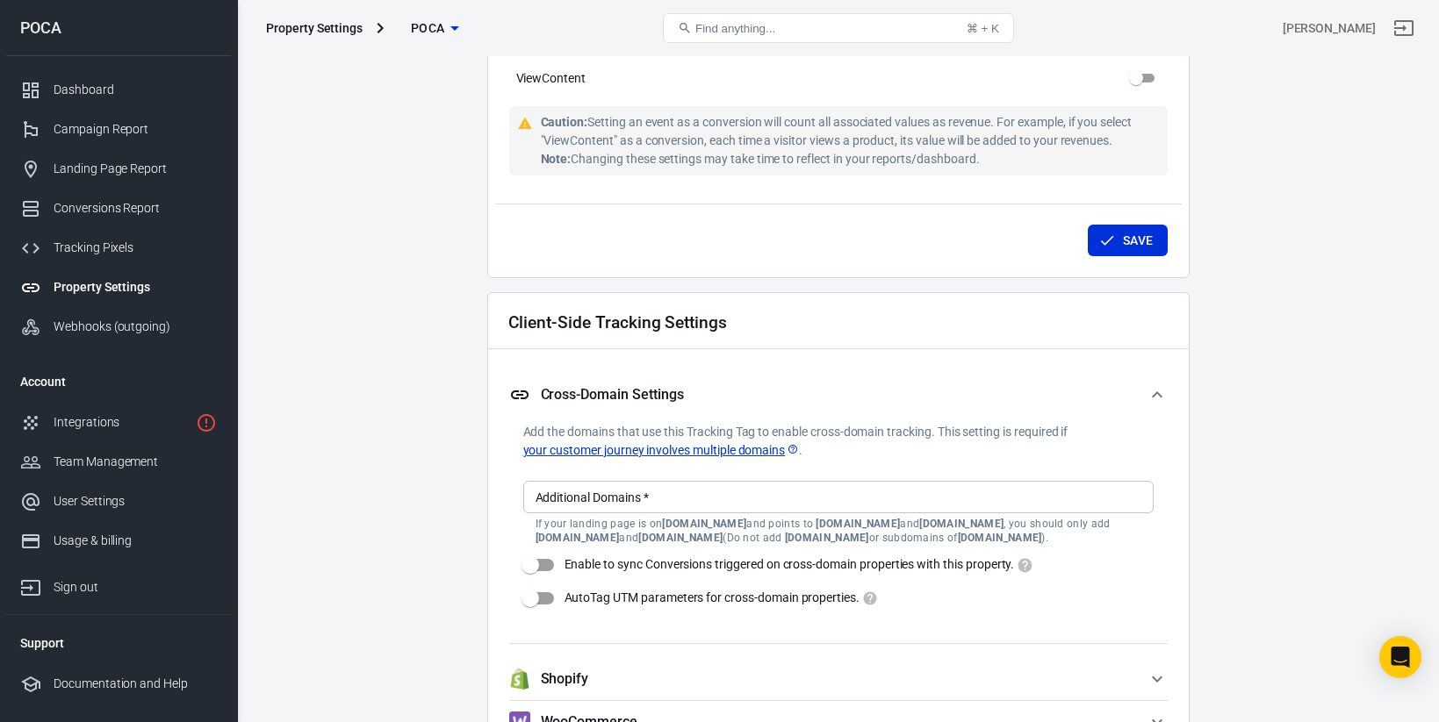
click at [683, 494] on input "Additional Domains   *" at bounding box center [836, 497] width 617 height 22
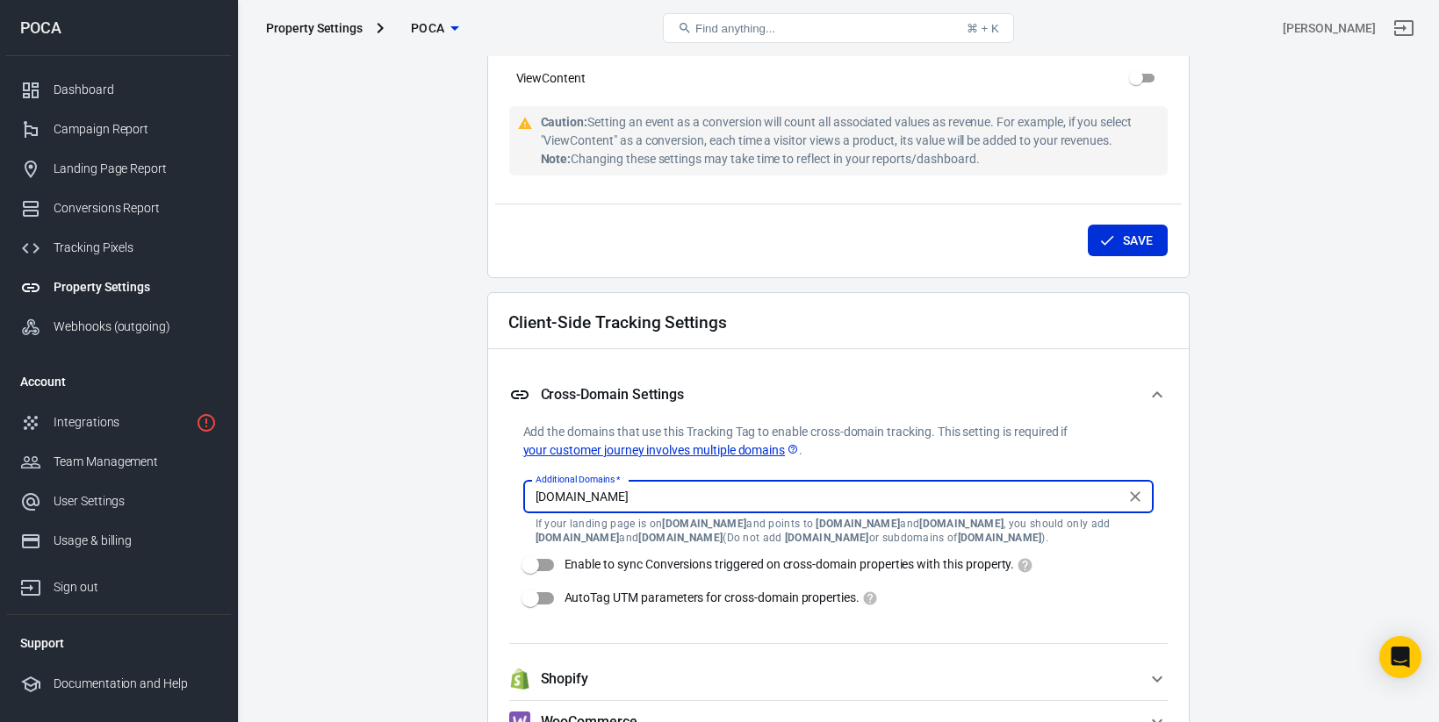
type input "pay.hotmart.com"
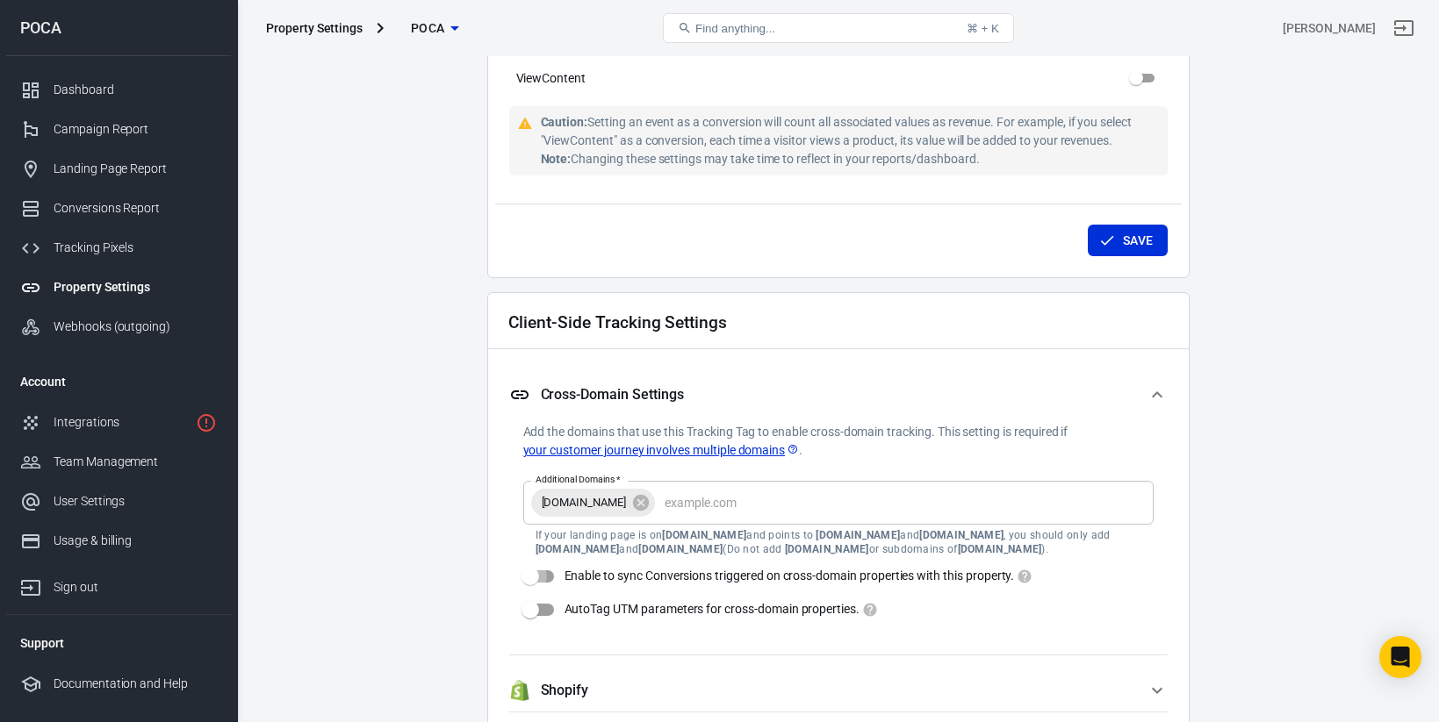
click at [543, 560] on input "Enable to sync Conversions triggered on cross-domain properties with this prope…" at bounding box center [530, 576] width 100 height 33
checkbox input "true"
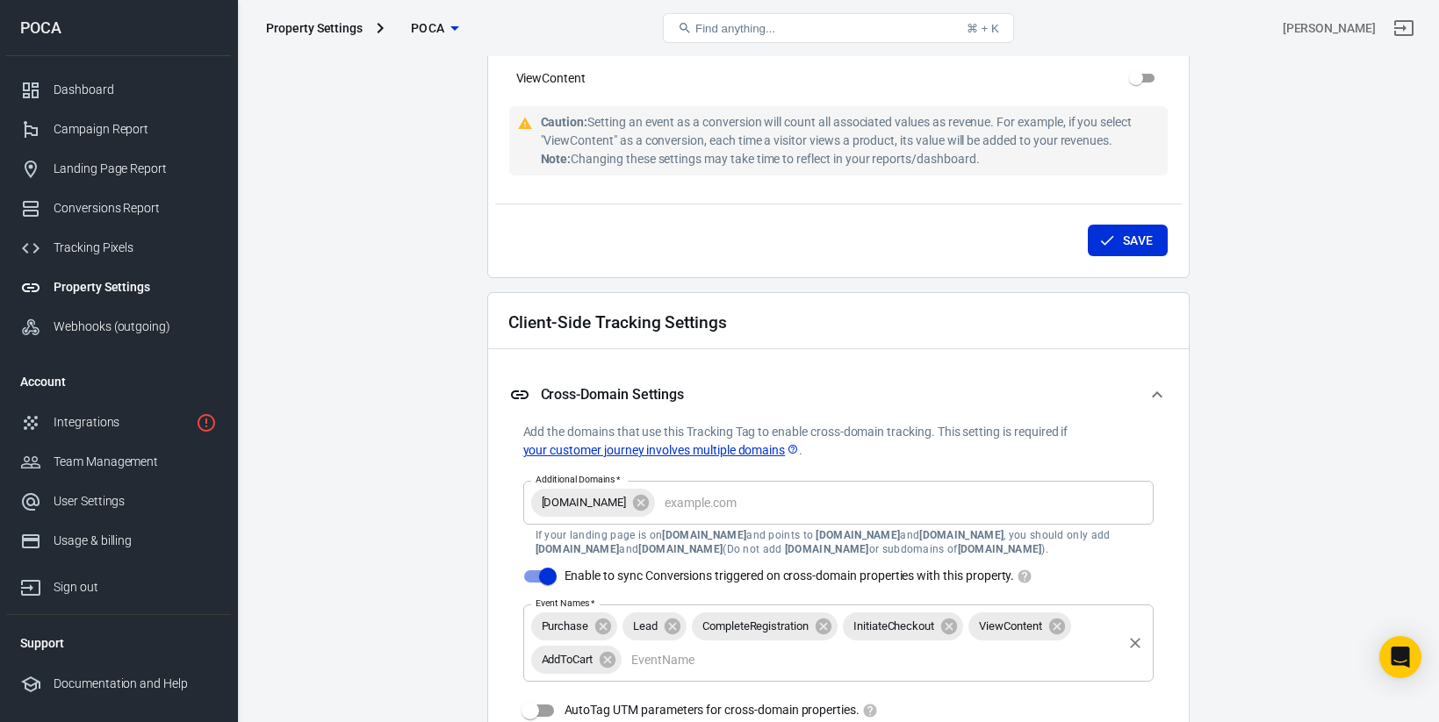
scroll to position [1412, 0]
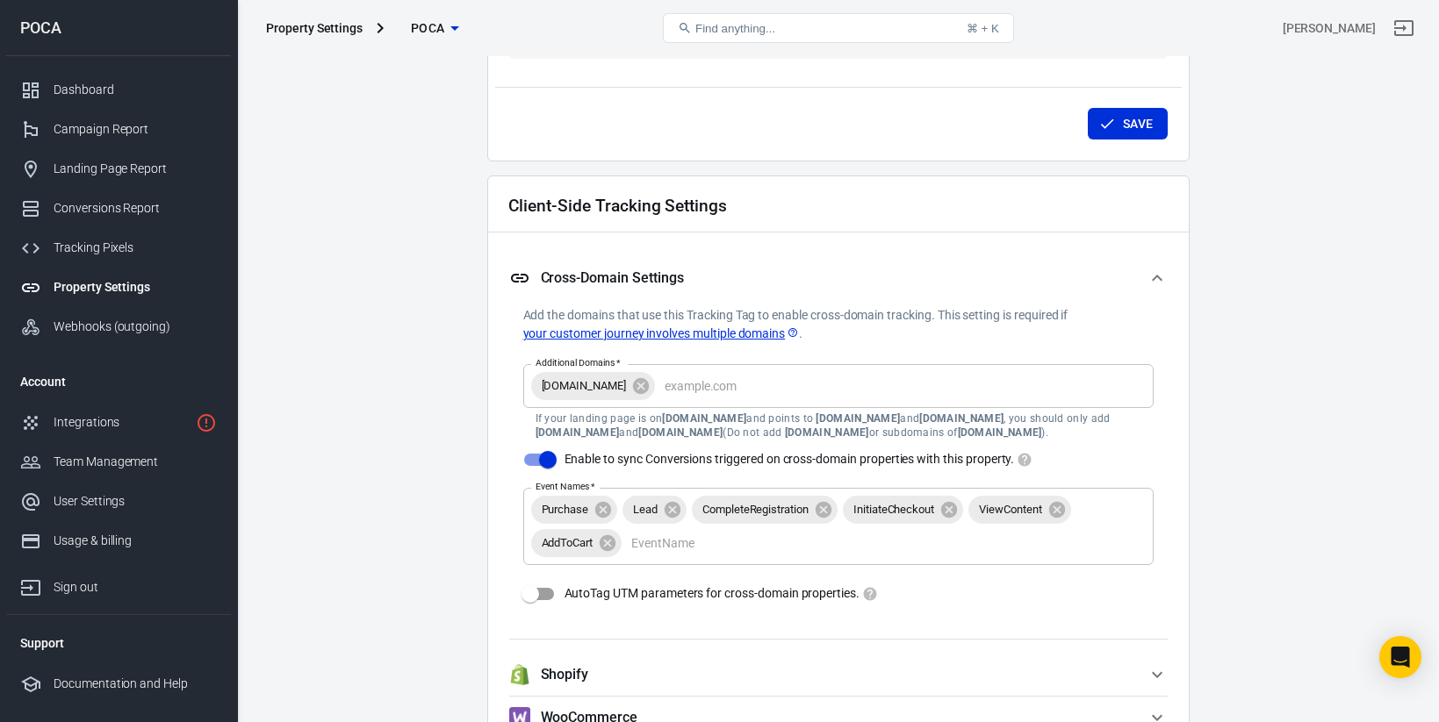
click at [549, 596] on input "AutoTag UTM parameters for cross-domain properties." at bounding box center [530, 594] width 100 height 33
checkbox input "true"
click at [659, 548] on input "Event Names   *" at bounding box center [871, 543] width 494 height 22
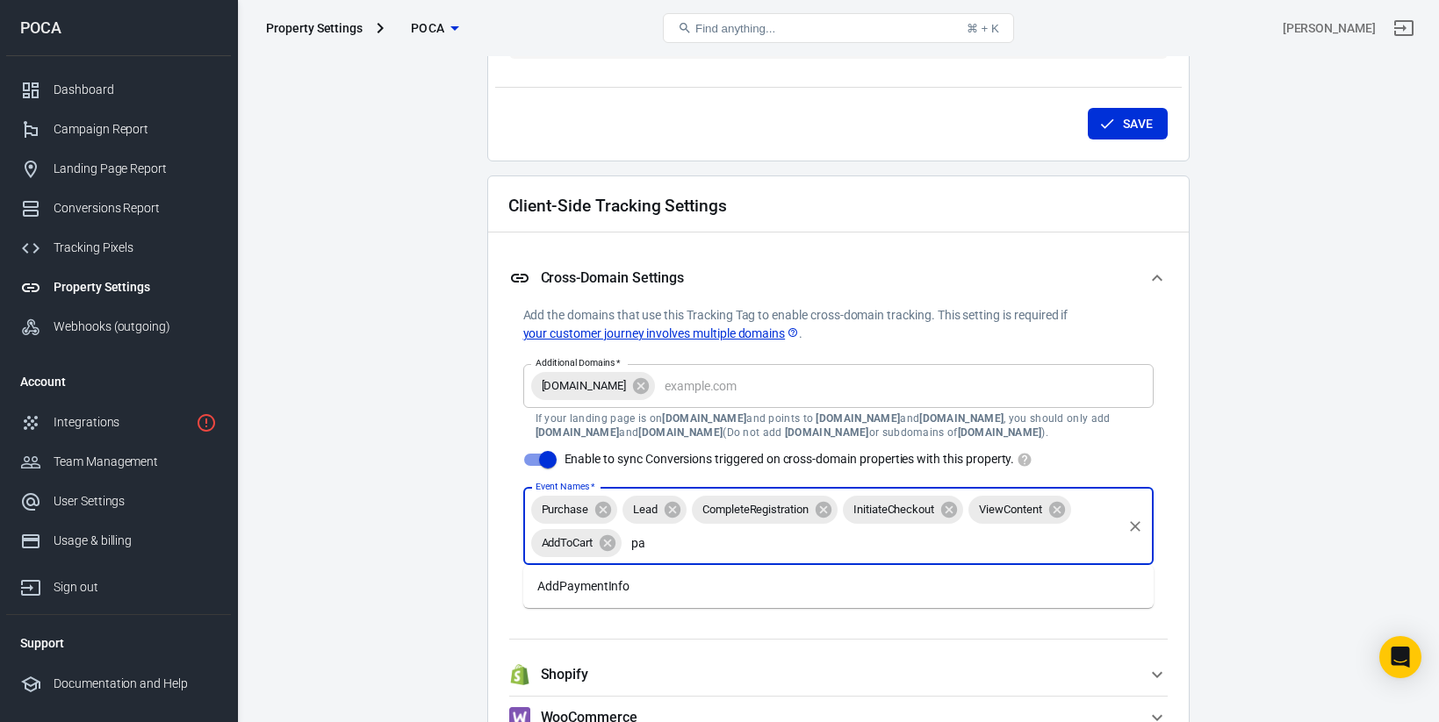
type input "p"
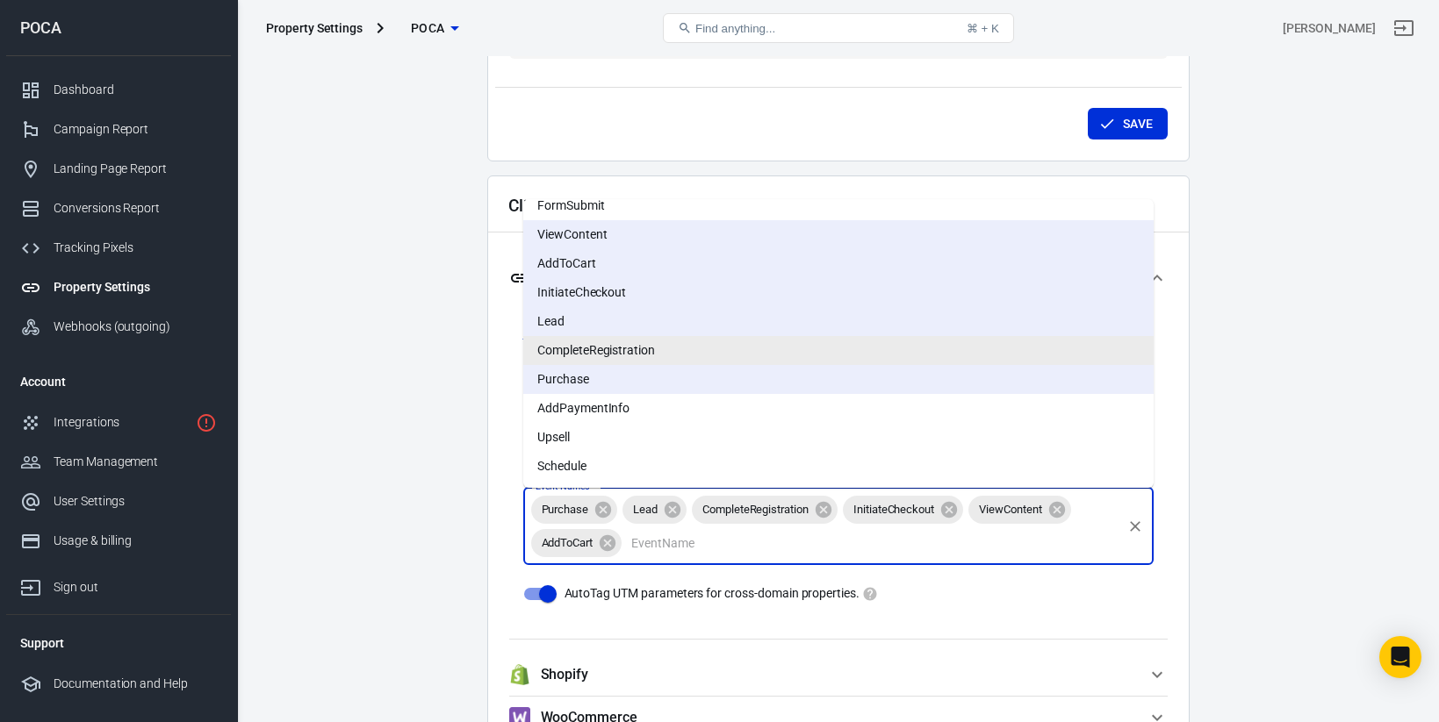
scroll to position [0, 0]
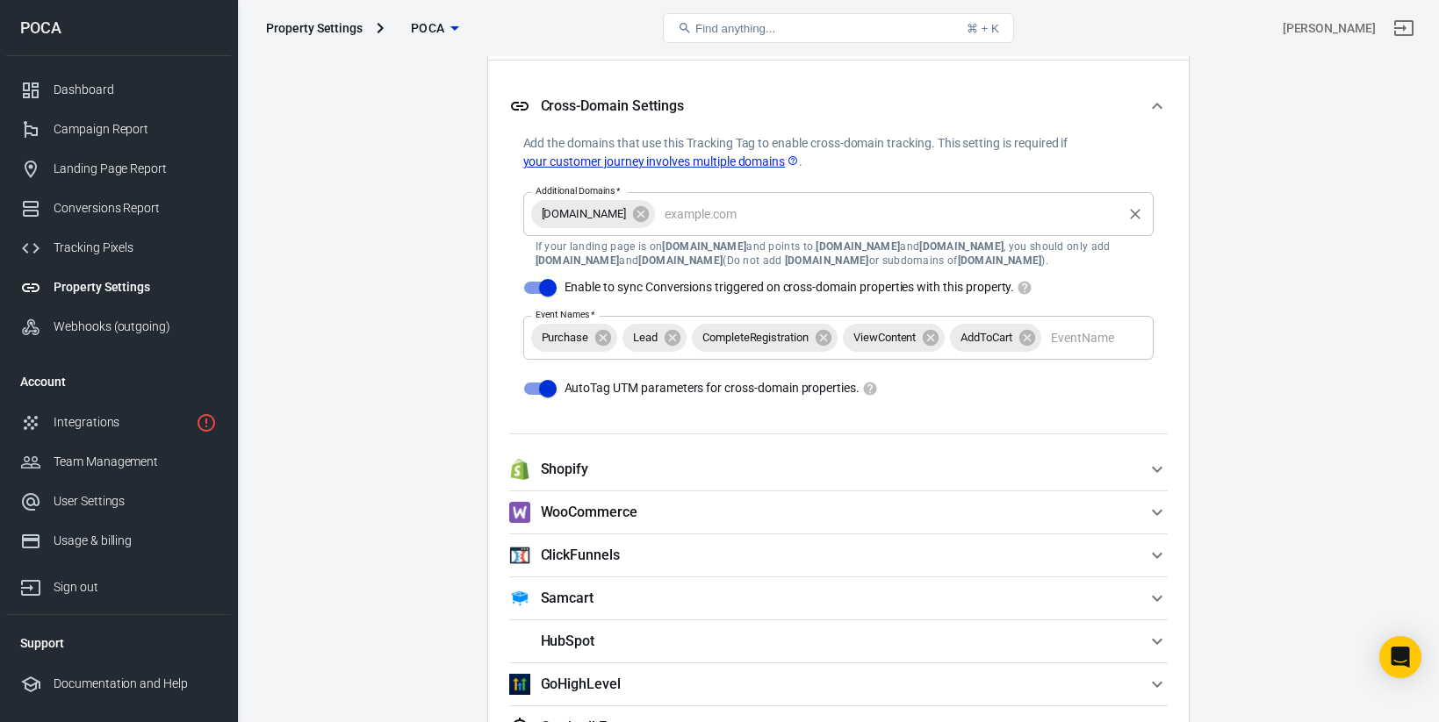
scroll to position [1472, 0]
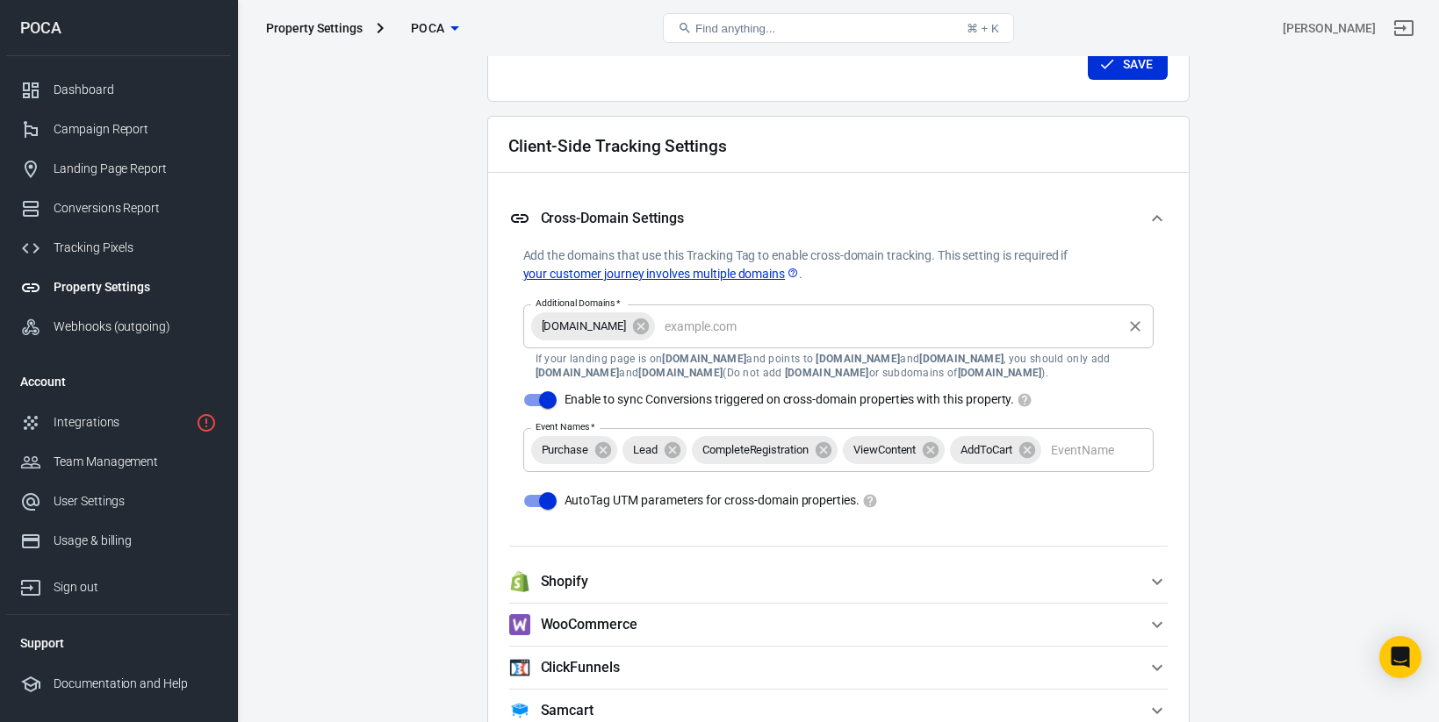
click at [712, 336] on input "Additional Domains   *" at bounding box center [889, 326] width 462 height 22
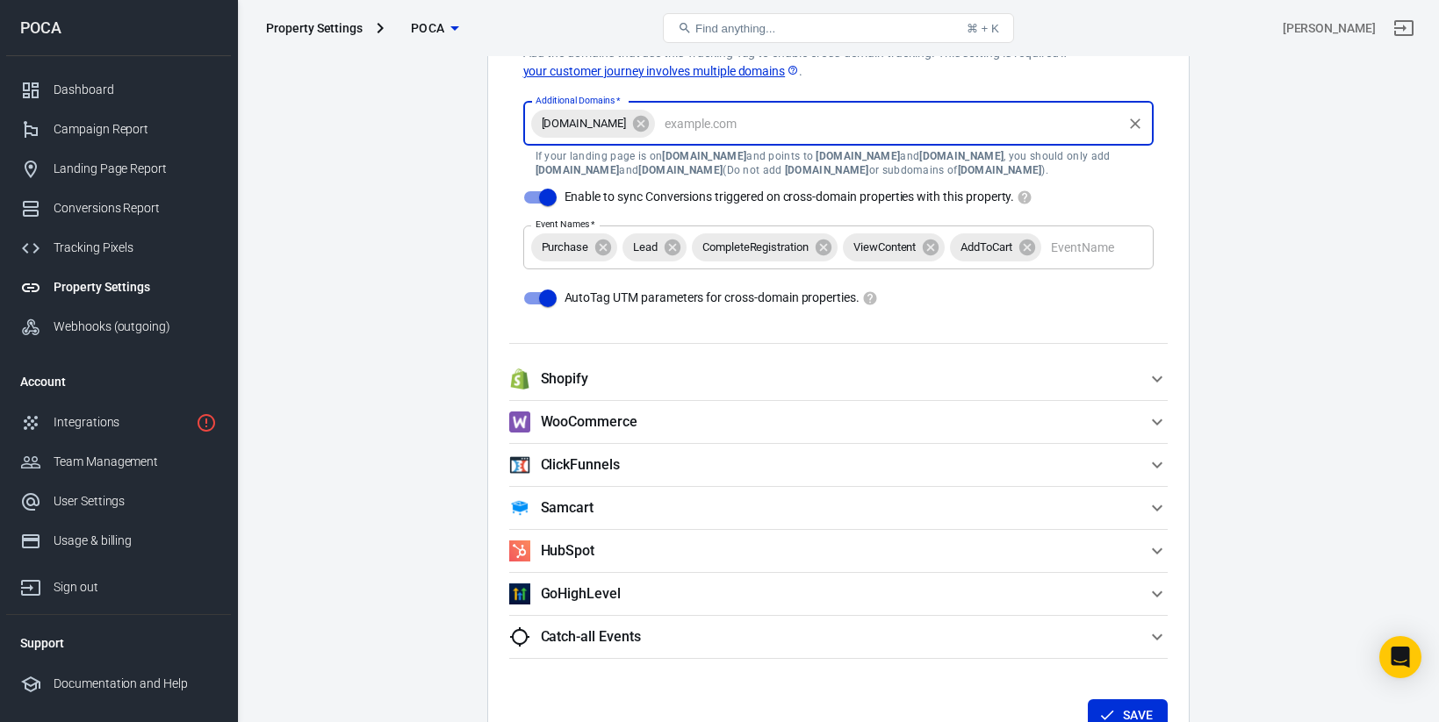
scroll to position [1576, 0]
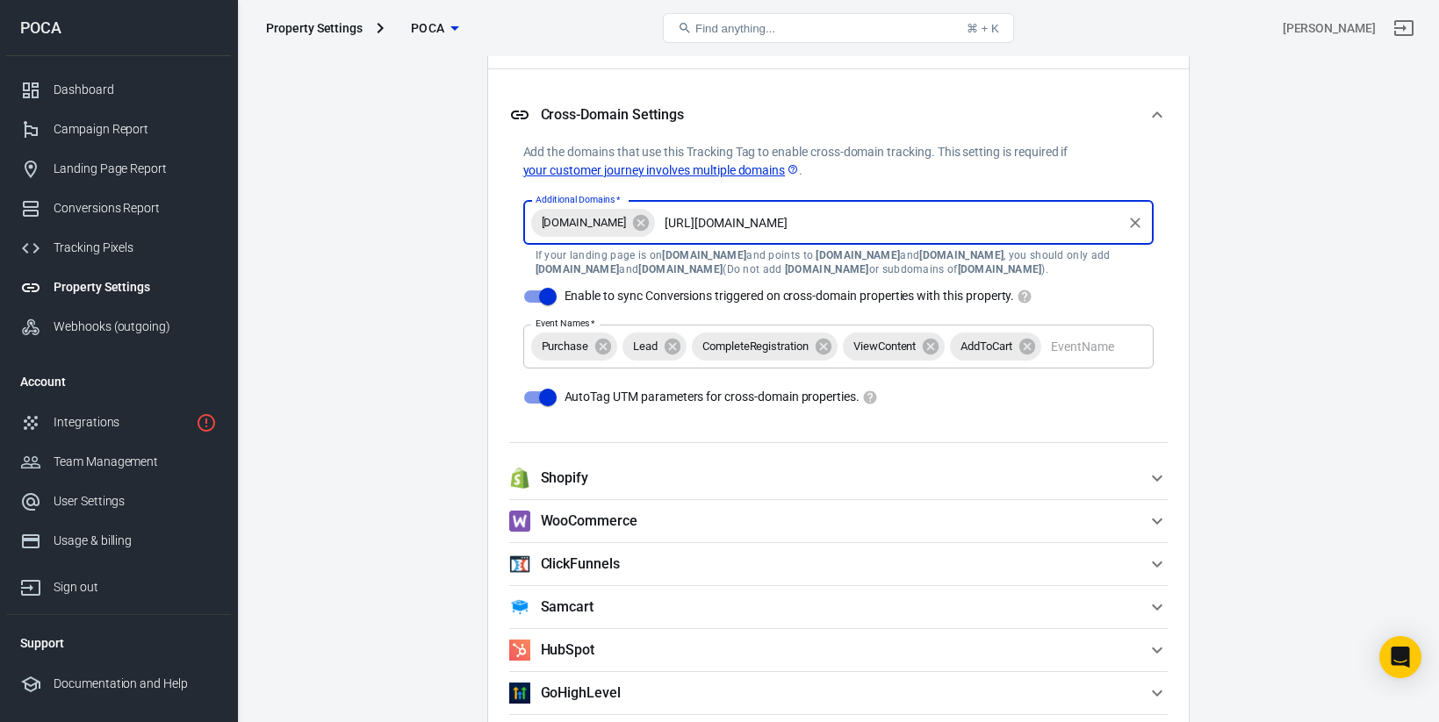
type input "https://pay.hotmart.com"
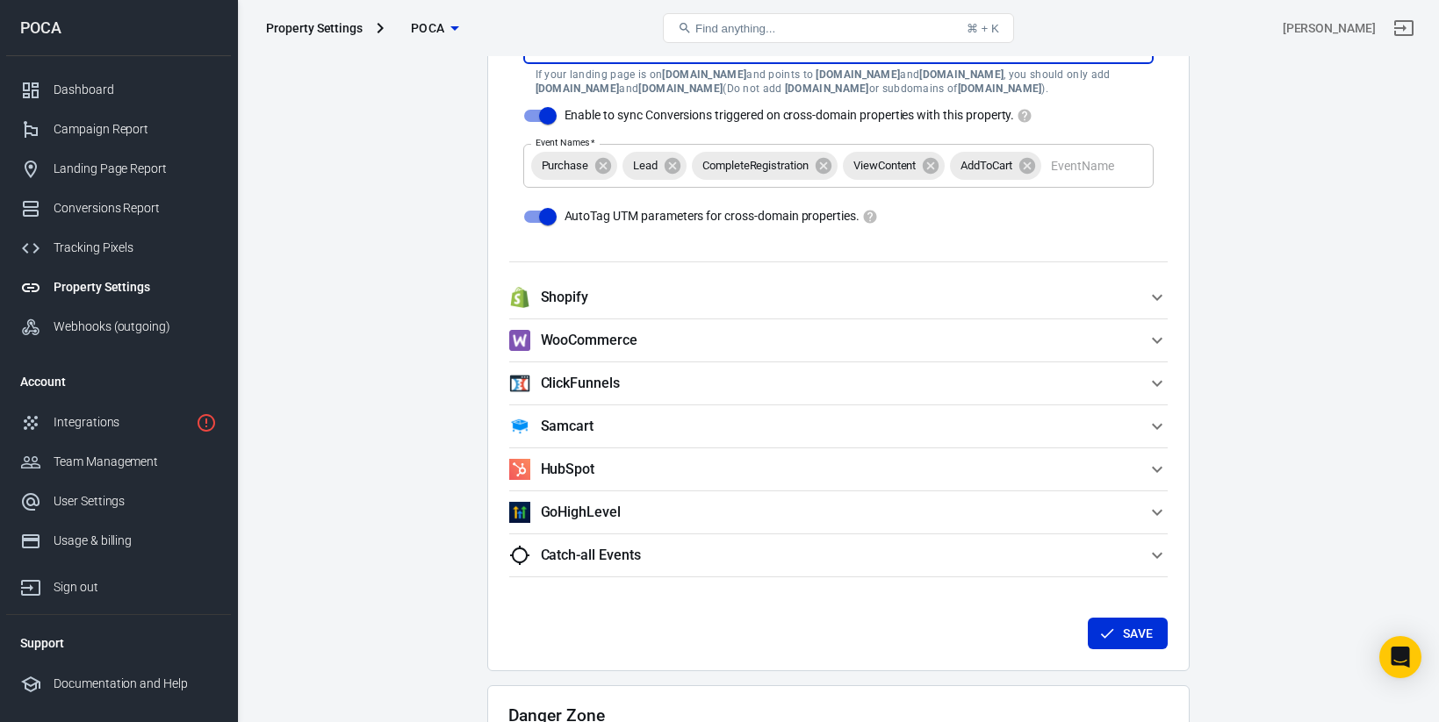
scroll to position [1837, 0]
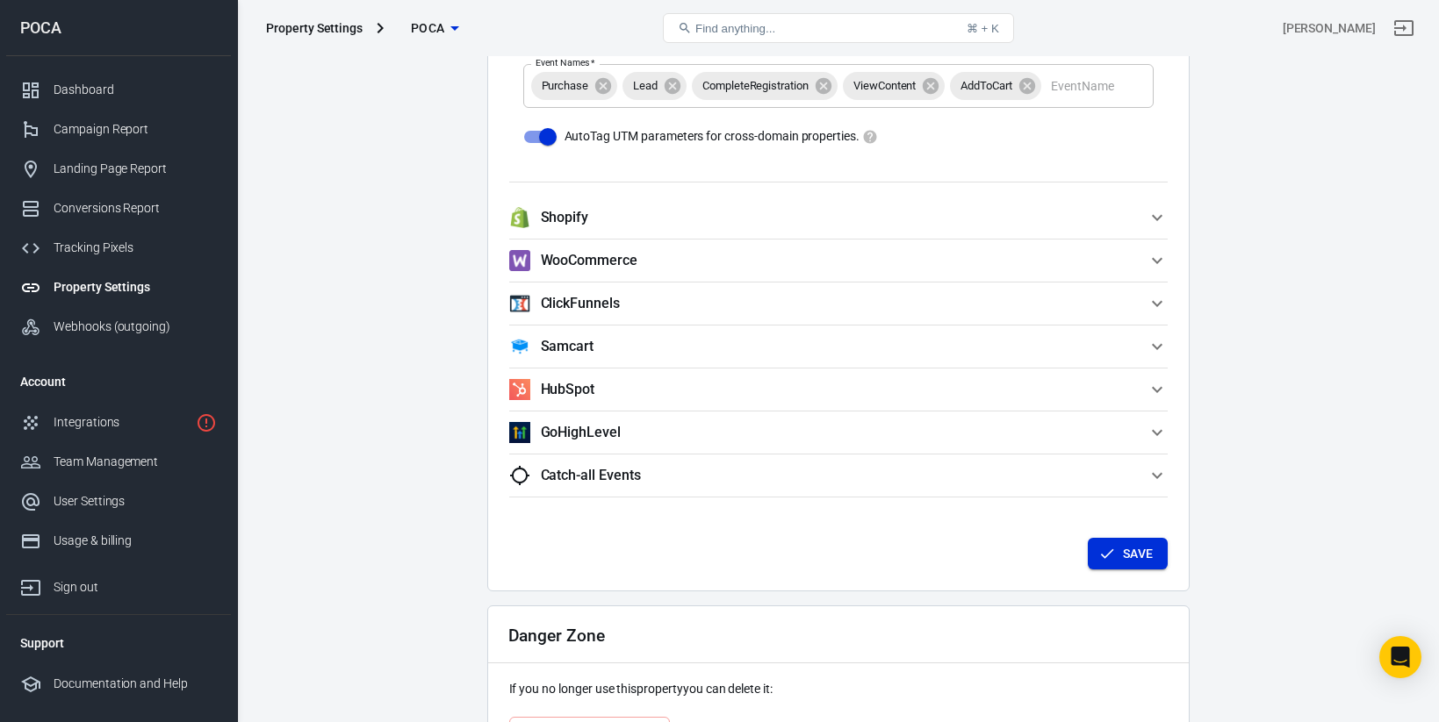
click at [1147, 564] on button "Save" at bounding box center [1128, 554] width 80 height 32
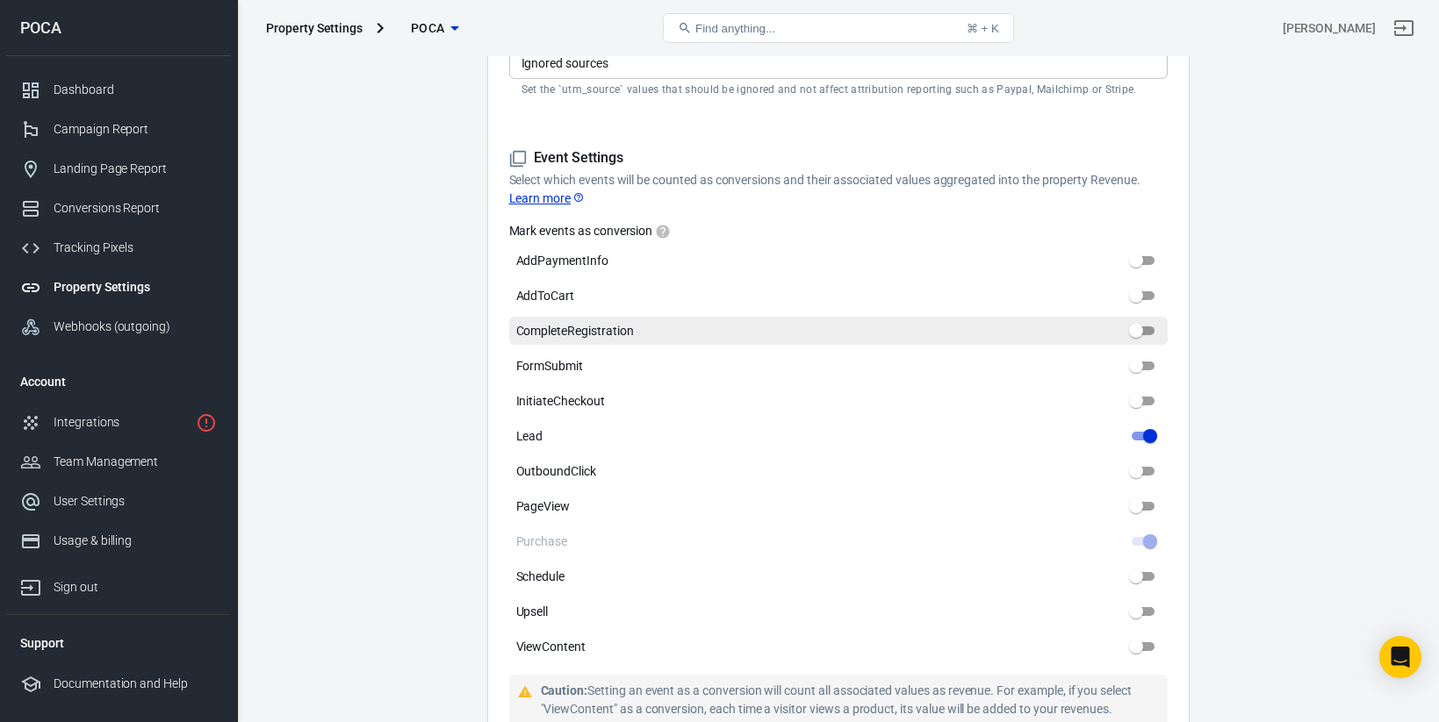
scroll to position [808, 0]
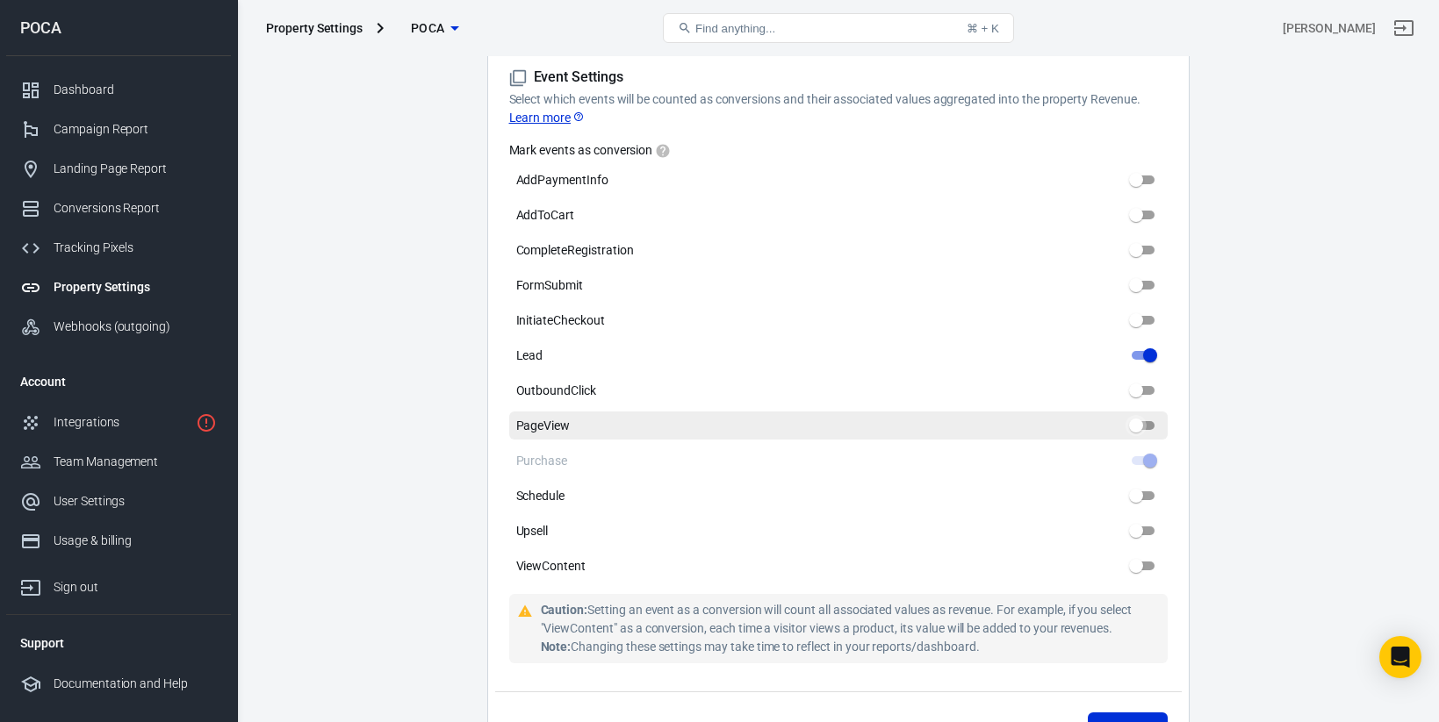
click at [1147, 426] on input "PageView" at bounding box center [1135, 425] width 63 height 21
click at [1145, 425] on input "PageView" at bounding box center [1135, 425] width 63 height 21
checkbox input "false"
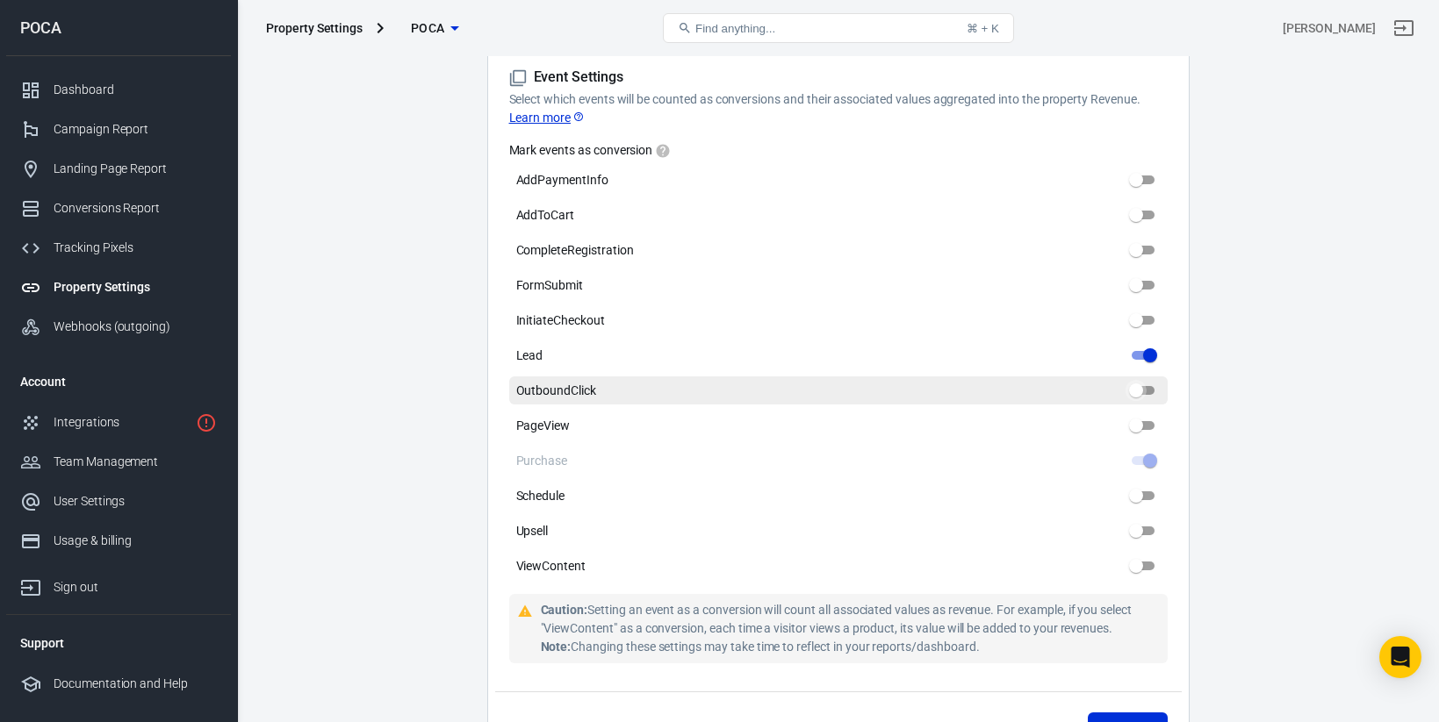
click at [1142, 395] on input "OutboundClick" at bounding box center [1135, 390] width 63 height 21
checkbox input "false"
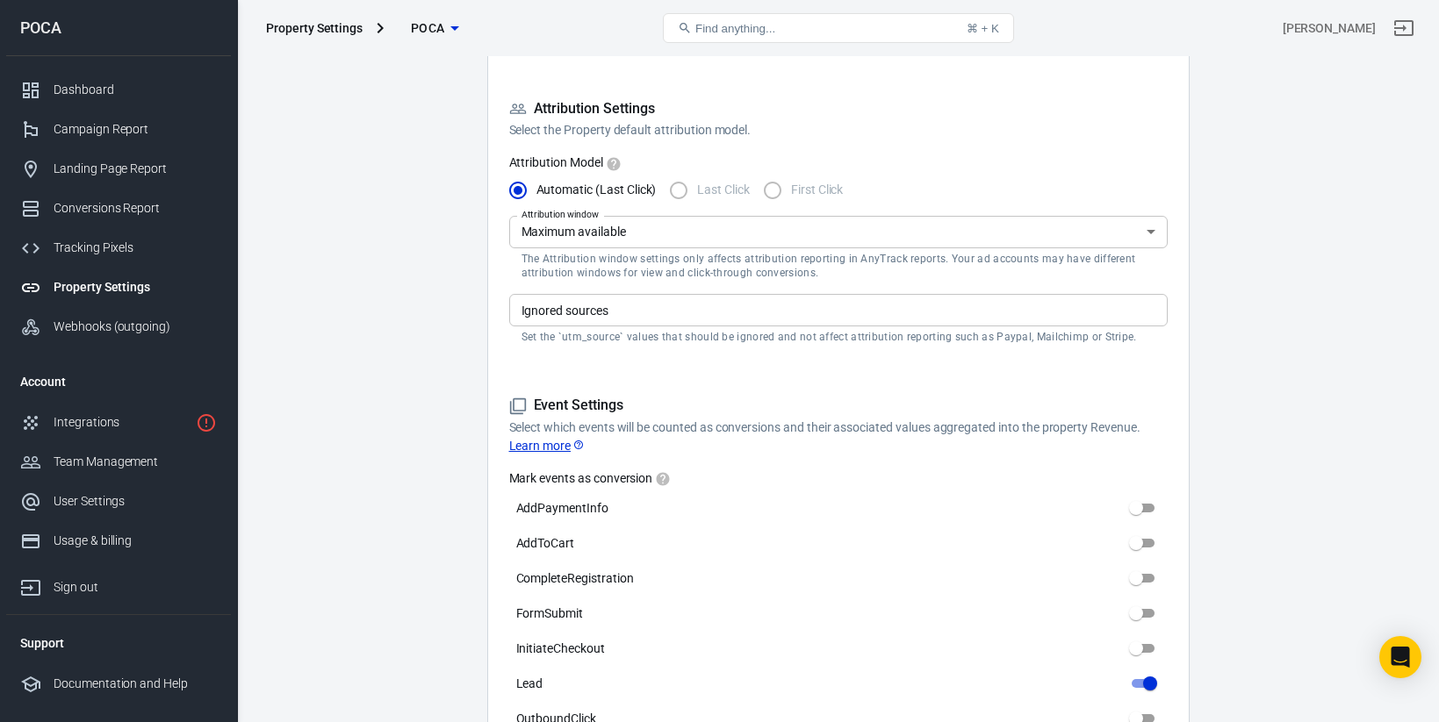
scroll to position [807, 0]
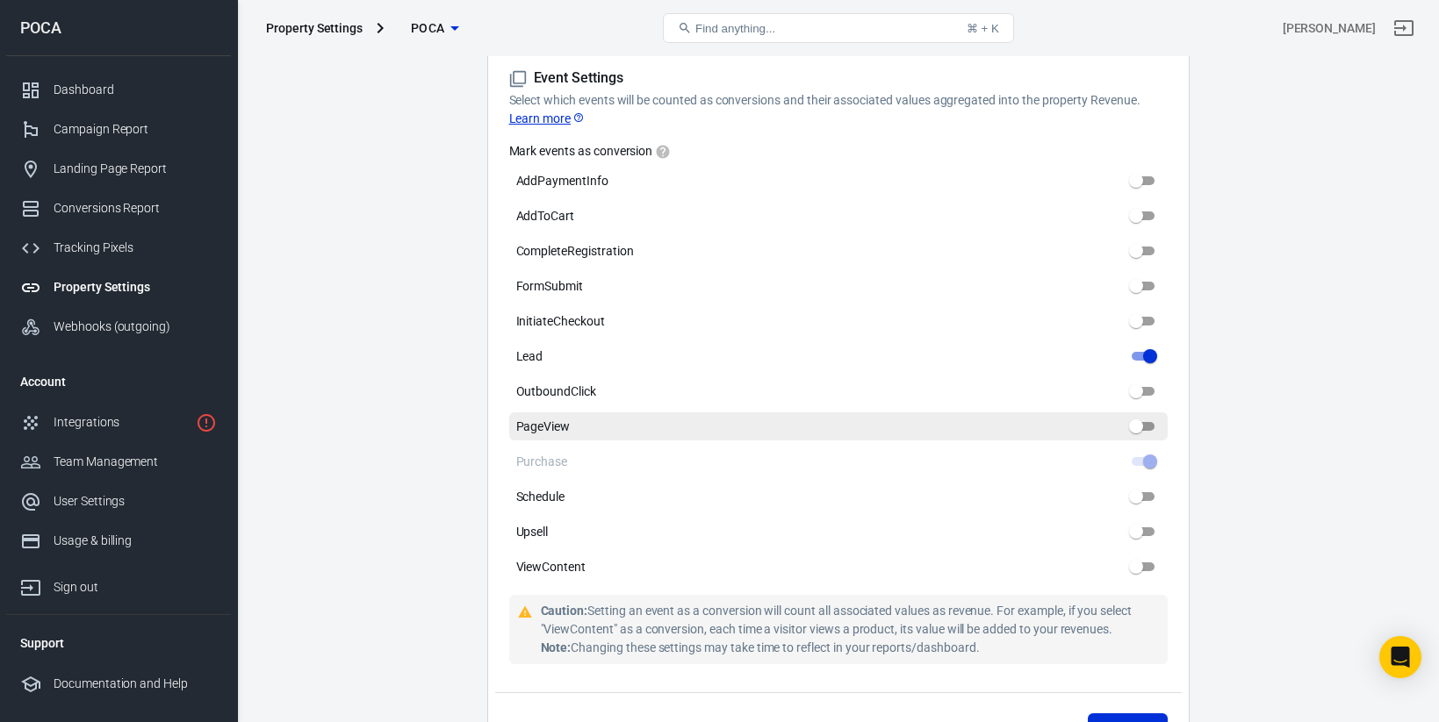
click at [1135, 421] on input "PageView" at bounding box center [1135, 426] width 63 height 21
checkbox input "false"
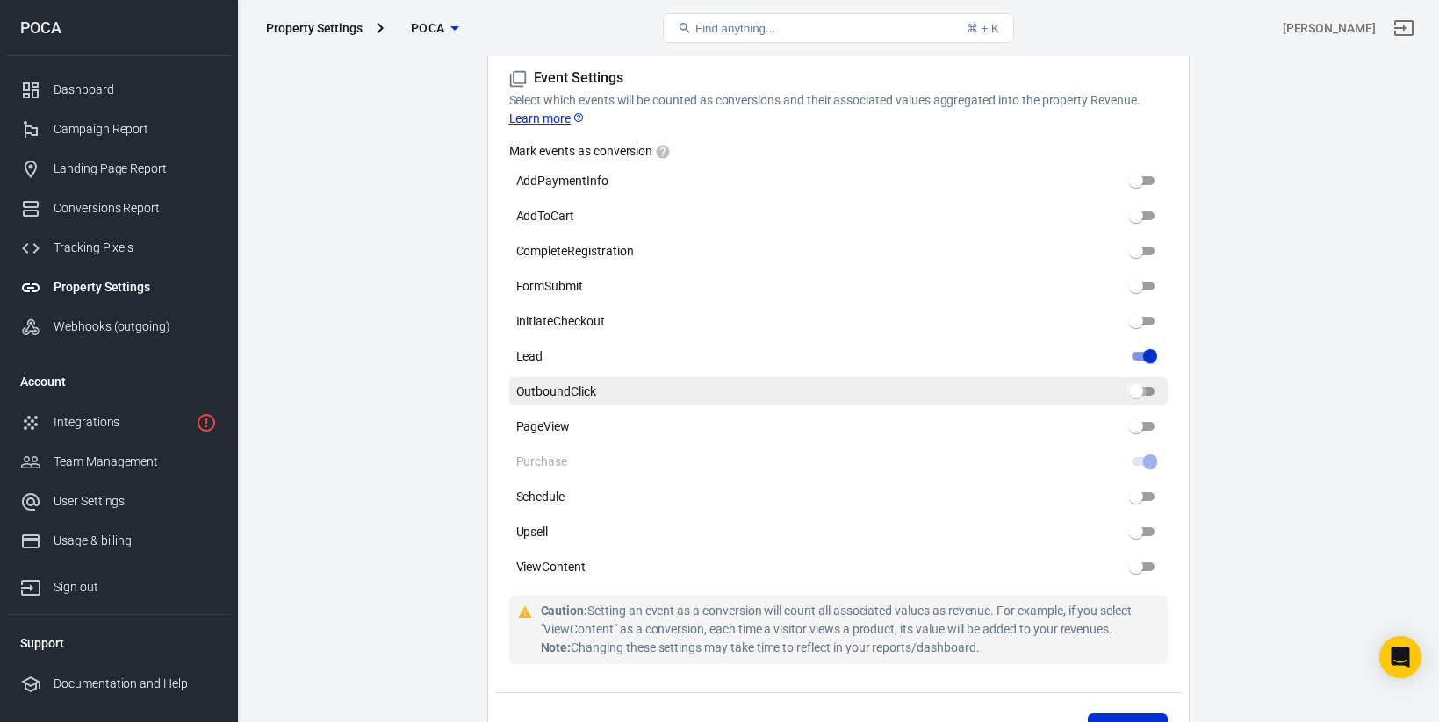
click at [1135, 394] on input "OutboundClick" at bounding box center [1135, 391] width 63 height 21
checkbox input "false"
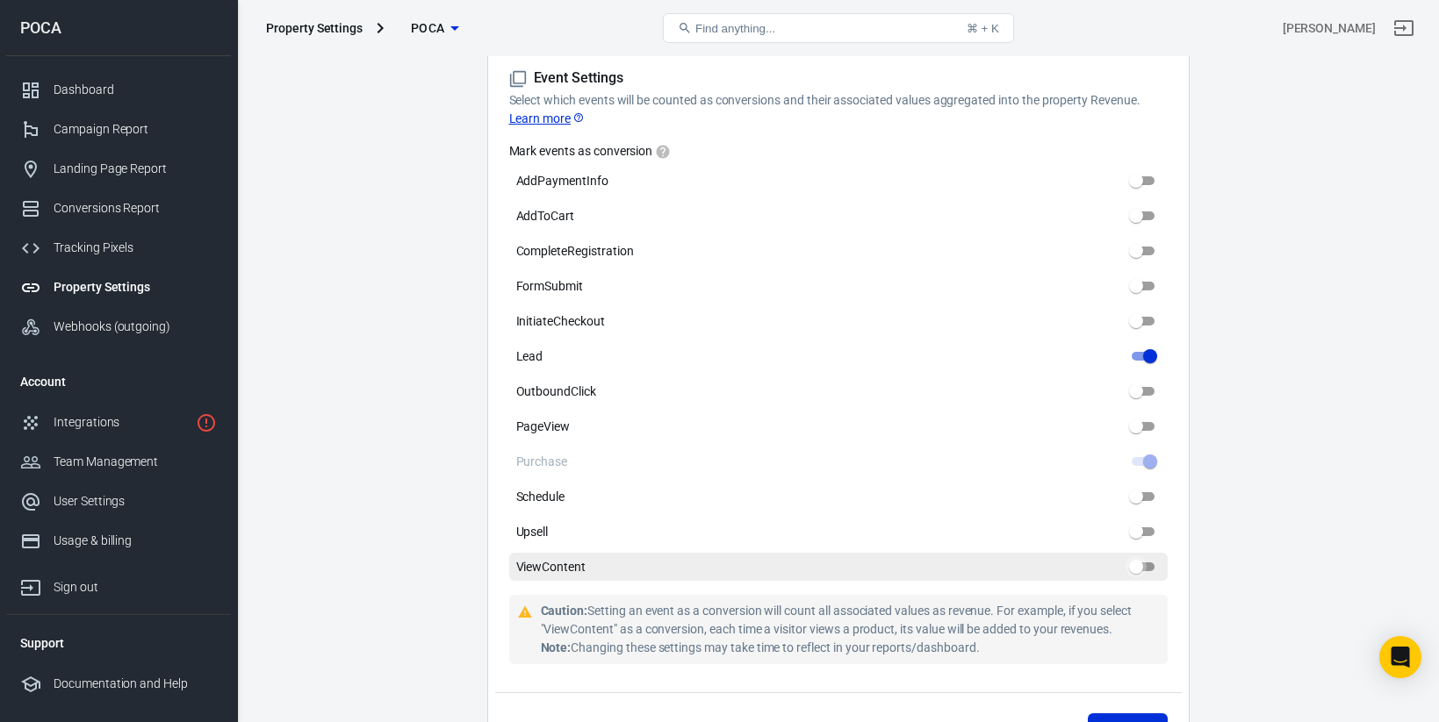
click at [1153, 564] on input "ViewContent" at bounding box center [1135, 567] width 63 height 21
checkbox input "false"
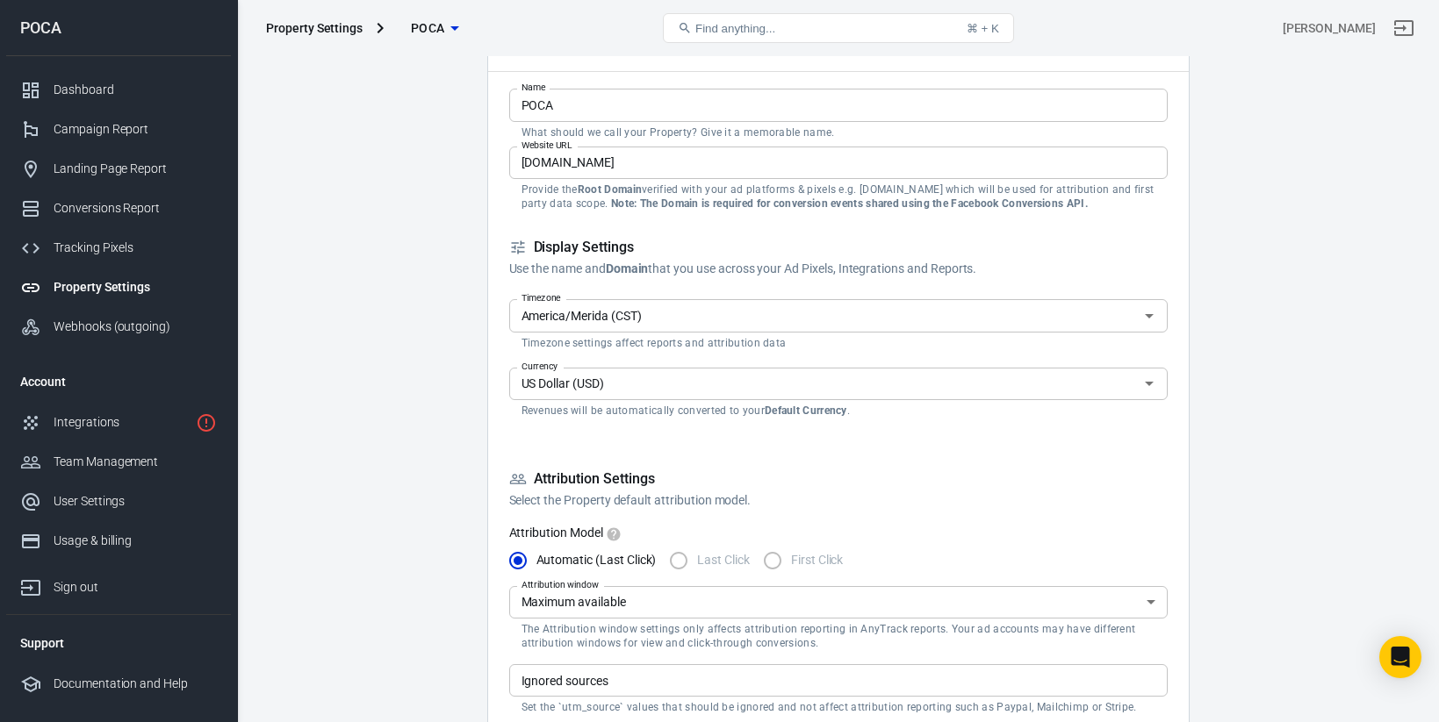
scroll to position [76, 0]
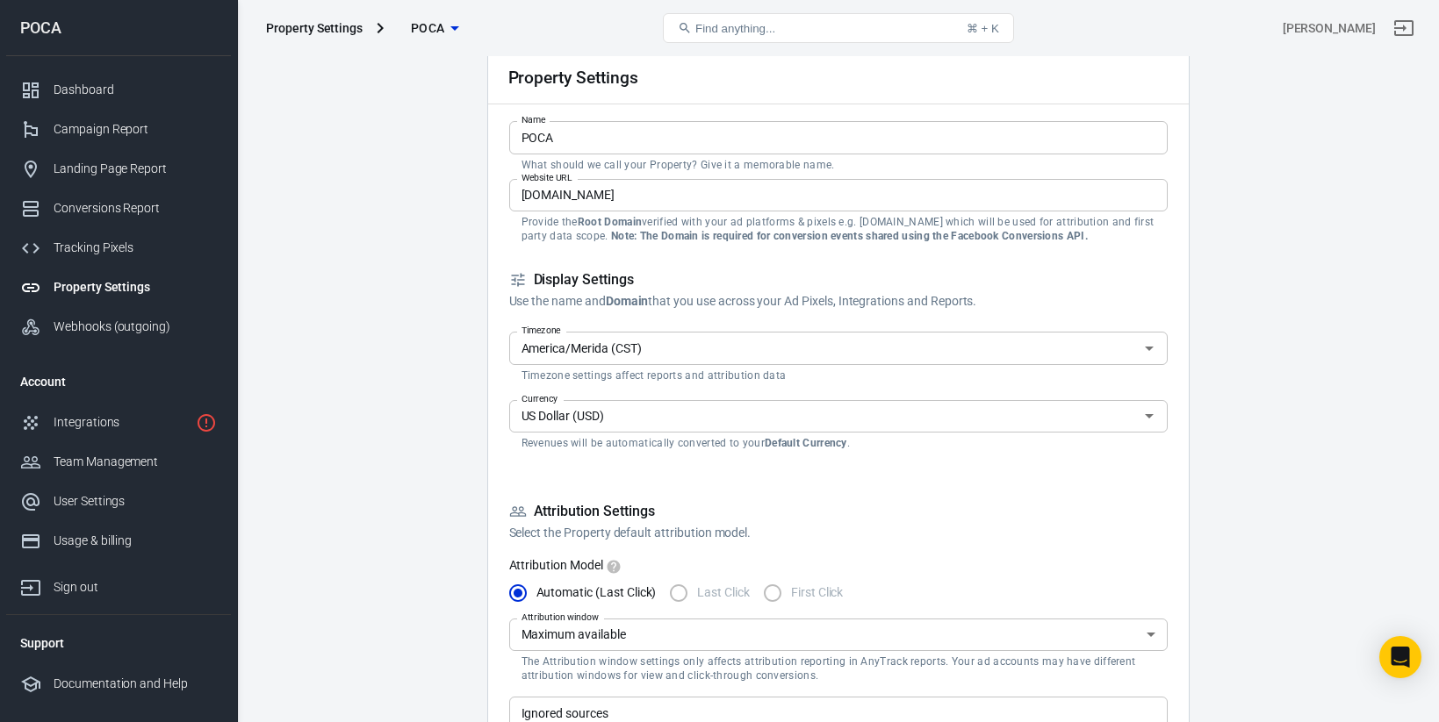
click at [328, 31] on div "Property Settings" at bounding box center [314, 28] width 97 height 18
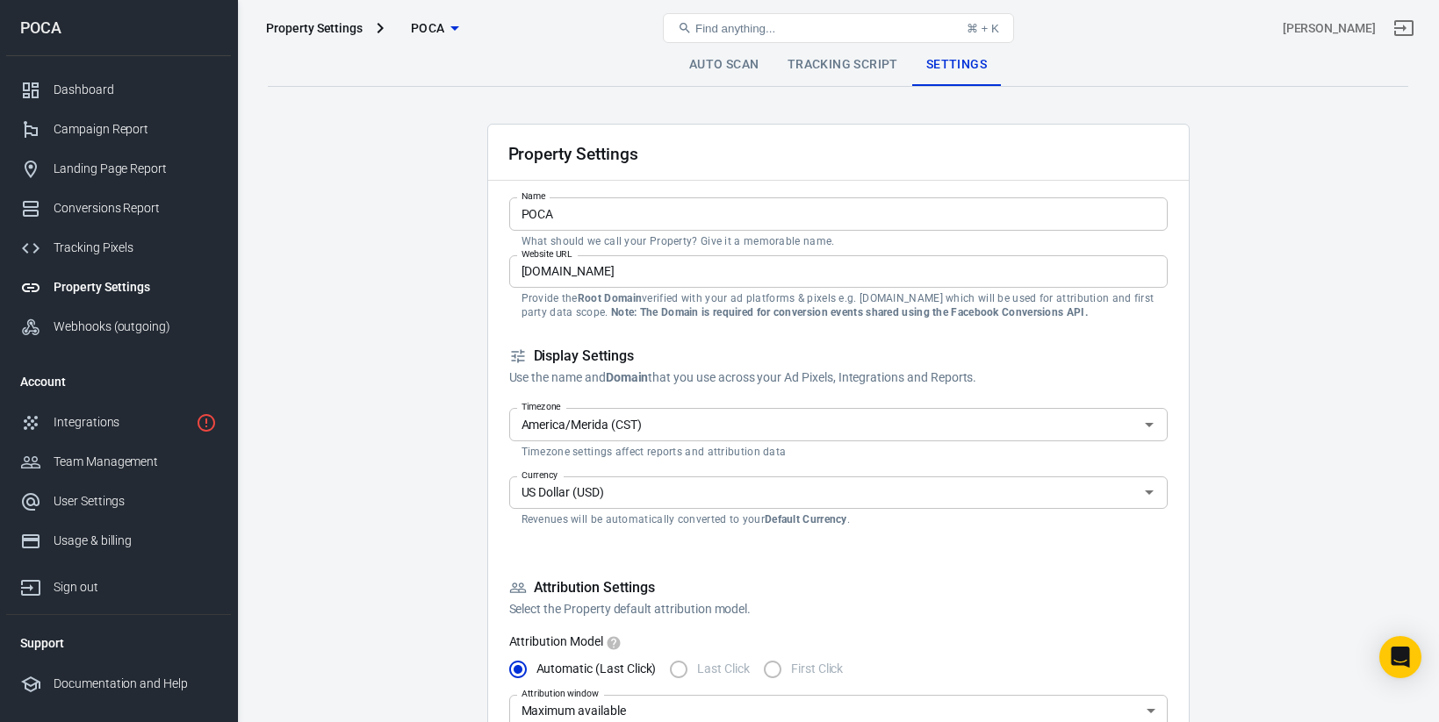
click at [741, 61] on link "Auto Scan" at bounding box center [724, 65] width 98 height 42
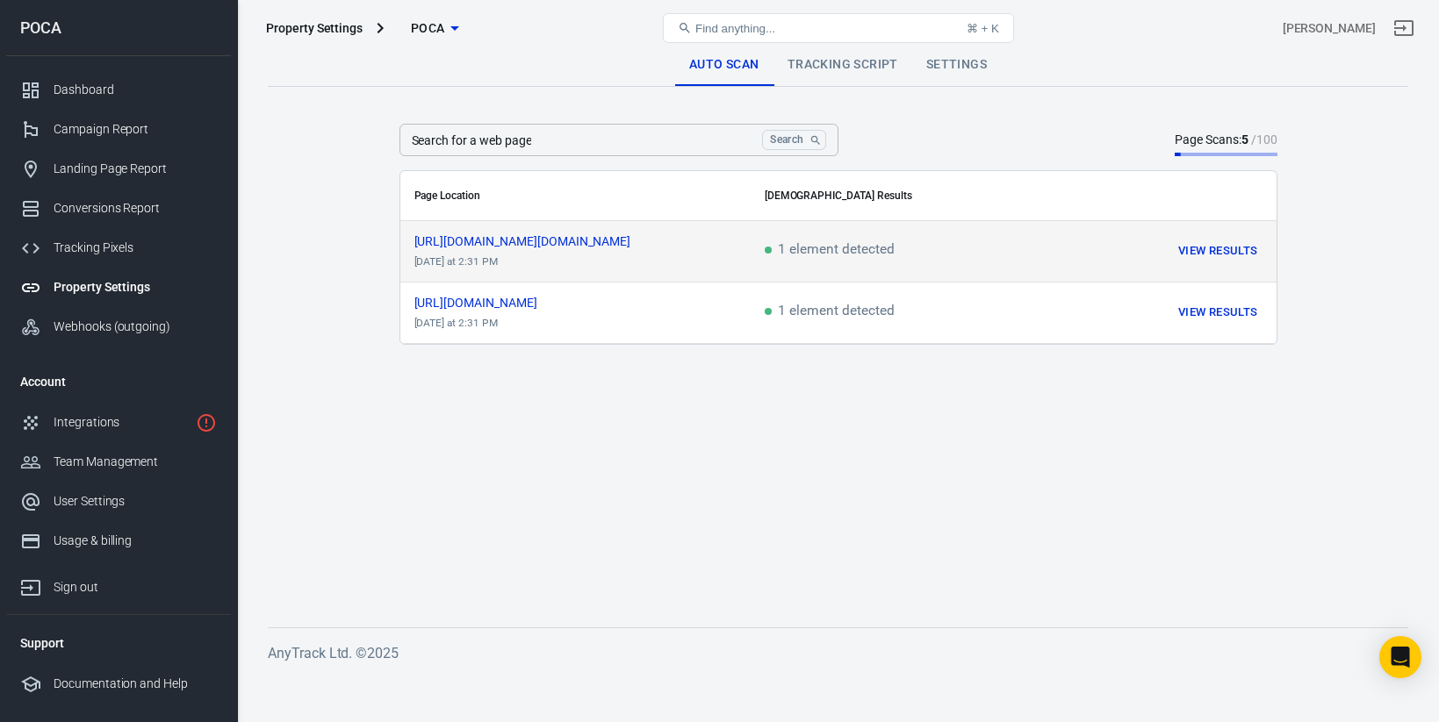
click at [1236, 248] on button "View Results" at bounding box center [1218, 251] width 88 height 27
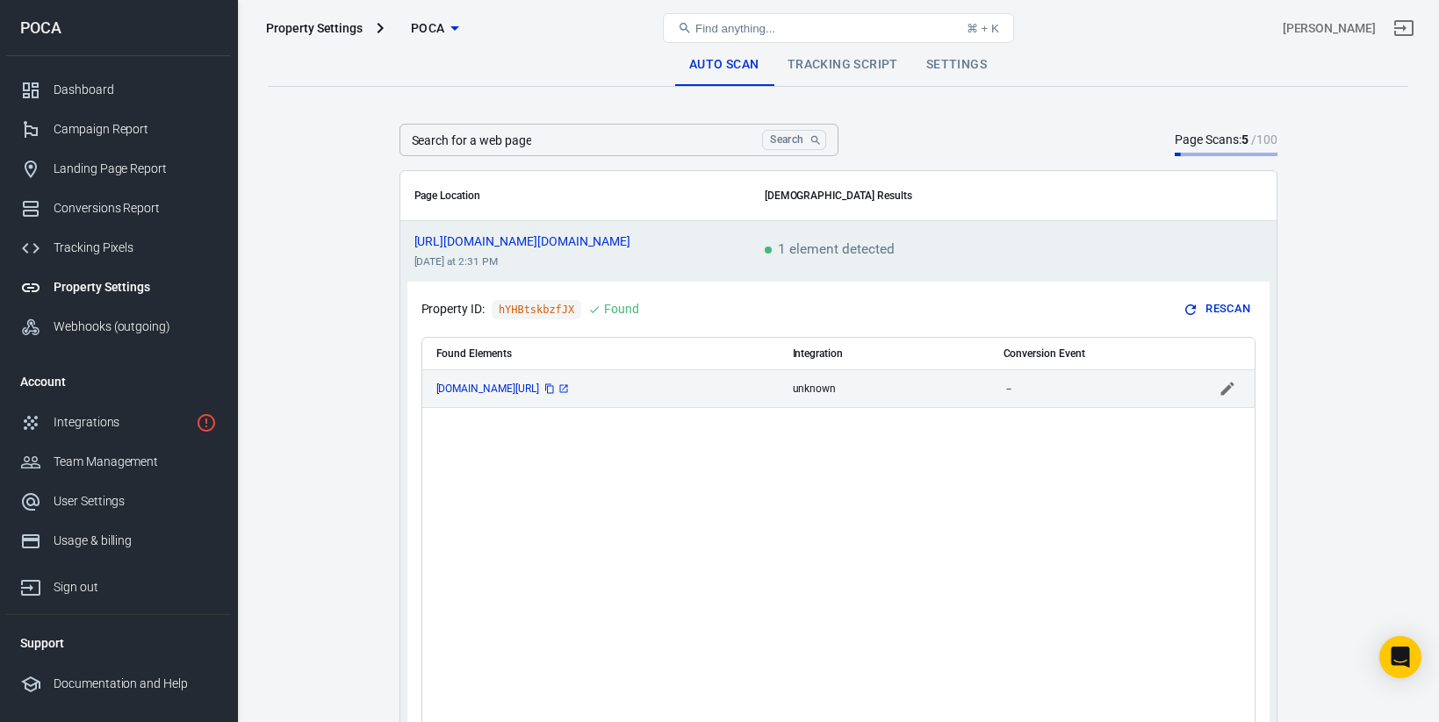
click at [571, 392] on span "chat.whatsapp.com/CwuDEcKrEAA0JcNKTBsLyr" at bounding box center [503, 389] width 134 height 11
click at [734, 397] on icon "Clear" at bounding box center [731, 389] width 18 height 18
type input "chat.whatsapp.com/CwuDEcKrEAA0JcNKTBsLyr"
click at [417, 388] on div "Property ID: hYHBtskbzfJX Found Rescan Found Elements Integration Conversion Ev…" at bounding box center [838, 529] width 862 height 494
click at [567, 391] on icon "scrollable content" at bounding box center [563, 389] width 8 height 8
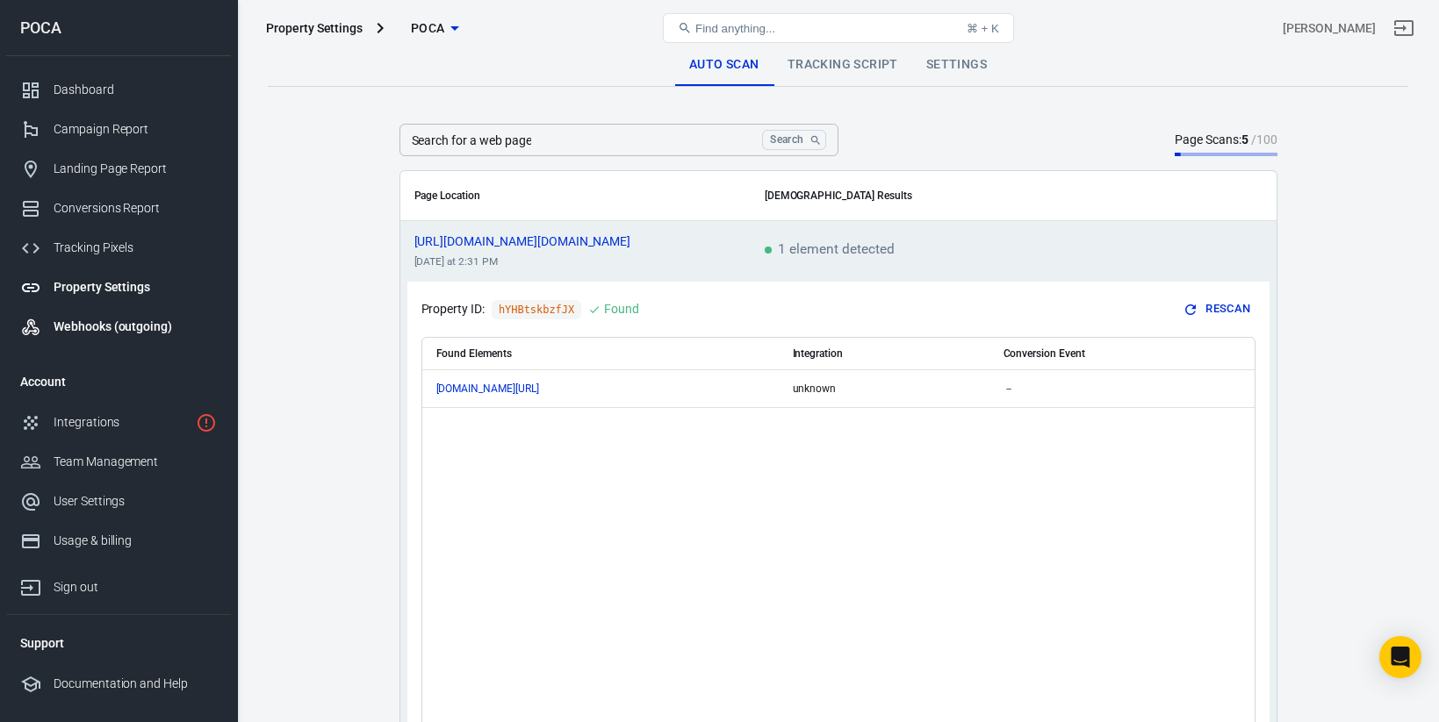
click at [154, 320] on div "Webhooks (outgoing)" at bounding box center [135, 327] width 163 height 18
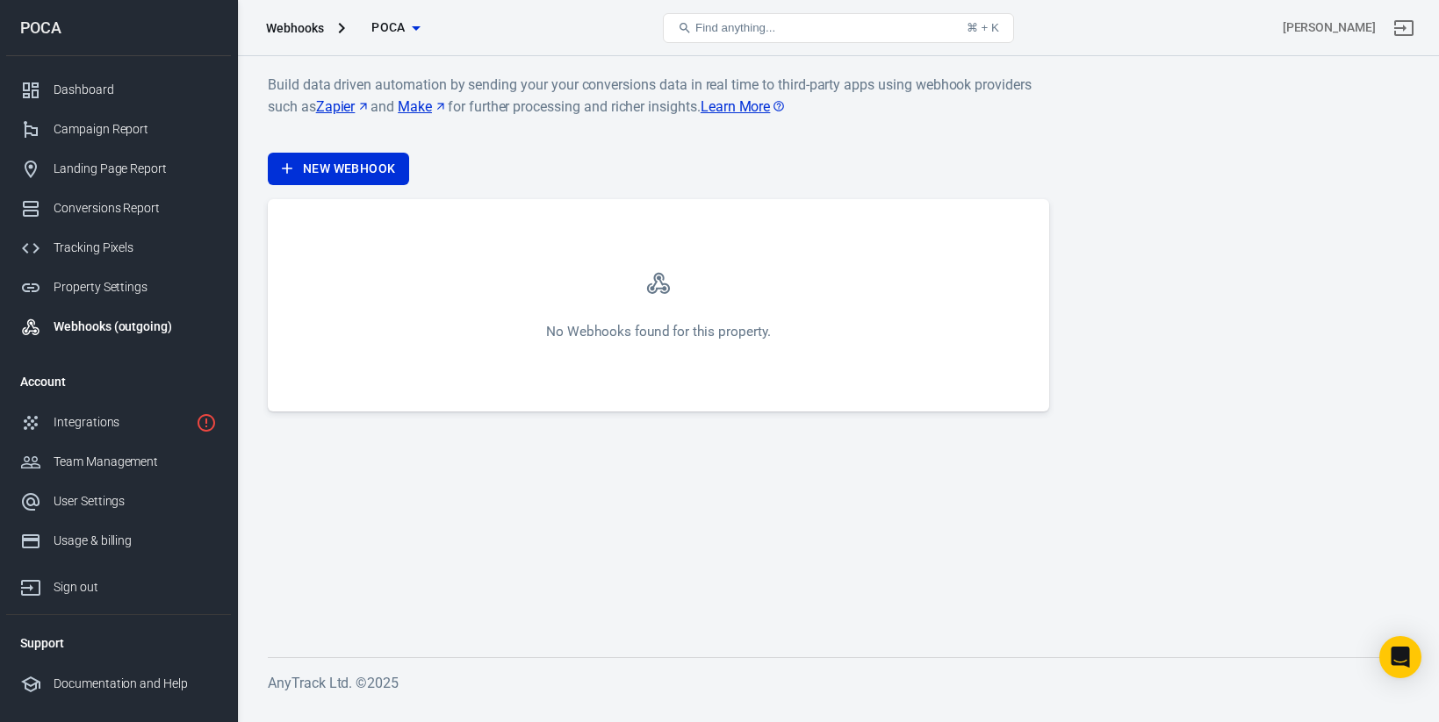
click at [748, 111] on link "Learn More" at bounding box center [744, 107] width 86 height 22
click at [118, 173] on div "Landing Page Report" at bounding box center [135, 169] width 163 height 18
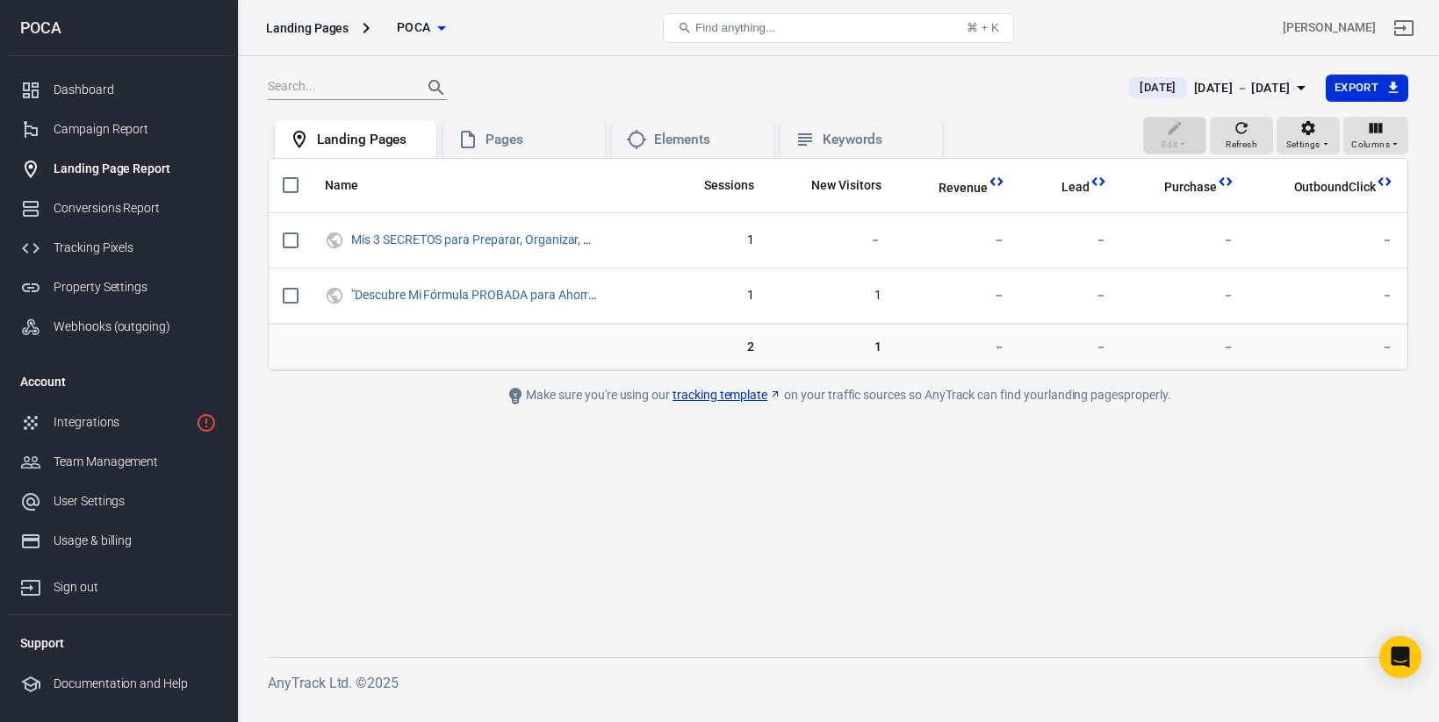
click at [435, 36] on icon "button" at bounding box center [441, 28] width 21 height 21
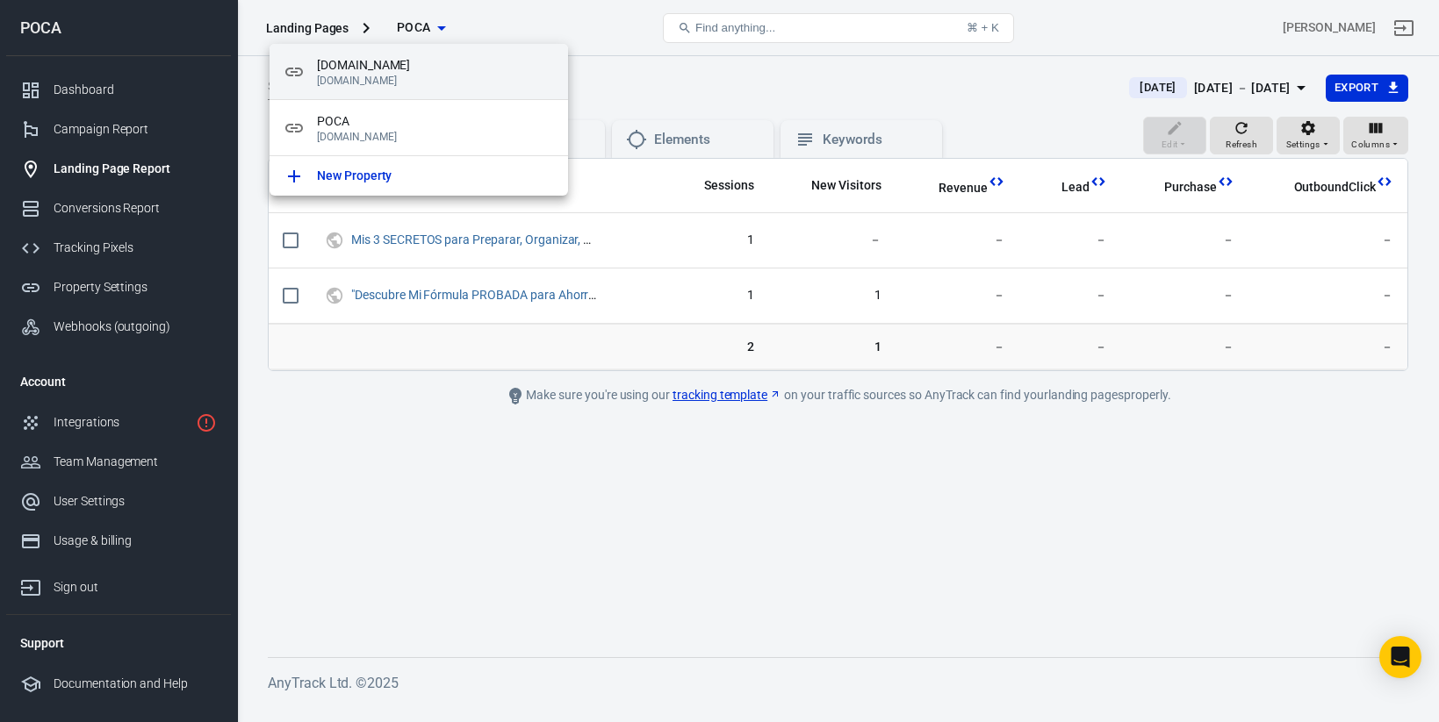
click at [407, 89] on div "[DOMAIN_NAME] [DOMAIN_NAME]" at bounding box center [419, 72] width 298 height 56
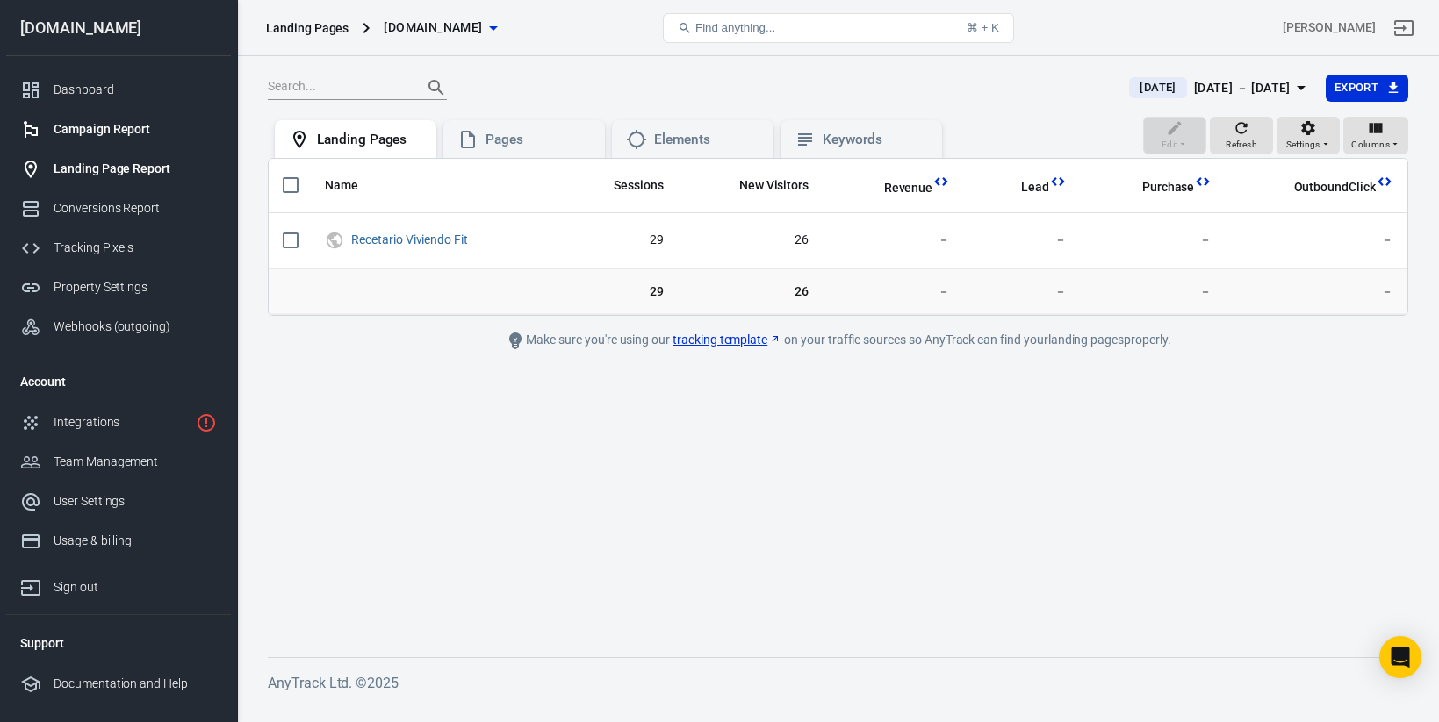
click at [112, 131] on div "Campaign Report" at bounding box center [135, 129] width 163 height 18
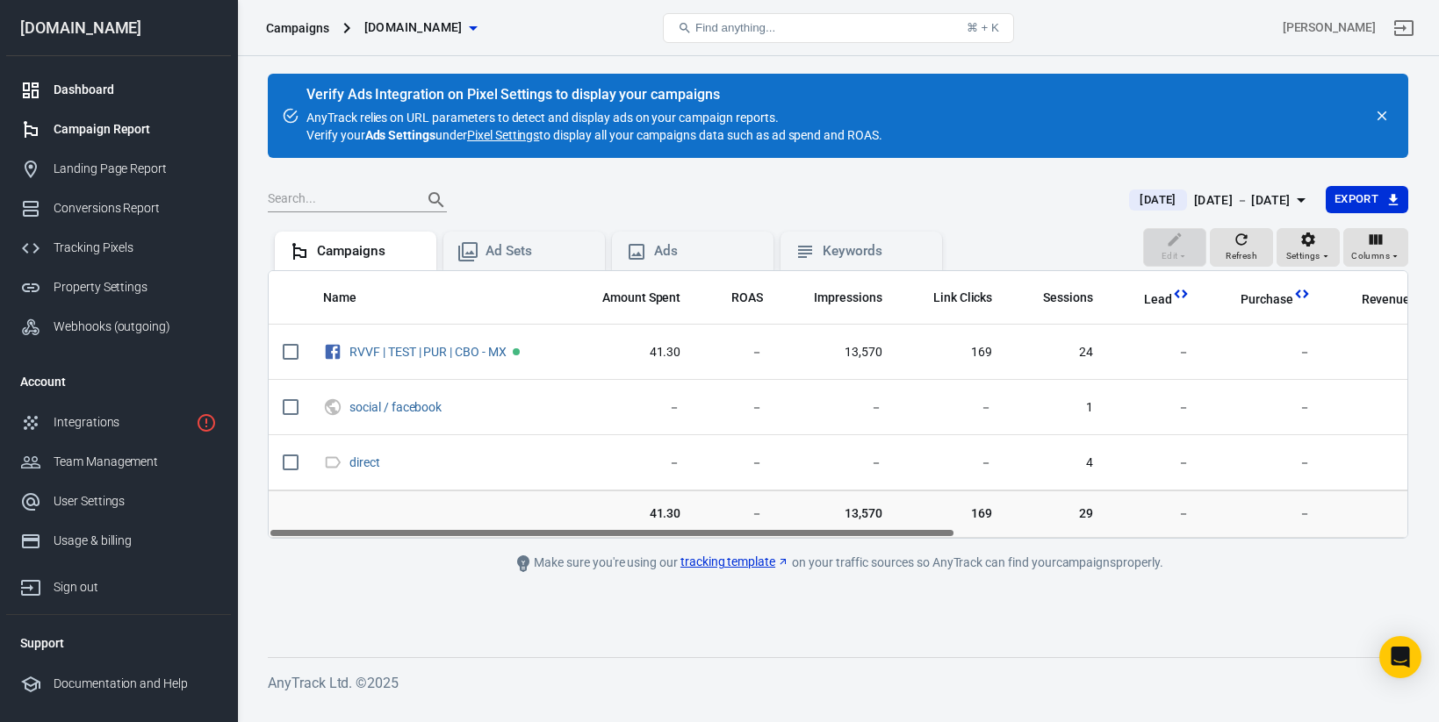
click at [83, 95] on div "Dashboard" at bounding box center [135, 90] width 163 height 18
